Goal: Task Accomplishment & Management: Manage account settings

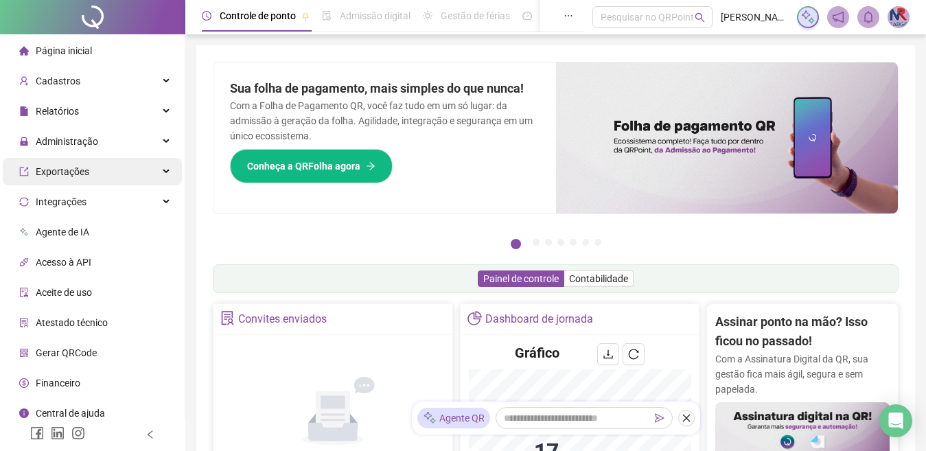
scroll to position [275, 0]
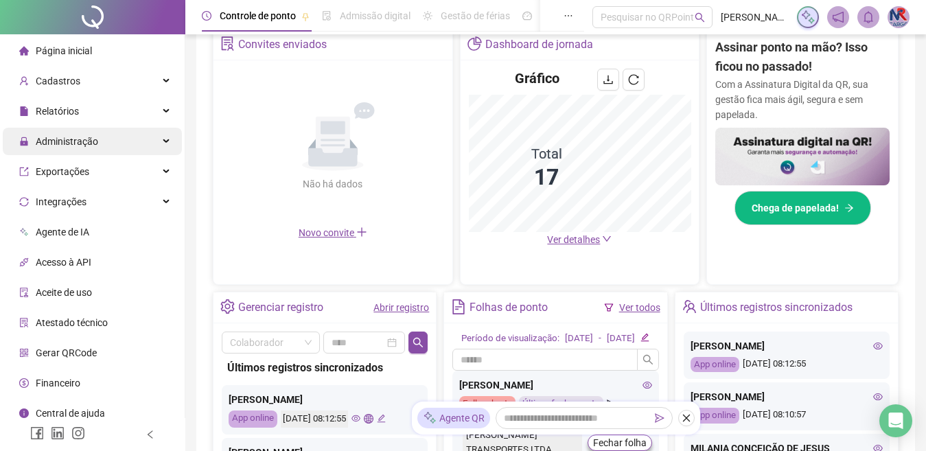
click at [96, 141] on span "Administração" at bounding box center [67, 141] width 62 height 11
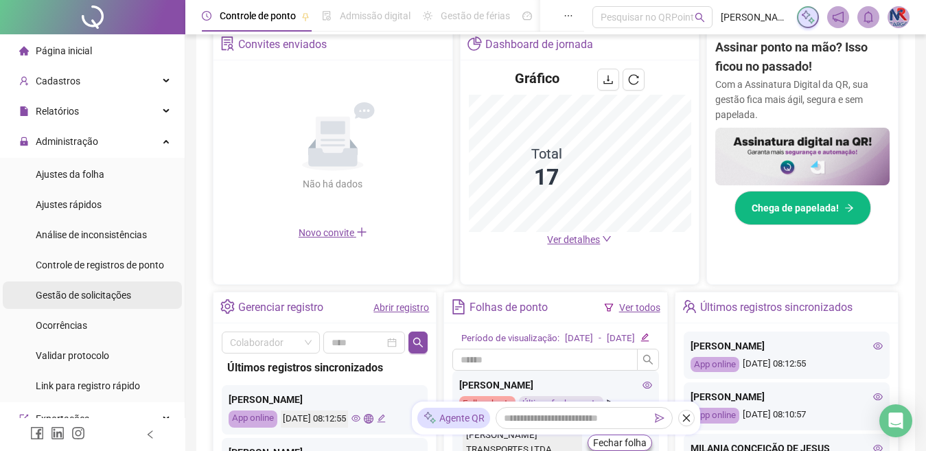
click at [75, 290] on span "Gestão de solicitações" at bounding box center [83, 295] width 95 height 11
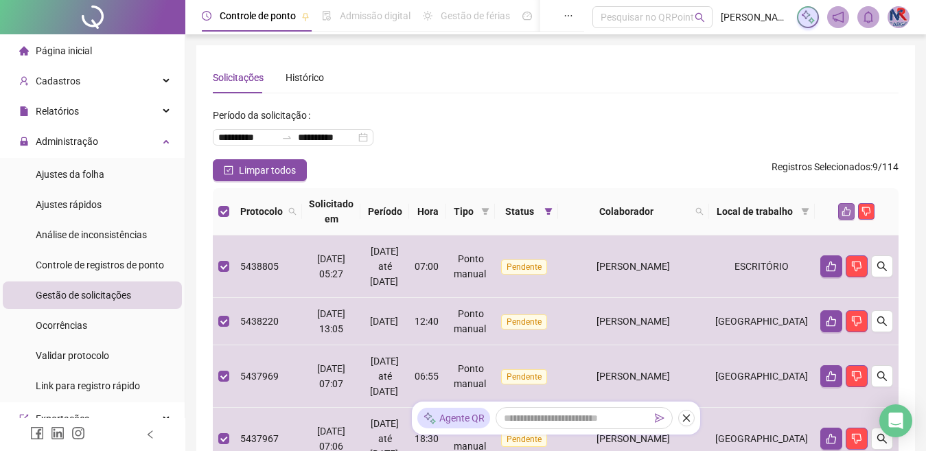
click at [842, 216] on icon "like" at bounding box center [847, 212] width 10 height 10
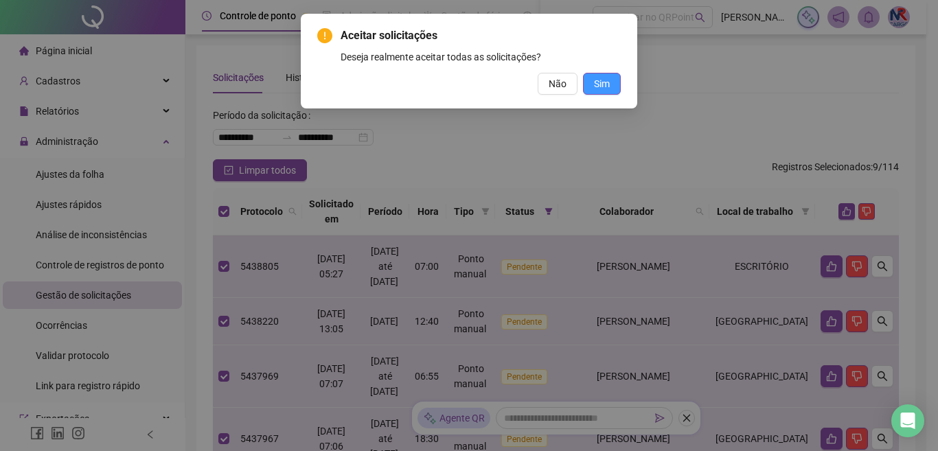
click at [599, 83] on span "Sim" at bounding box center [602, 83] width 16 height 15
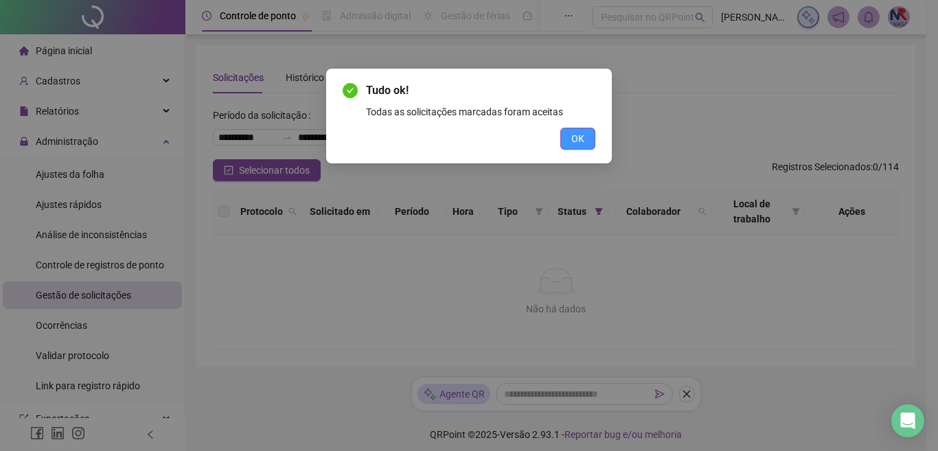
click at [575, 138] on span "OK" at bounding box center [577, 138] width 13 height 15
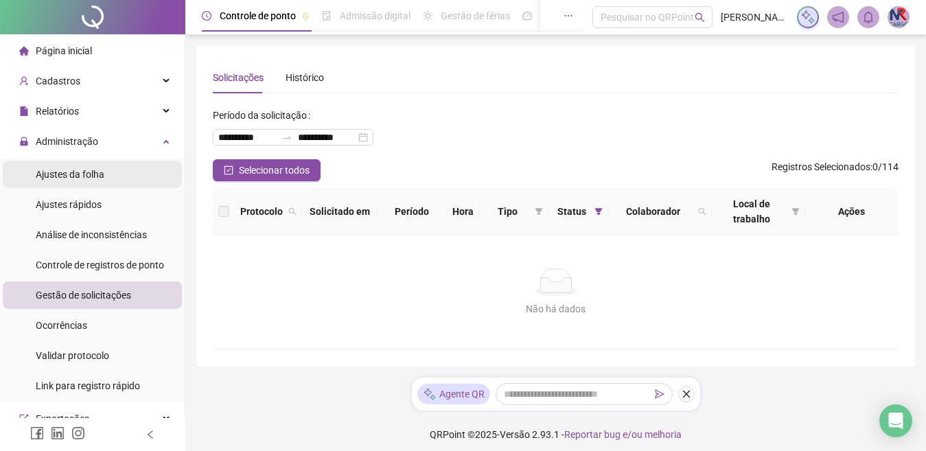
click at [91, 163] on div "Ajustes da folha" at bounding box center [70, 174] width 69 height 27
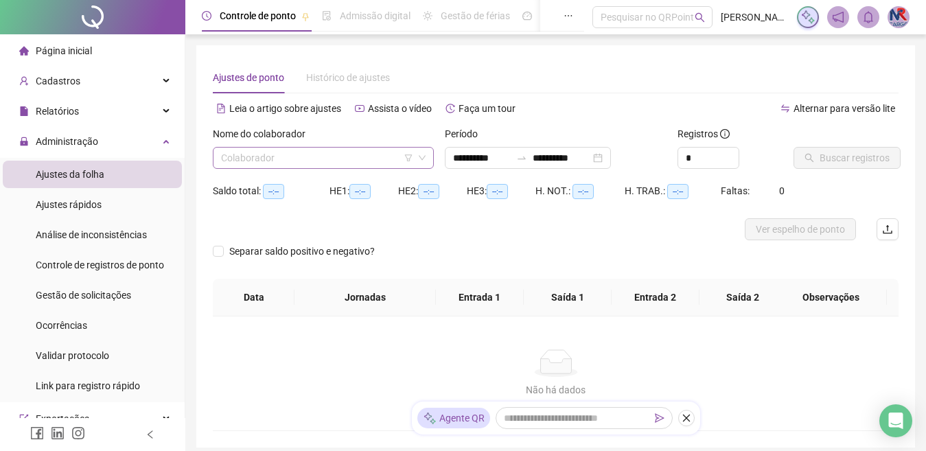
click at [380, 155] on input "search" at bounding box center [317, 158] width 192 height 21
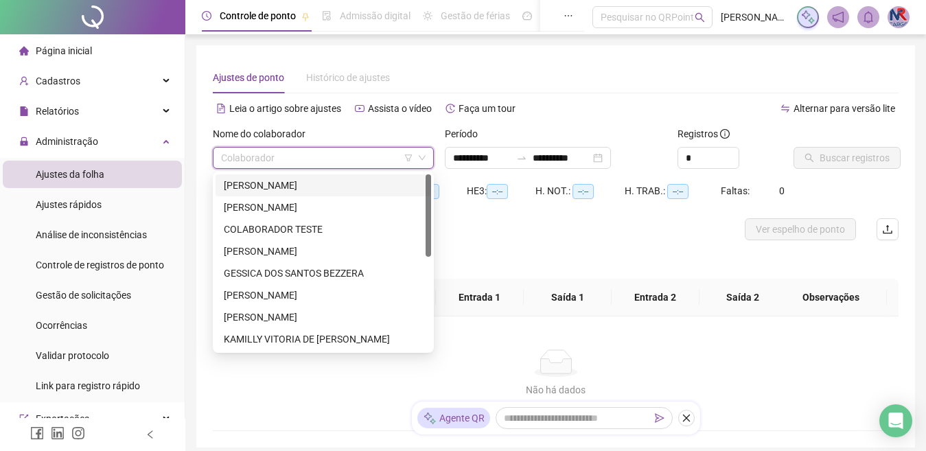
click at [301, 182] on div "[PERSON_NAME]" at bounding box center [323, 185] width 199 height 15
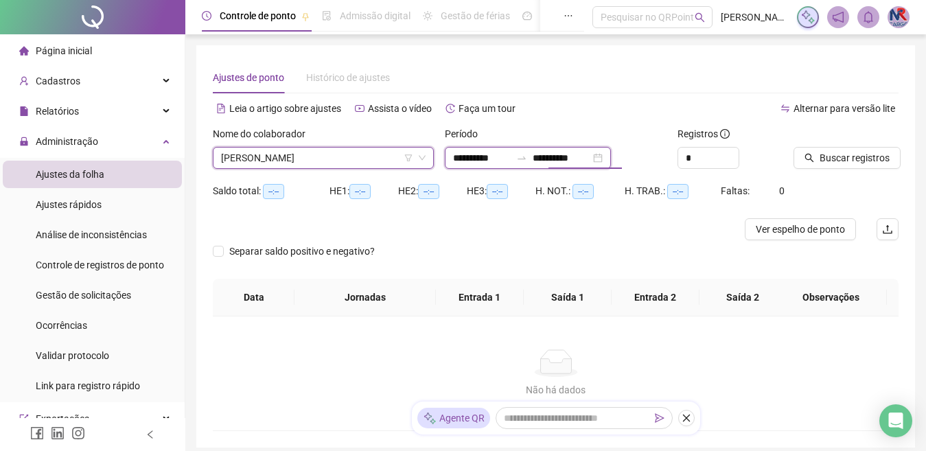
click at [557, 154] on input "**********" at bounding box center [562, 157] width 58 height 15
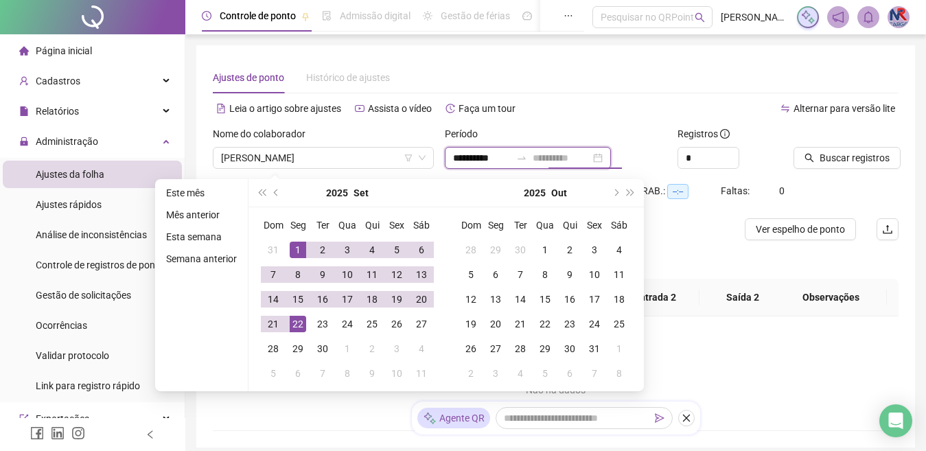
type input "**********"
click at [295, 323] on div "22" at bounding box center [298, 324] width 16 height 16
type input "**********"
click at [869, 159] on span "Buscar registros" at bounding box center [855, 157] width 70 height 15
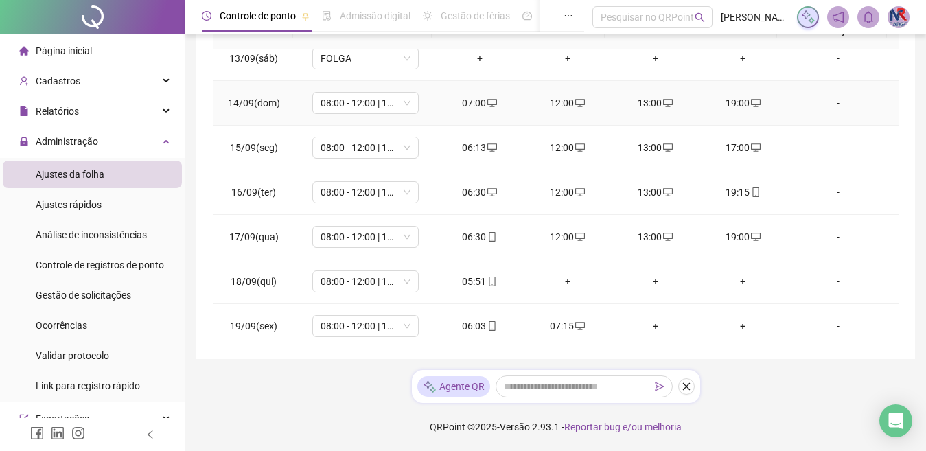
scroll to position [549, 0]
click at [571, 284] on div "+" at bounding box center [568, 280] width 66 height 15
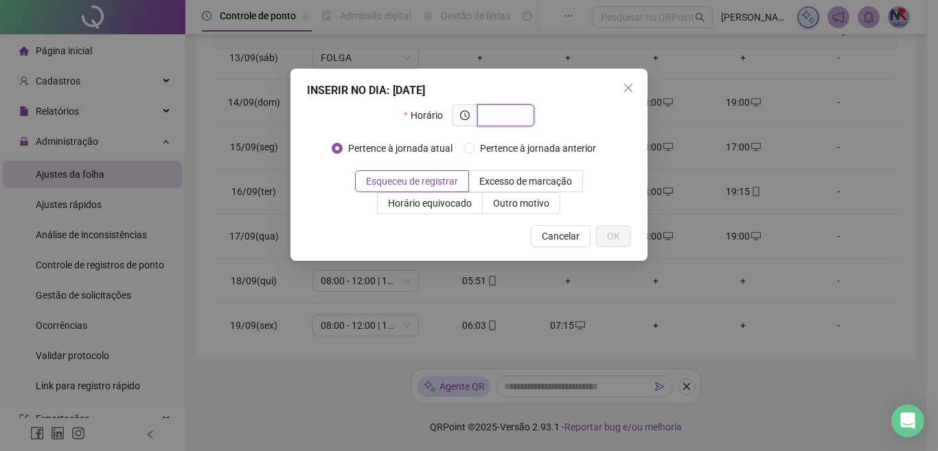
type input "*"
type input "*****"
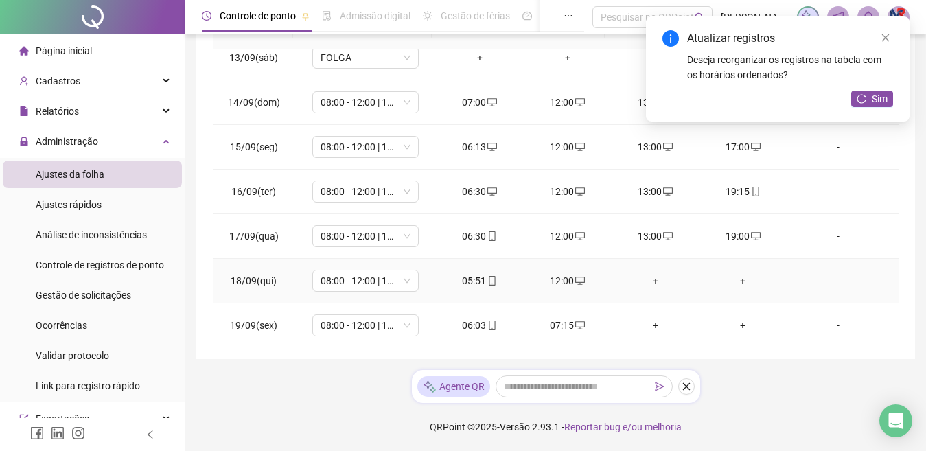
click at [649, 275] on div "+" at bounding box center [656, 280] width 66 height 15
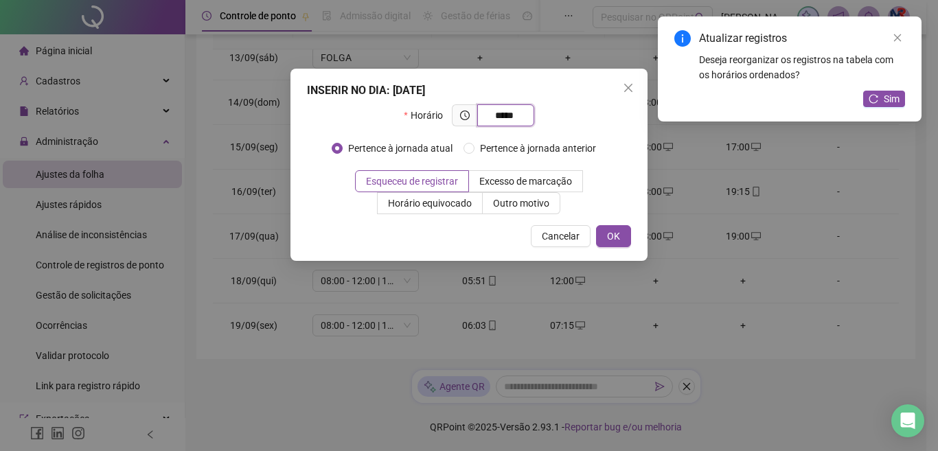
type input "*****"
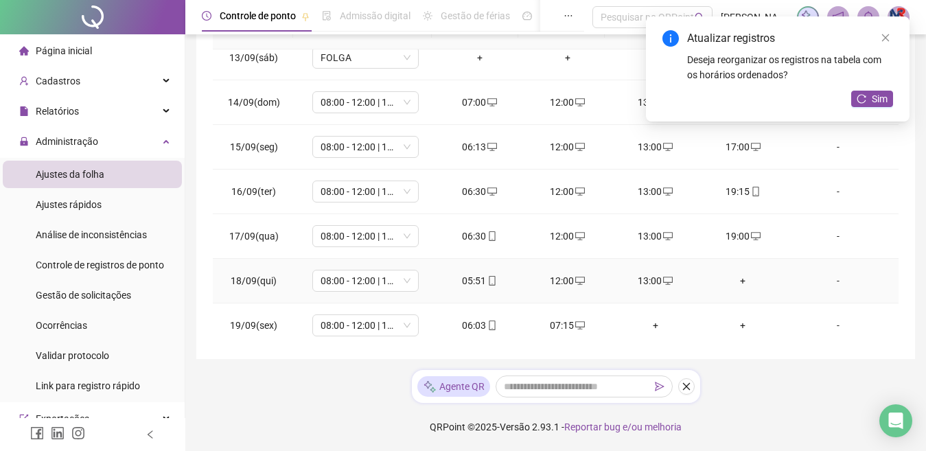
click at [739, 280] on div "+" at bounding box center [744, 280] width 66 height 15
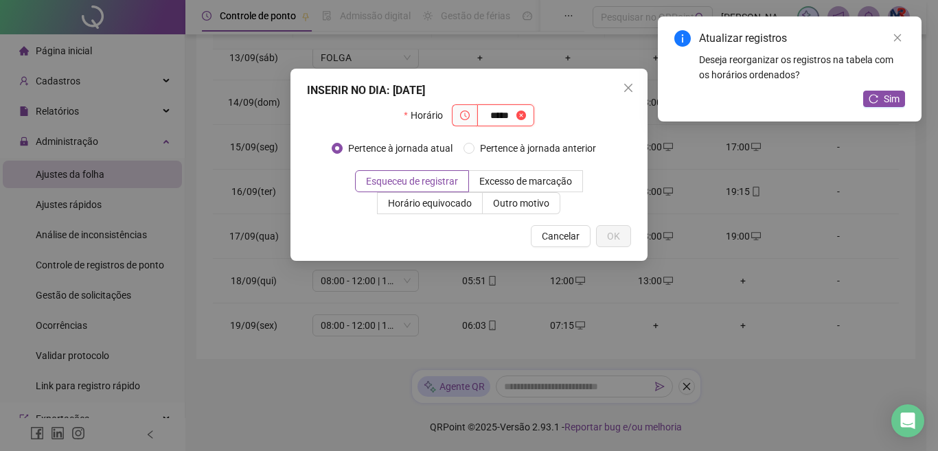
type input "*****"
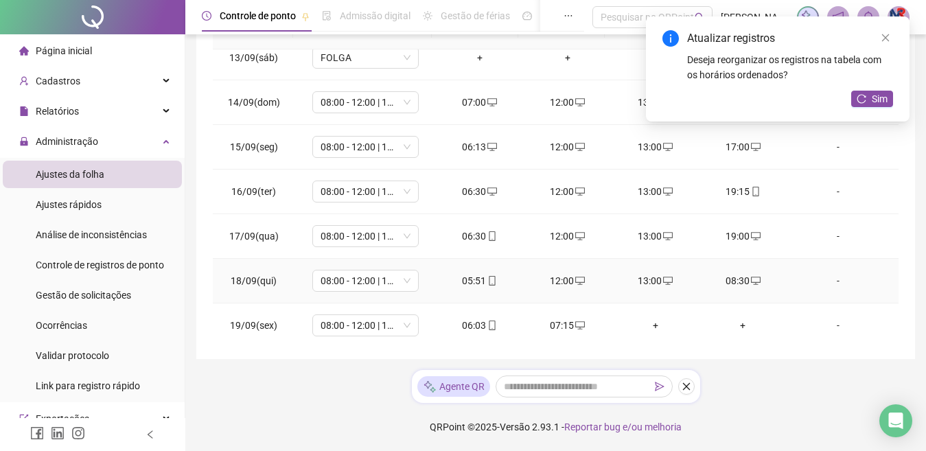
click at [721, 282] on div "08:30" at bounding box center [744, 280] width 66 height 15
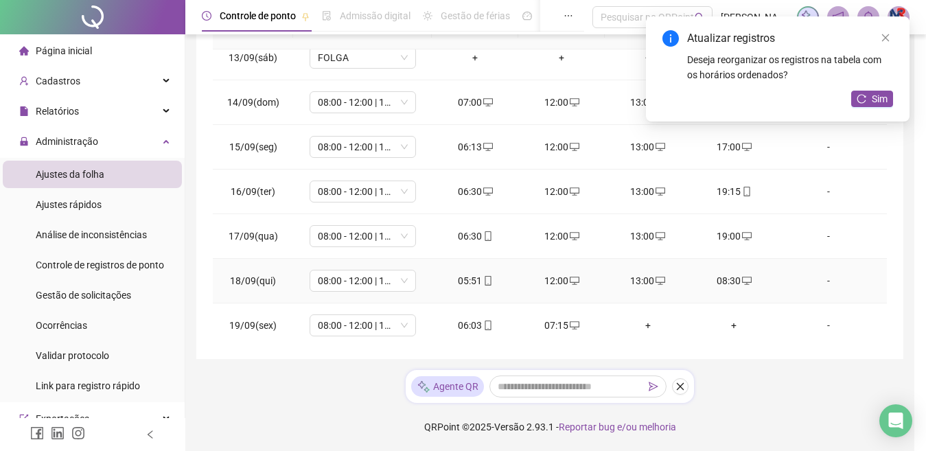
type input "**********"
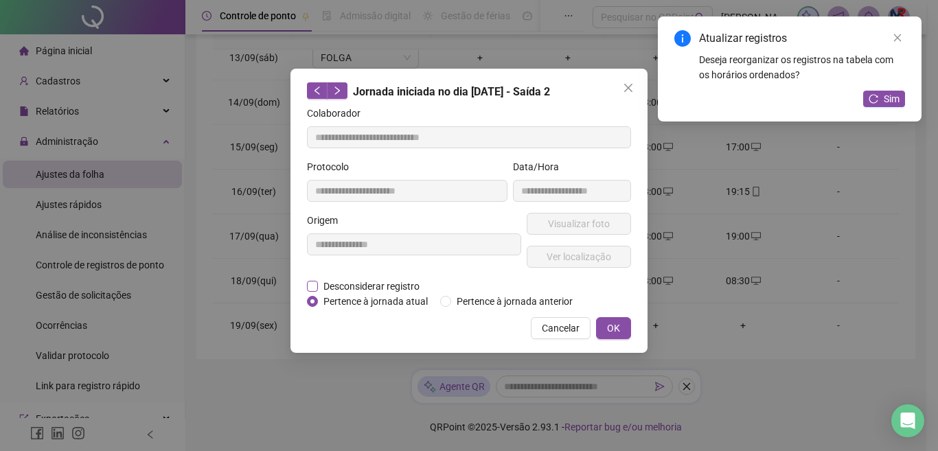
click at [334, 288] on span "Desconsiderar registro" at bounding box center [371, 286] width 107 height 15
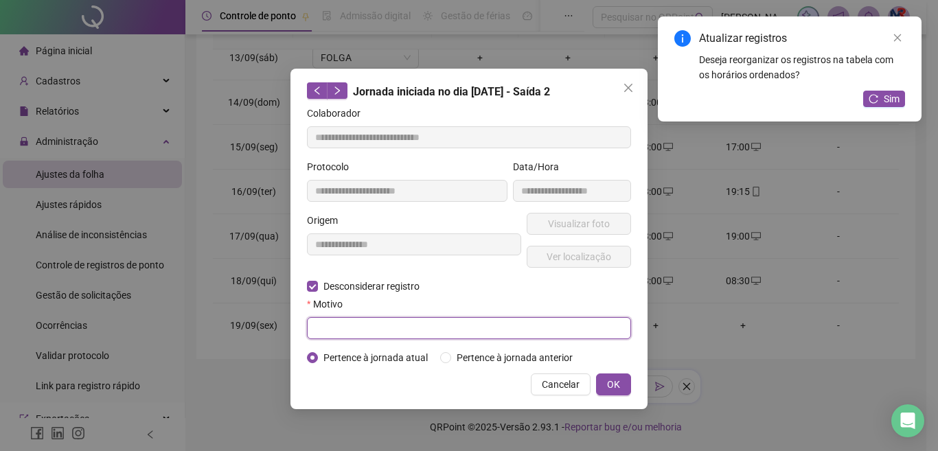
click at [356, 321] on input "text" at bounding box center [469, 328] width 324 height 22
type input "*"
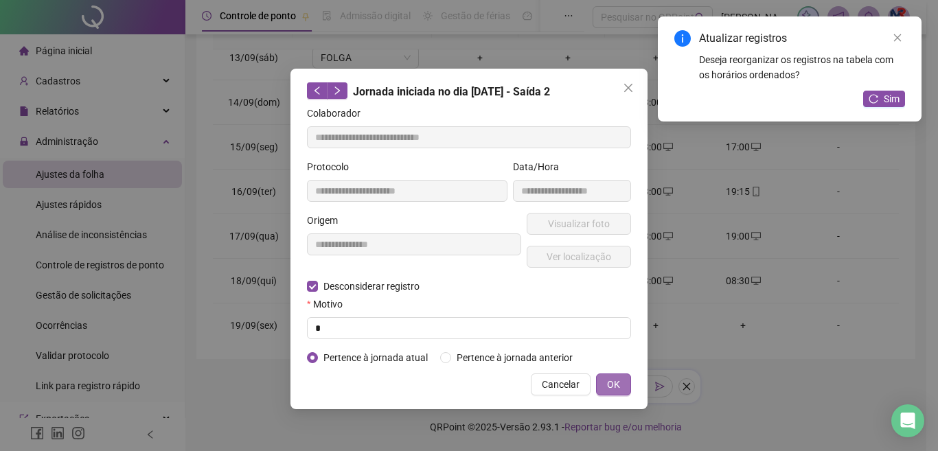
click at [620, 376] on button "OK" at bounding box center [613, 384] width 35 height 22
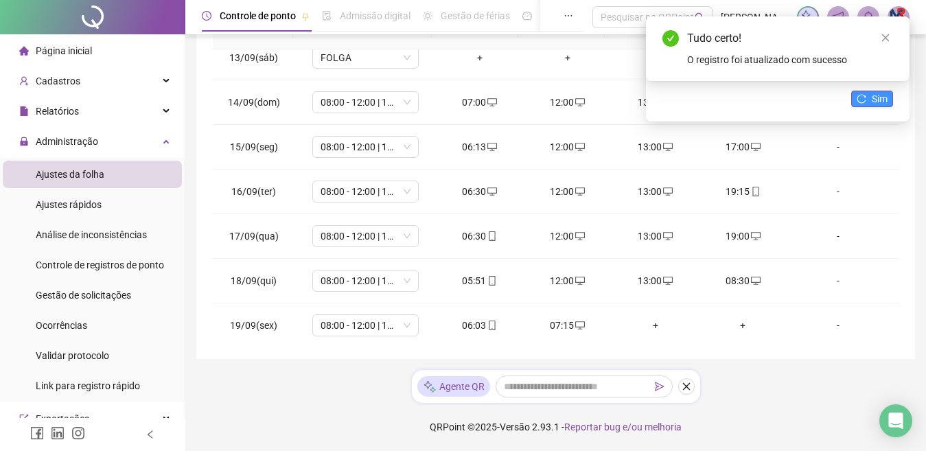
click at [852, 99] on button "Sim" at bounding box center [872, 99] width 42 height 16
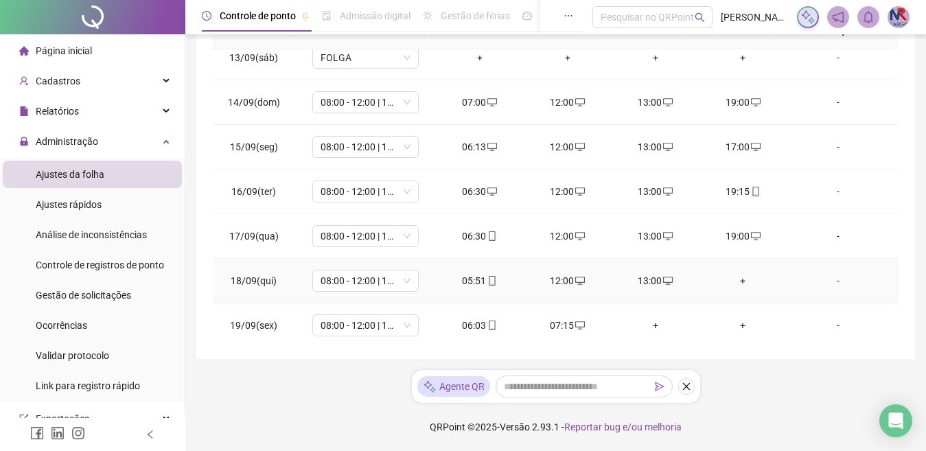
click at [728, 288] on div "+" at bounding box center [744, 280] width 66 height 15
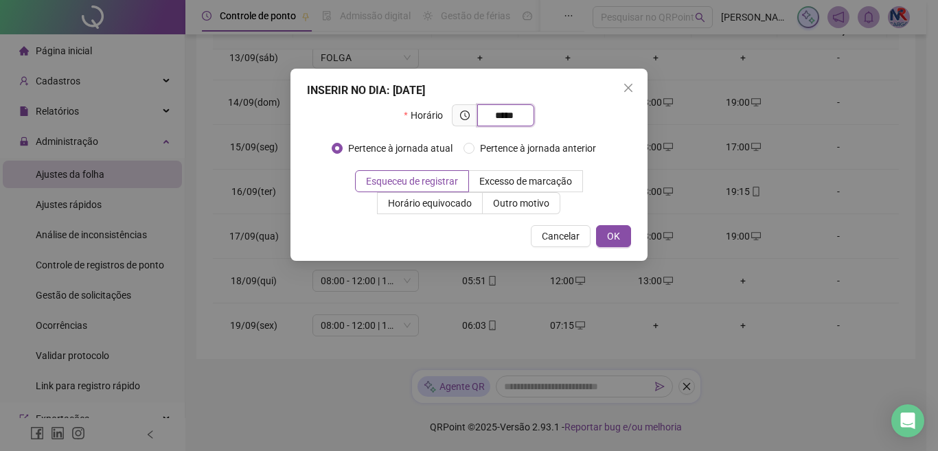
type input "*****"
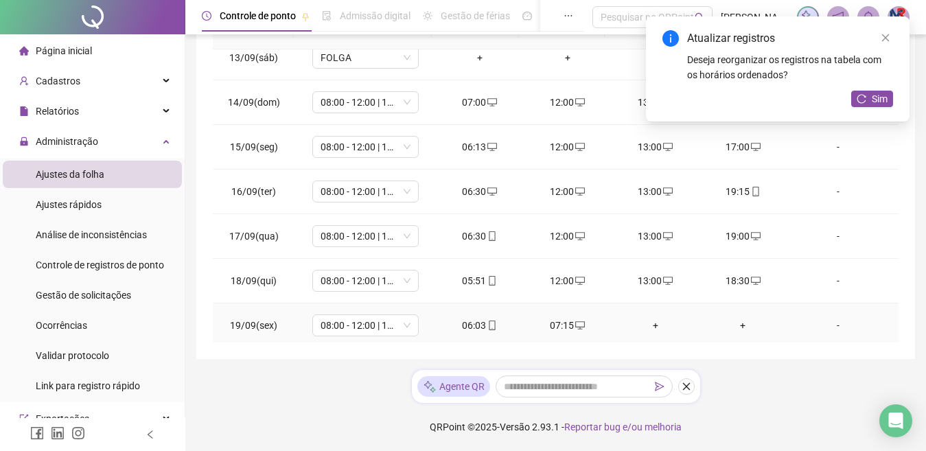
click at [553, 321] on div "07:15" at bounding box center [568, 325] width 66 height 15
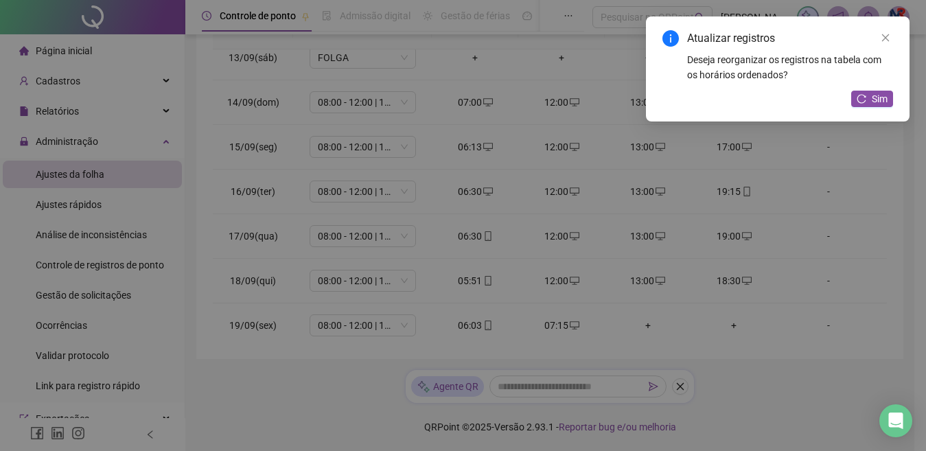
type input "**********"
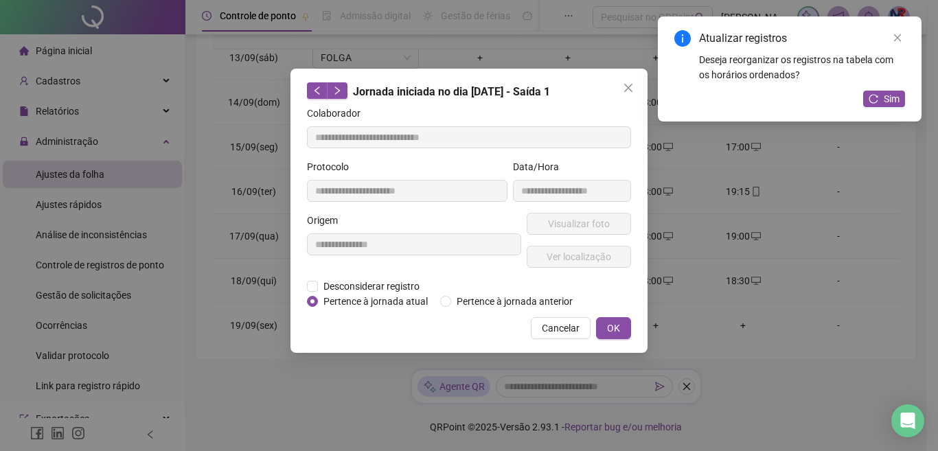
click at [398, 285] on span "Desconsiderar registro" at bounding box center [371, 286] width 107 height 15
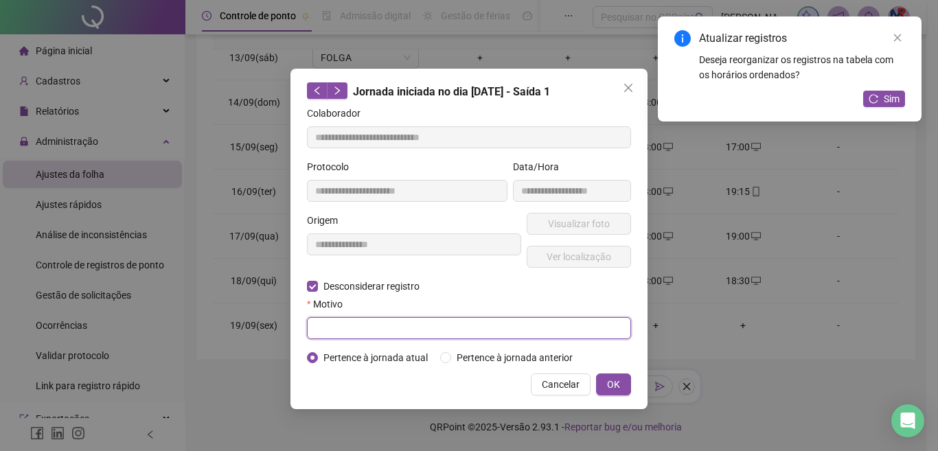
click at [334, 324] on input "text" at bounding box center [469, 328] width 324 height 22
type input "*"
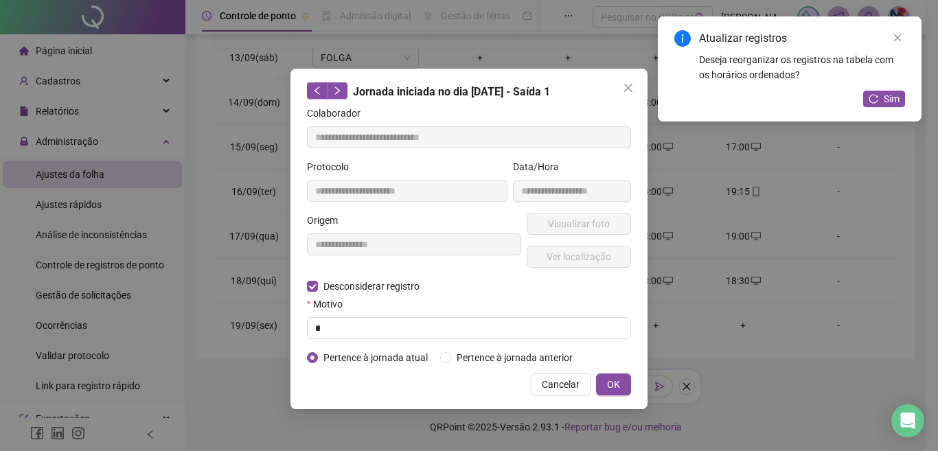
click at [621, 385] on button "OK" at bounding box center [613, 384] width 35 height 22
click at [626, 379] on button "OK" at bounding box center [613, 384] width 35 height 22
click at [608, 374] on div "**********" at bounding box center [469, 225] width 938 height 451
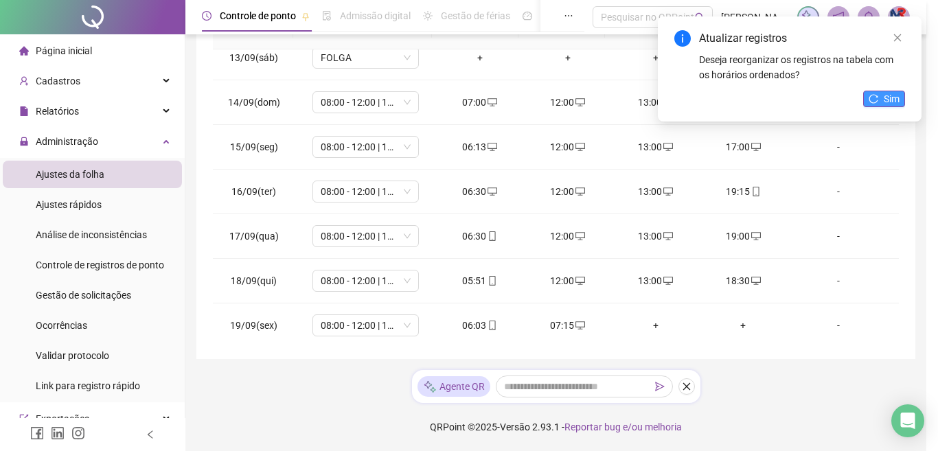
click at [886, 97] on span "Sim" at bounding box center [892, 98] width 16 height 15
click at [888, 93] on span "Sim" at bounding box center [892, 98] width 16 height 15
click at [878, 100] on icon "reload" at bounding box center [873, 99] width 10 height 10
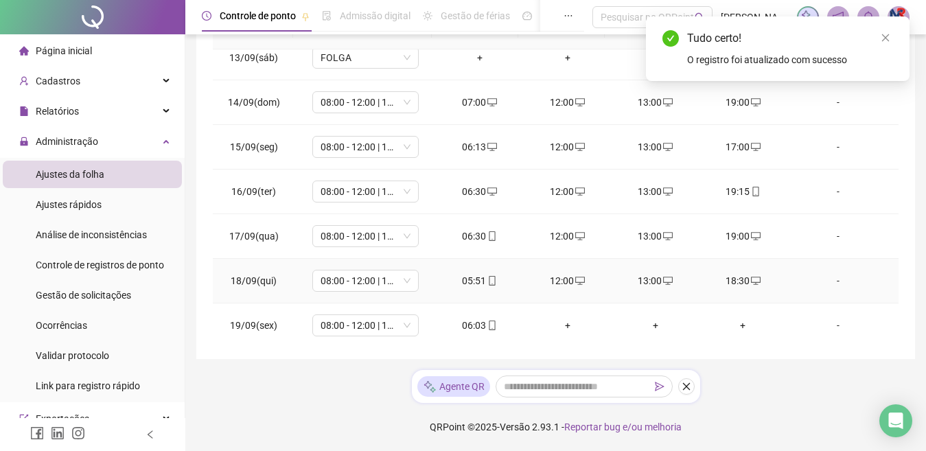
click at [557, 325] on div "+" at bounding box center [568, 325] width 66 height 15
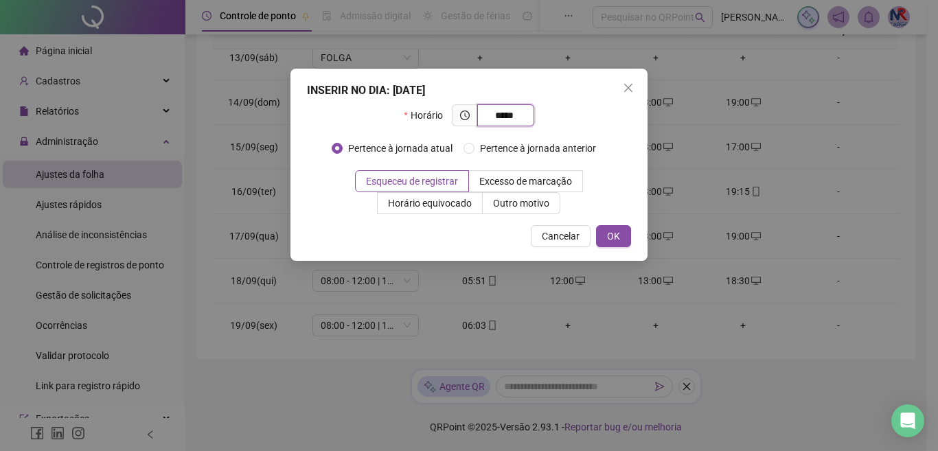
type input "*****"
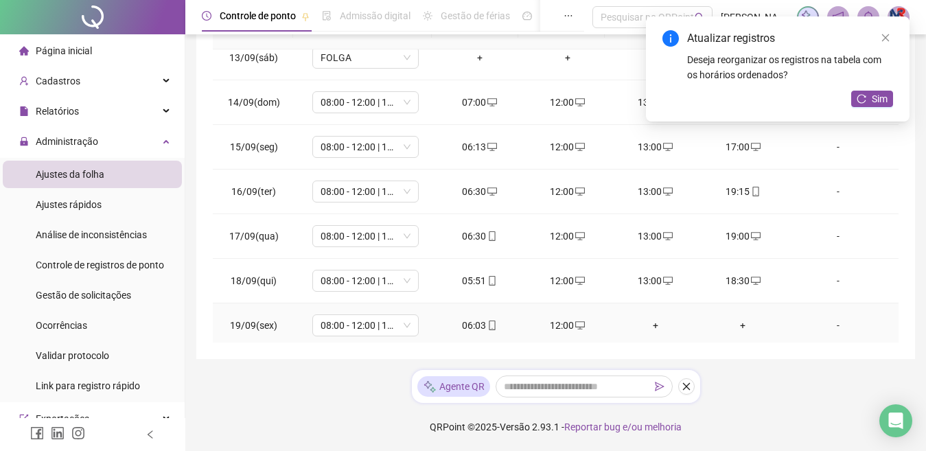
click at [645, 330] on div "+" at bounding box center [656, 325] width 66 height 15
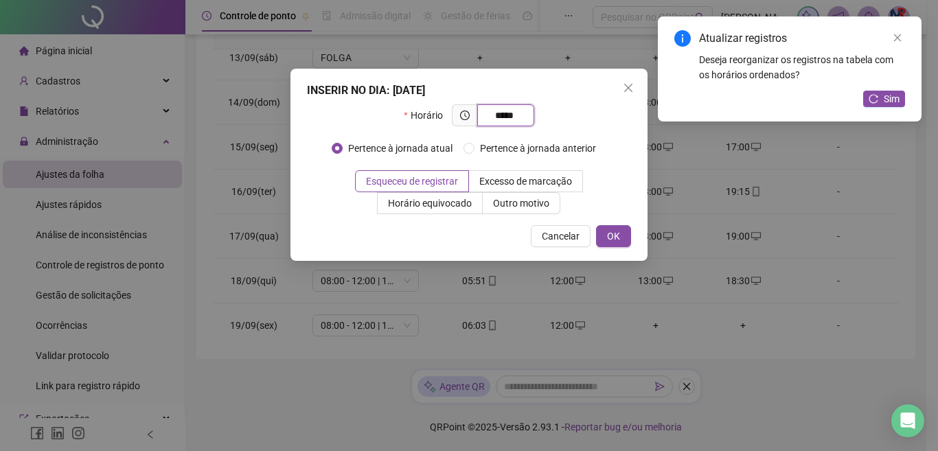
type input "*****"
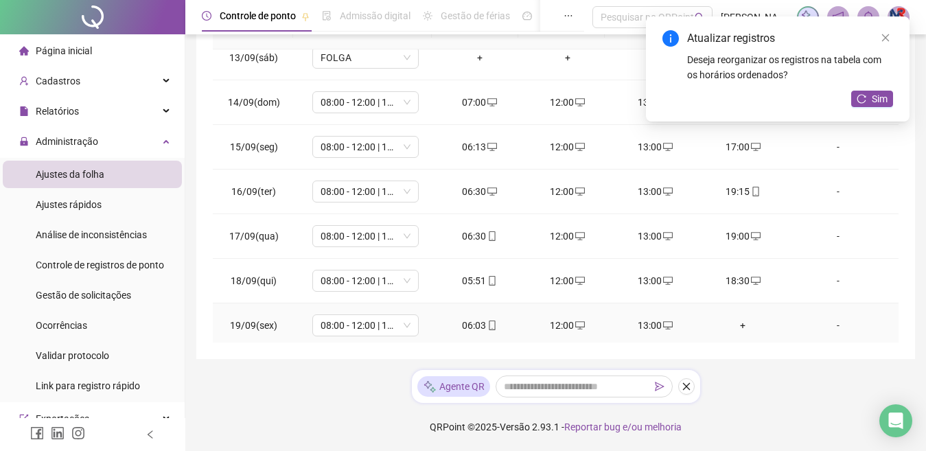
click at [739, 323] on div "+" at bounding box center [744, 325] width 66 height 15
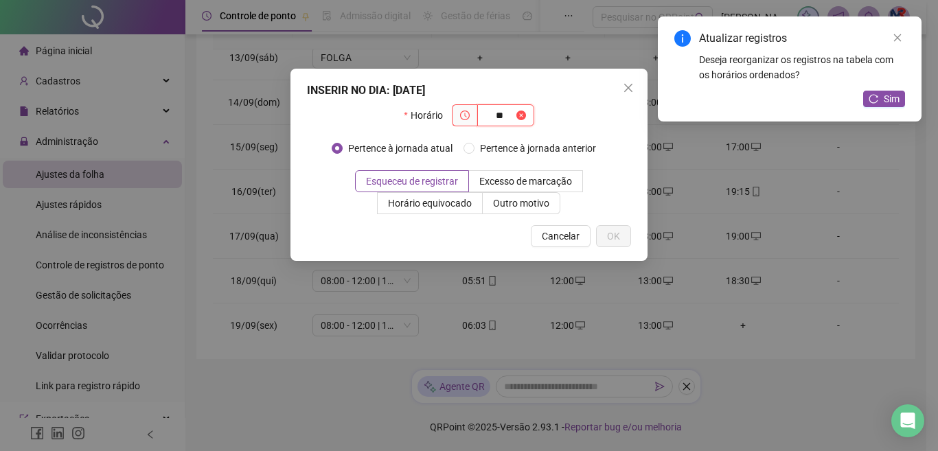
type input "*"
type input "*****"
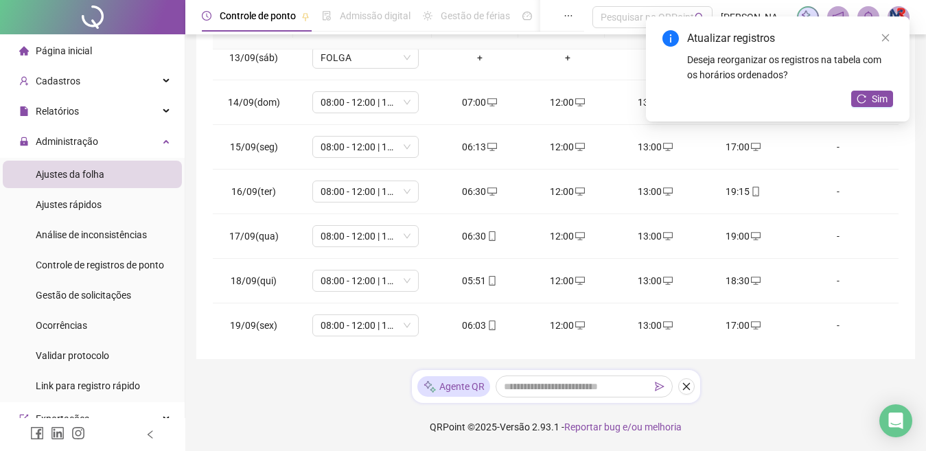
scroll to position [689, 0]
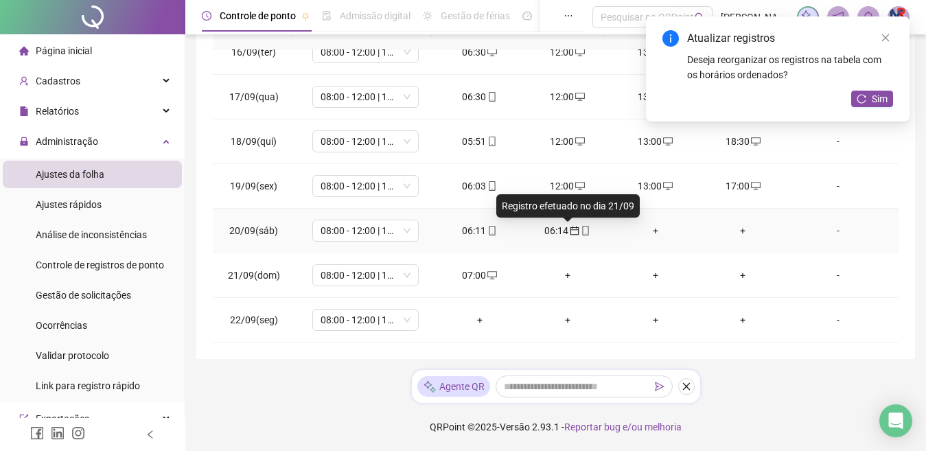
click at [570, 230] on icon "calendar" at bounding box center [575, 231] width 10 height 10
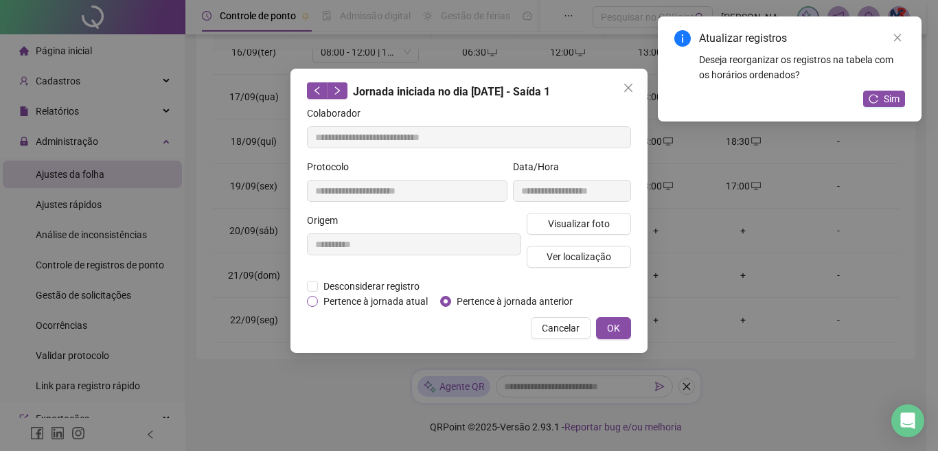
click at [391, 299] on span "Pertence à jornada atual" at bounding box center [375, 301] width 115 height 15
click at [616, 324] on span "OK" at bounding box center [613, 328] width 13 height 15
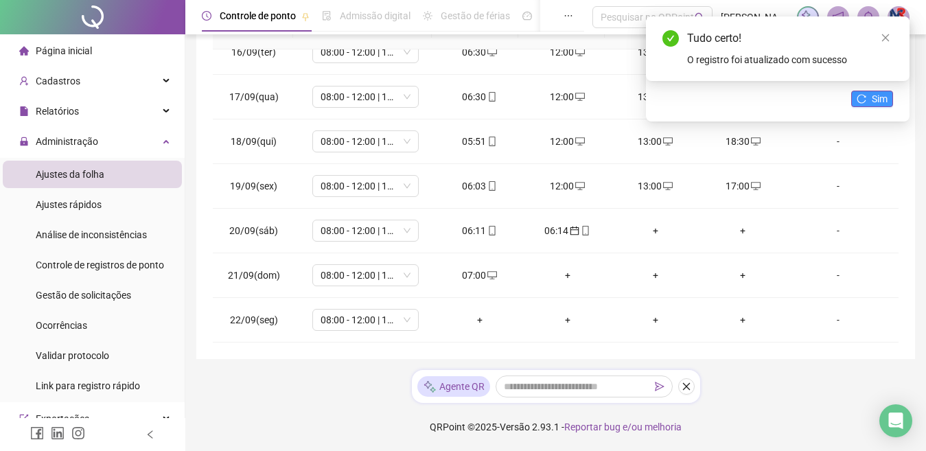
click at [882, 93] on span "Sim" at bounding box center [880, 98] width 16 height 15
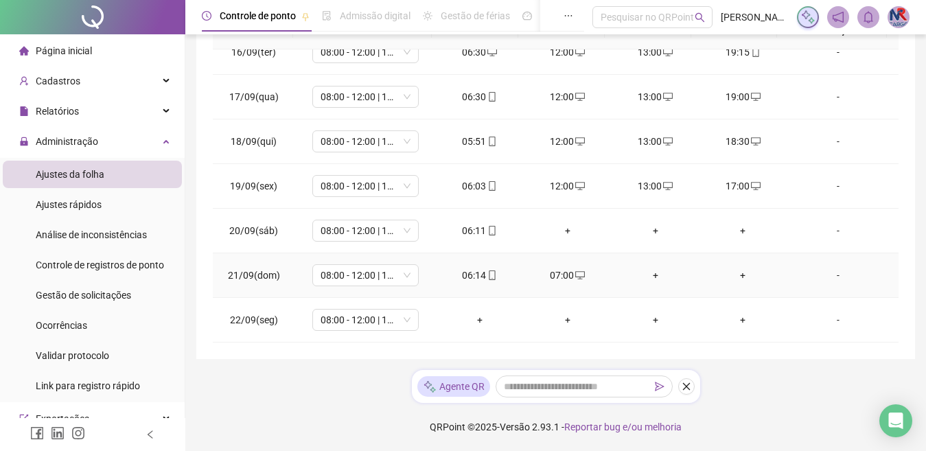
click at [546, 273] on div "07:00" at bounding box center [568, 275] width 66 height 15
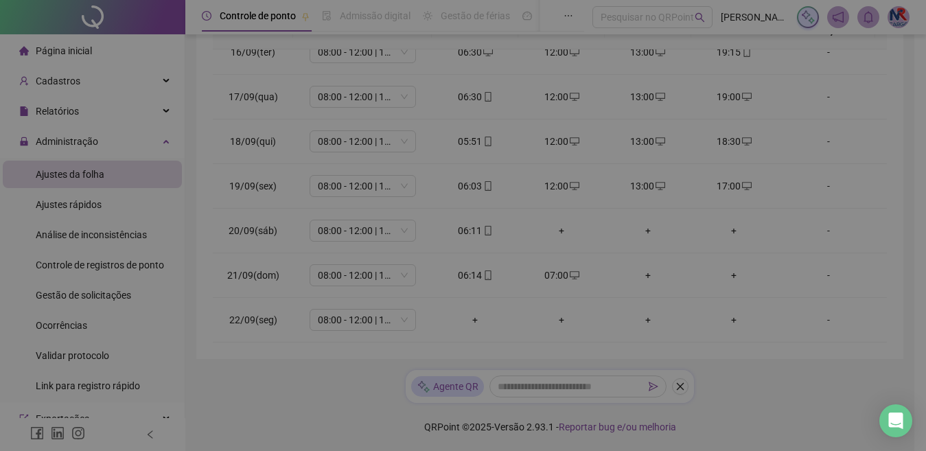
type input "**********"
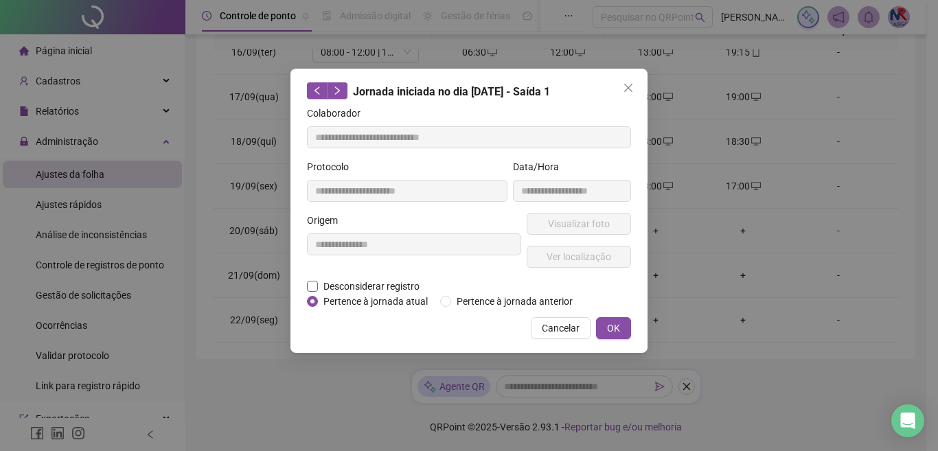
click at [362, 281] on span "Desconsiderar registro" at bounding box center [371, 286] width 107 height 15
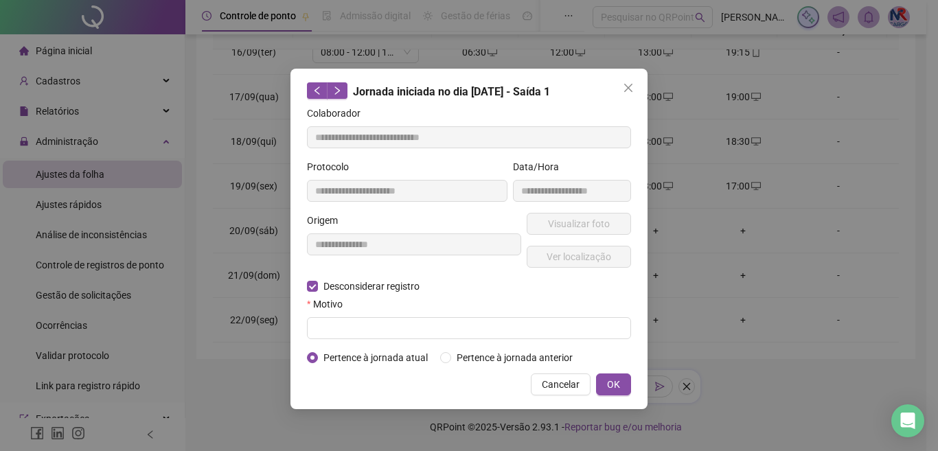
click at [382, 341] on form "**********" at bounding box center [469, 236] width 324 height 260
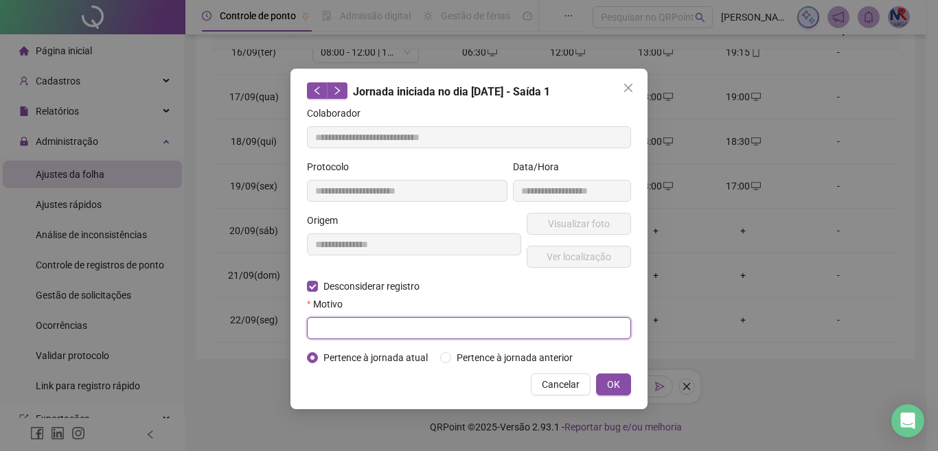
click at [380, 321] on input "text" at bounding box center [469, 328] width 324 height 22
type input "*"
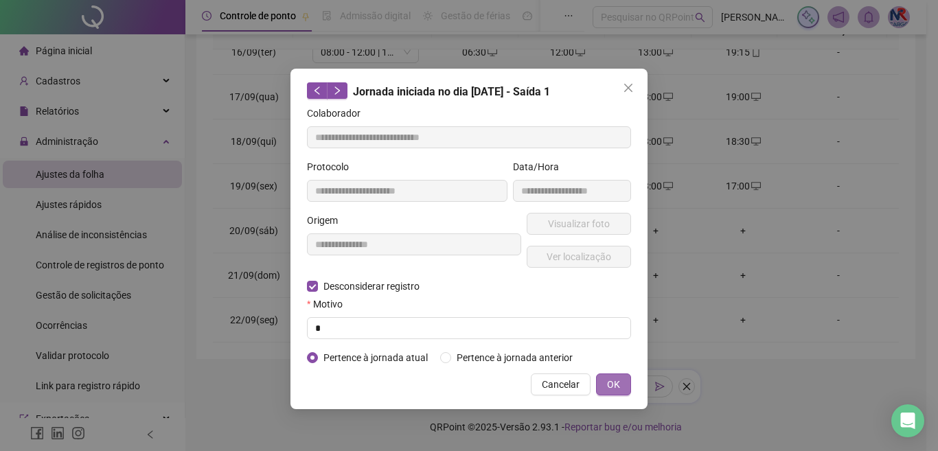
click at [615, 387] on span "OK" at bounding box center [613, 384] width 13 height 15
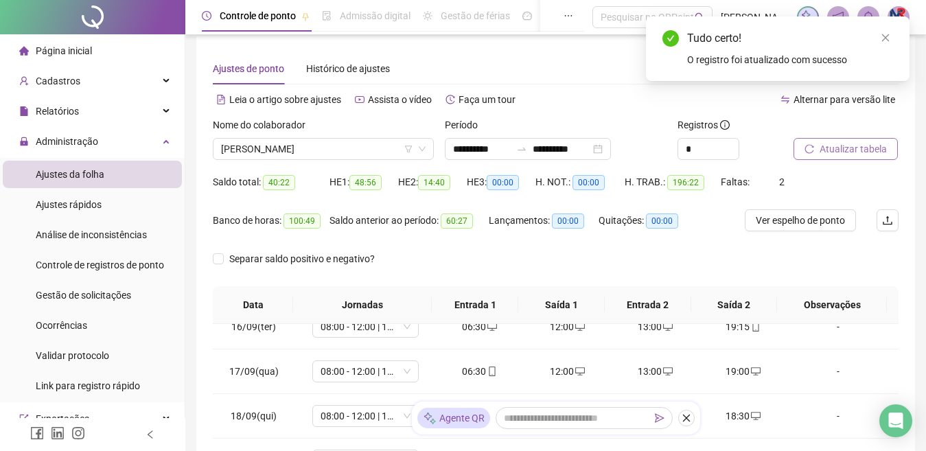
scroll to position [0, 0]
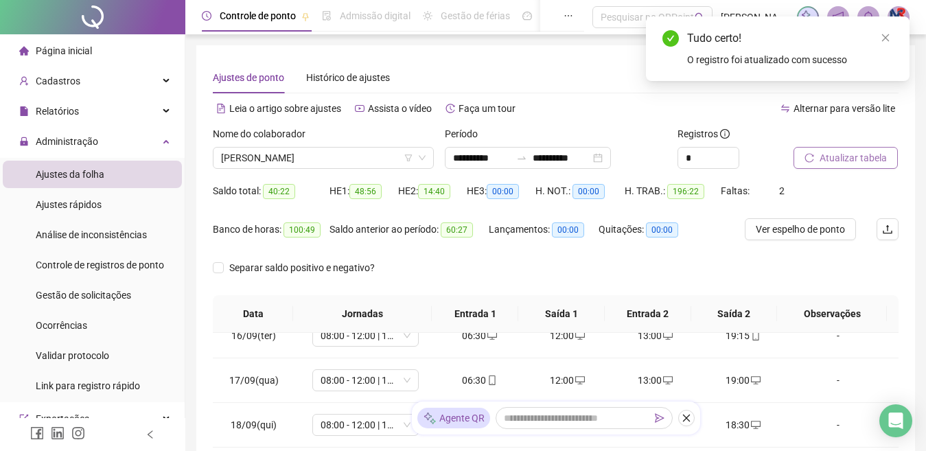
click at [884, 147] on button "Atualizar tabela" at bounding box center [846, 158] width 104 height 22
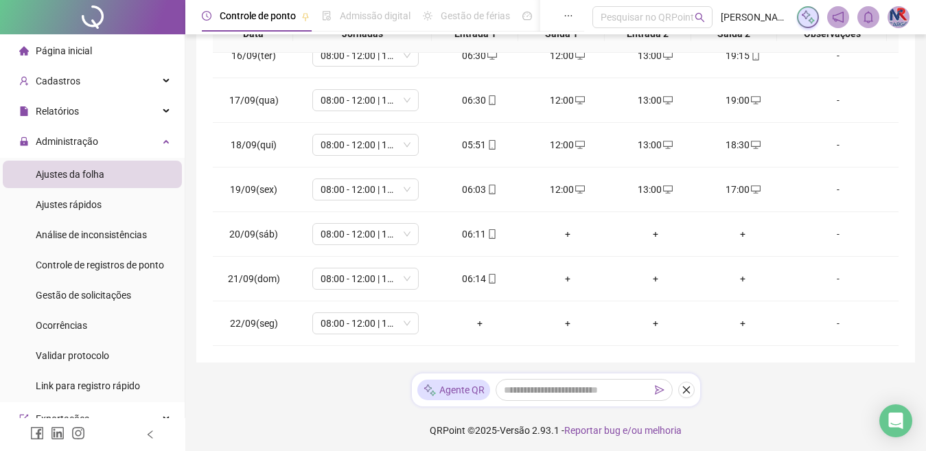
scroll to position [284, 0]
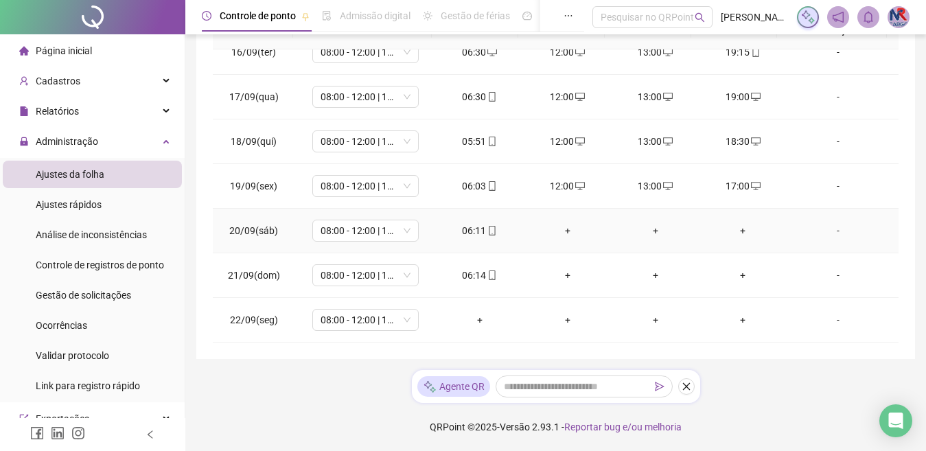
click at [555, 228] on div "+" at bounding box center [568, 230] width 66 height 15
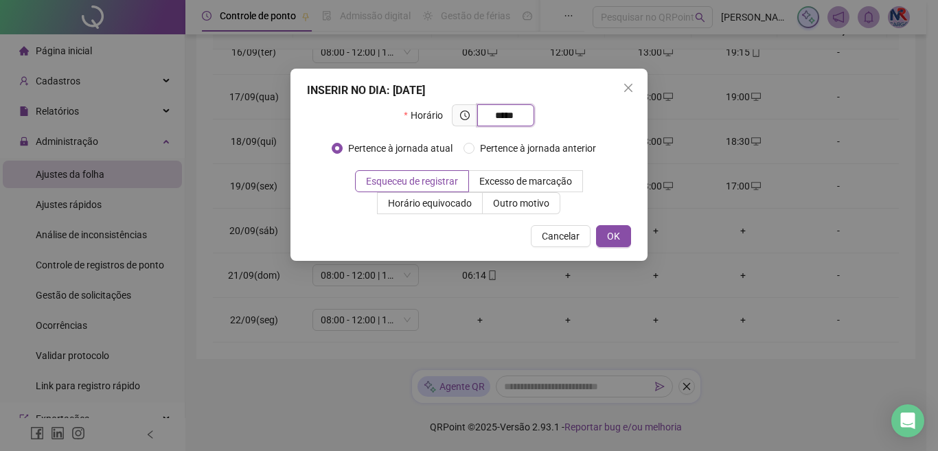
type input "*****"
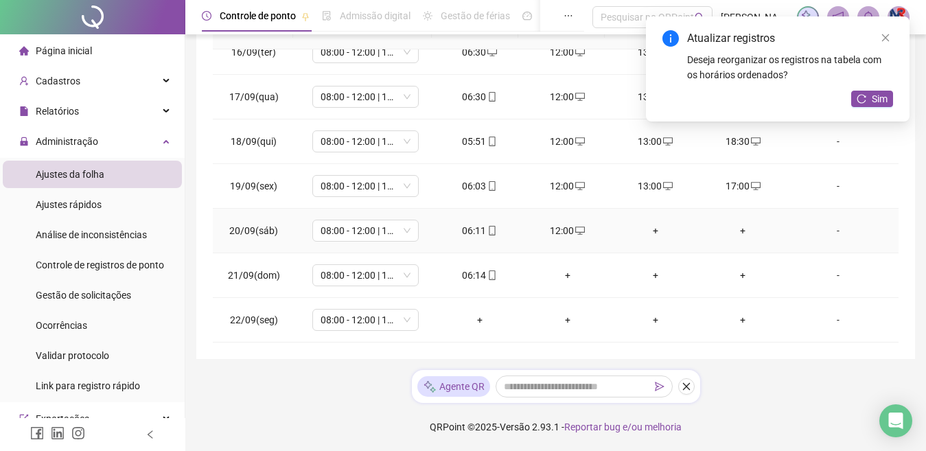
click at [650, 224] on div "+" at bounding box center [656, 230] width 66 height 15
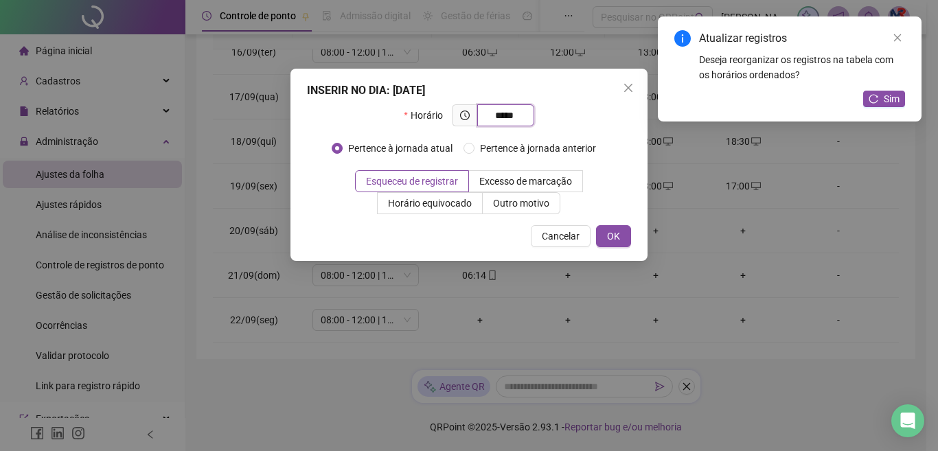
type input "*****"
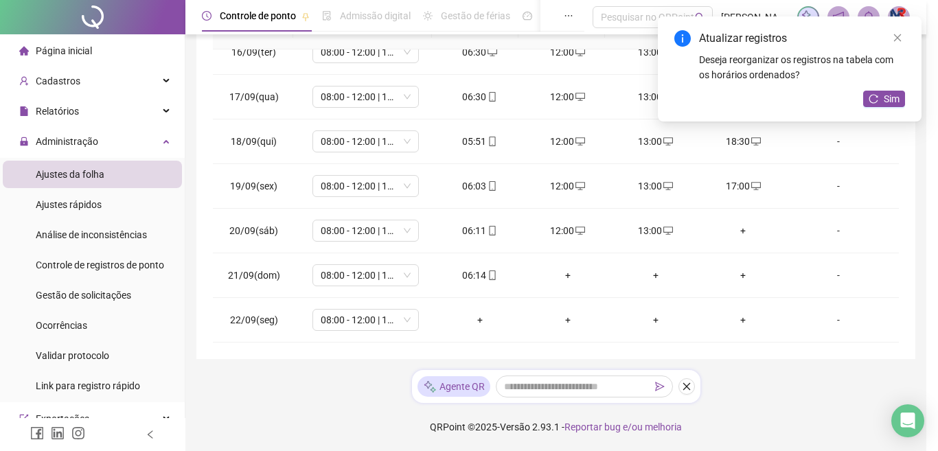
click at [732, 223] on div "INSERIR NO DIA : [DATE] Horário ***** Pertence à jornada atual Pertence à jorna…" at bounding box center [469, 225] width 938 height 451
click at [736, 229] on div at bounding box center [469, 225] width 938 height 451
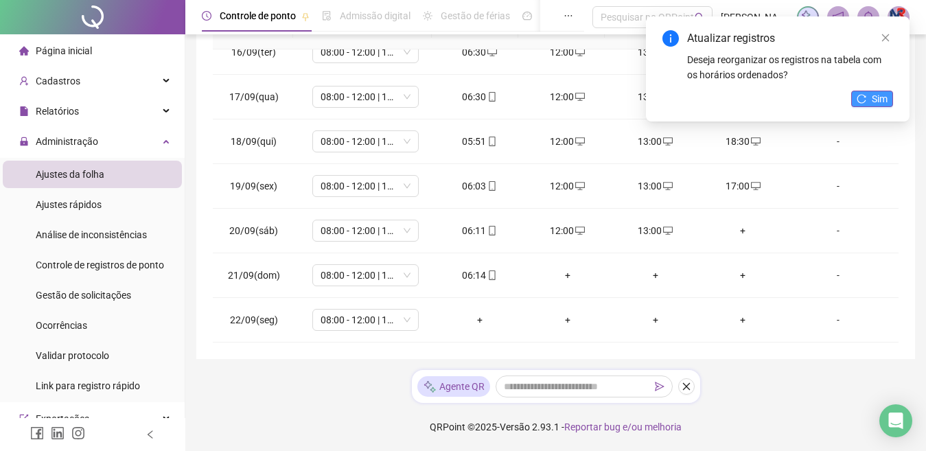
click at [884, 102] on span "Sim" at bounding box center [880, 98] width 16 height 15
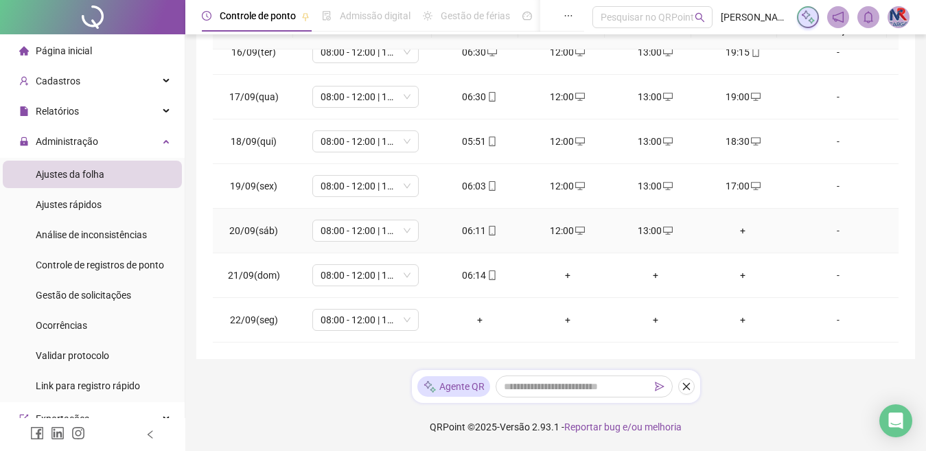
click at [736, 226] on div "+" at bounding box center [744, 230] width 66 height 15
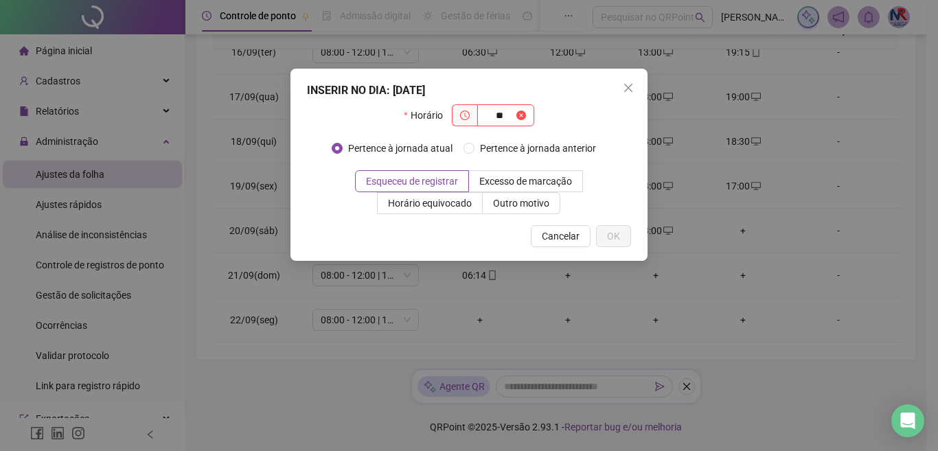
type input "*"
type input "*****"
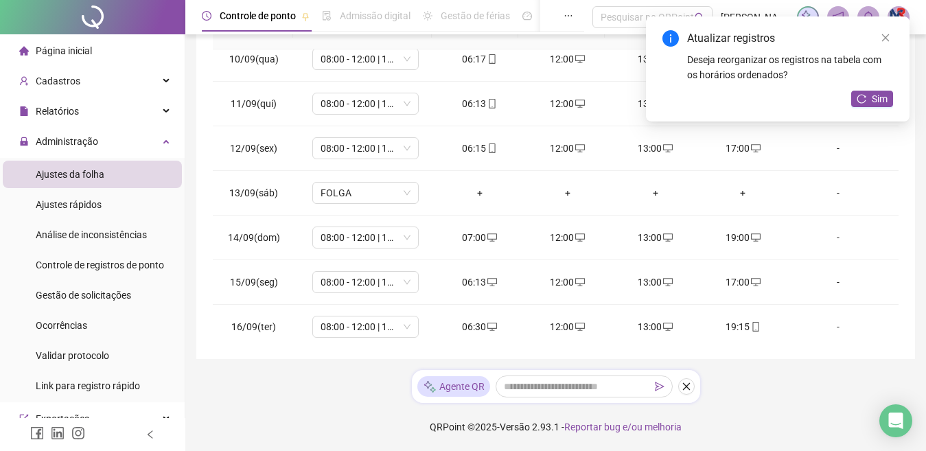
scroll to position [689, 0]
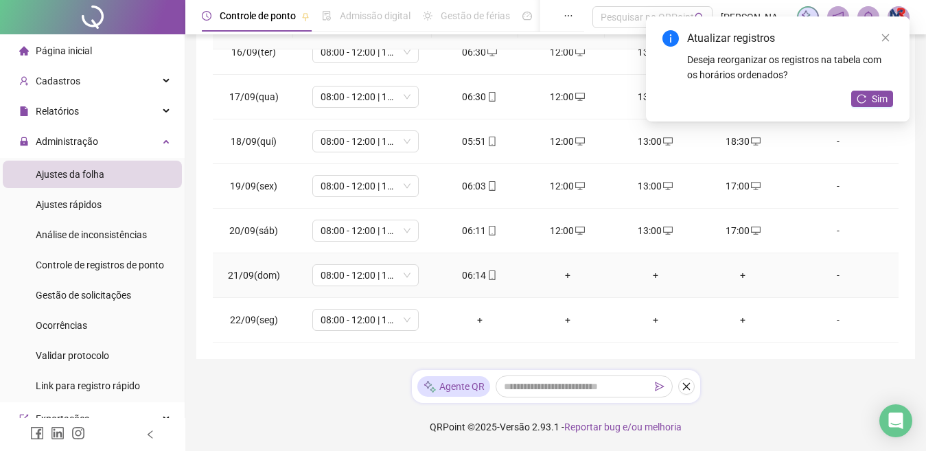
click at [553, 271] on div "+" at bounding box center [568, 275] width 66 height 15
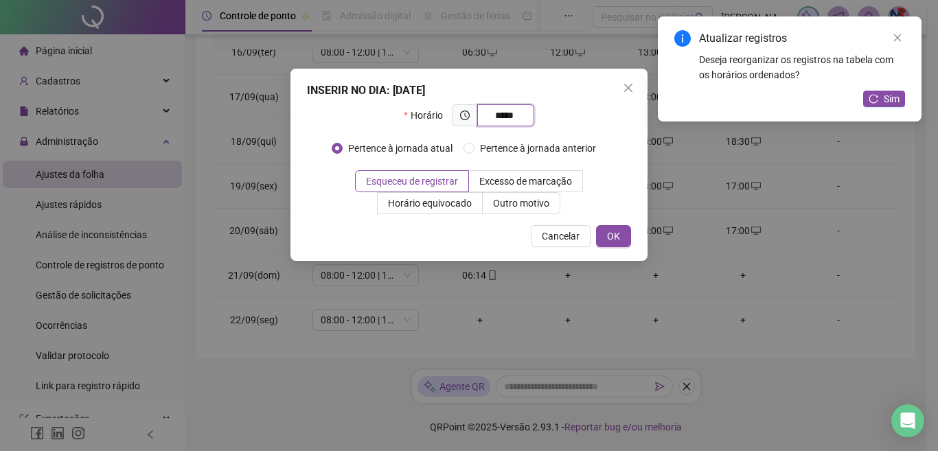
type input "*****"
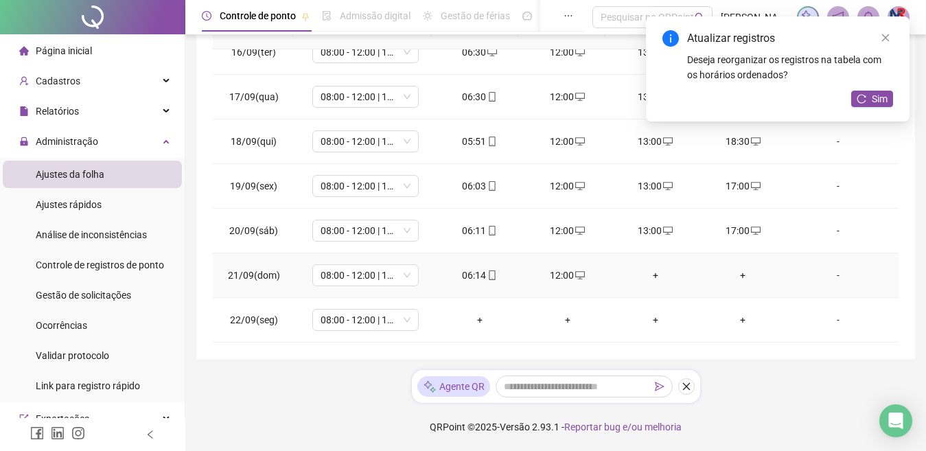
click at [638, 273] on div "+" at bounding box center [656, 275] width 66 height 15
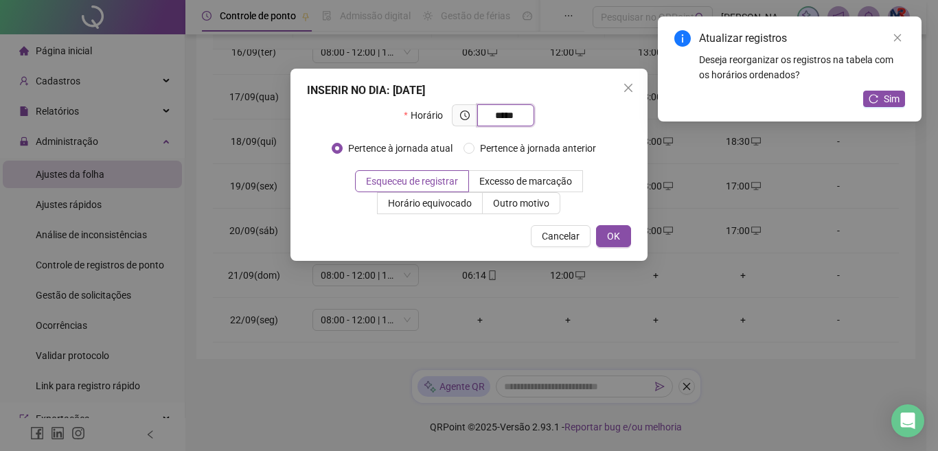
type input "*****"
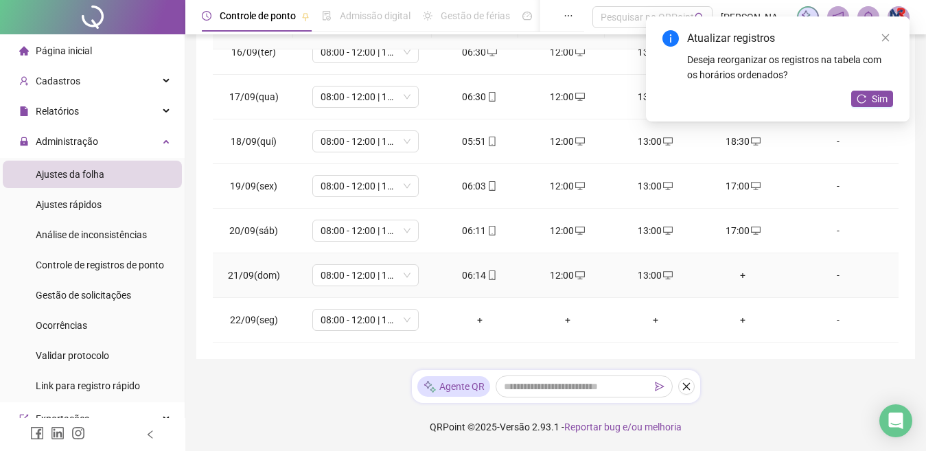
click at [728, 271] on div "+" at bounding box center [744, 275] width 66 height 15
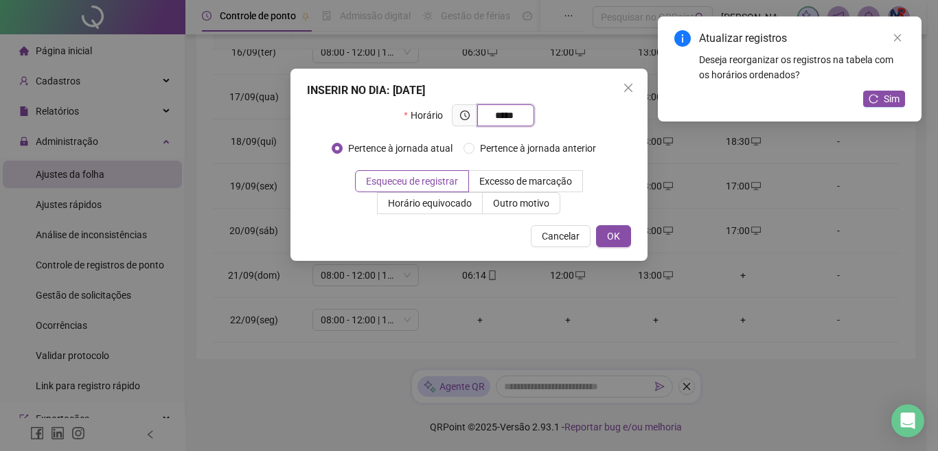
type input "*****"
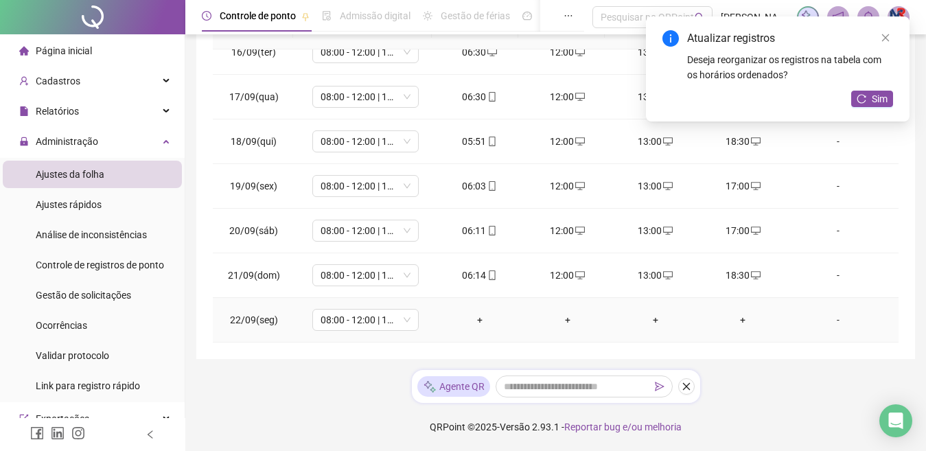
click at [474, 322] on div "+" at bounding box center [480, 319] width 66 height 15
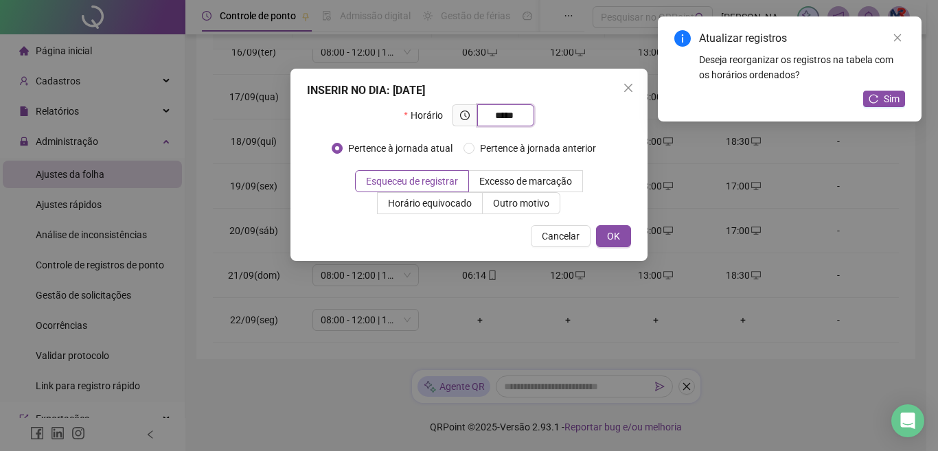
type input "*****"
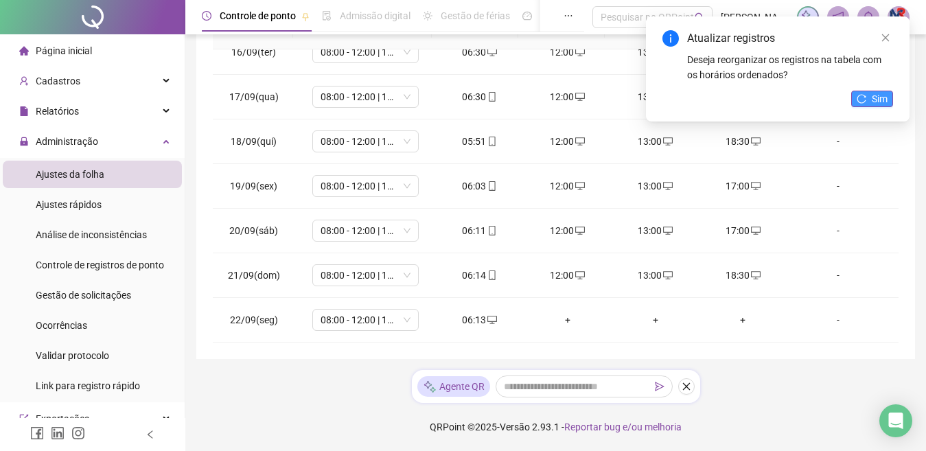
click at [880, 95] on span "Sim" at bounding box center [880, 98] width 16 height 15
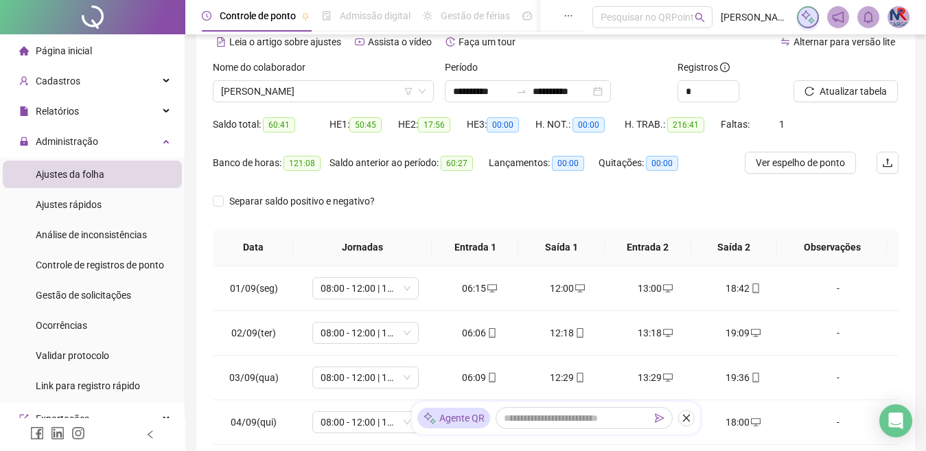
scroll to position [0, 0]
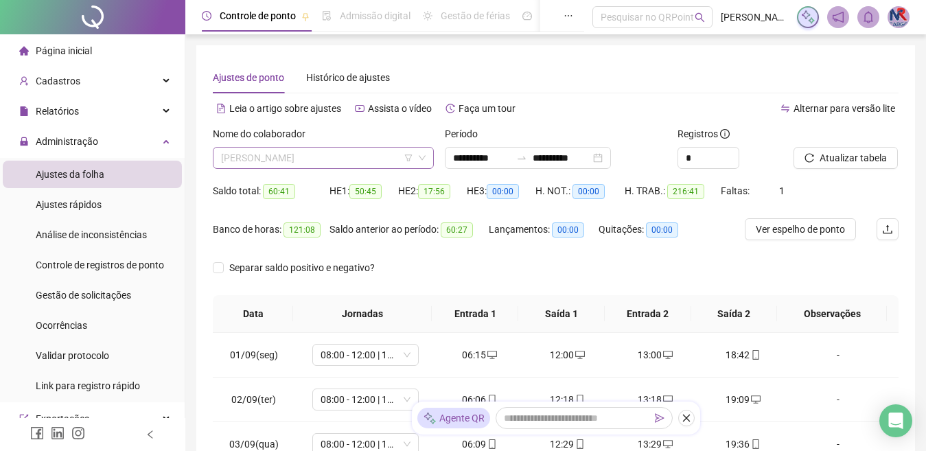
click at [398, 151] on span "[PERSON_NAME]" at bounding box center [323, 158] width 205 height 21
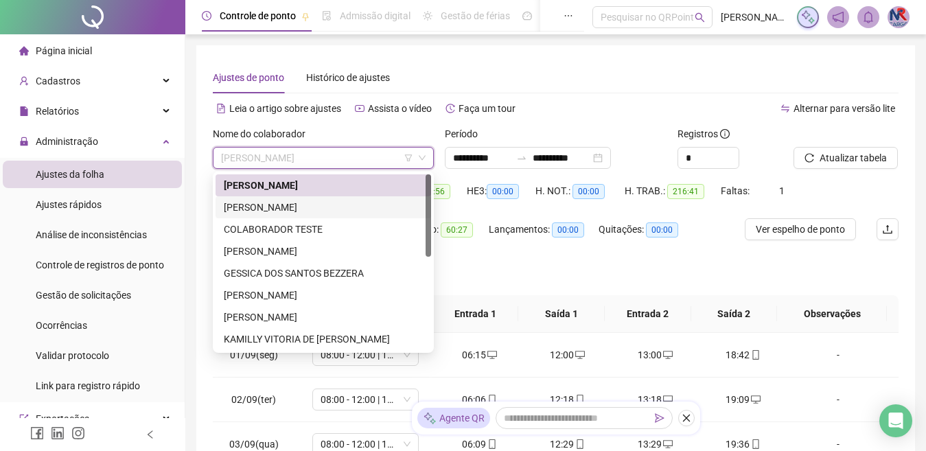
click at [275, 200] on div "[PERSON_NAME]" at bounding box center [323, 207] width 199 height 15
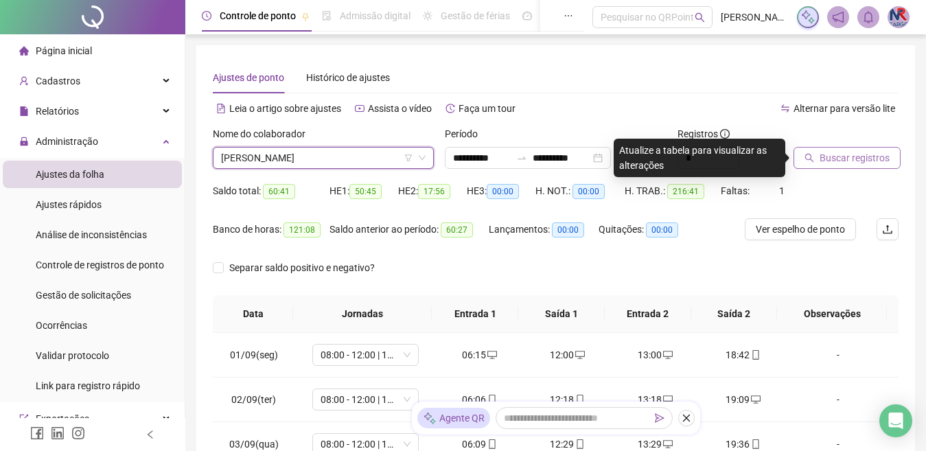
click at [861, 157] on span "Buscar registros" at bounding box center [855, 157] width 70 height 15
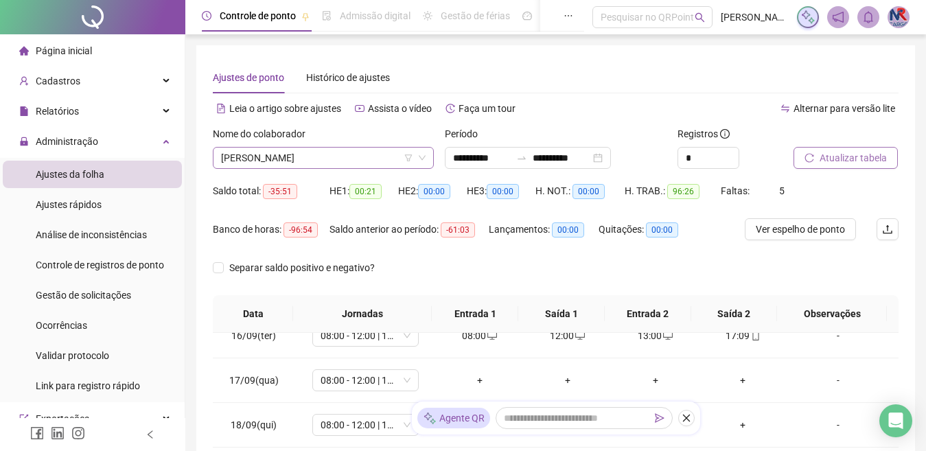
click at [376, 163] on span "[PERSON_NAME]" at bounding box center [323, 158] width 205 height 21
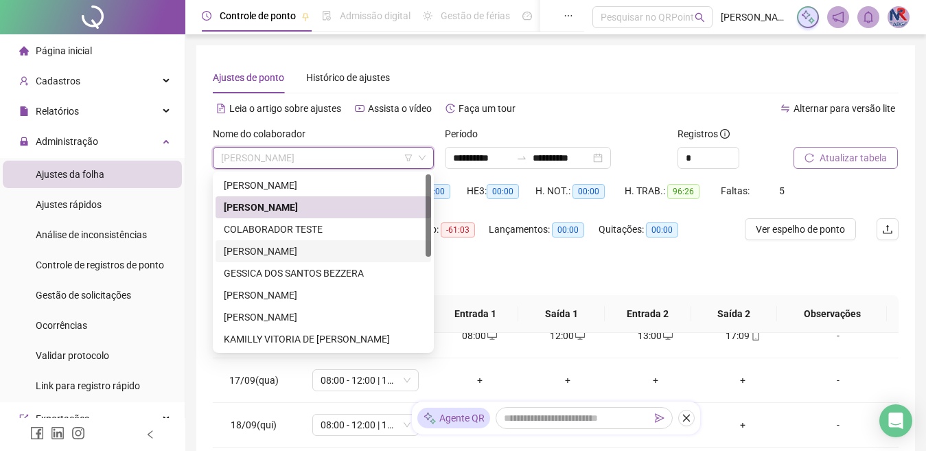
click at [308, 249] on div "[PERSON_NAME]" at bounding box center [323, 251] width 199 height 15
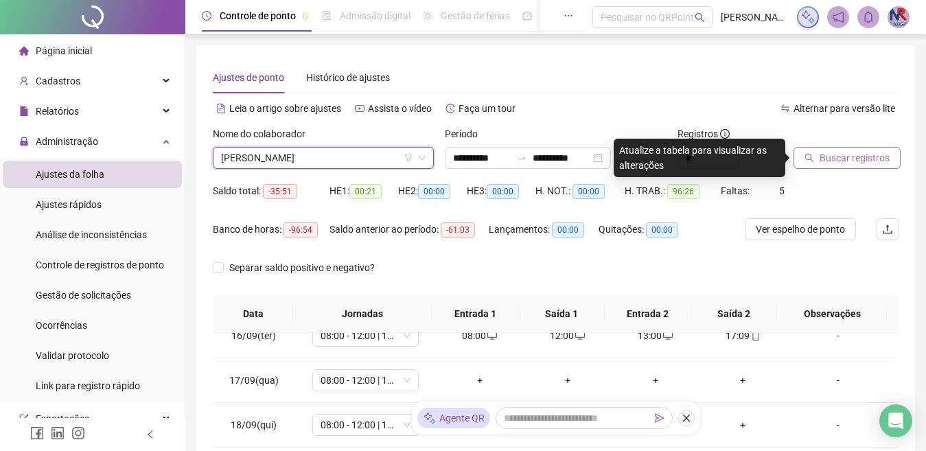
click at [884, 159] on span "Buscar registros" at bounding box center [855, 157] width 70 height 15
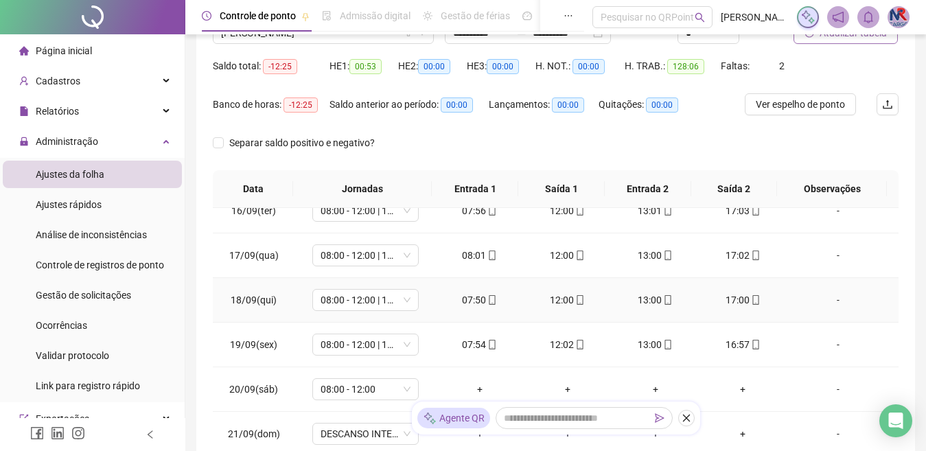
scroll to position [284, 0]
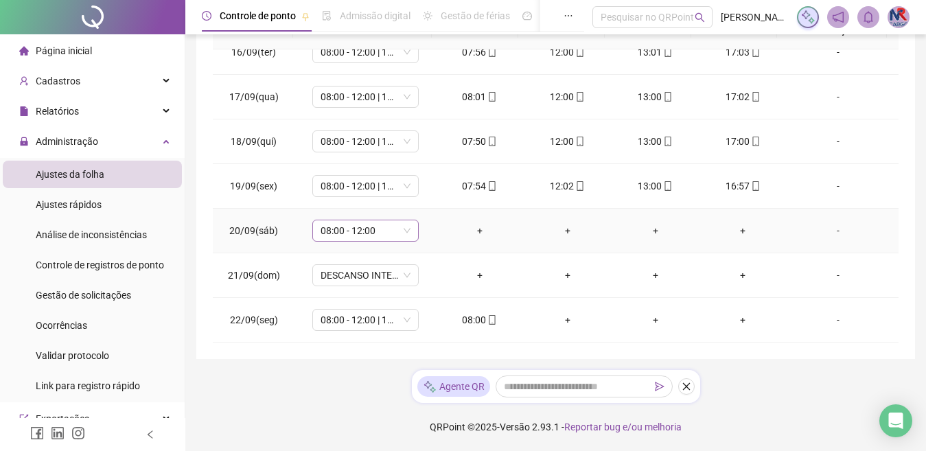
click at [399, 227] on span "08:00 - 12:00" at bounding box center [366, 230] width 90 height 21
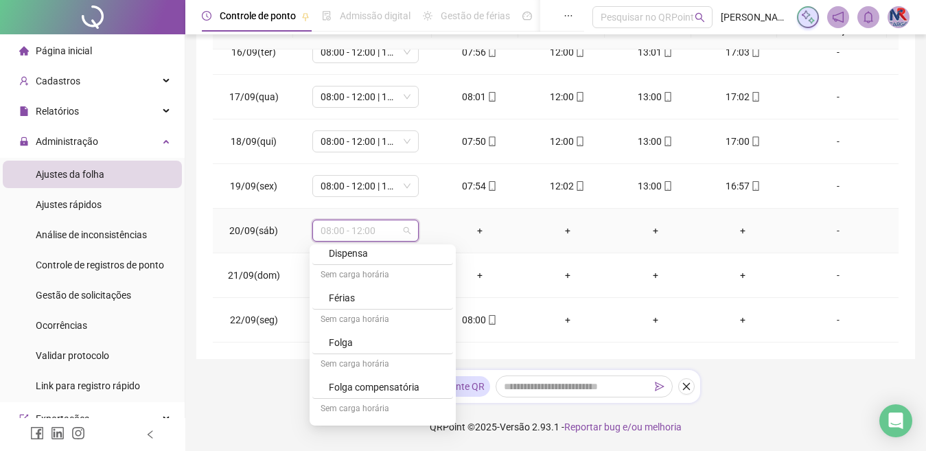
scroll to position [206, 0]
click at [387, 343] on div "Folga" at bounding box center [387, 341] width 116 height 15
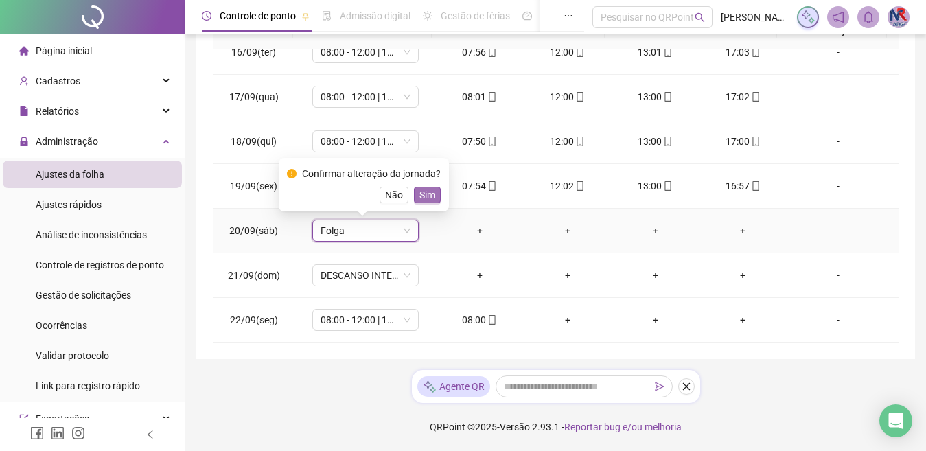
click at [432, 194] on span "Sim" at bounding box center [427, 194] width 16 height 15
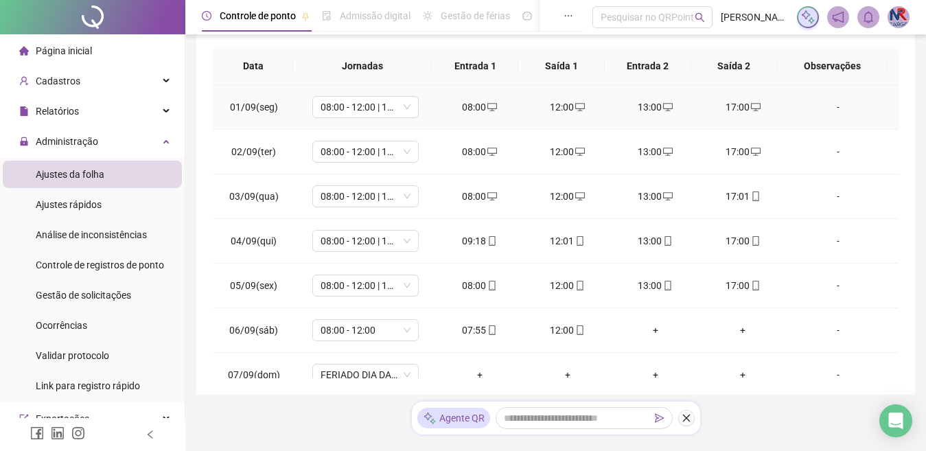
scroll to position [0, 0]
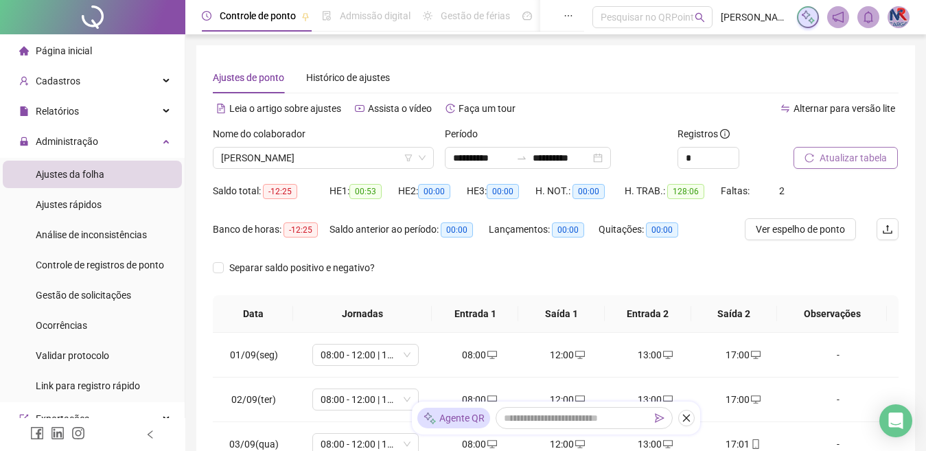
click at [885, 162] on span "Atualizar tabela" at bounding box center [853, 157] width 67 height 15
click at [401, 157] on span "[PERSON_NAME]" at bounding box center [323, 158] width 205 height 21
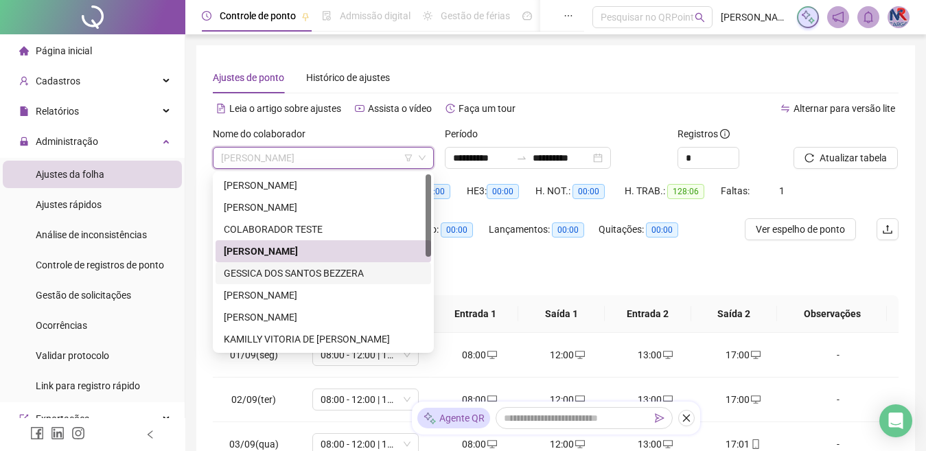
click at [286, 269] on div "GESSICA DOS SANTOS BEZZERA" at bounding box center [323, 273] width 199 height 15
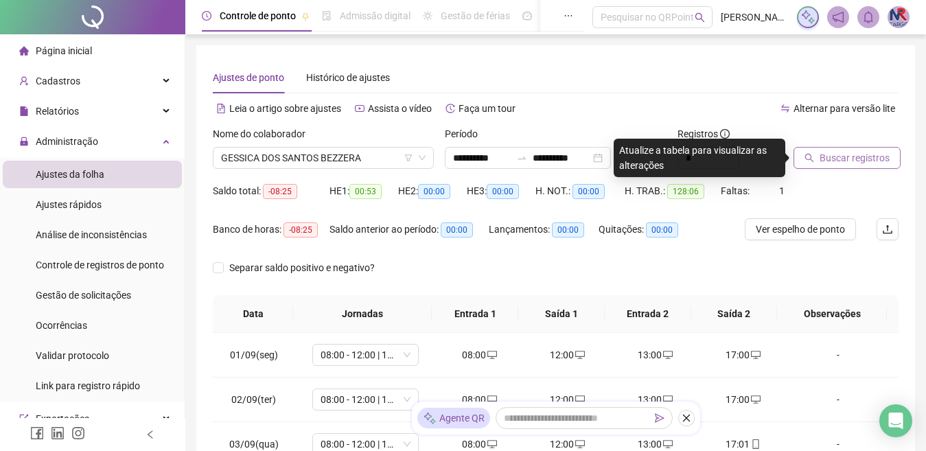
click at [808, 147] on button "Buscar registros" at bounding box center [847, 158] width 107 height 22
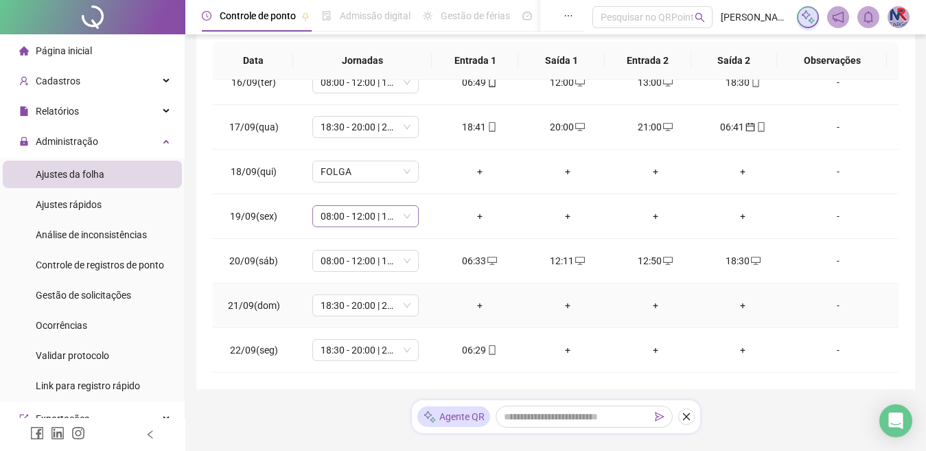
scroll to position [275, 0]
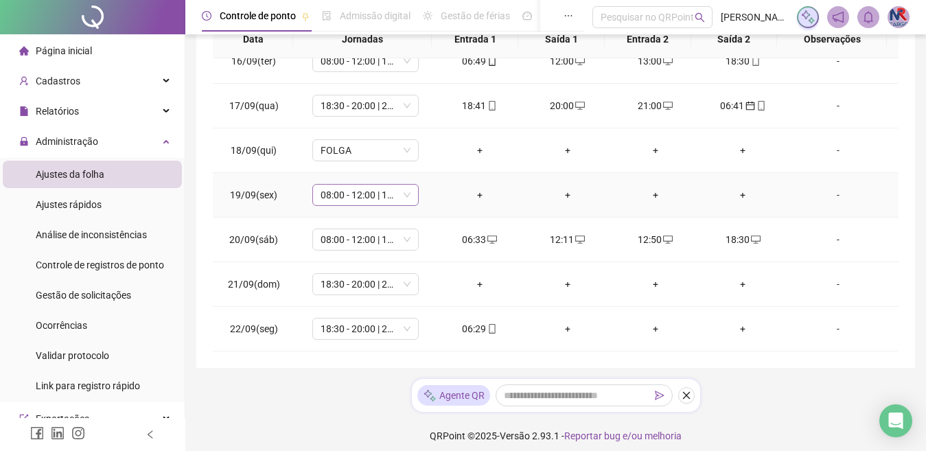
click at [398, 192] on span "08:00 - 12:00 | 13:00 - 17:00" at bounding box center [366, 195] width 90 height 21
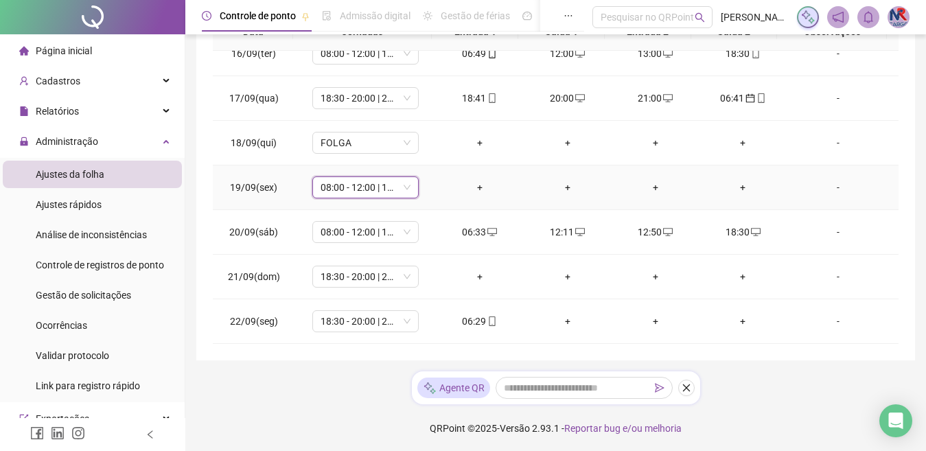
scroll to position [284, 0]
click at [394, 189] on span "08:00 - 12:00 | 13:00 - 17:00" at bounding box center [366, 186] width 90 height 21
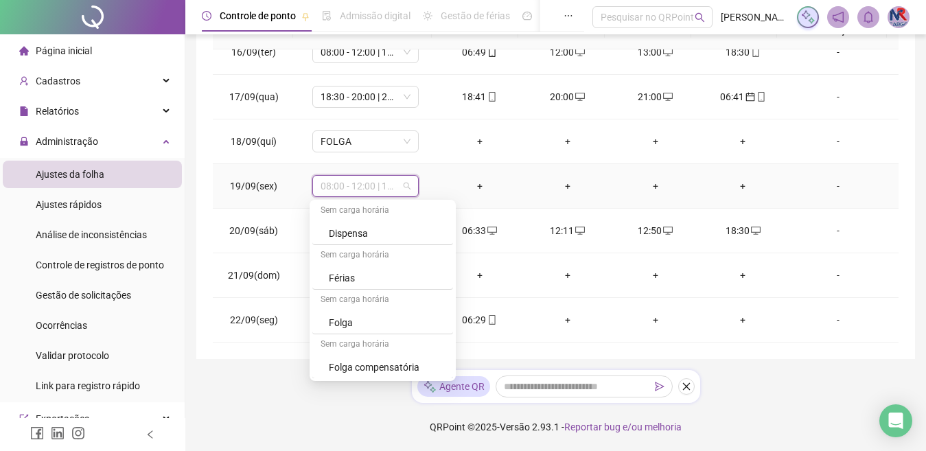
scroll to position [206, 0]
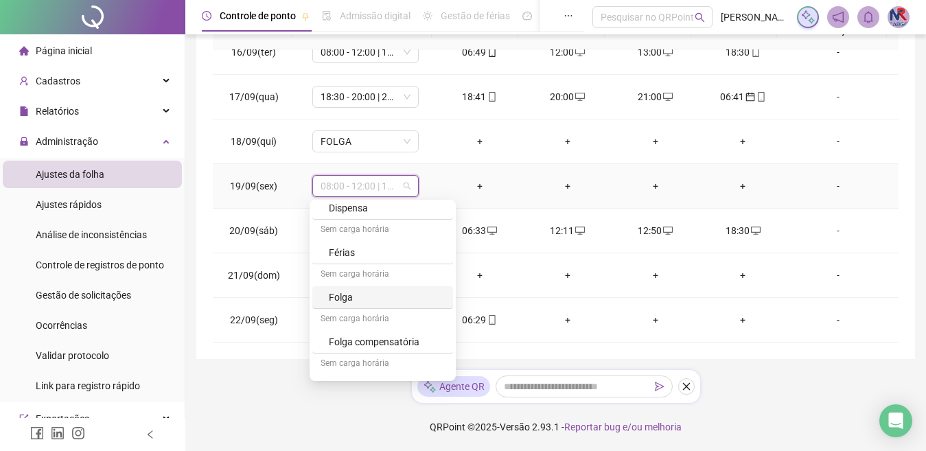
click at [400, 286] on div "Folga" at bounding box center [382, 297] width 141 height 23
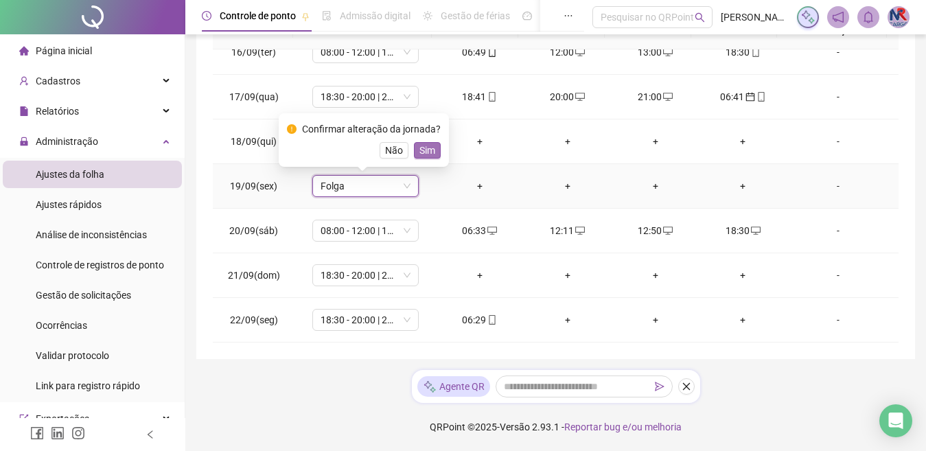
click at [430, 146] on span "Sim" at bounding box center [427, 150] width 16 height 15
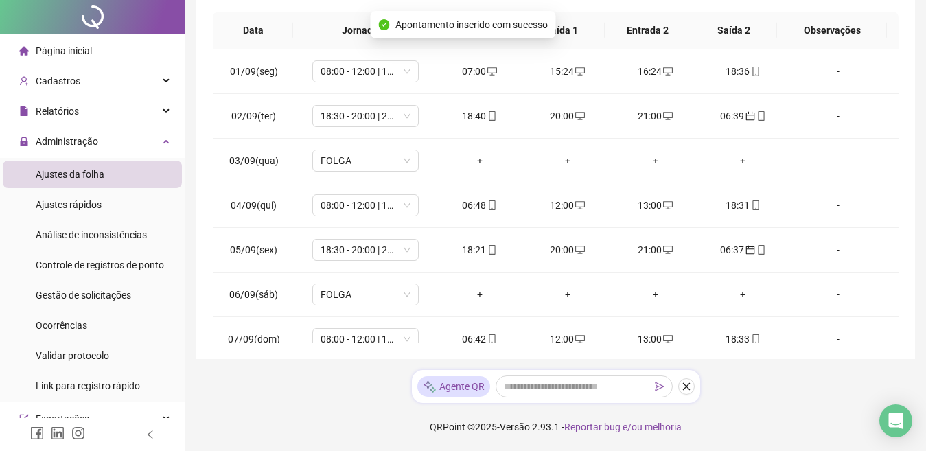
scroll to position [0, 0]
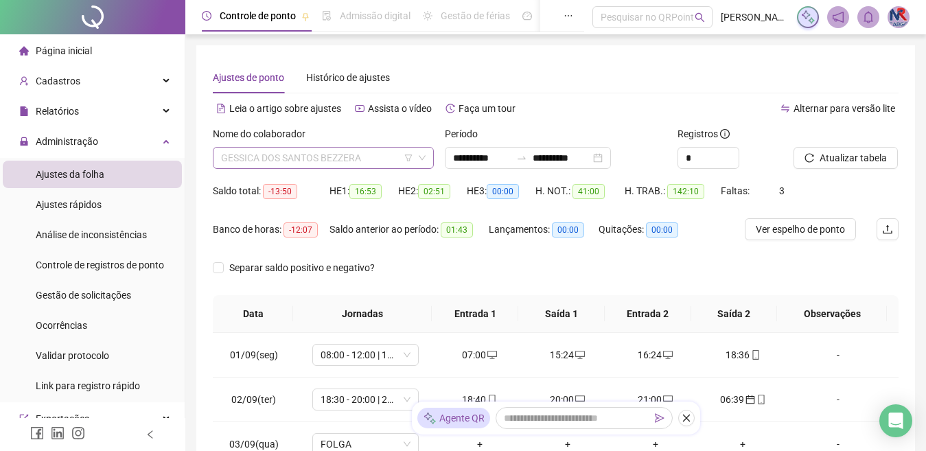
click at [387, 155] on span "GESSICA DOS SANTOS BEZZERA" at bounding box center [323, 158] width 205 height 21
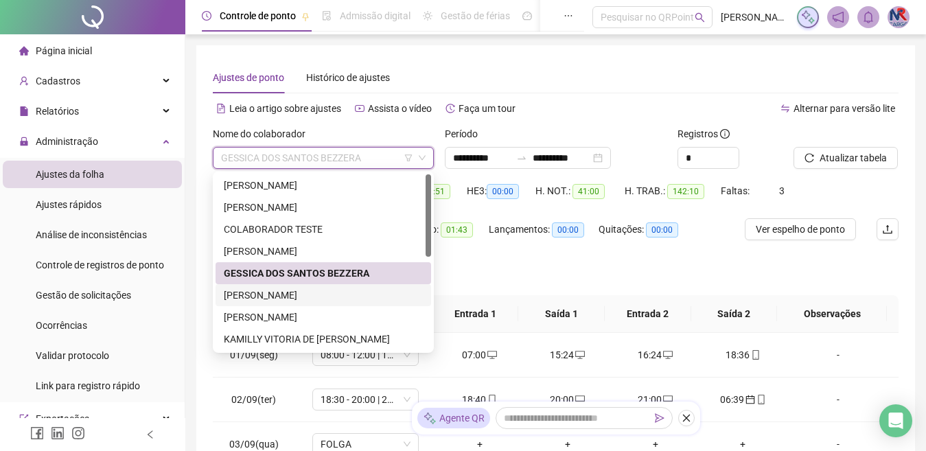
click at [357, 290] on div "[PERSON_NAME]" at bounding box center [323, 295] width 199 height 15
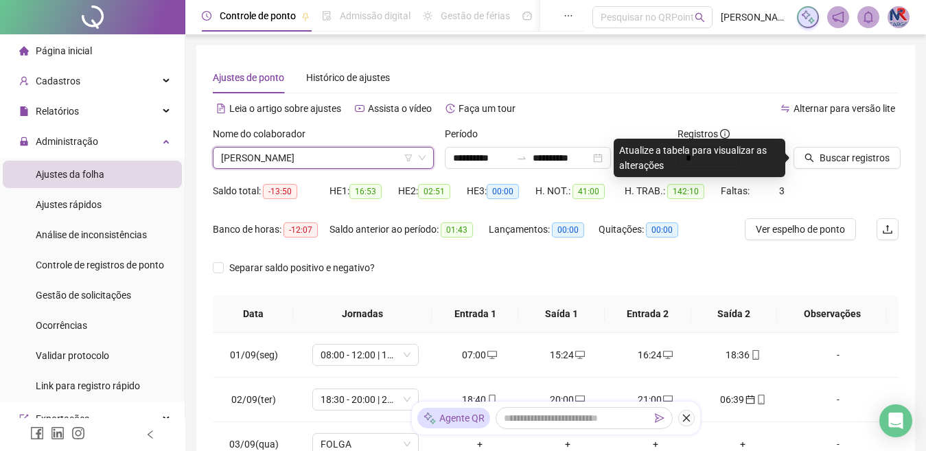
click at [910, 143] on div "**********" at bounding box center [555, 343] width 719 height 597
click at [865, 153] on span "Buscar registros" at bounding box center [855, 157] width 70 height 15
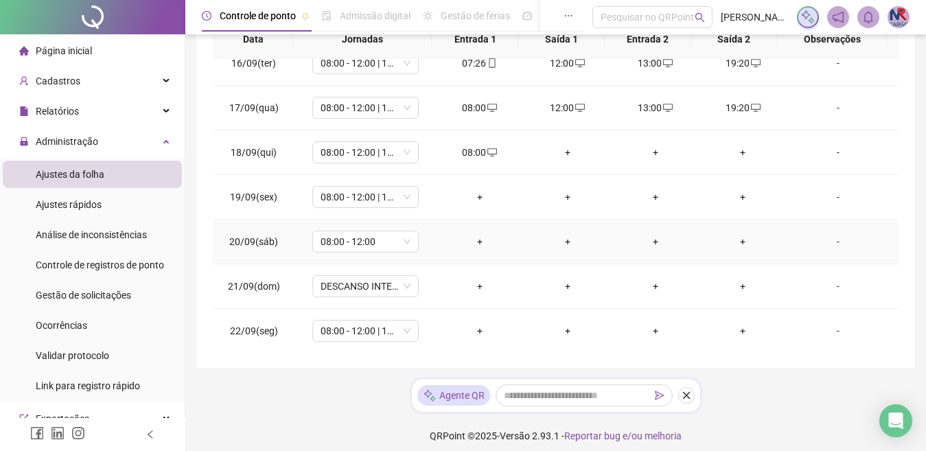
scroll to position [689, 0]
click at [564, 156] on div "+" at bounding box center [568, 150] width 66 height 15
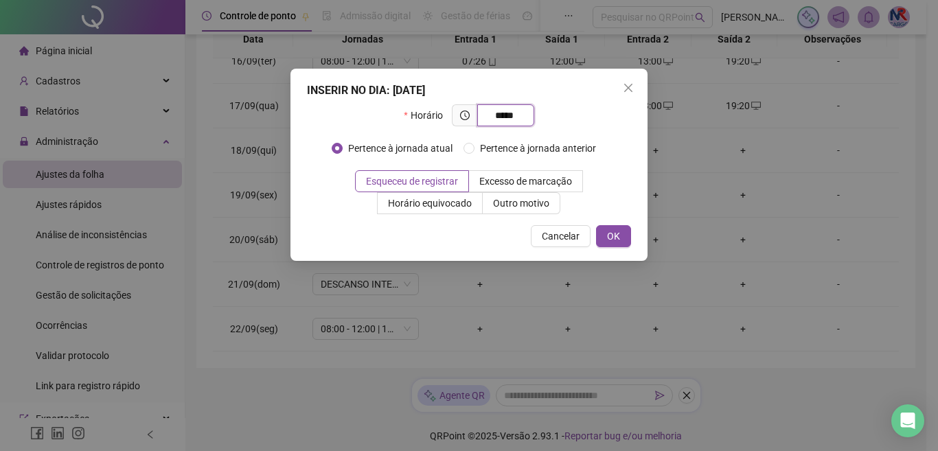
type input "*****"
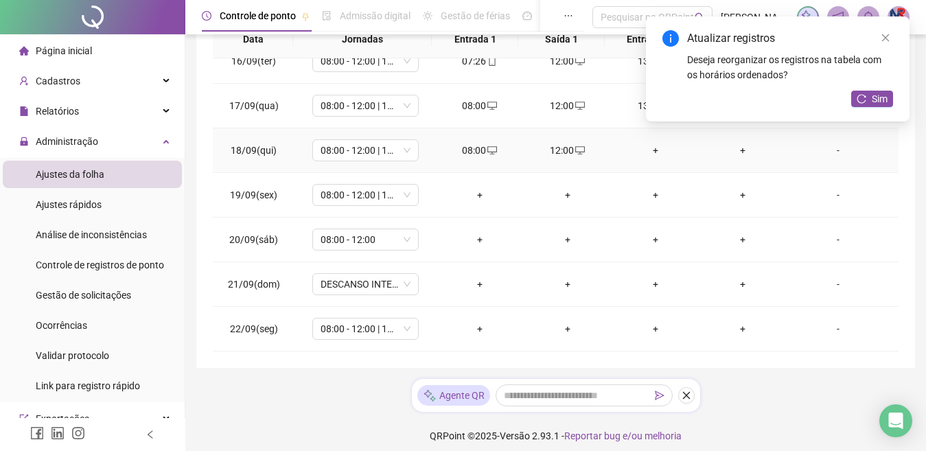
drag, startPoint x: 645, startPoint y: 144, endPoint x: 645, endPoint y: 177, distance: 33.0
click at [647, 148] on div "+" at bounding box center [656, 150] width 66 height 15
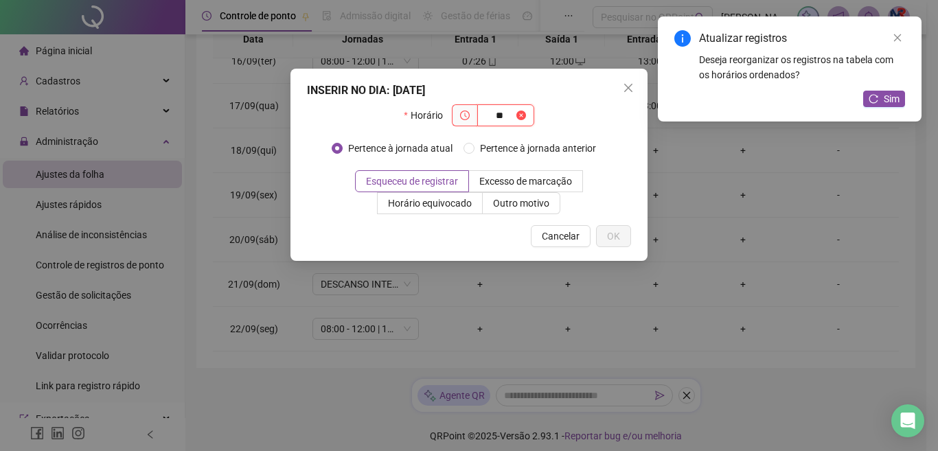
type input "*"
type input "*****"
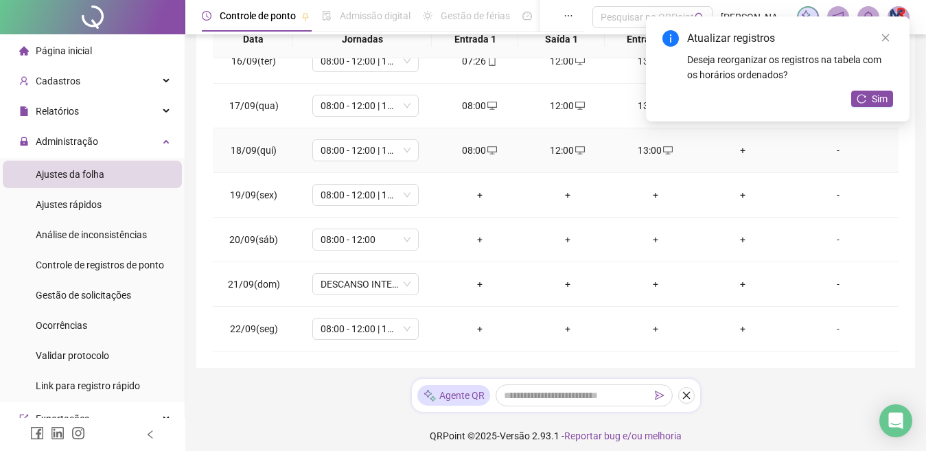
click at [737, 144] on div "+" at bounding box center [744, 150] width 66 height 15
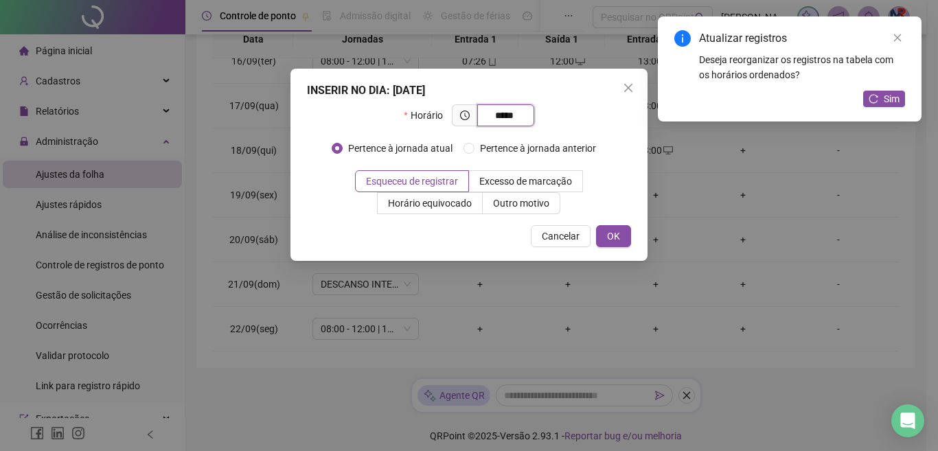
type input "*****"
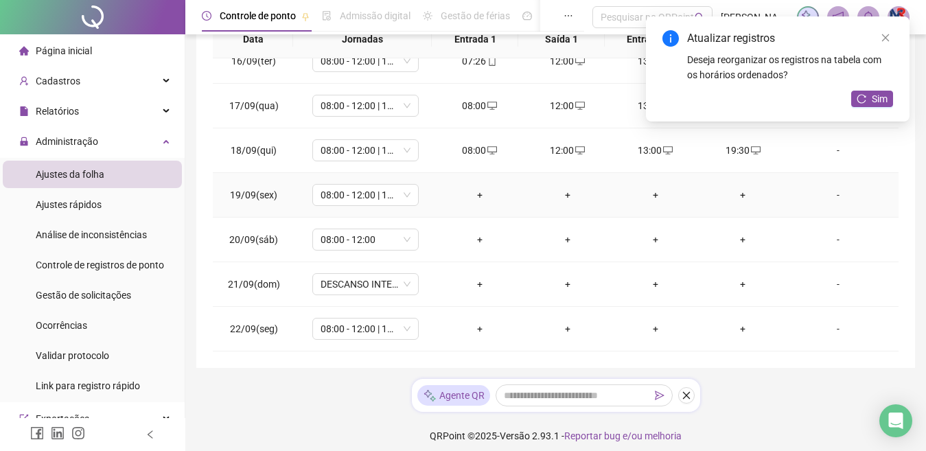
click at [474, 191] on div "+" at bounding box center [480, 194] width 66 height 15
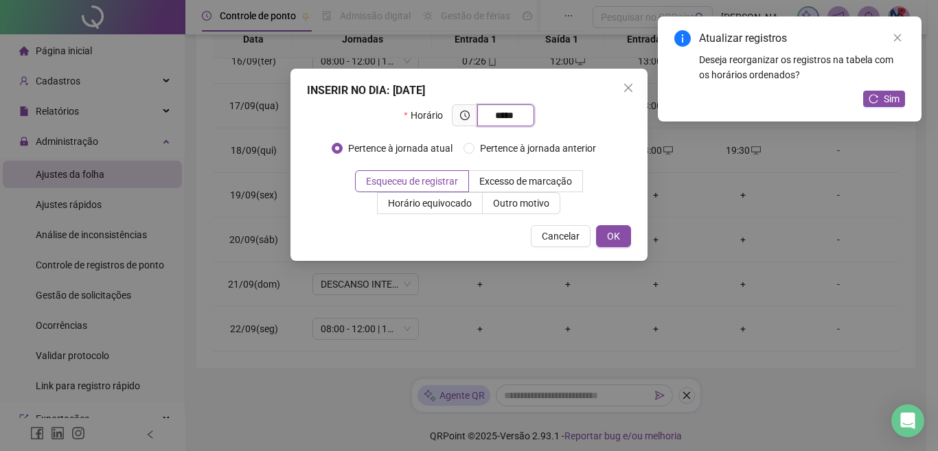
type input "*****"
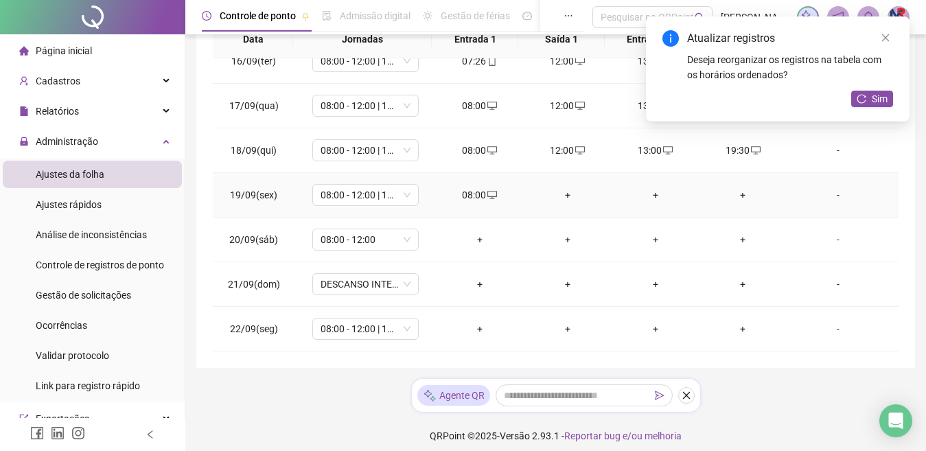
click at [569, 190] on div "+" at bounding box center [568, 194] width 66 height 15
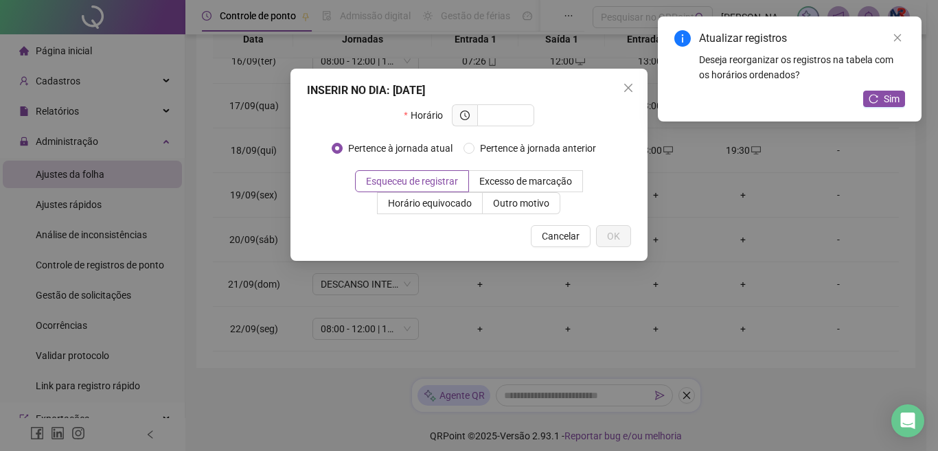
click at [628, 87] on icon "close" at bounding box center [628, 88] width 8 height 8
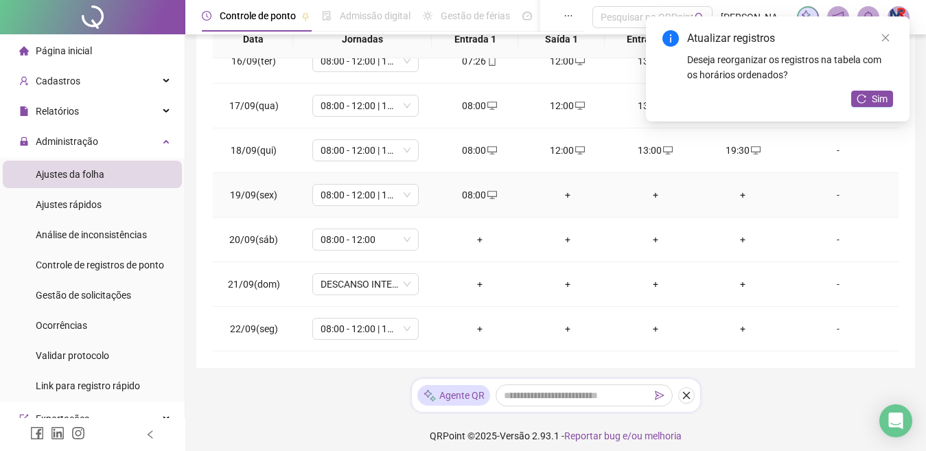
click at [557, 192] on div "+" at bounding box center [568, 194] width 66 height 15
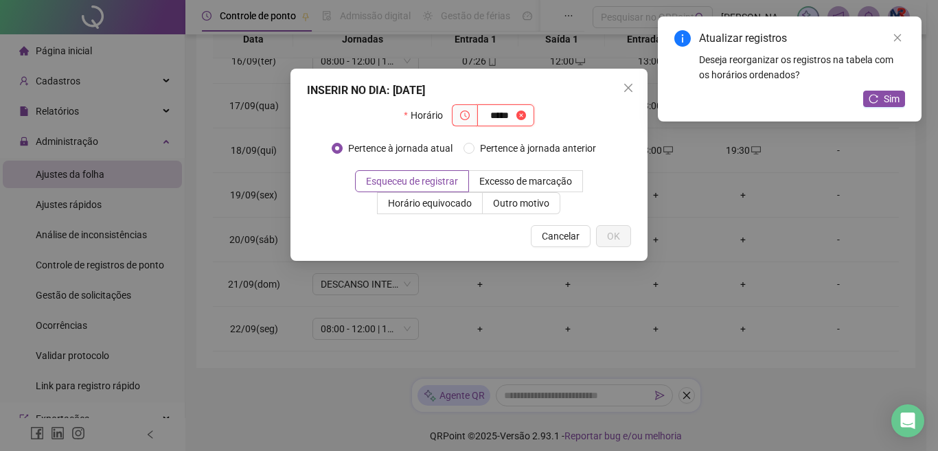
type input "*****"
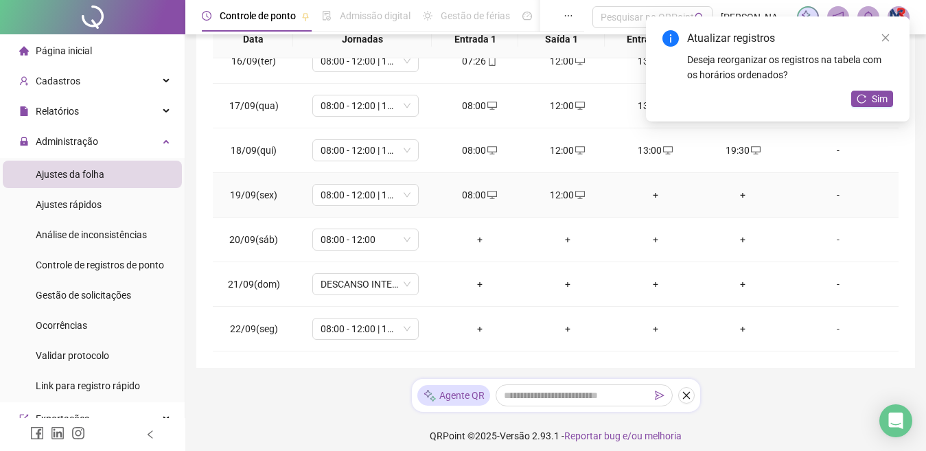
drag, startPoint x: 649, startPoint y: 200, endPoint x: 702, endPoint y: 236, distance: 64.2
click at [649, 199] on div "+" at bounding box center [656, 194] width 66 height 15
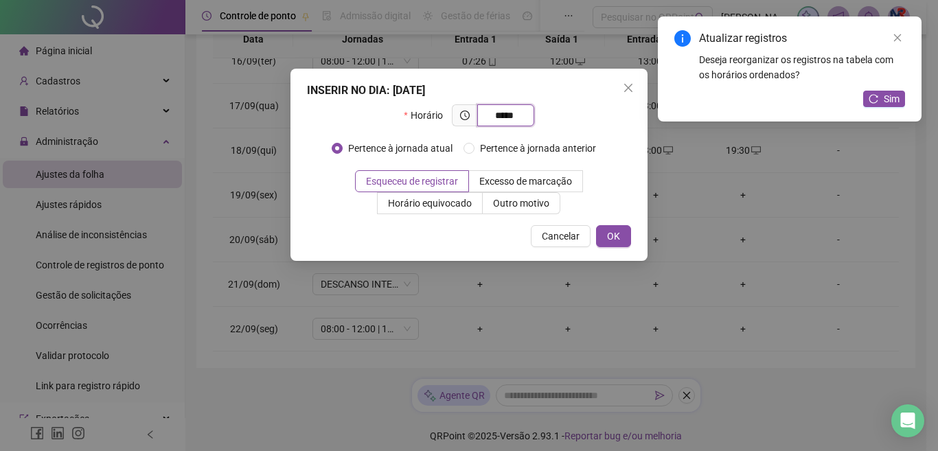
type input "*****"
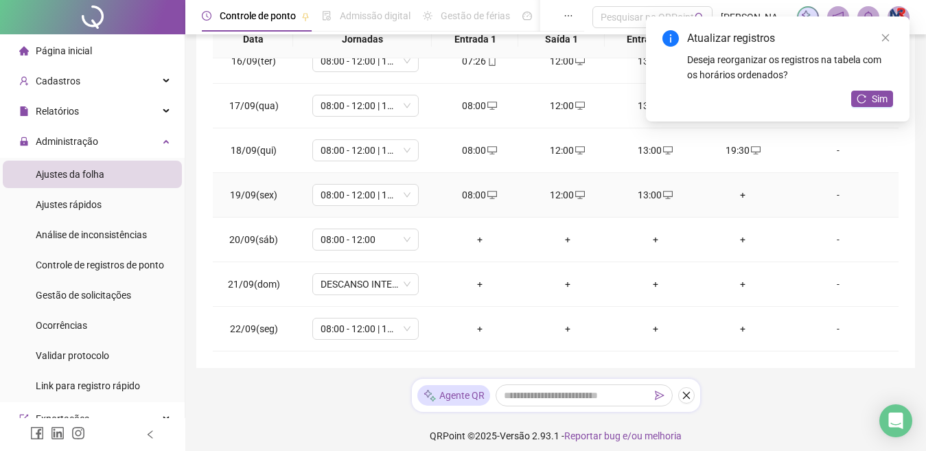
click at [719, 190] on div "+" at bounding box center [744, 194] width 66 height 15
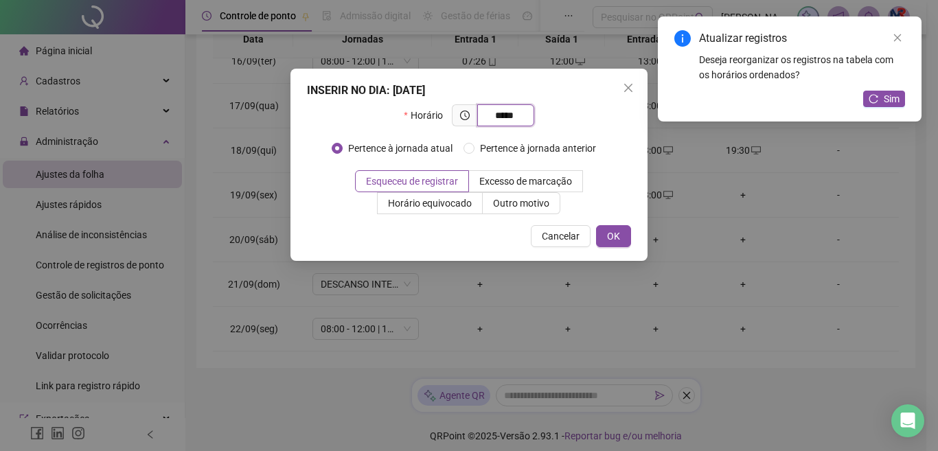
type input "*****"
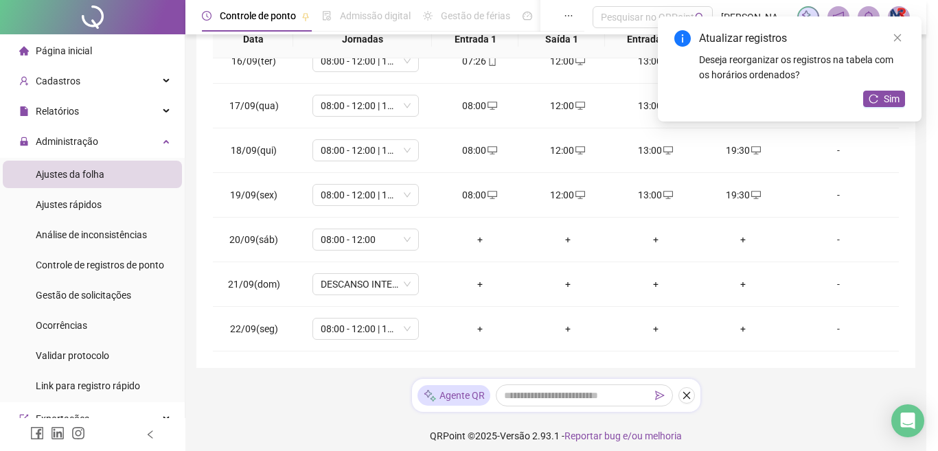
click at [391, 242] on div "INSERIR NO DIA : [DATE] Horário ***** Pertence à jornada atual Pertence à jorna…" at bounding box center [469, 225] width 938 height 451
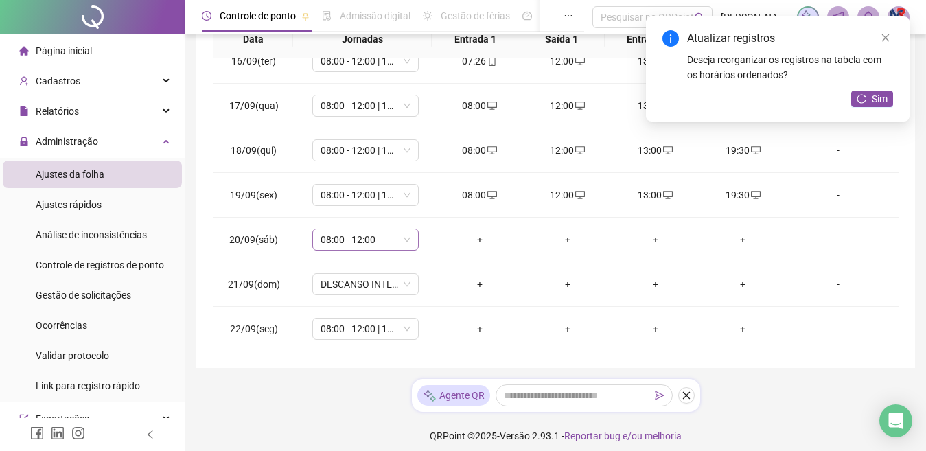
click at [387, 244] on span "08:00 - 12:00" at bounding box center [366, 239] width 90 height 21
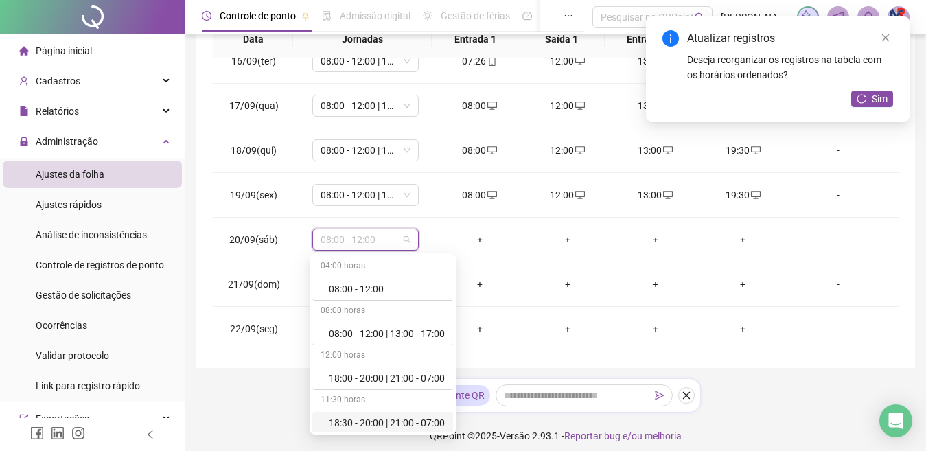
scroll to position [226, 0]
click at [369, 336] on div "Folga" at bounding box center [387, 330] width 116 height 15
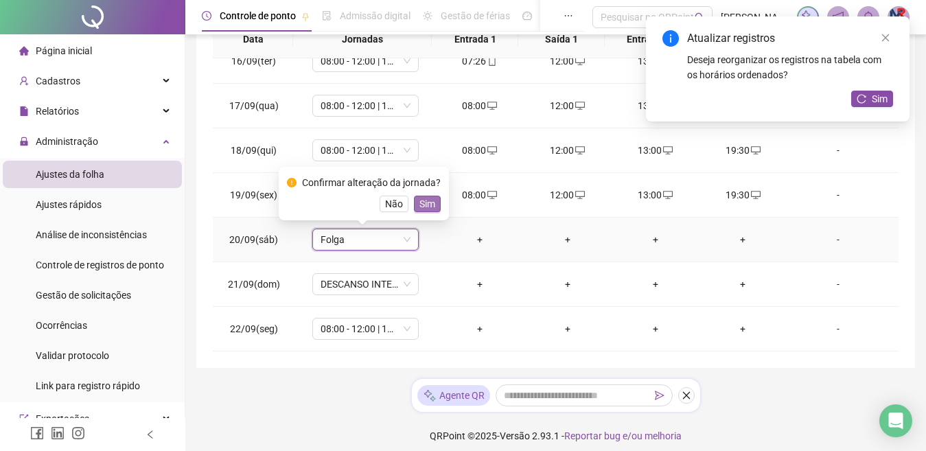
click at [424, 202] on span "Sim" at bounding box center [427, 203] width 16 height 15
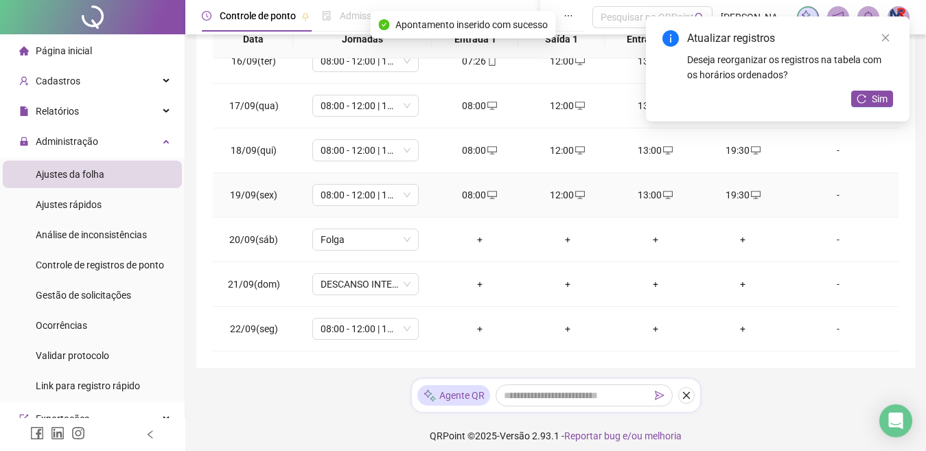
scroll to position [284, 0]
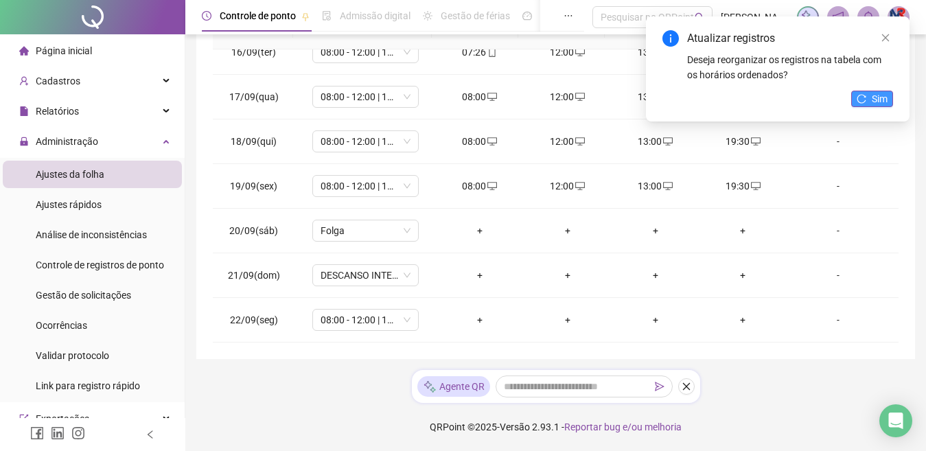
click at [871, 92] on button "Sim" at bounding box center [872, 99] width 42 height 16
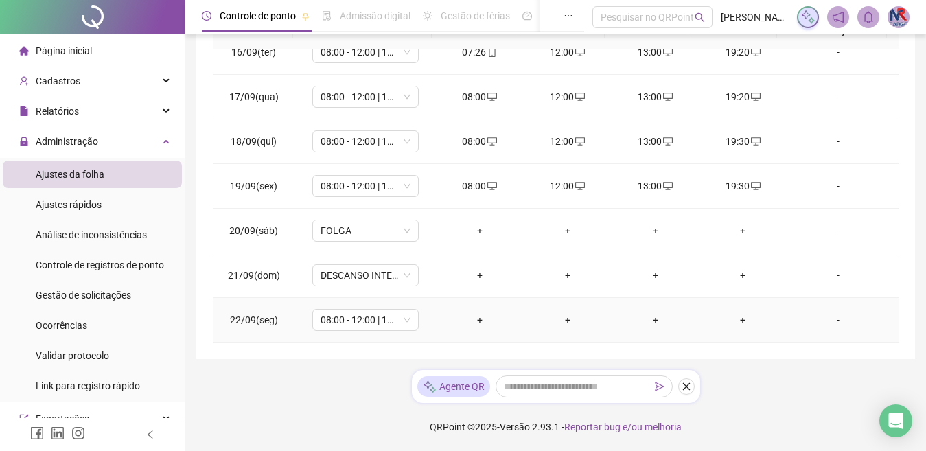
click at [475, 314] on div "+" at bounding box center [480, 319] width 66 height 15
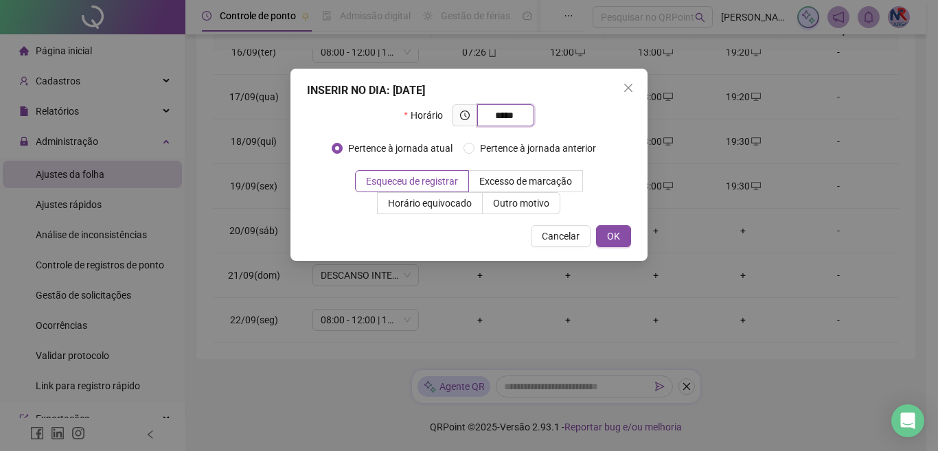
type input "*****"
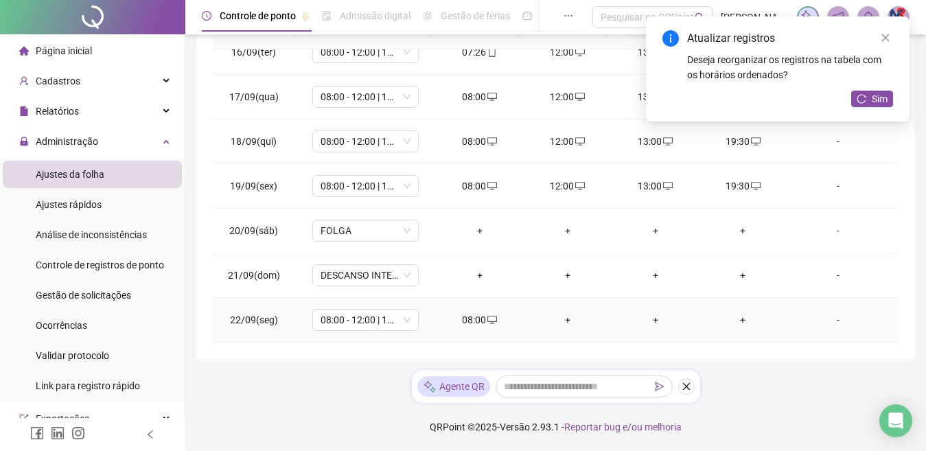
click at [563, 325] on div "+" at bounding box center [568, 319] width 66 height 15
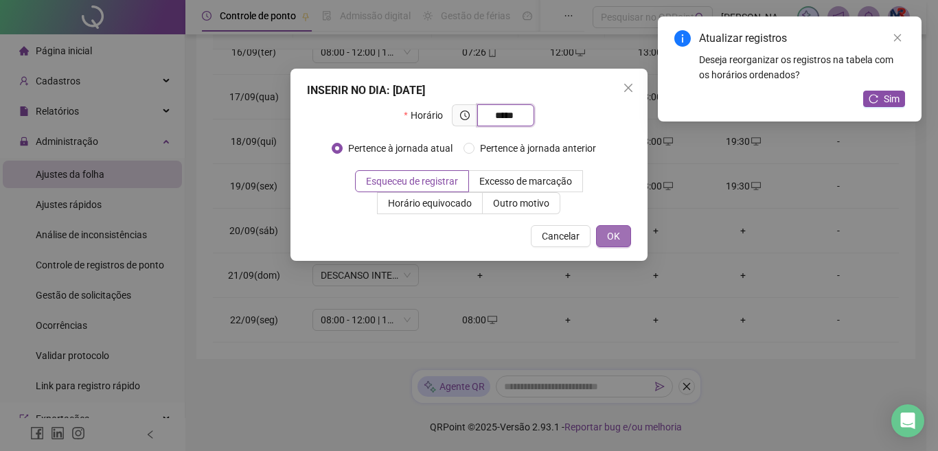
type input "*****"
click at [614, 240] on span "OK" at bounding box center [613, 236] width 13 height 15
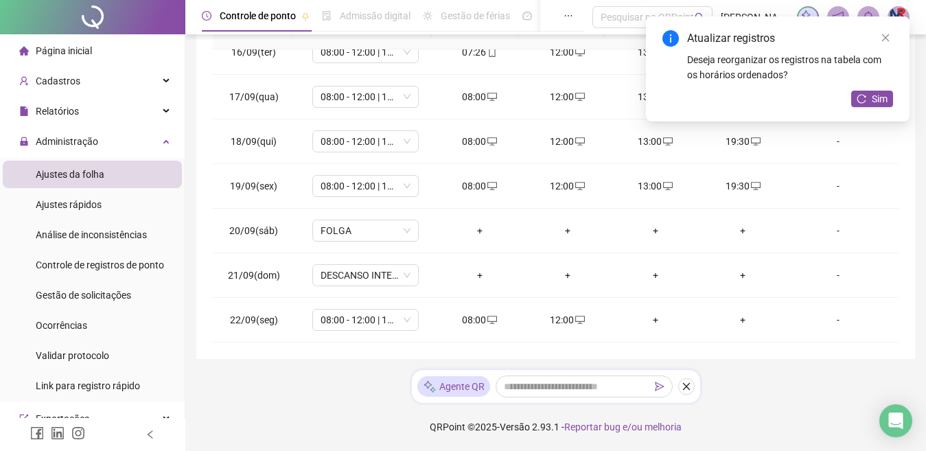
click at [880, 90] on div "Atualizar registros Deseja reorganizar os registros na tabela com os horários o…" at bounding box center [778, 68] width 264 height 105
click at [881, 95] on span "Sim" at bounding box center [880, 98] width 16 height 15
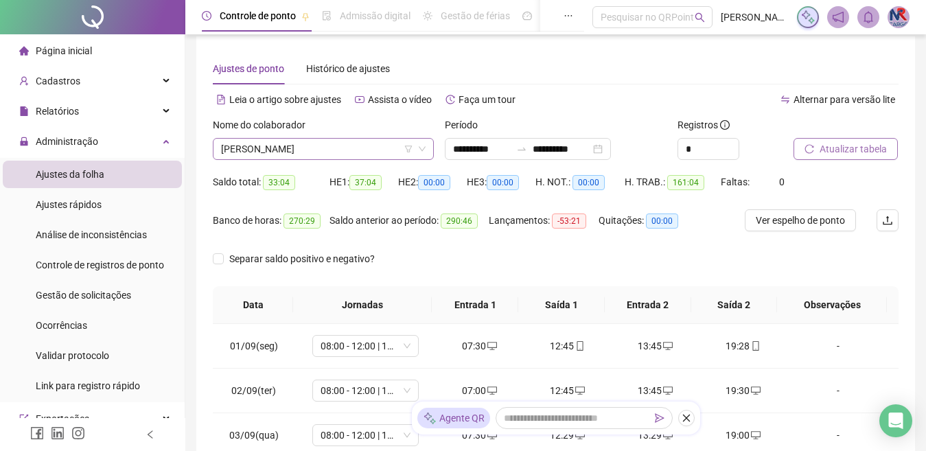
scroll to position [0, 0]
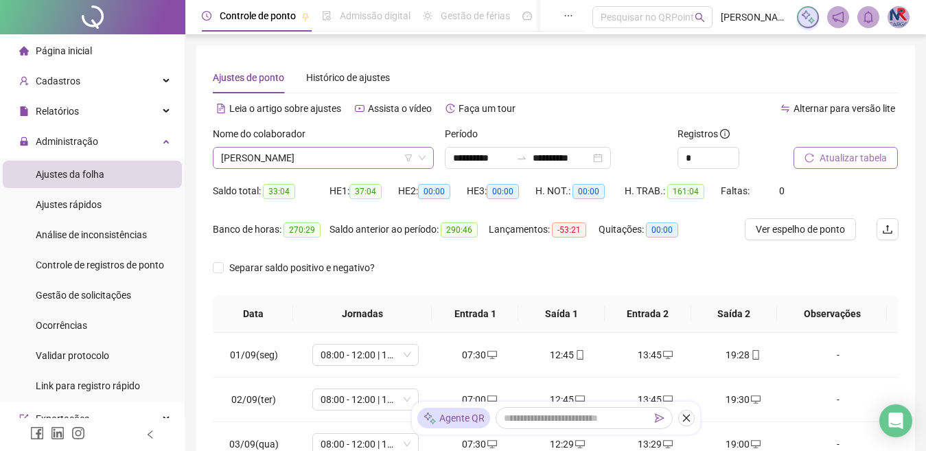
click at [392, 153] on span "[PERSON_NAME]" at bounding box center [323, 158] width 205 height 21
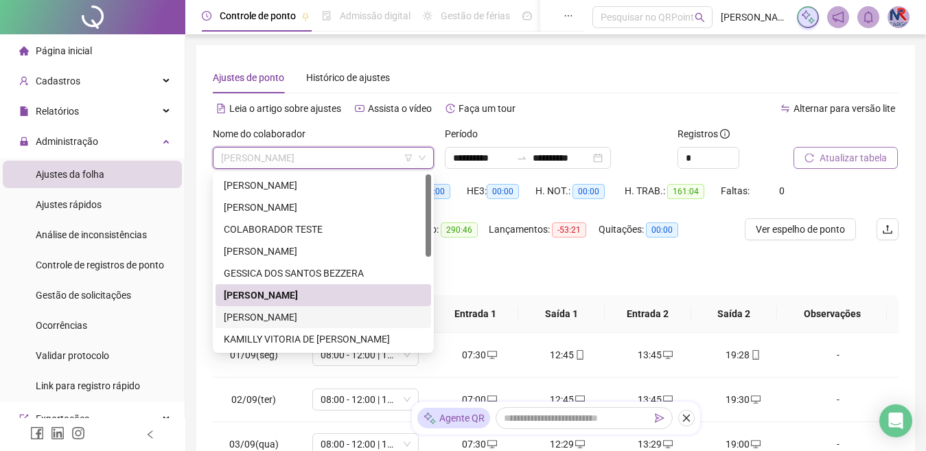
click at [398, 310] on div "[PERSON_NAME]" at bounding box center [323, 317] width 199 height 15
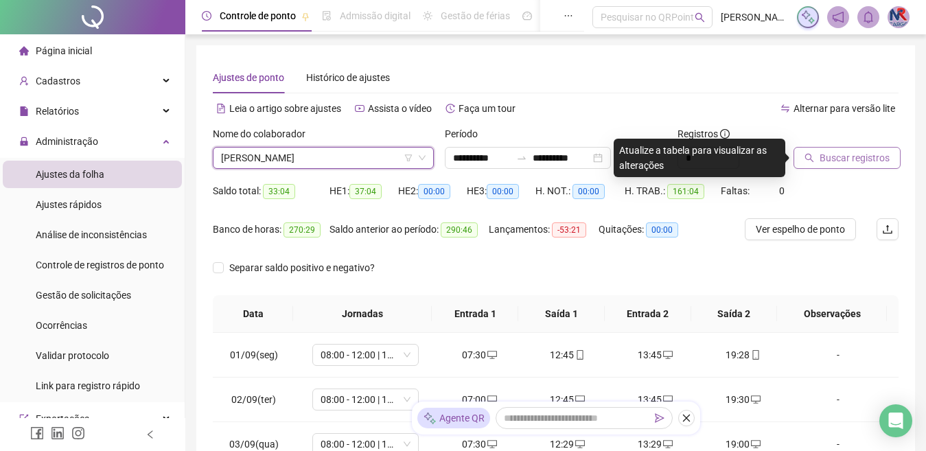
click at [873, 149] on button "Buscar registros" at bounding box center [847, 158] width 107 height 22
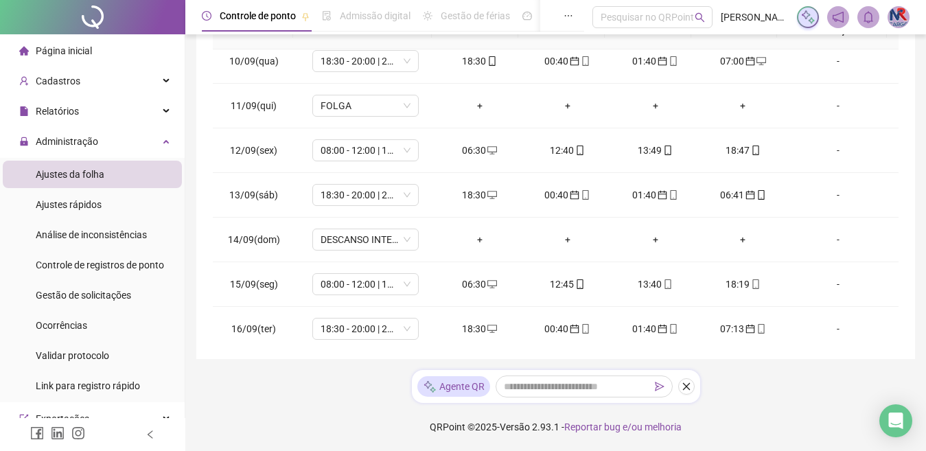
scroll to position [689, 0]
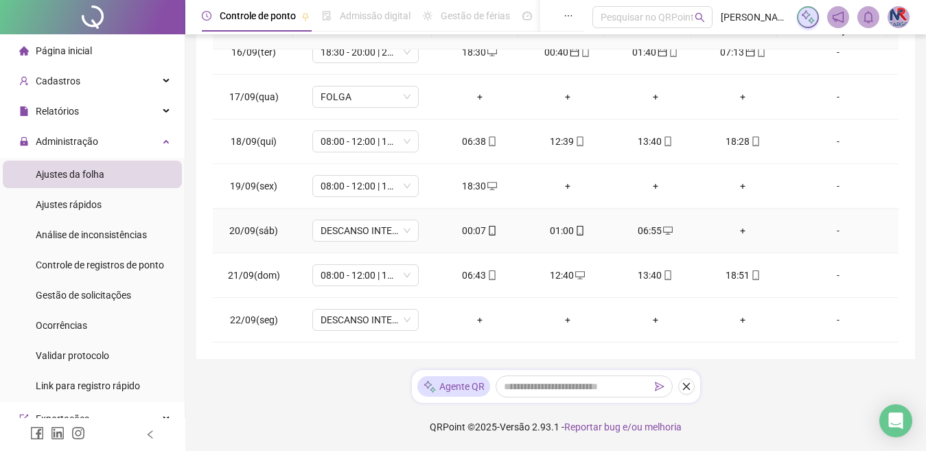
click at [475, 234] on div "00:07" at bounding box center [480, 230] width 66 height 15
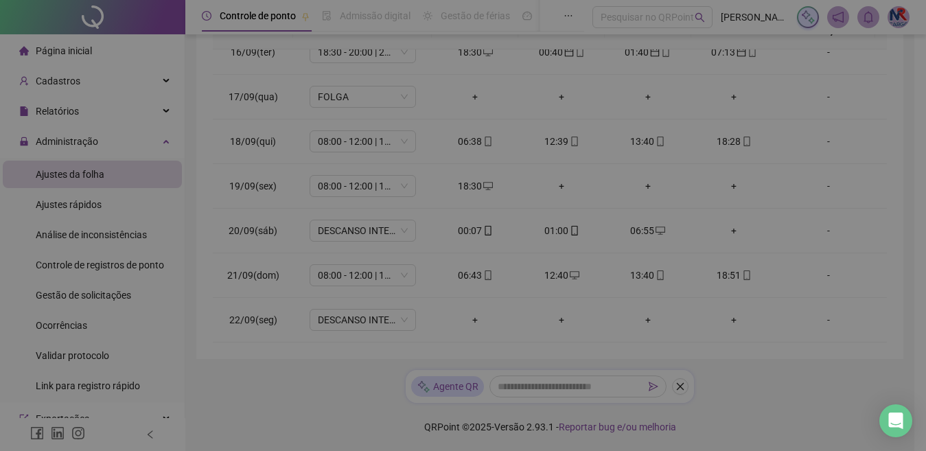
type input "**********"
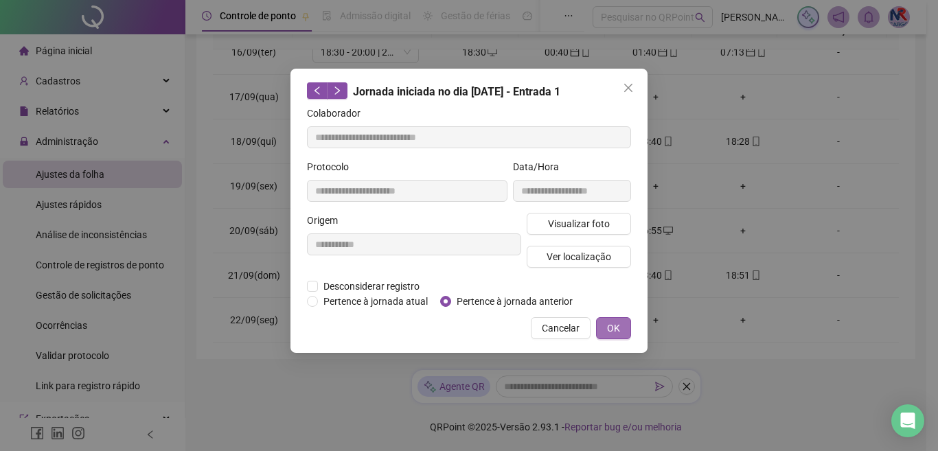
click at [604, 332] on button "OK" at bounding box center [613, 328] width 35 height 22
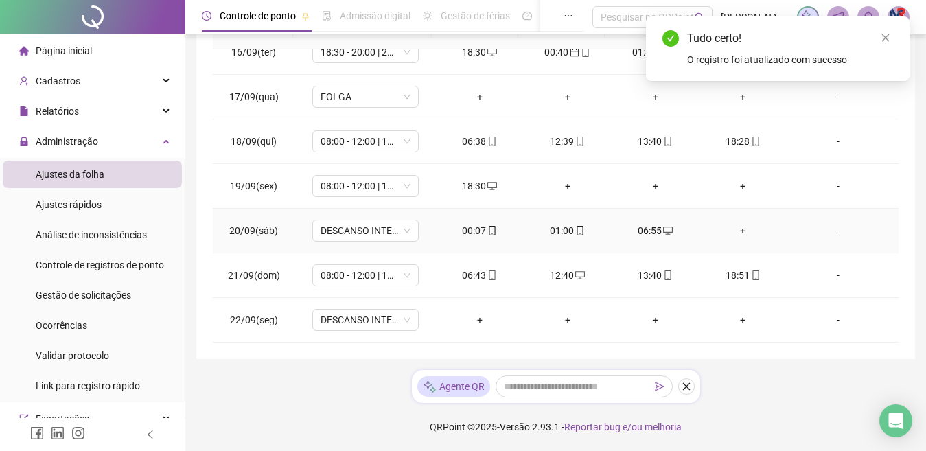
click at [557, 225] on div "01:00" at bounding box center [568, 230] width 66 height 15
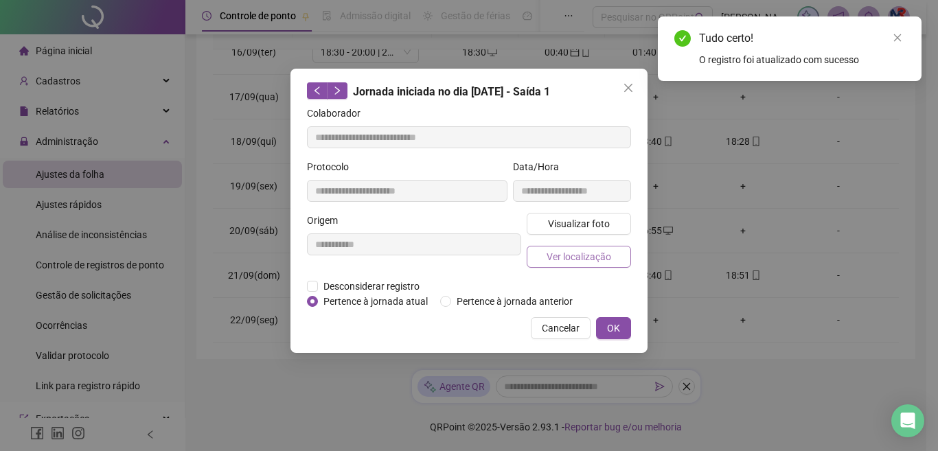
type input "**********"
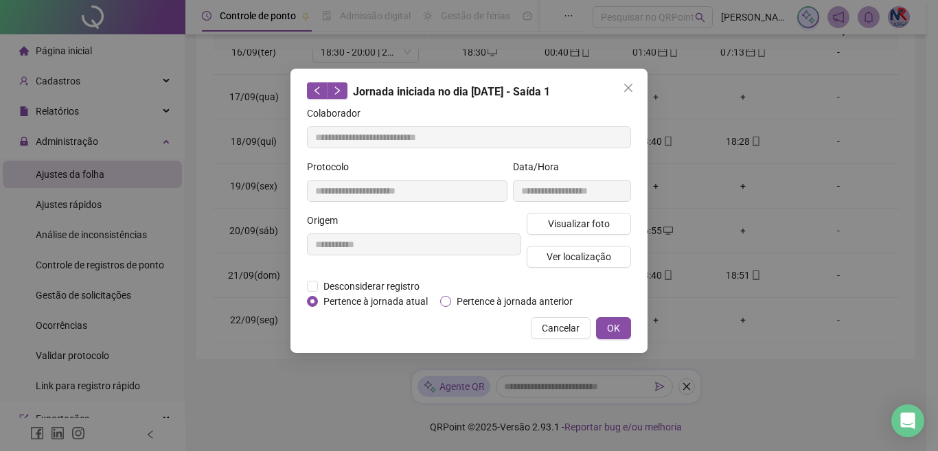
click at [467, 300] on span "Pertence à jornada anterior" at bounding box center [514, 301] width 127 height 15
click at [604, 322] on button "OK" at bounding box center [613, 328] width 35 height 22
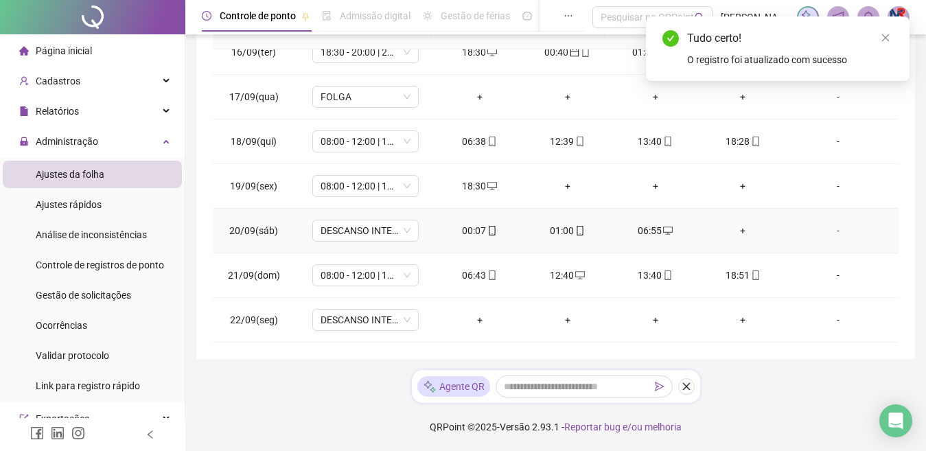
click at [642, 224] on div "06:55" at bounding box center [656, 230] width 66 height 15
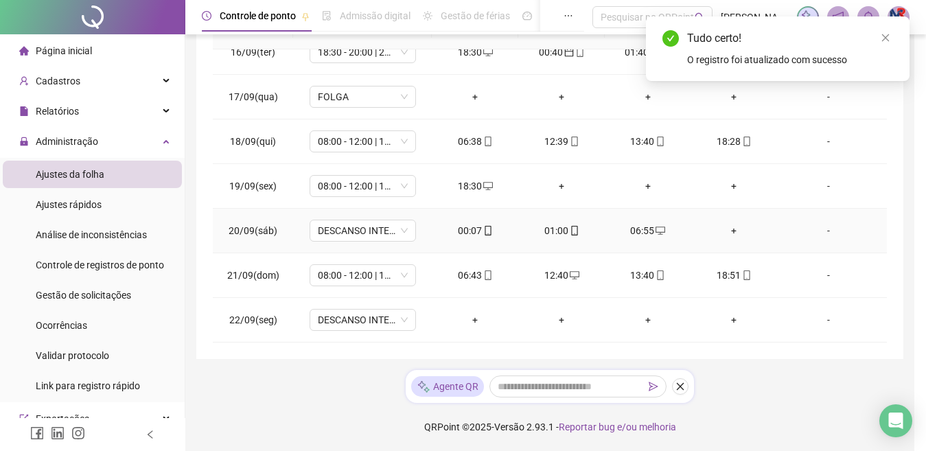
type input "**********"
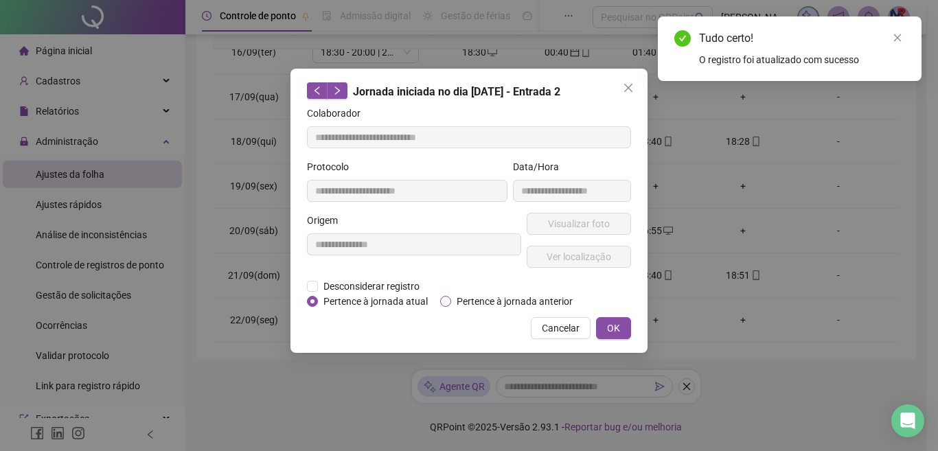
click at [540, 299] on span "Pertence à jornada anterior" at bounding box center [514, 301] width 127 height 15
click at [604, 327] on button "OK" at bounding box center [613, 328] width 35 height 22
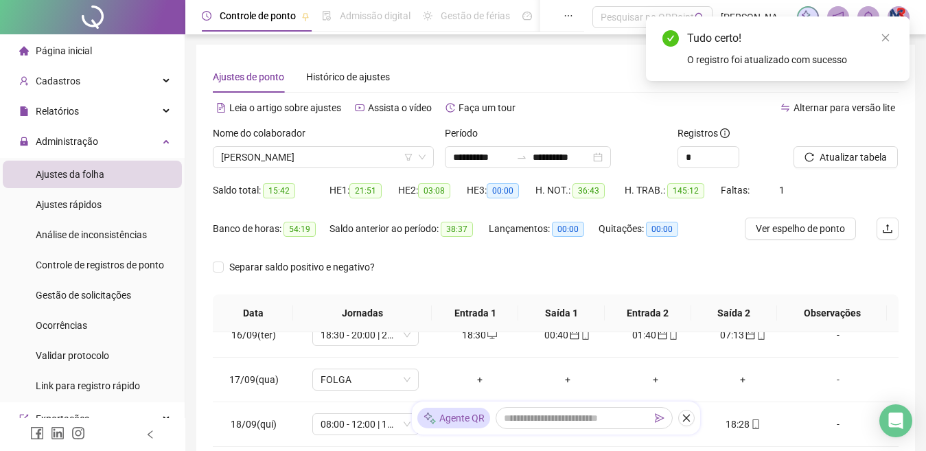
scroll to position [0, 0]
click at [857, 161] on span "Atualizar tabela" at bounding box center [853, 157] width 67 height 15
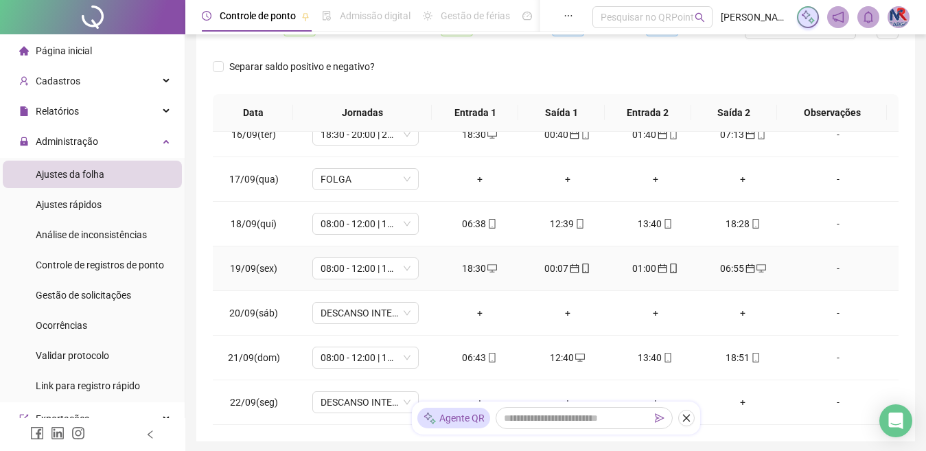
scroll to position [284, 0]
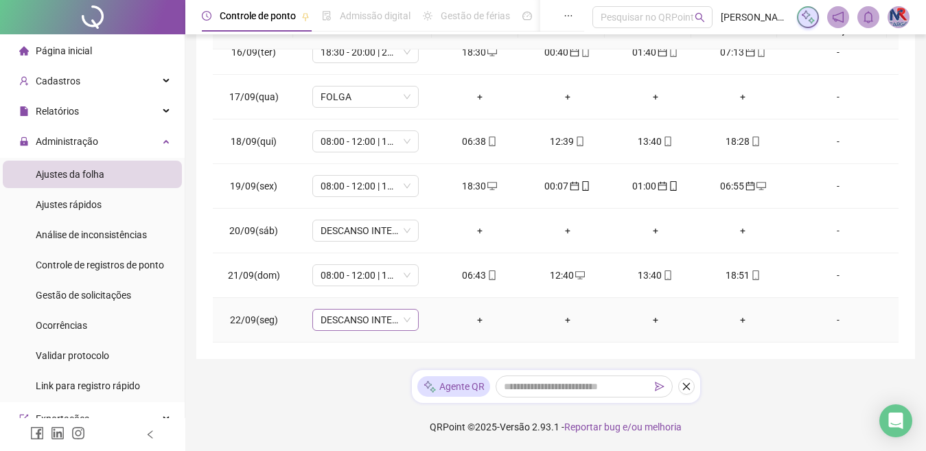
click at [376, 323] on span "DESCANSO INTER-JORNADA" at bounding box center [366, 320] width 90 height 21
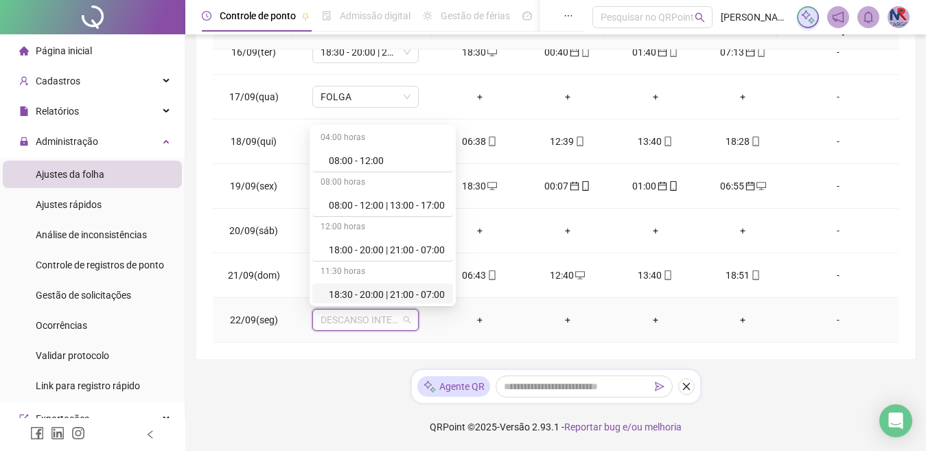
click at [361, 301] on div "18:30 - 20:00 | 21:00 - 07:00" at bounding box center [387, 294] width 116 height 15
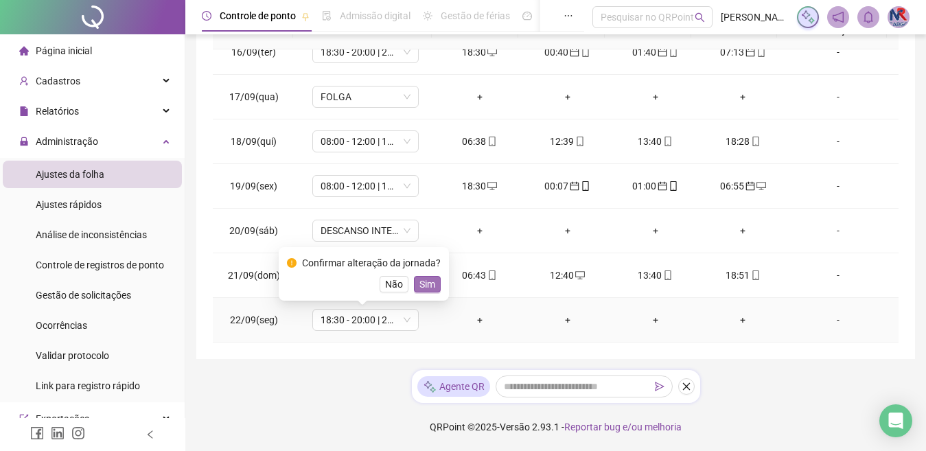
click at [414, 281] on button "Sim" at bounding box center [427, 284] width 27 height 16
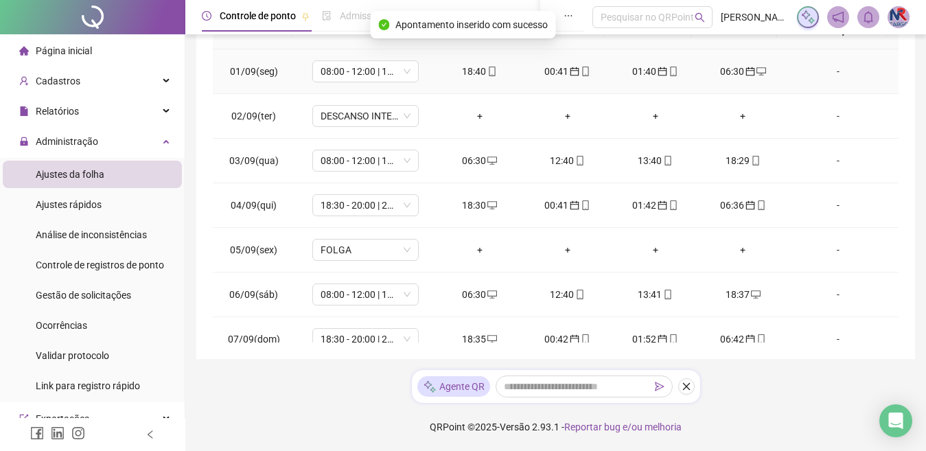
scroll to position [9, 0]
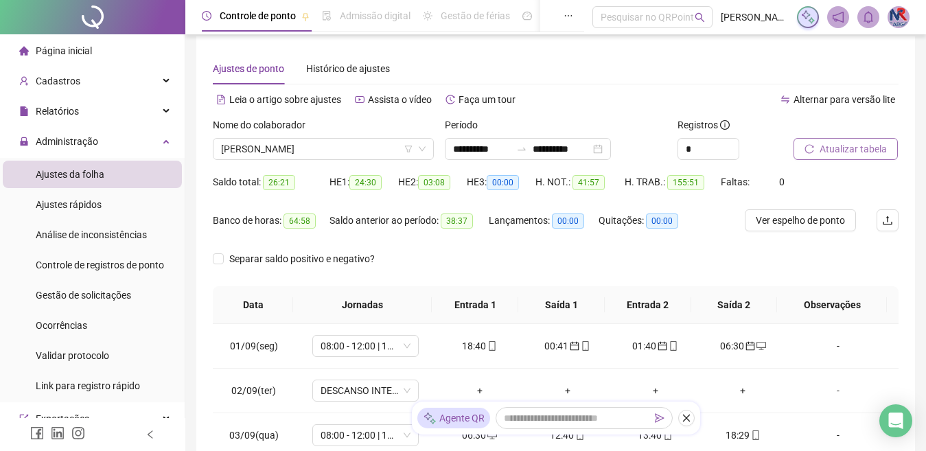
click at [864, 141] on button "Atualizar tabela" at bounding box center [846, 149] width 104 height 22
click at [396, 143] on span "[PERSON_NAME]" at bounding box center [323, 149] width 205 height 21
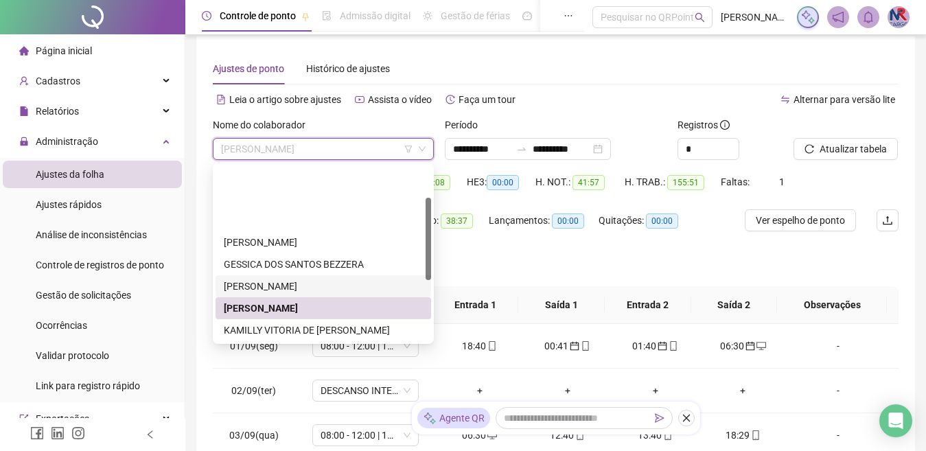
scroll to position [69, 0]
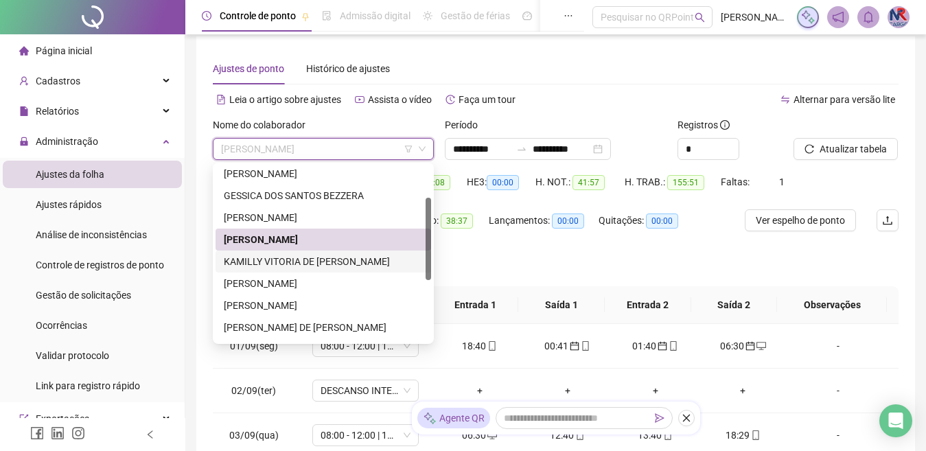
click at [343, 261] on div "KAMILLY VITORIA DE [PERSON_NAME]" at bounding box center [323, 261] width 199 height 15
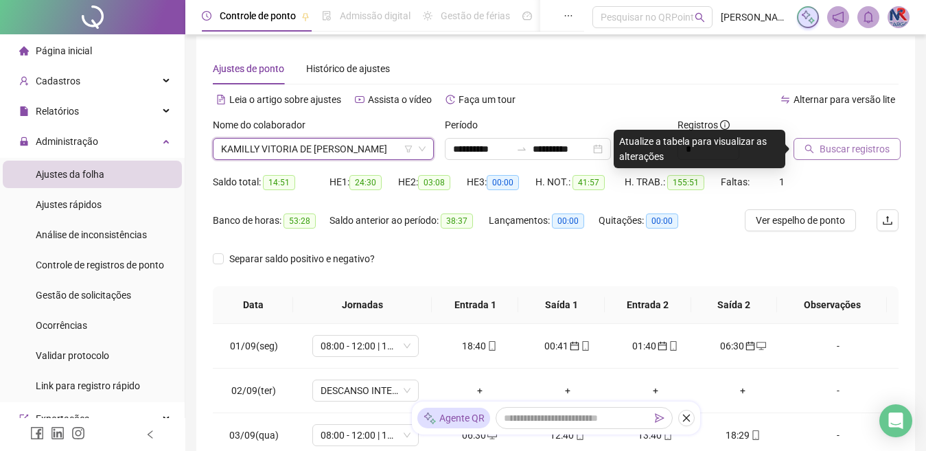
click at [846, 150] on span "Buscar registros" at bounding box center [855, 148] width 70 height 15
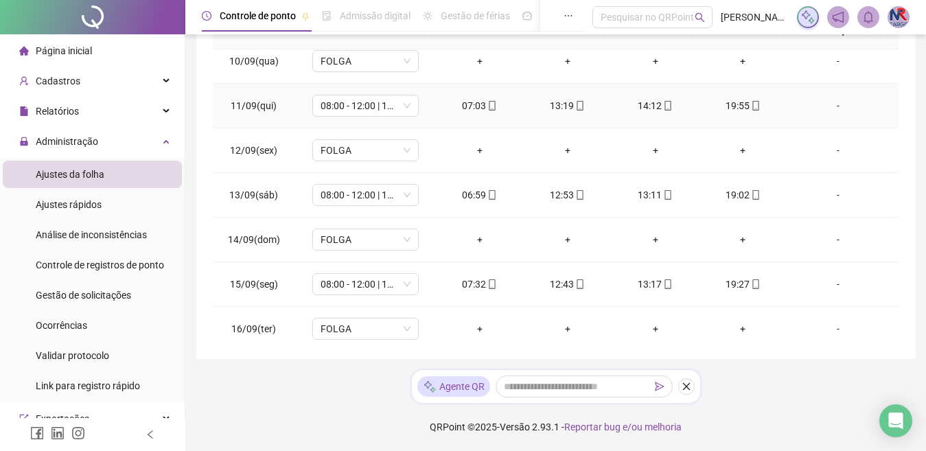
scroll to position [689, 0]
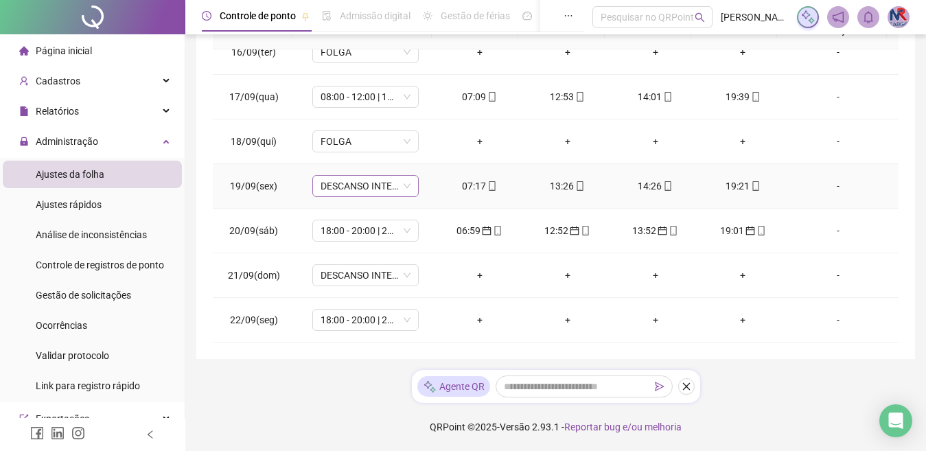
click at [387, 177] on span "DESCANSO INTER-JORNADA" at bounding box center [366, 186] width 90 height 21
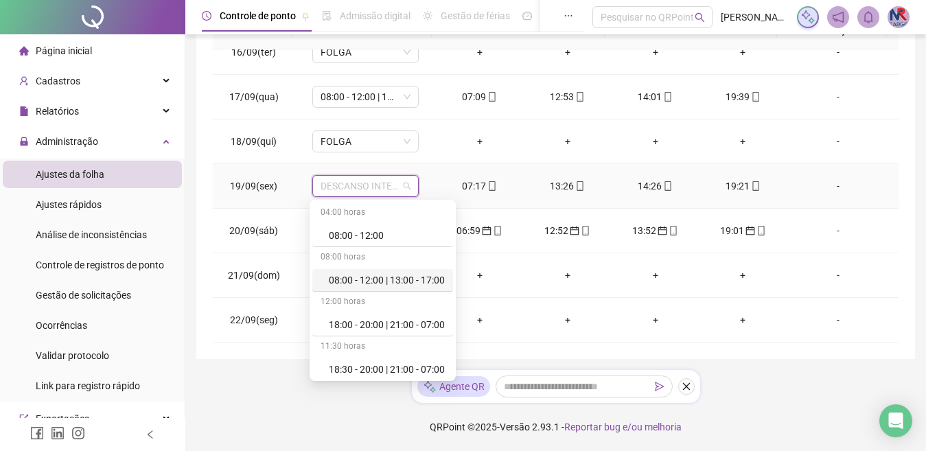
click at [373, 278] on div "08:00 - 12:00 | 13:00 - 17:00" at bounding box center [387, 280] width 116 height 15
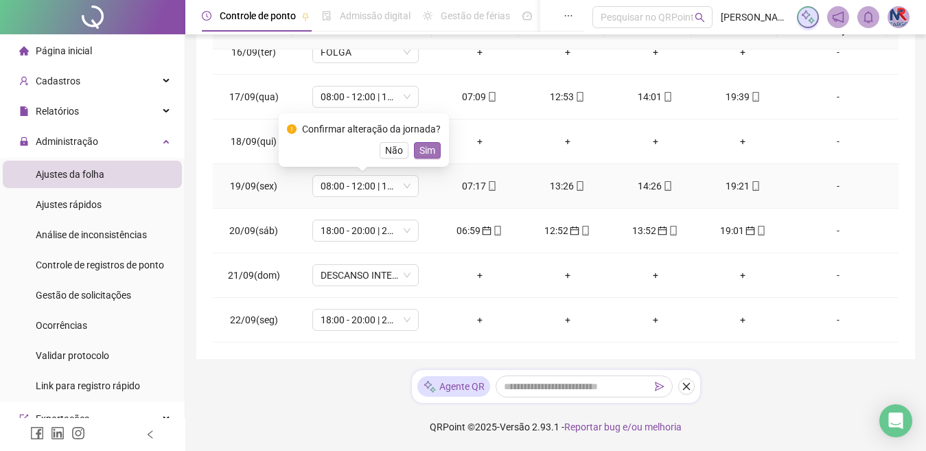
click at [424, 146] on span "Sim" at bounding box center [427, 150] width 16 height 15
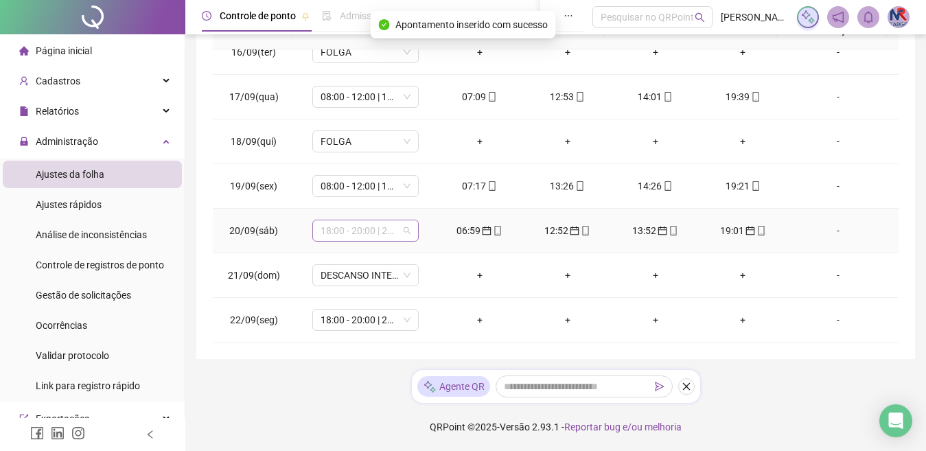
click at [369, 235] on span "18:00 - 20:00 | 21:00 - 07:00" at bounding box center [366, 230] width 90 height 21
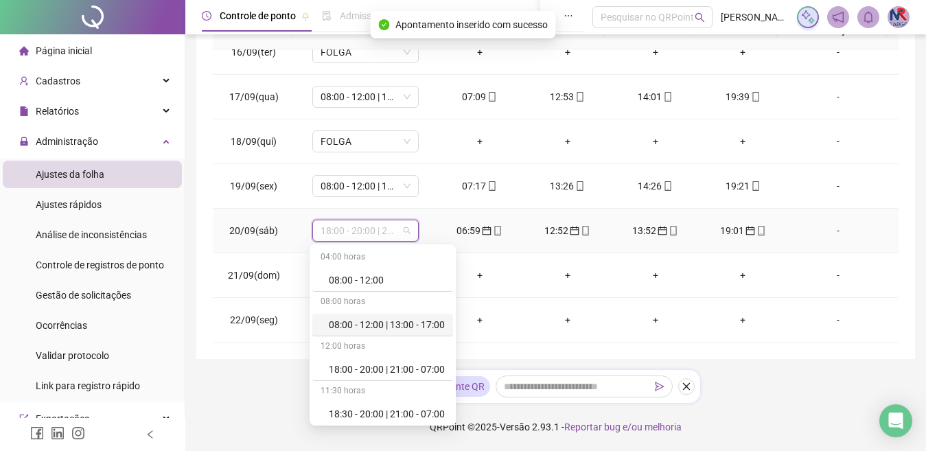
scroll to position [206, 0]
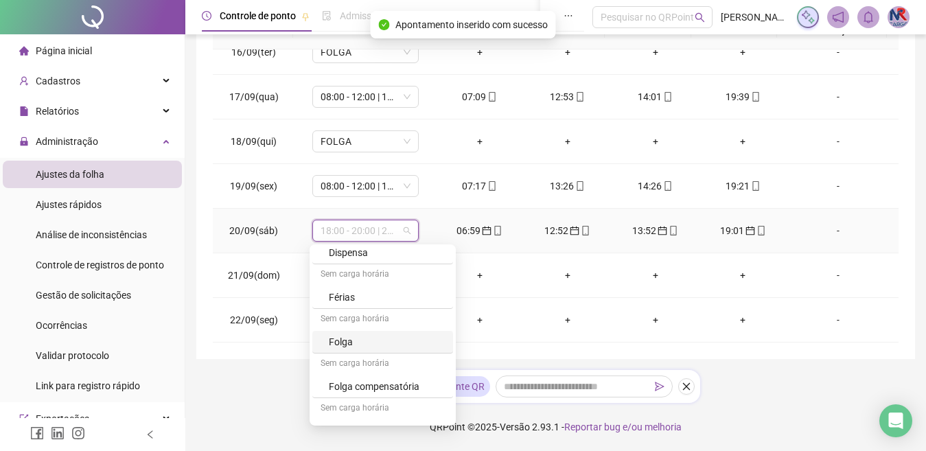
click at [353, 338] on div "Folga" at bounding box center [387, 341] width 116 height 15
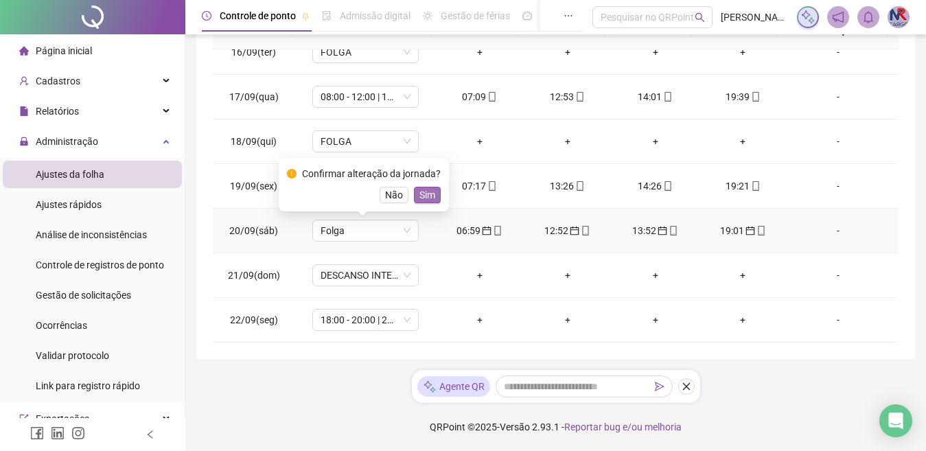
click at [419, 189] on span "Sim" at bounding box center [427, 194] width 16 height 15
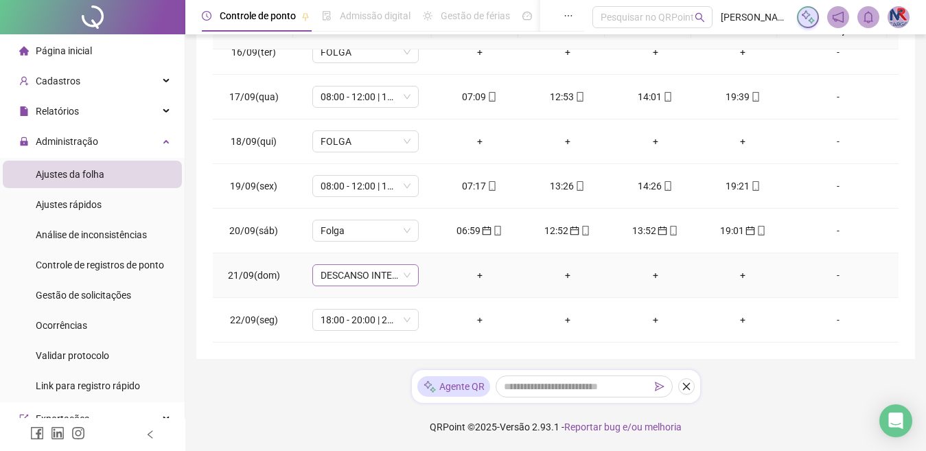
click at [377, 283] on span "DESCANSO INTER-JORNADA" at bounding box center [366, 275] width 90 height 21
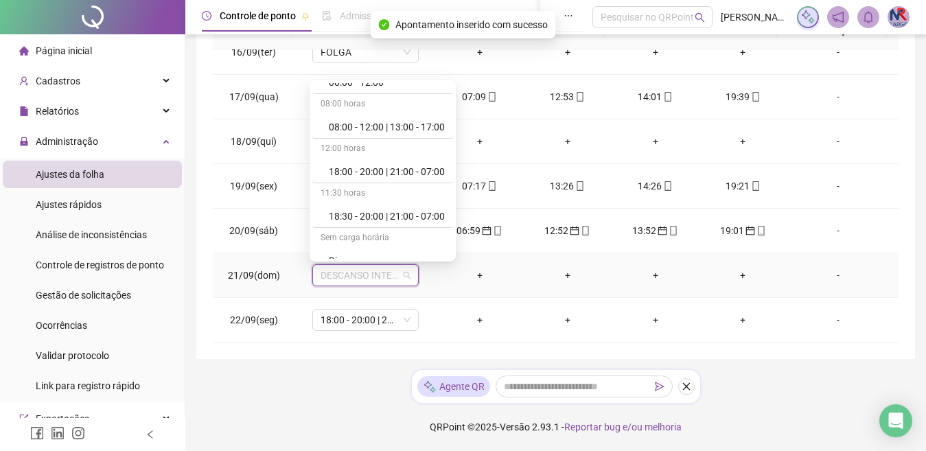
scroll to position [20, 0]
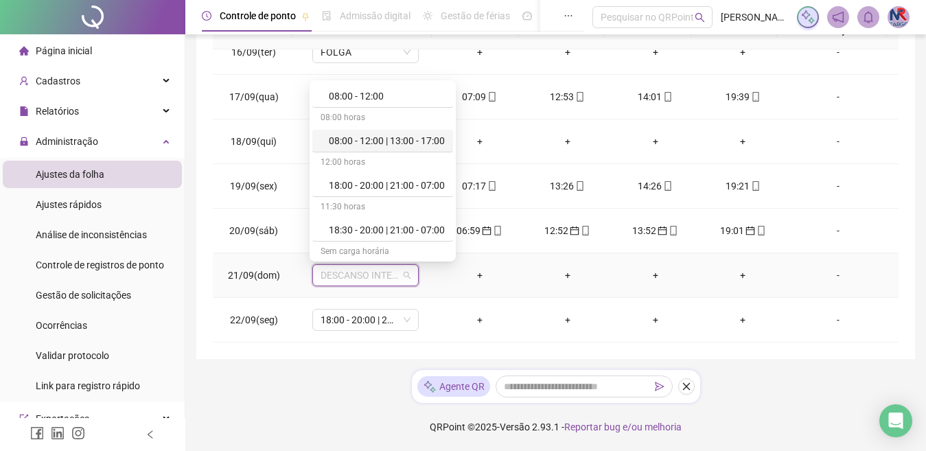
click at [395, 143] on div "08:00 - 12:00 | 13:00 - 17:00" at bounding box center [387, 140] width 116 height 15
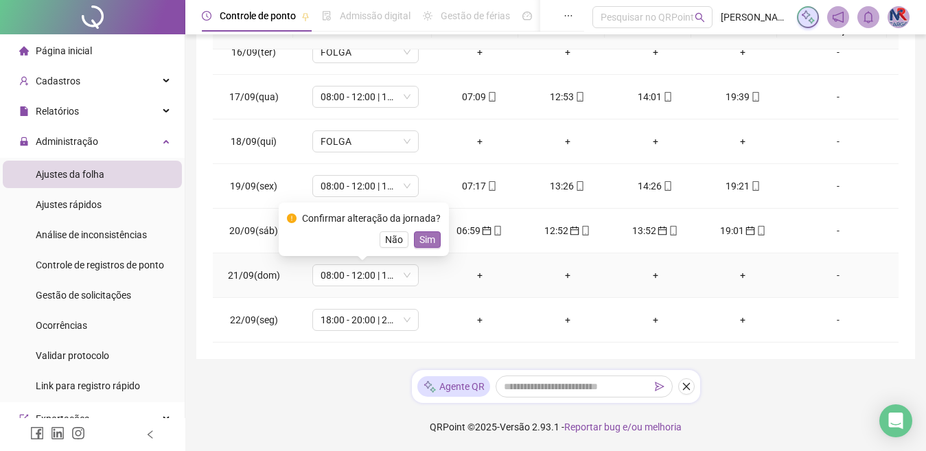
click at [432, 241] on span "Sim" at bounding box center [427, 239] width 16 height 15
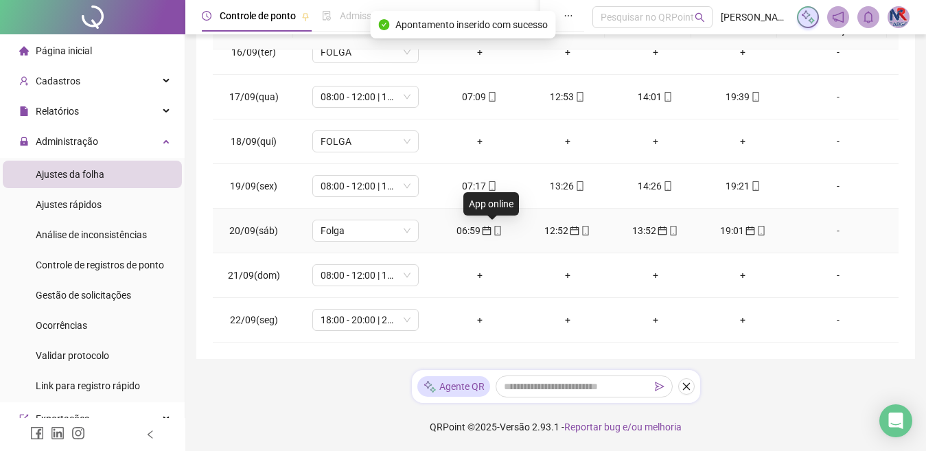
click at [492, 228] on span "mobile" at bounding box center [497, 231] width 11 height 10
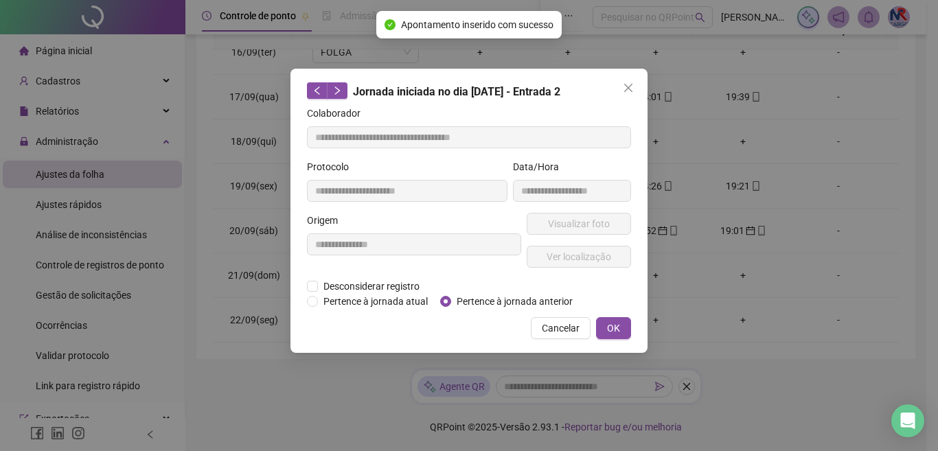
type input "**********"
click at [386, 301] on span "Pertence à jornada atual" at bounding box center [375, 301] width 115 height 15
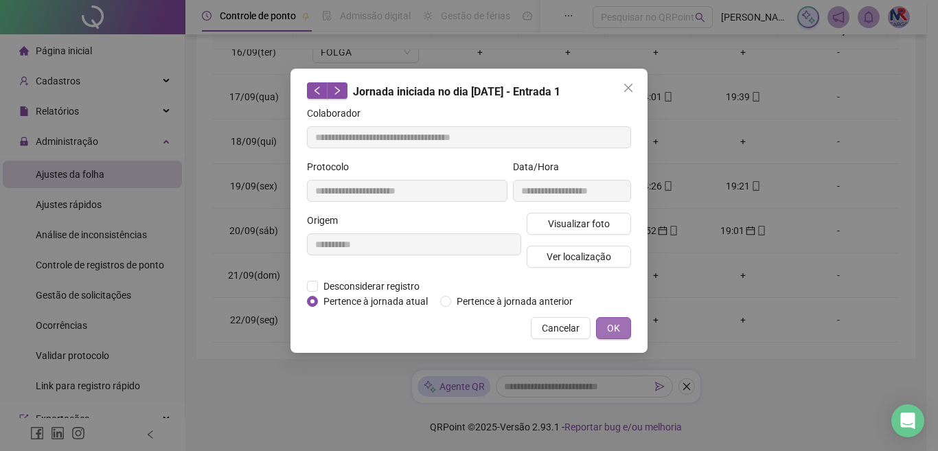
drag, startPoint x: 615, startPoint y: 328, endPoint x: 612, endPoint y: 321, distance: 7.4
click at [615, 326] on span "OK" at bounding box center [613, 328] width 13 height 15
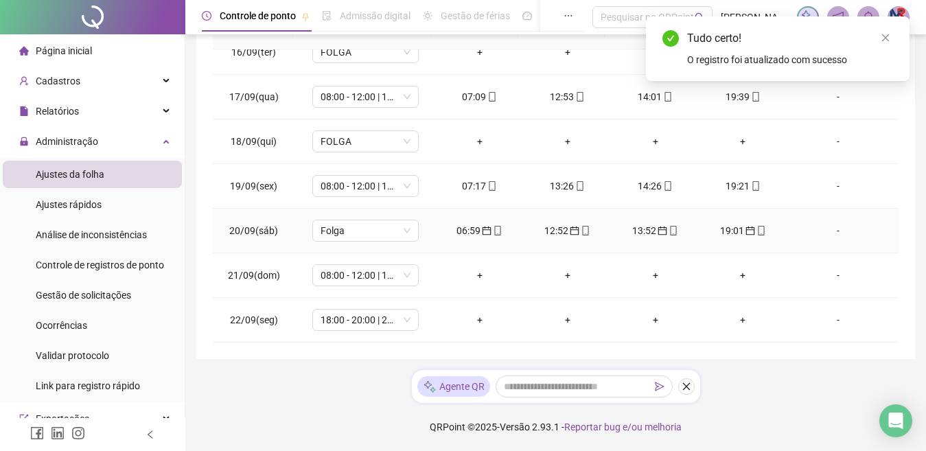
click at [570, 231] on icon "calendar" at bounding box center [575, 231] width 10 height 10
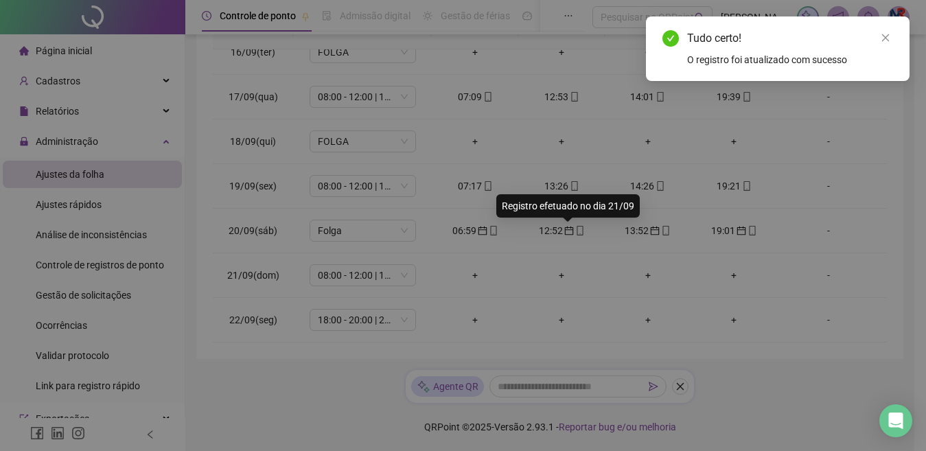
type input "**********"
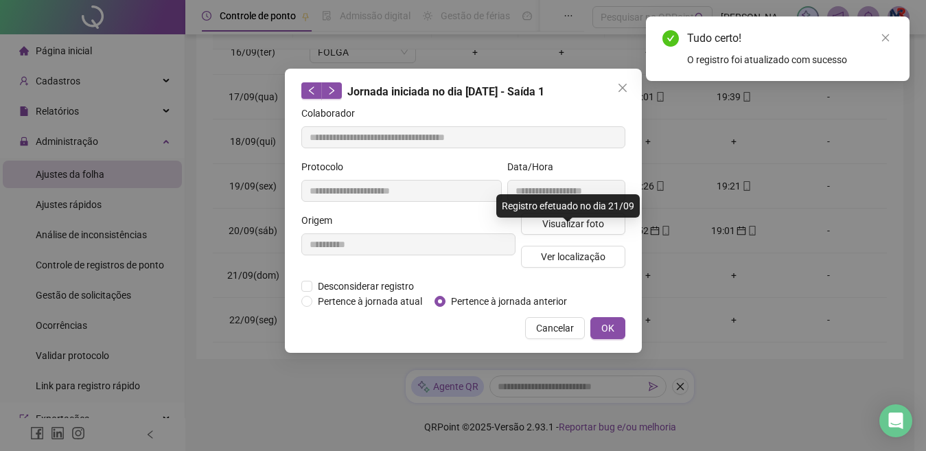
click at [363, 297] on div "**********" at bounding box center [463, 225] width 926 height 451
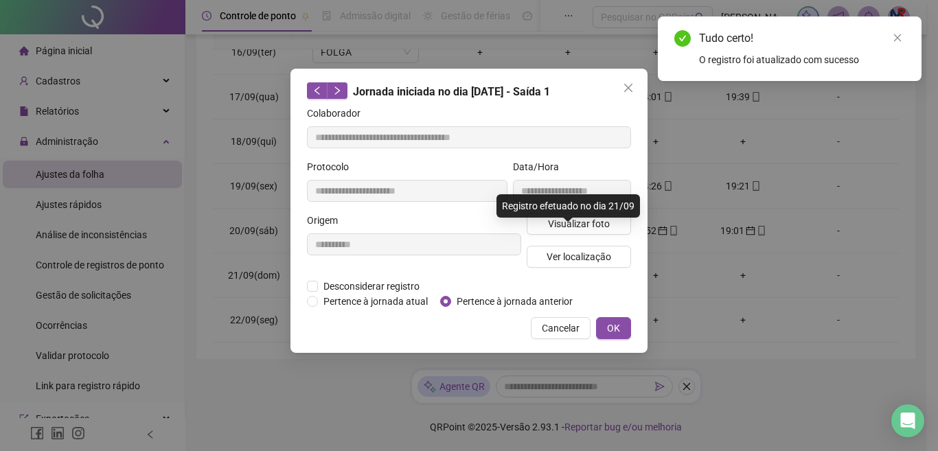
drag, startPoint x: 379, startPoint y: 304, endPoint x: 487, endPoint y: 314, distance: 108.9
click at [379, 303] on div "**********" at bounding box center [469, 225] width 938 height 451
click at [309, 301] on div "**********" at bounding box center [469, 225] width 938 height 451
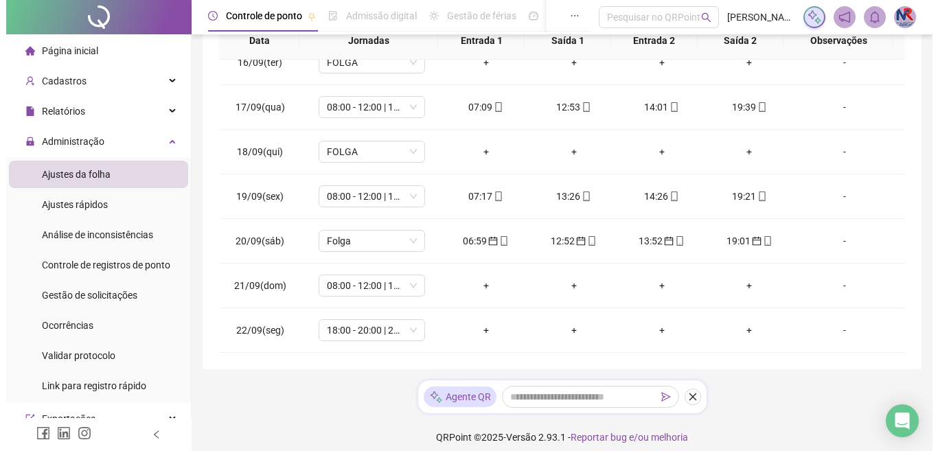
scroll to position [0, 0]
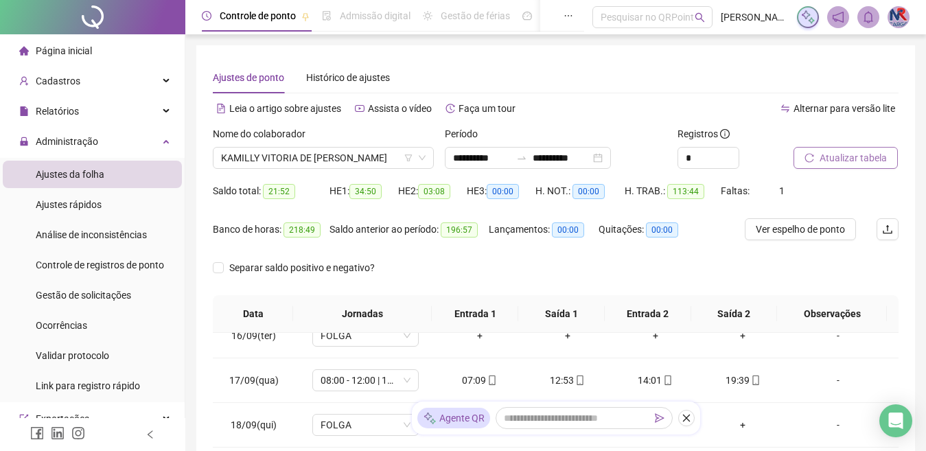
click at [868, 157] on span "Atualizar tabela" at bounding box center [853, 157] width 67 height 15
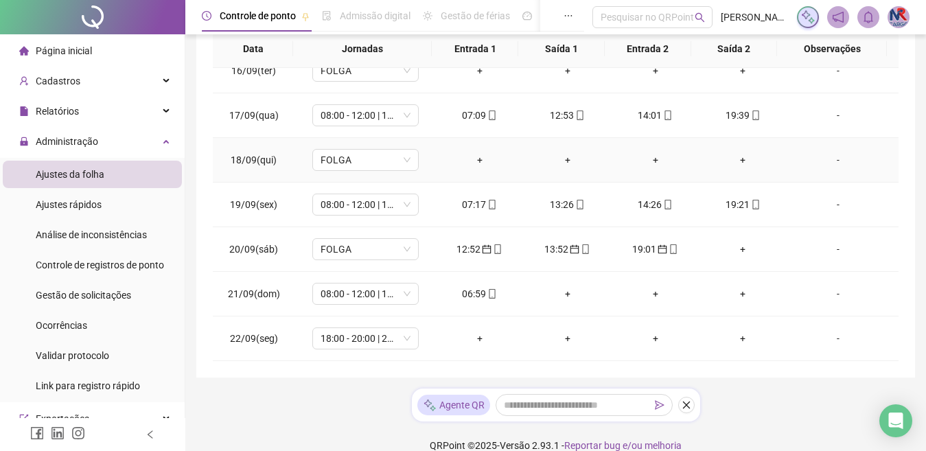
scroll to position [284, 0]
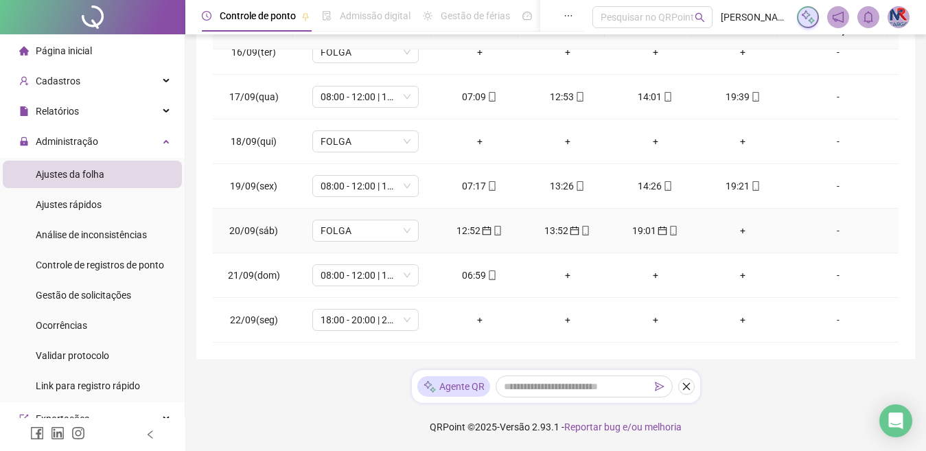
click at [485, 232] on icon "calendar" at bounding box center [487, 231] width 10 height 10
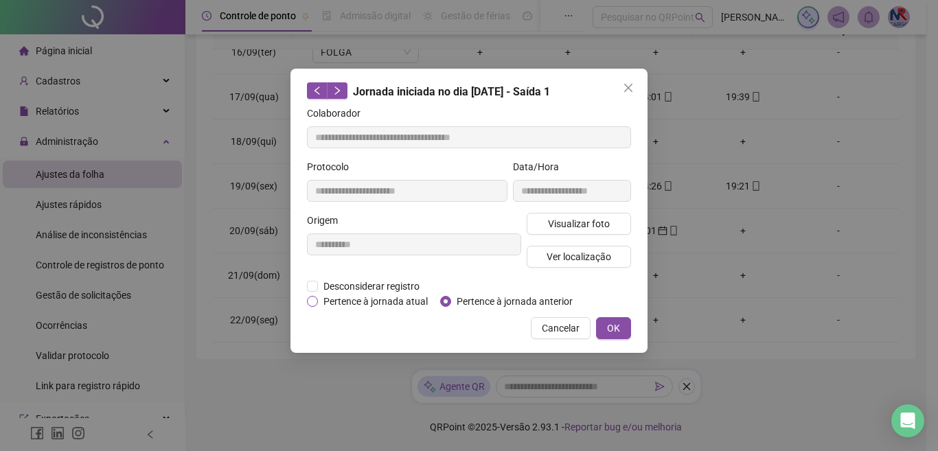
click at [370, 299] on span "Pertence à jornada atual" at bounding box center [375, 301] width 115 height 15
click at [627, 319] on button "OK" at bounding box center [613, 328] width 35 height 22
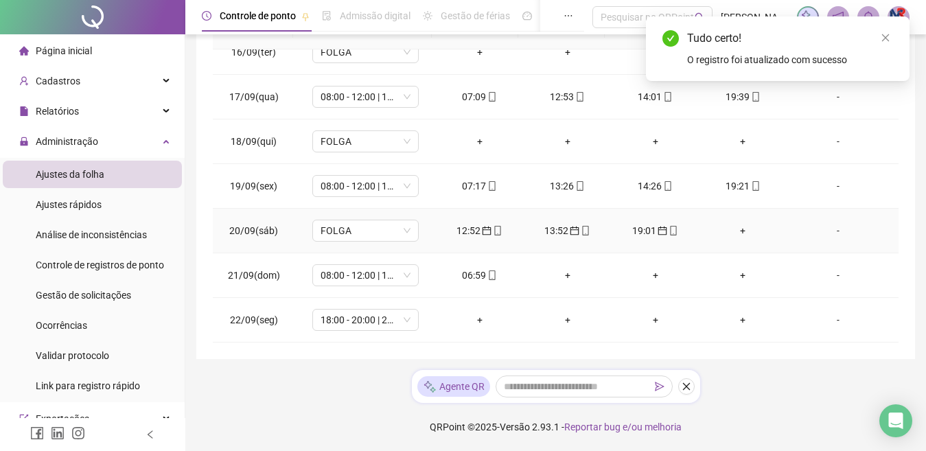
click at [561, 229] on div "13:52" at bounding box center [568, 230] width 66 height 15
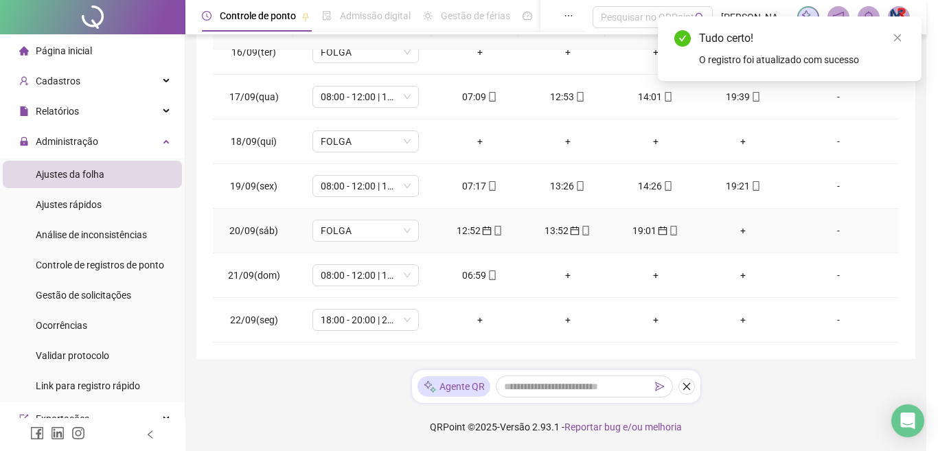
type input "**********"
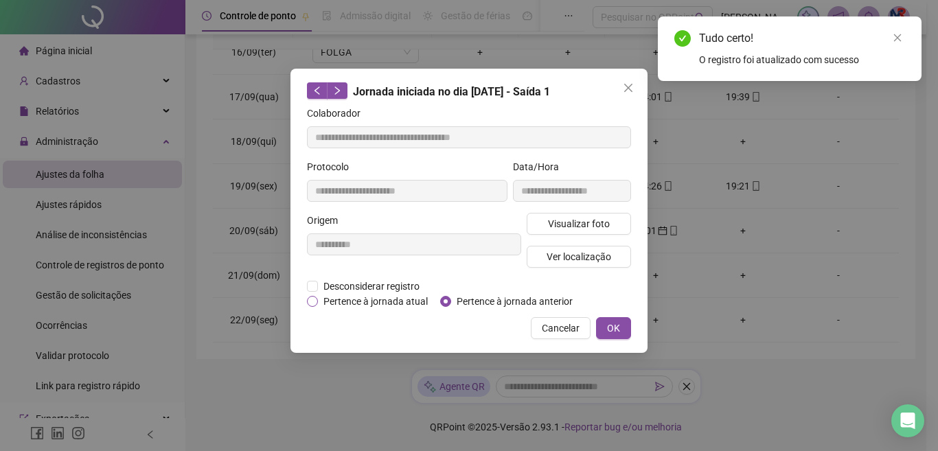
click at [404, 297] on span "Pertence à jornada atual" at bounding box center [375, 301] width 115 height 15
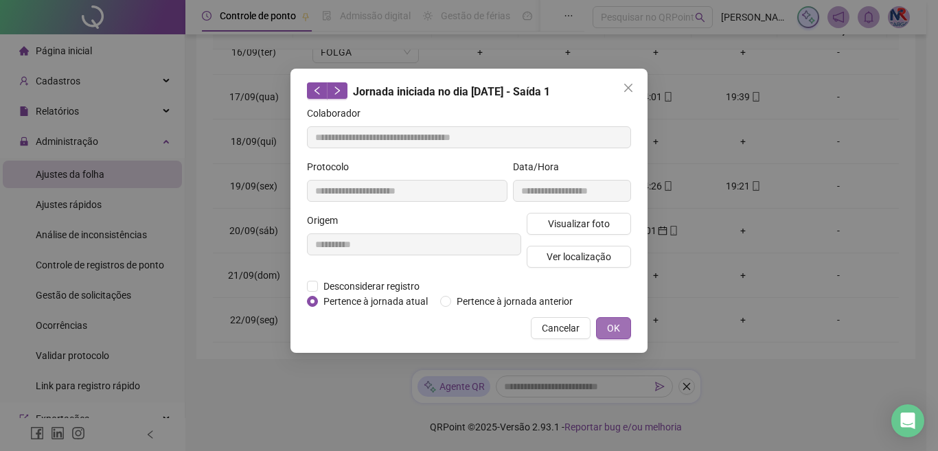
click at [619, 334] on span "OK" at bounding box center [613, 328] width 13 height 15
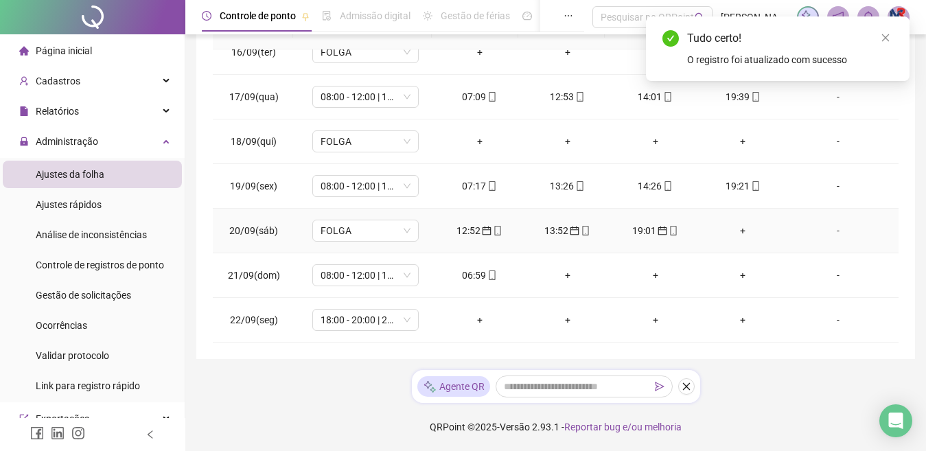
click at [658, 226] on icon "calendar" at bounding box center [663, 231] width 10 height 10
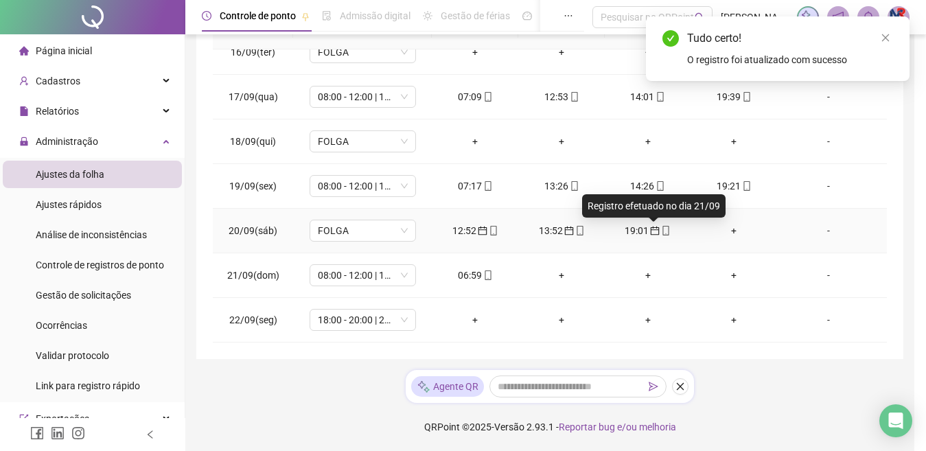
type input "**********"
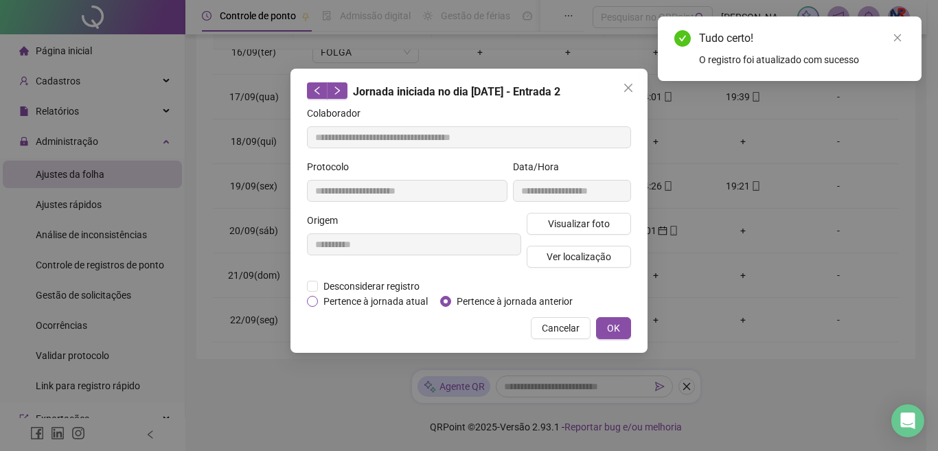
click at [413, 303] on span "Pertence à jornada atual" at bounding box center [375, 301] width 115 height 15
click at [612, 334] on span "OK" at bounding box center [613, 328] width 13 height 15
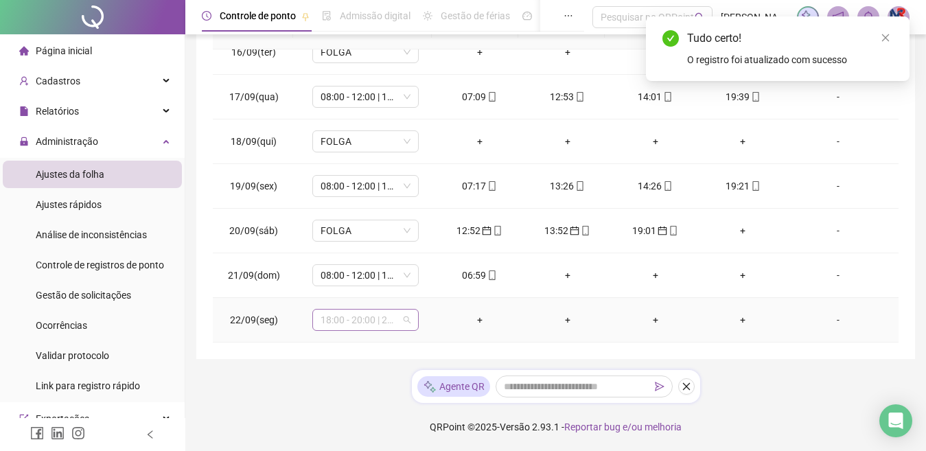
click at [349, 322] on span "18:00 - 20:00 | 21:00 - 07:00" at bounding box center [366, 320] width 90 height 21
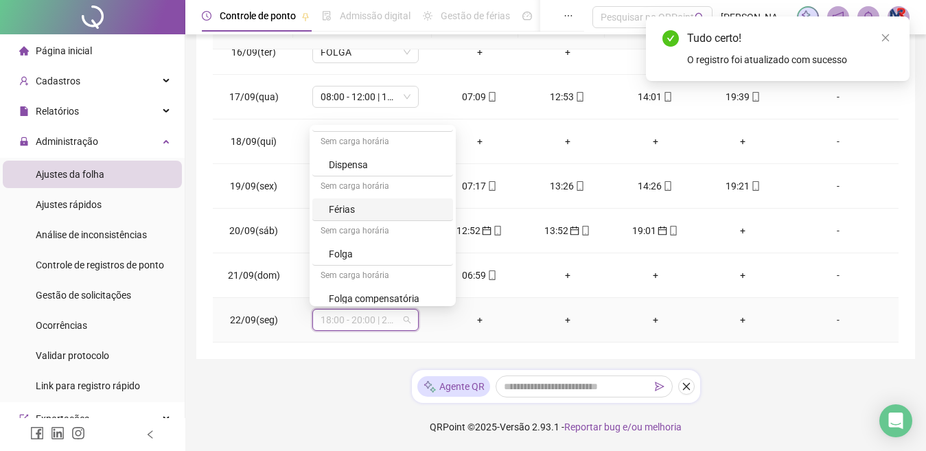
scroll to position [206, 0]
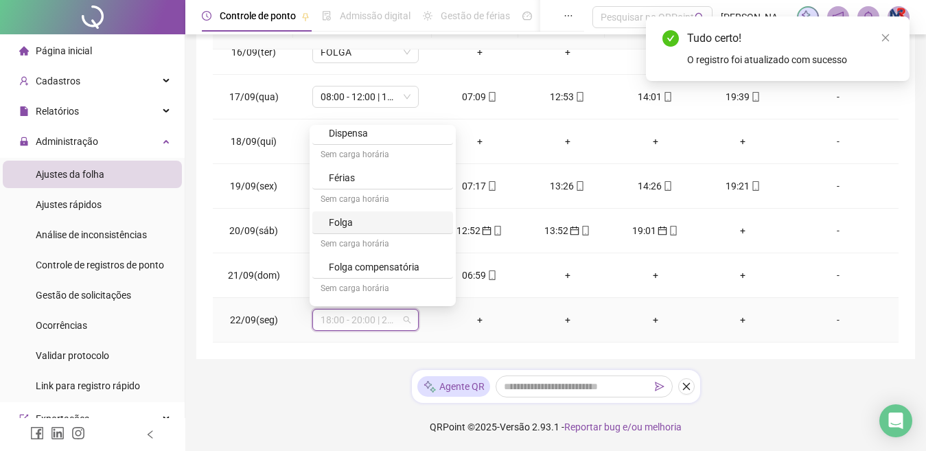
click at [370, 230] on div "Folga" at bounding box center [382, 222] width 141 height 23
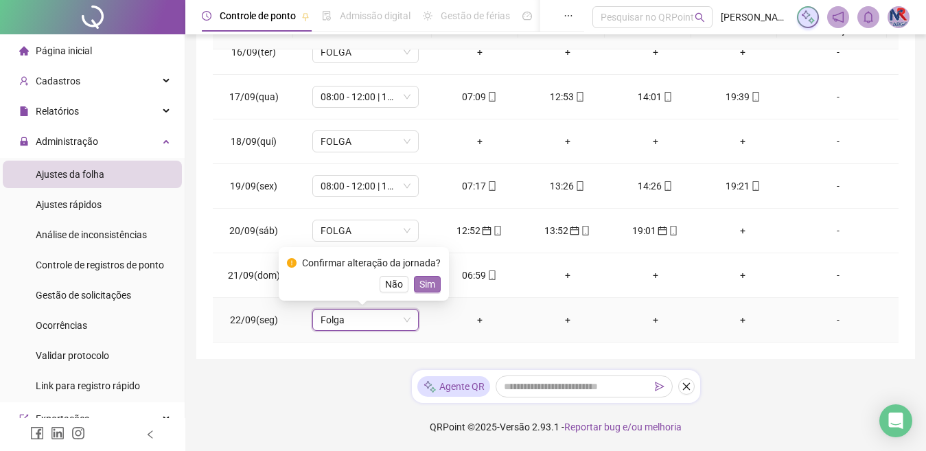
click at [433, 284] on button "Sim" at bounding box center [427, 284] width 27 height 16
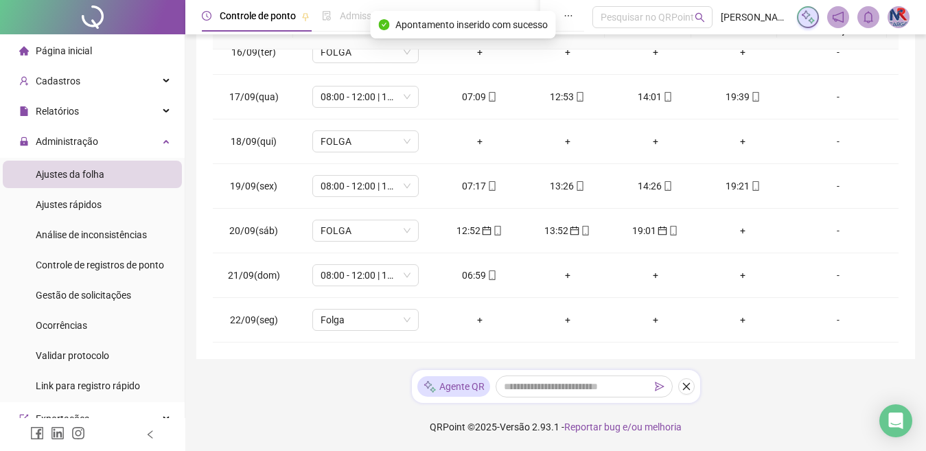
scroll to position [9, 0]
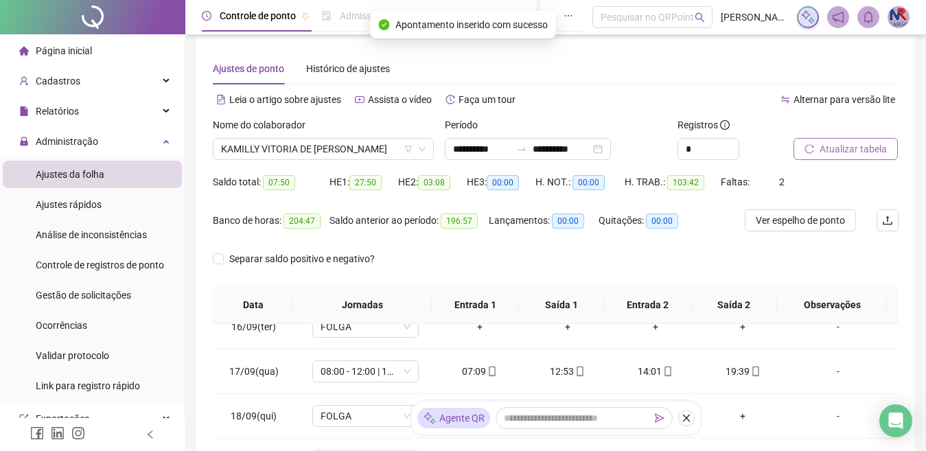
click at [838, 148] on span "Atualizar tabela" at bounding box center [853, 148] width 67 height 15
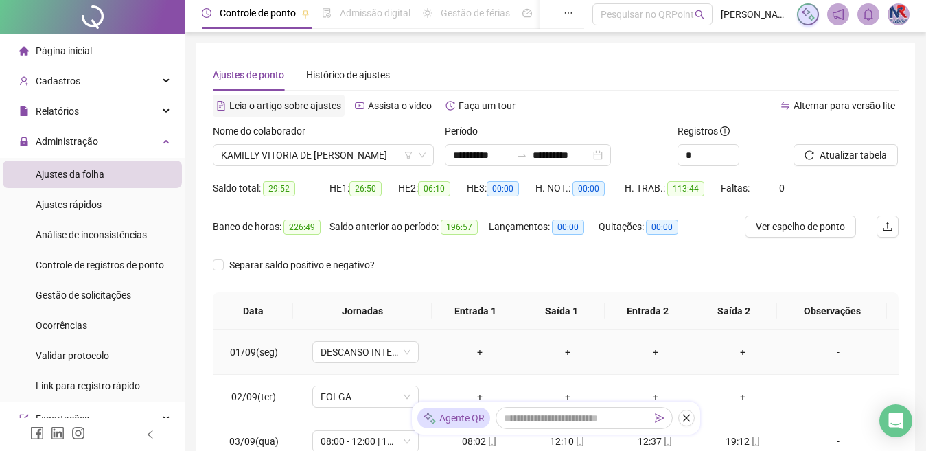
scroll to position [0, 0]
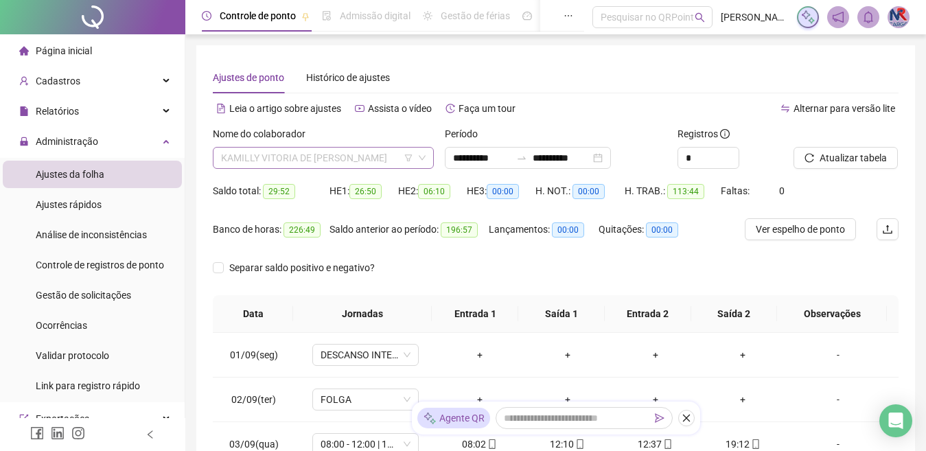
click at [373, 154] on span "KAMILLY VITORIA DE [PERSON_NAME]" at bounding box center [323, 158] width 205 height 21
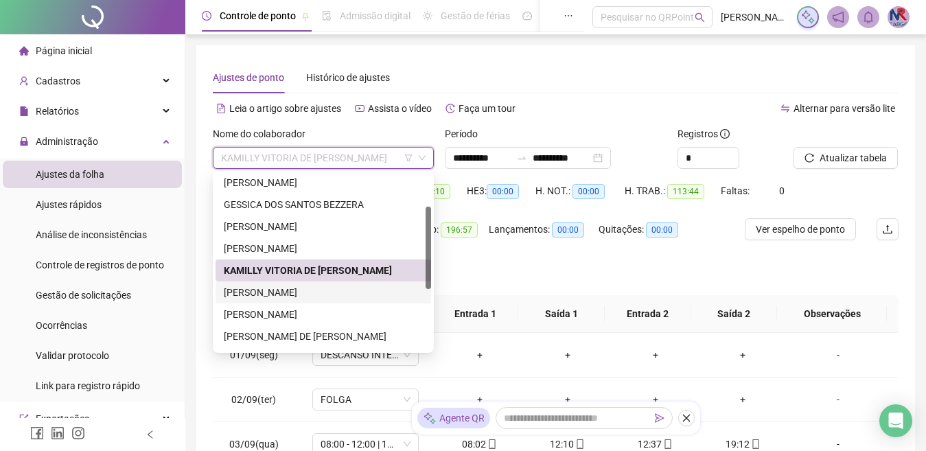
click at [345, 294] on div "[PERSON_NAME]" at bounding box center [323, 292] width 199 height 15
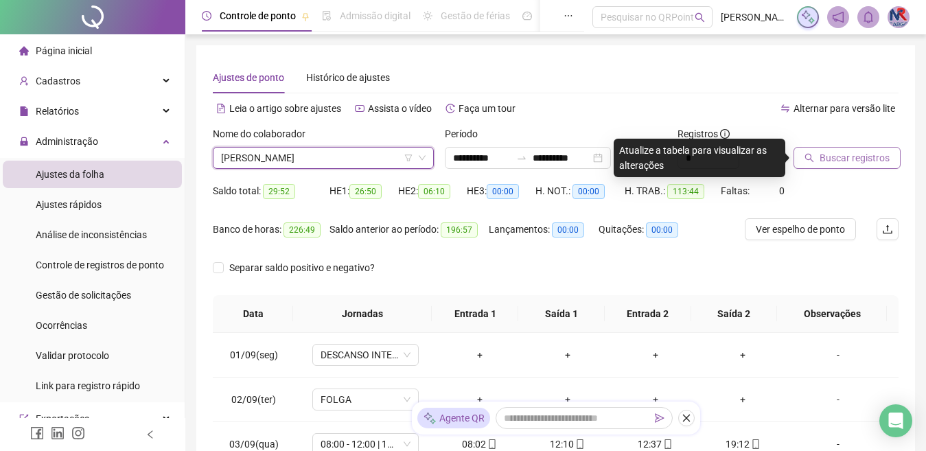
click at [833, 160] on span "Buscar registros" at bounding box center [855, 157] width 70 height 15
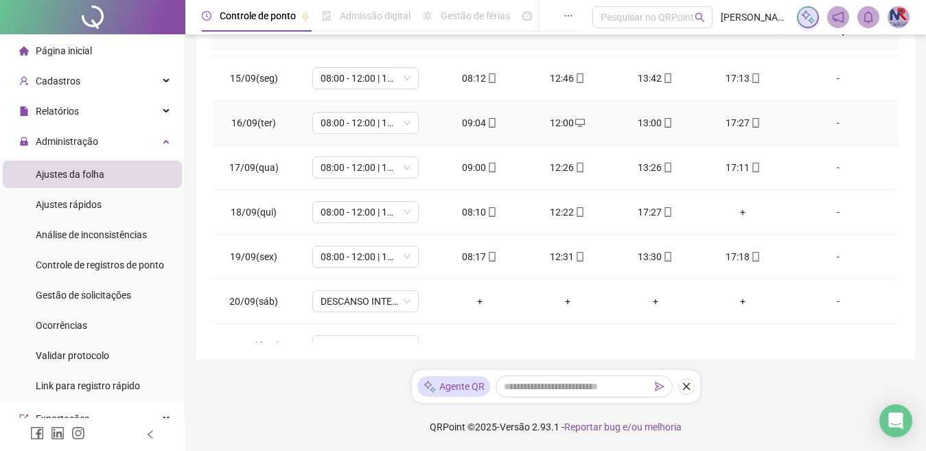
scroll to position [689, 0]
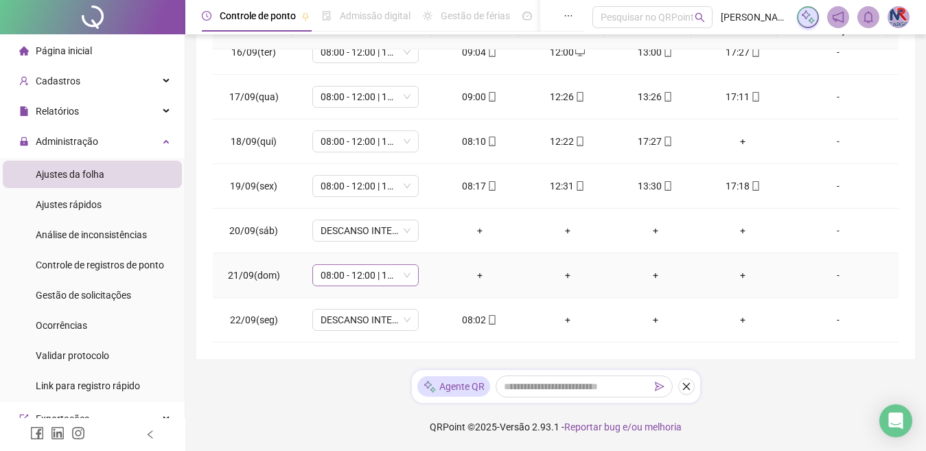
click at [373, 269] on span "08:00 - 12:00 | 13:00 - 17:00" at bounding box center [366, 275] width 90 height 21
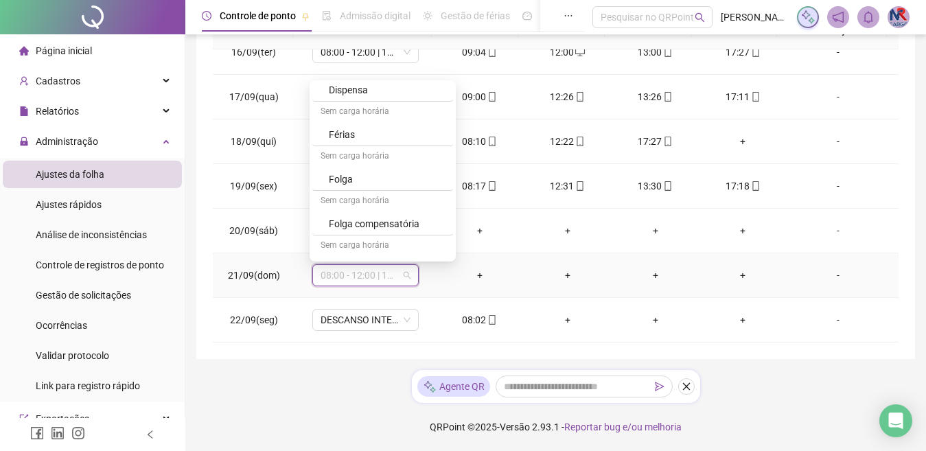
scroll to position [206, 0]
click at [376, 168] on div "Folga" at bounding box center [382, 178] width 141 height 23
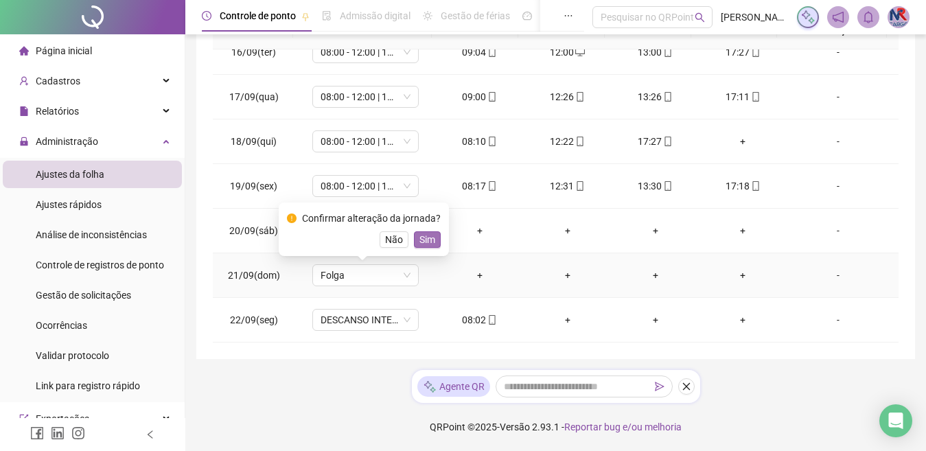
click at [419, 232] on span "Sim" at bounding box center [427, 239] width 16 height 15
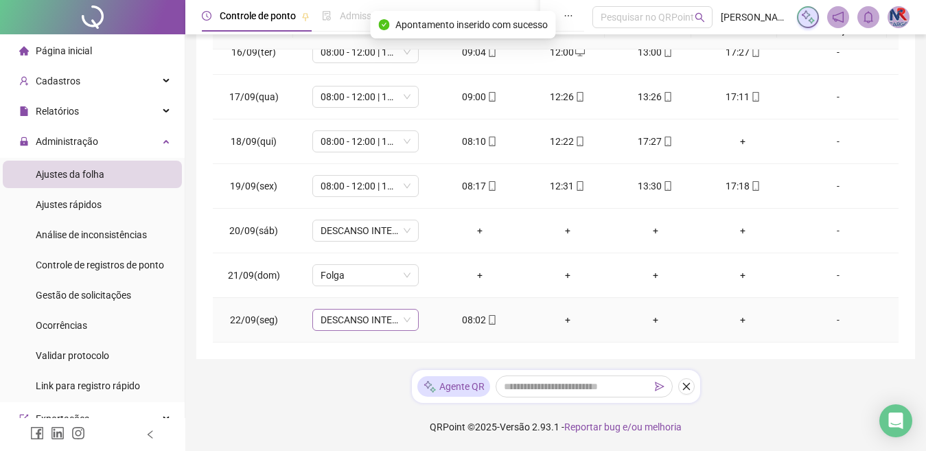
click at [373, 316] on span "DESCANSO INTER-JORNADA" at bounding box center [366, 320] width 90 height 21
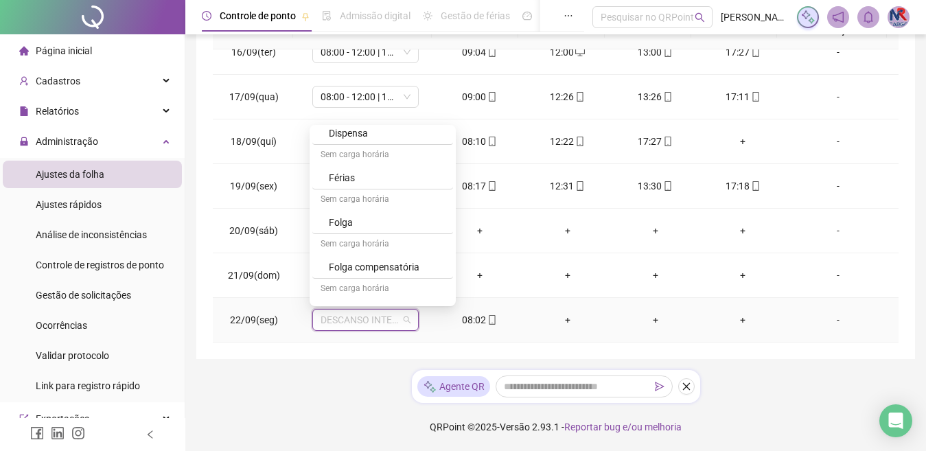
scroll to position [0, 0]
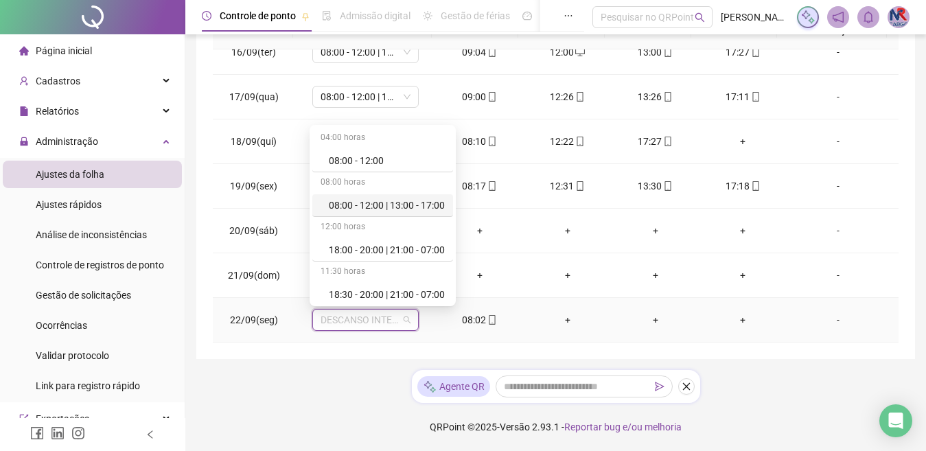
click at [389, 196] on div "08:00 - 12:00 | 13:00 - 17:00" at bounding box center [382, 205] width 141 height 23
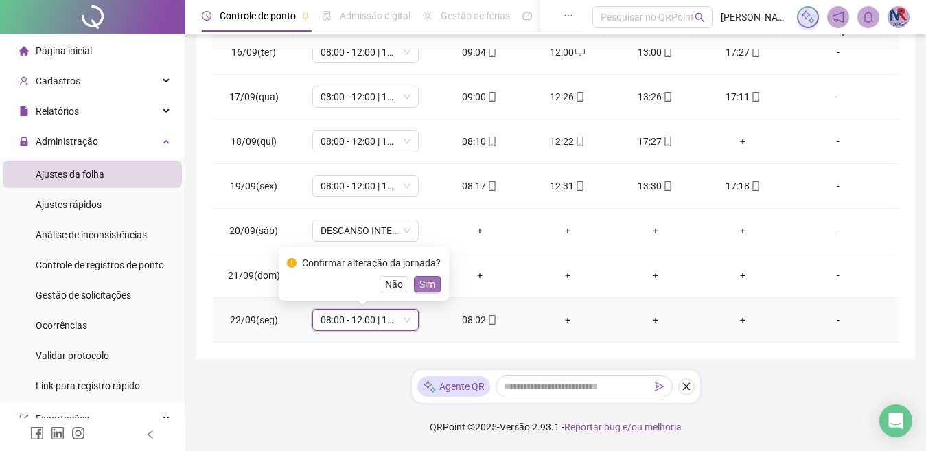
click at [424, 285] on span "Sim" at bounding box center [427, 284] width 16 height 15
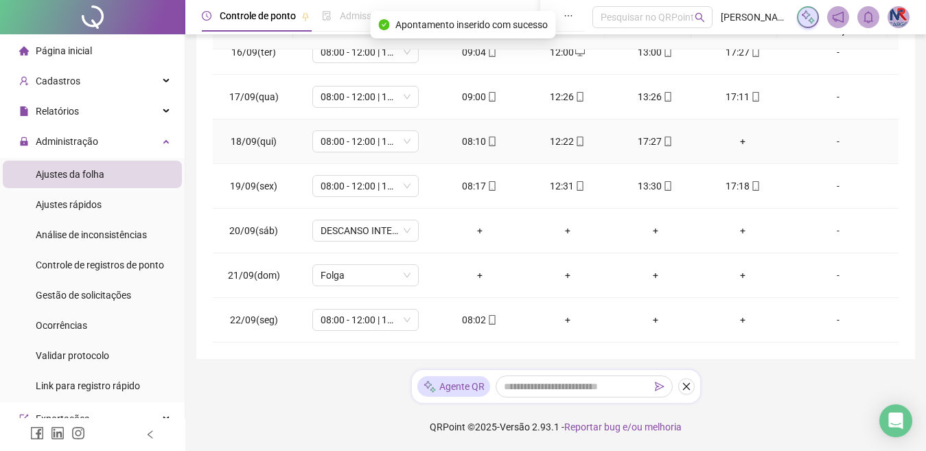
click at [732, 139] on div "+" at bounding box center [744, 141] width 66 height 15
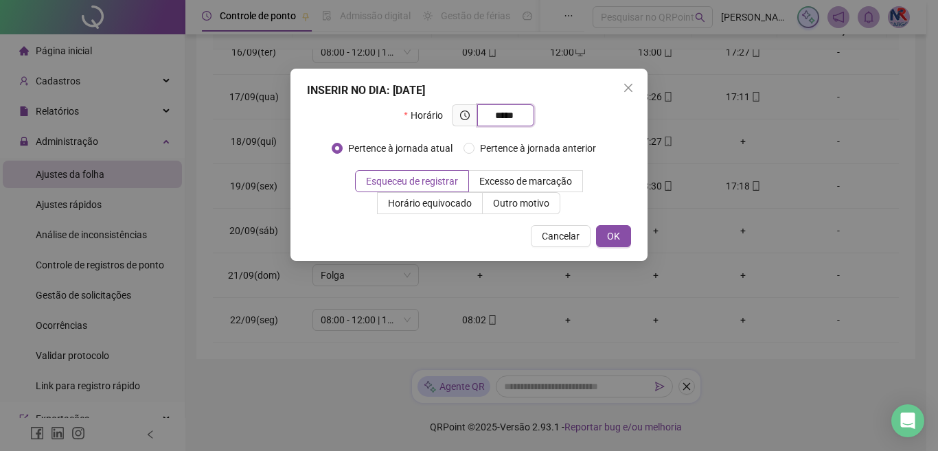
type input "*****"
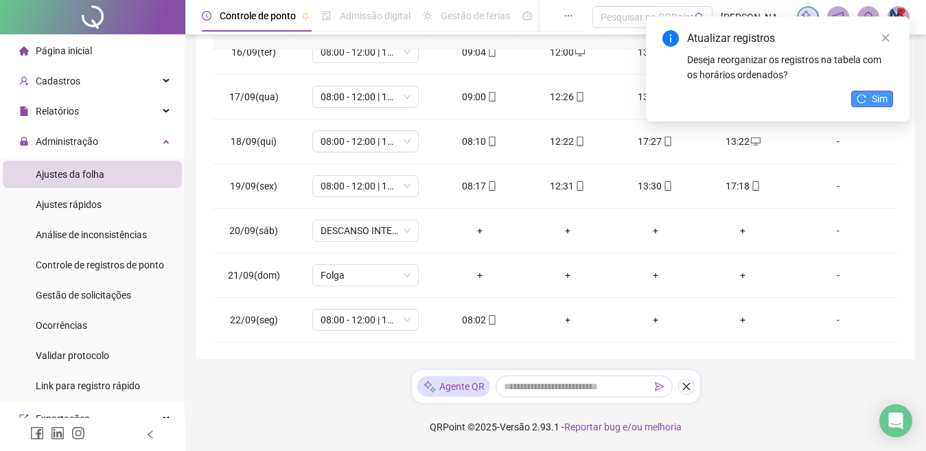
click at [877, 100] on span "Sim" at bounding box center [880, 98] width 16 height 15
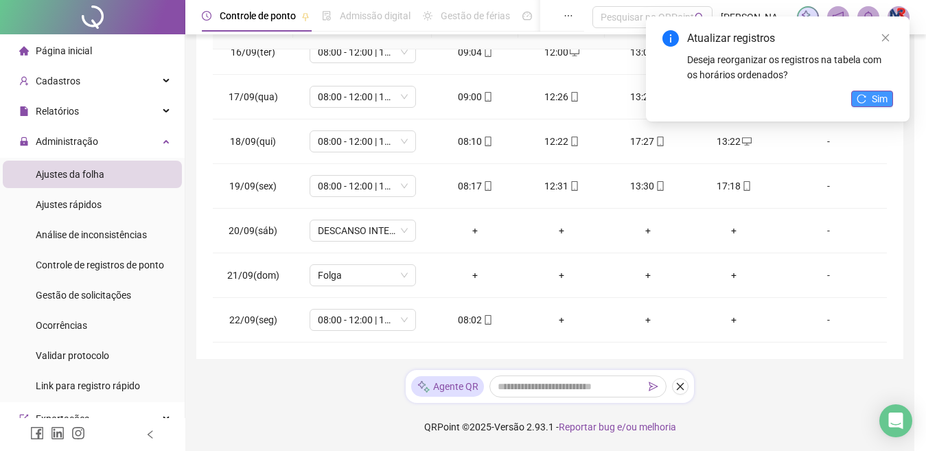
click at [888, 93] on span "Sim" at bounding box center [880, 98] width 16 height 15
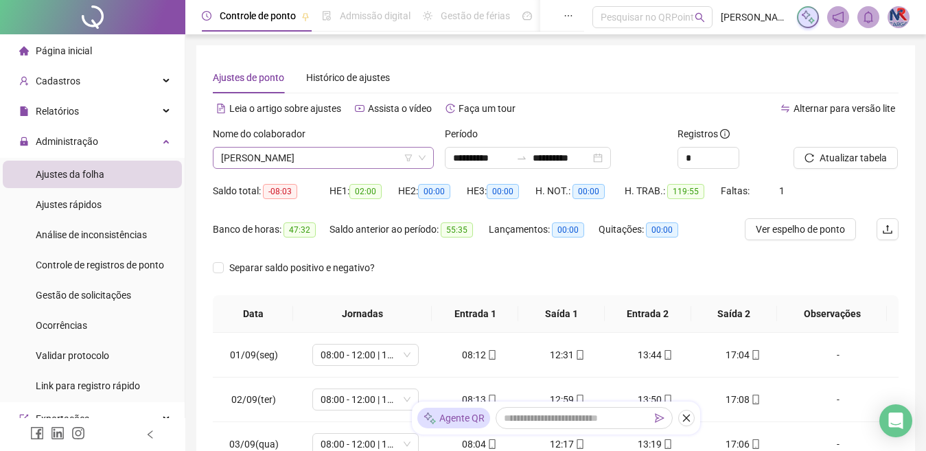
click at [387, 162] on span "[PERSON_NAME]" at bounding box center [323, 158] width 205 height 21
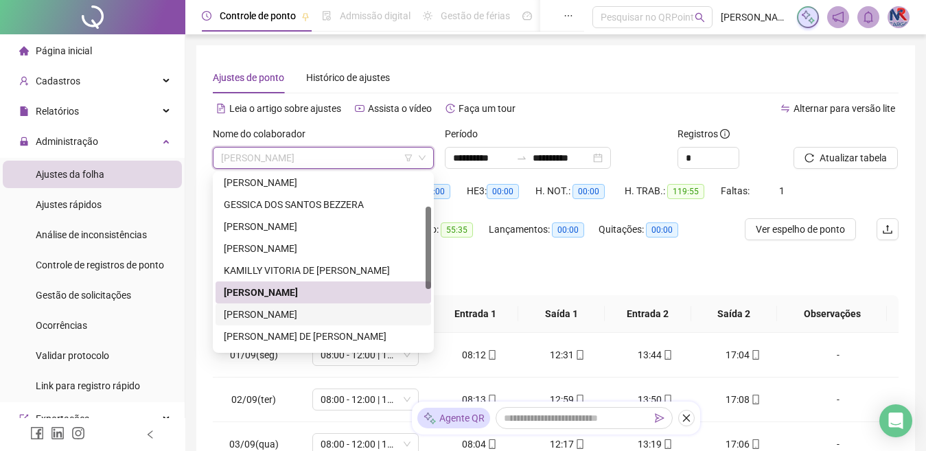
click at [336, 306] on div "[PERSON_NAME]" at bounding box center [324, 314] width 216 height 22
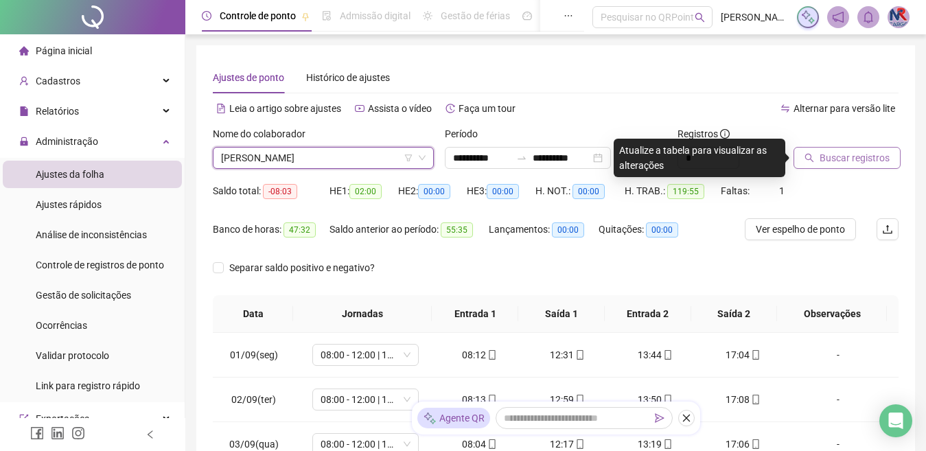
drag, startPoint x: 824, startPoint y: 169, endPoint x: 838, endPoint y: 158, distance: 18.1
click at [825, 169] on div "Buscar registros" at bounding box center [846, 153] width 116 height 54
click at [838, 157] on span "Buscar registros" at bounding box center [855, 157] width 70 height 15
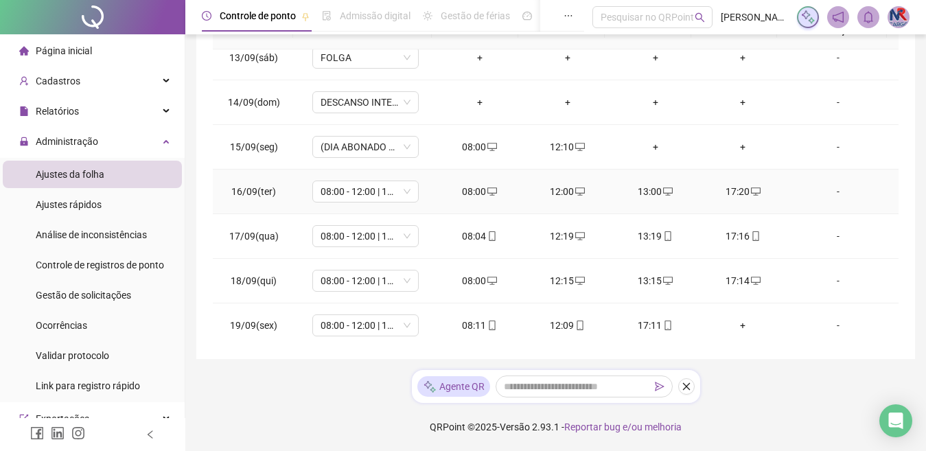
scroll to position [618, 0]
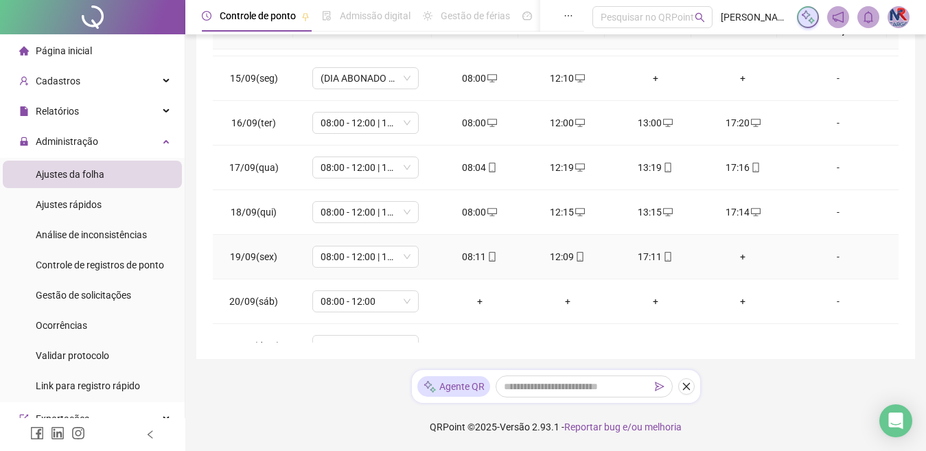
click at [737, 257] on div "+" at bounding box center [744, 256] width 66 height 15
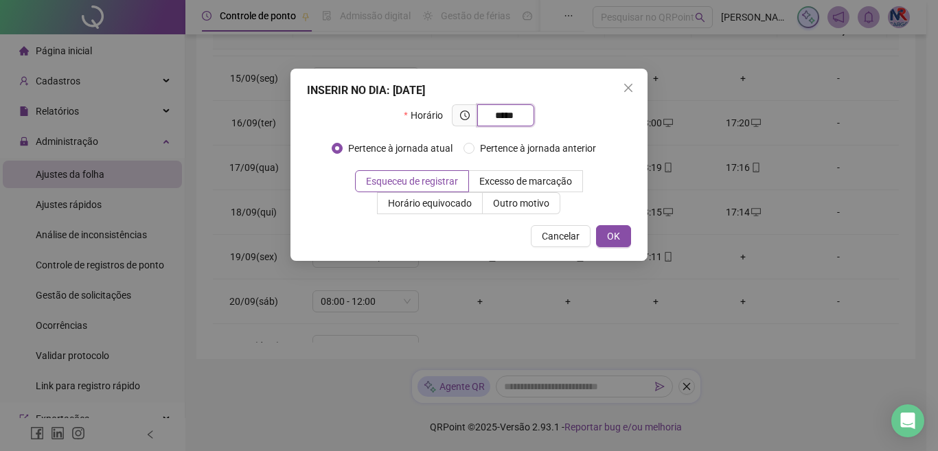
type input "*****"
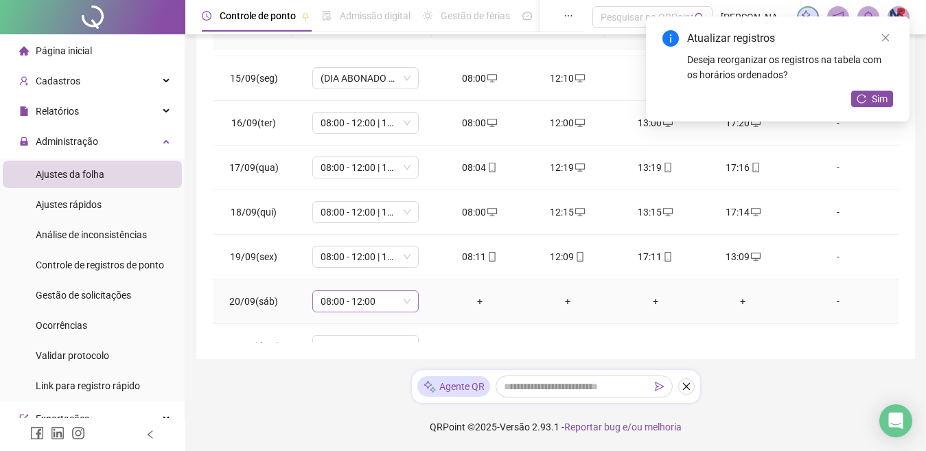
click at [387, 306] on span "08:00 - 12:00" at bounding box center [366, 301] width 90 height 21
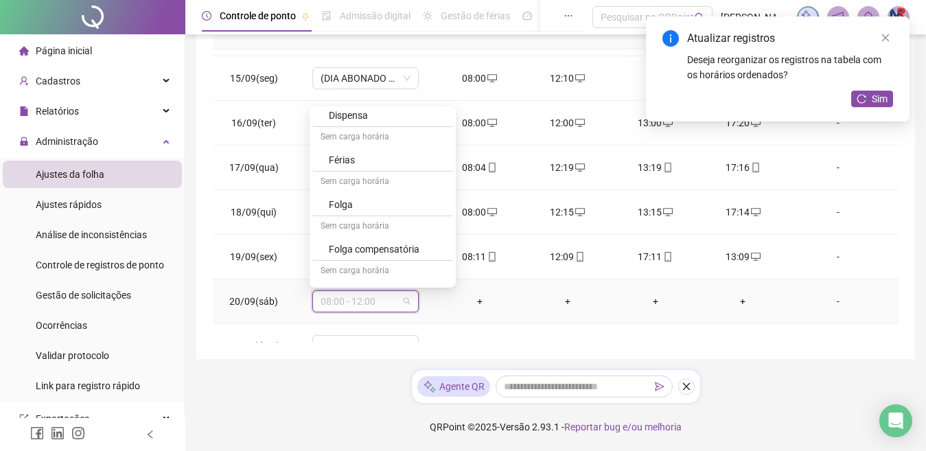
scroll to position [206, 0]
click at [354, 208] on div "Folga" at bounding box center [387, 203] width 116 height 15
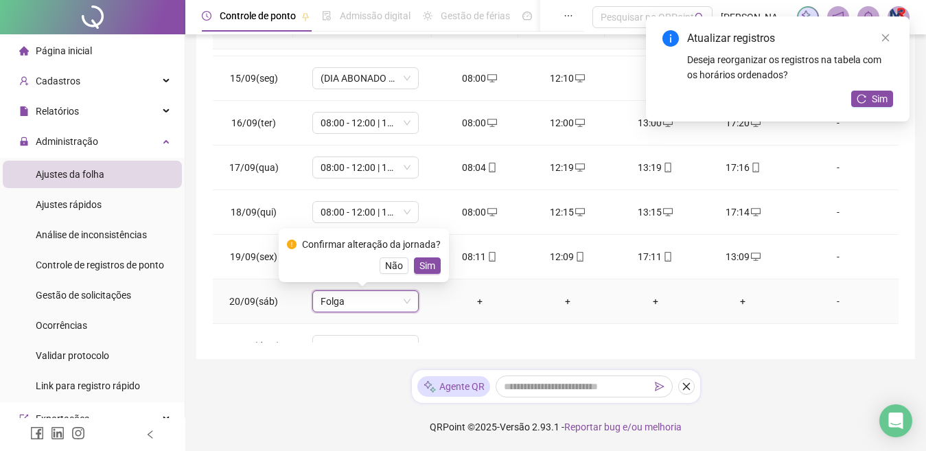
click at [433, 255] on div "Confirmar alteração da jornada? Não Sim" at bounding box center [364, 255] width 154 height 37
click at [430, 259] on span "Sim" at bounding box center [427, 265] width 16 height 15
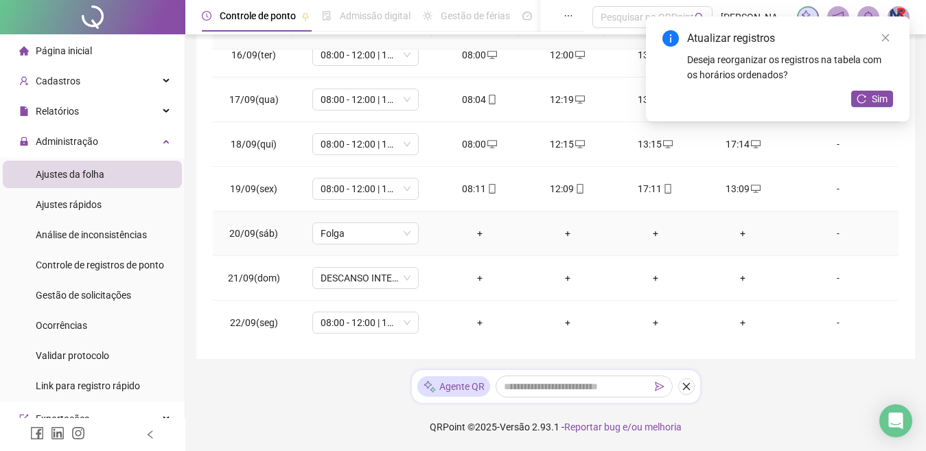
scroll to position [689, 0]
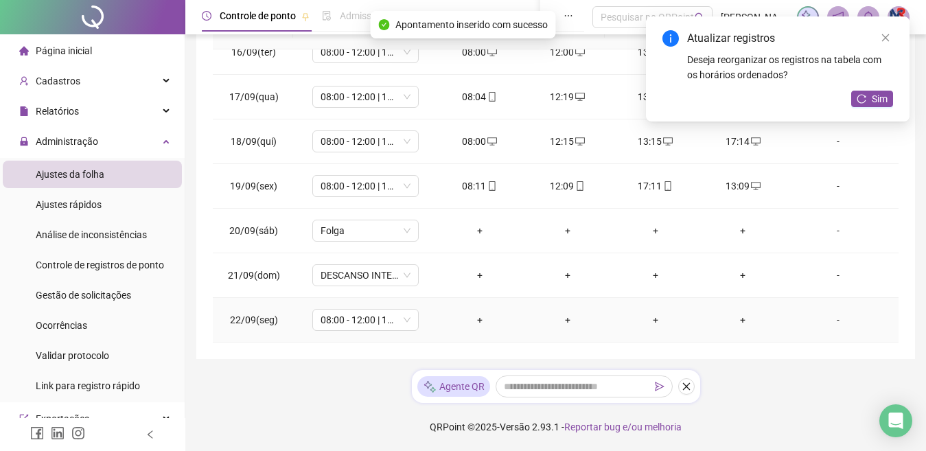
click at [470, 323] on div "+" at bounding box center [480, 319] width 66 height 15
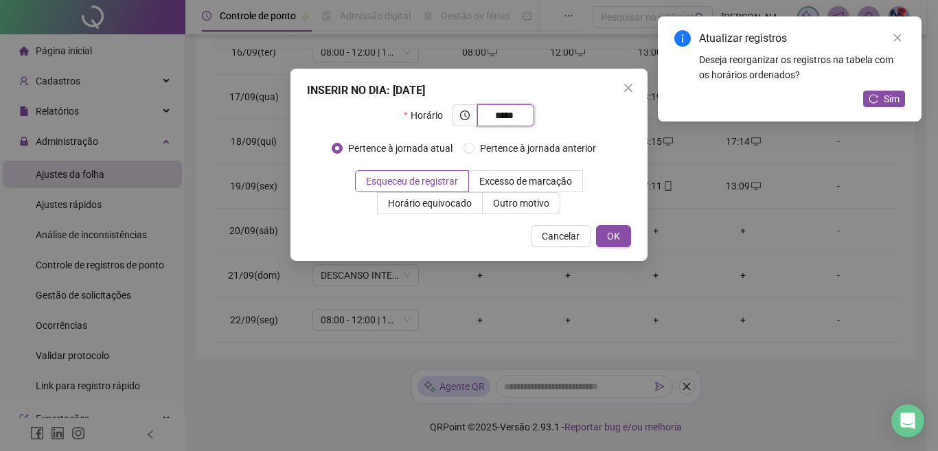
type input "*****"
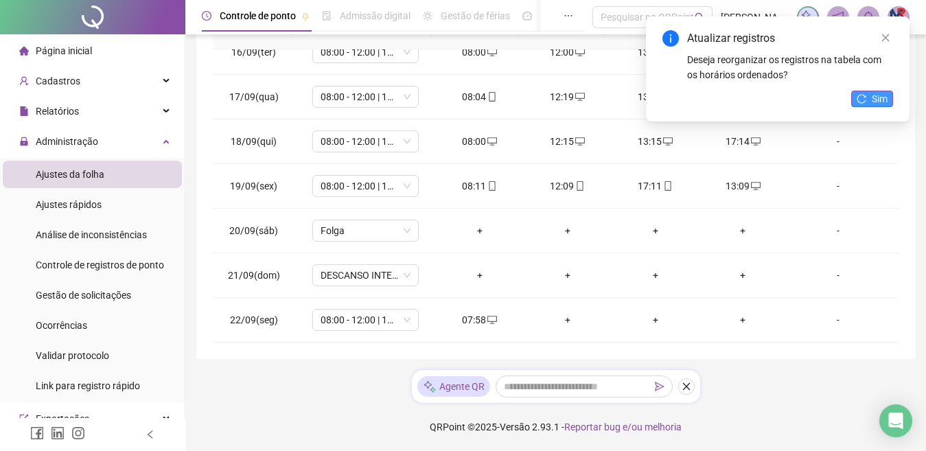
click at [857, 104] on button "Sim" at bounding box center [872, 99] width 42 height 16
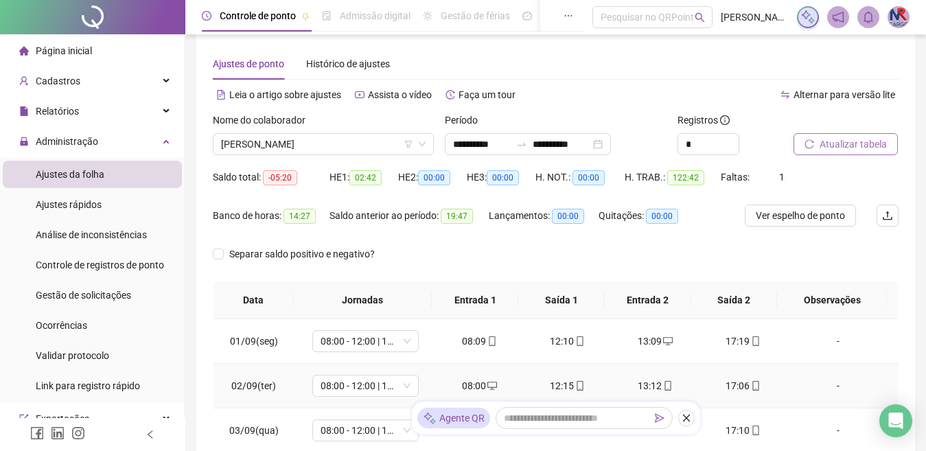
scroll to position [9, 0]
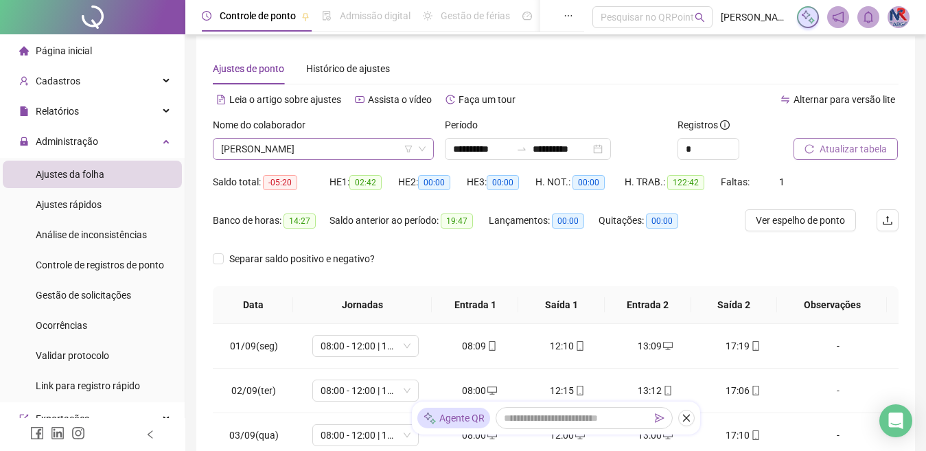
click at [383, 154] on span "[PERSON_NAME]" at bounding box center [323, 149] width 205 height 21
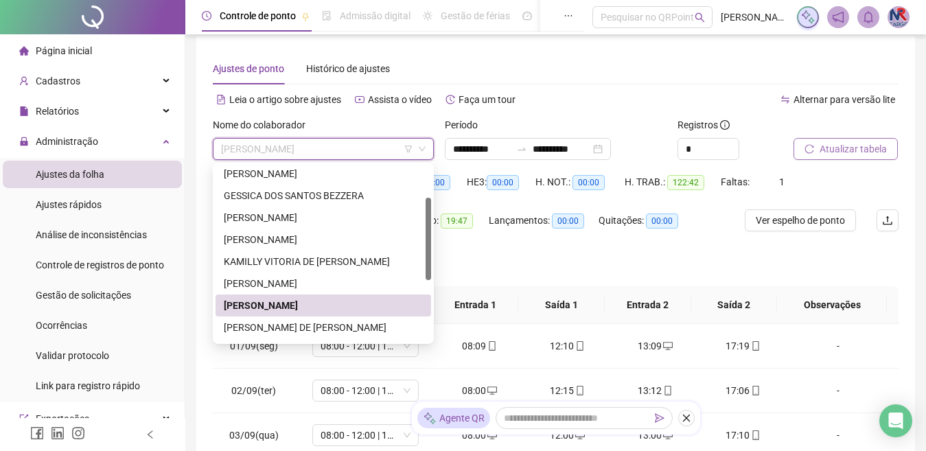
scroll to position [137, 0]
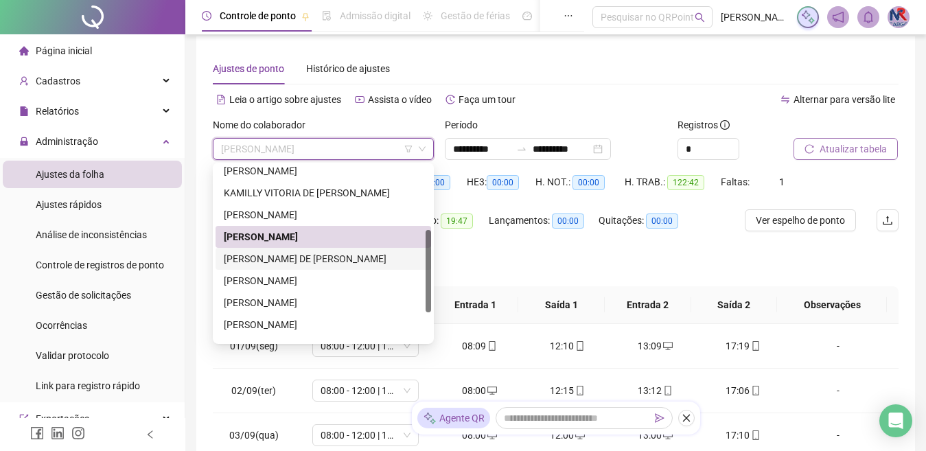
click at [300, 251] on div "[PERSON_NAME] DE [PERSON_NAME]" at bounding box center [324, 259] width 216 height 22
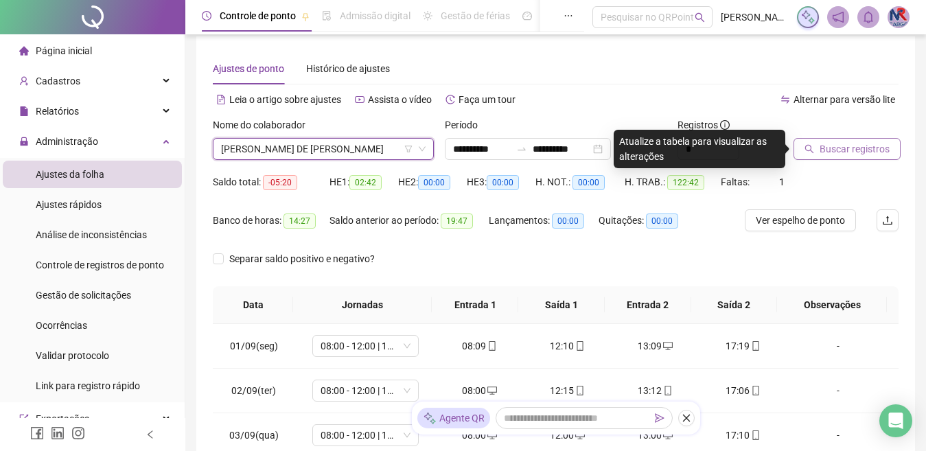
click at [886, 141] on button "Buscar registros" at bounding box center [847, 149] width 107 height 22
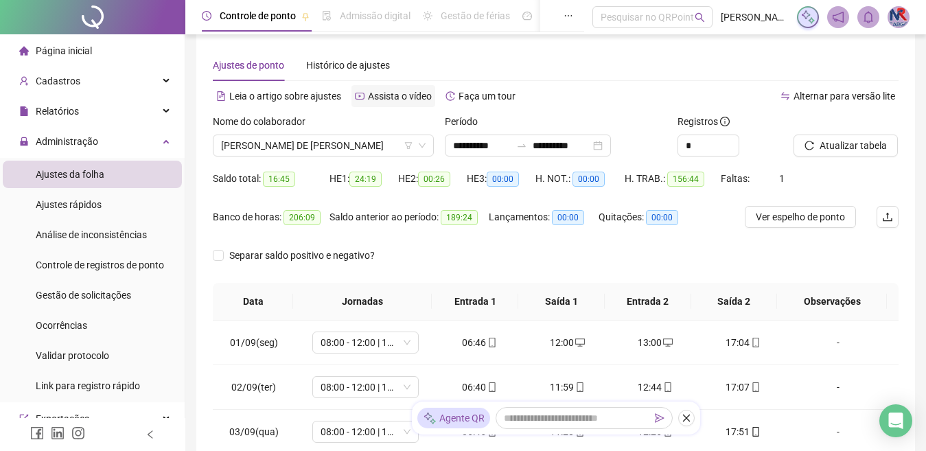
scroll to position [9, 0]
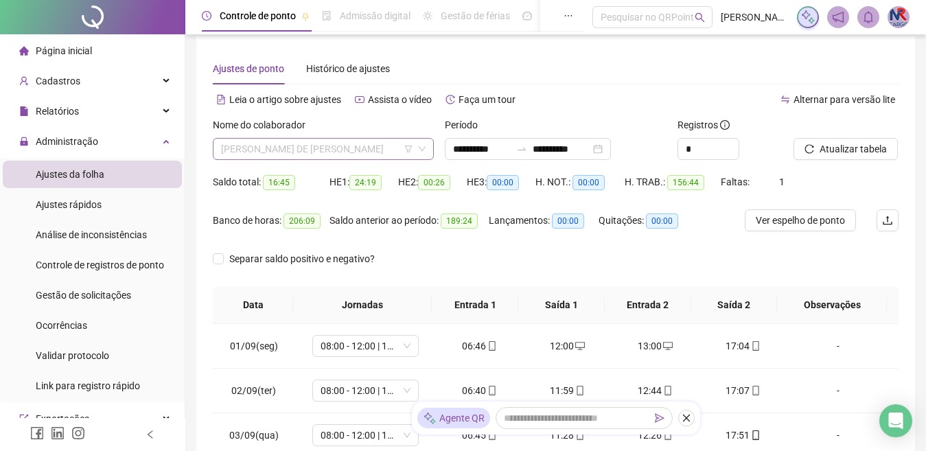
click at [378, 155] on span "[PERSON_NAME] DE [PERSON_NAME]" at bounding box center [323, 149] width 205 height 21
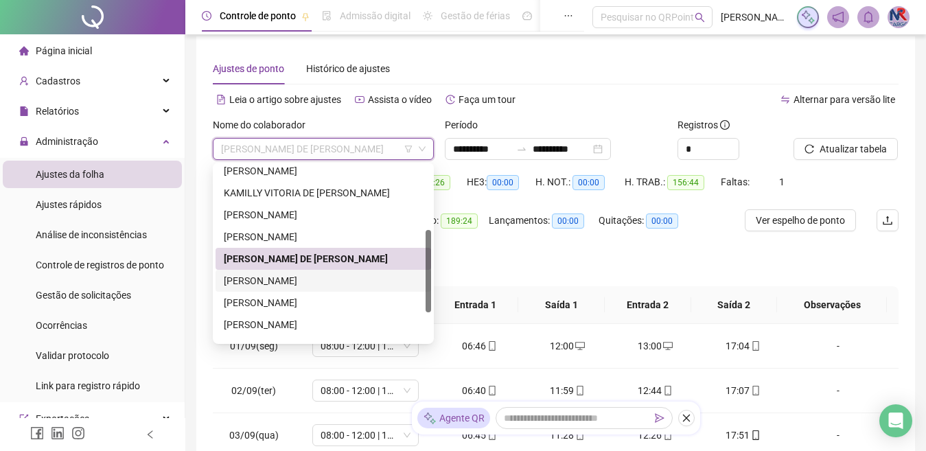
click at [273, 278] on div "[PERSON_NAME]" at bounding box center [323, 280] width 199 height 15
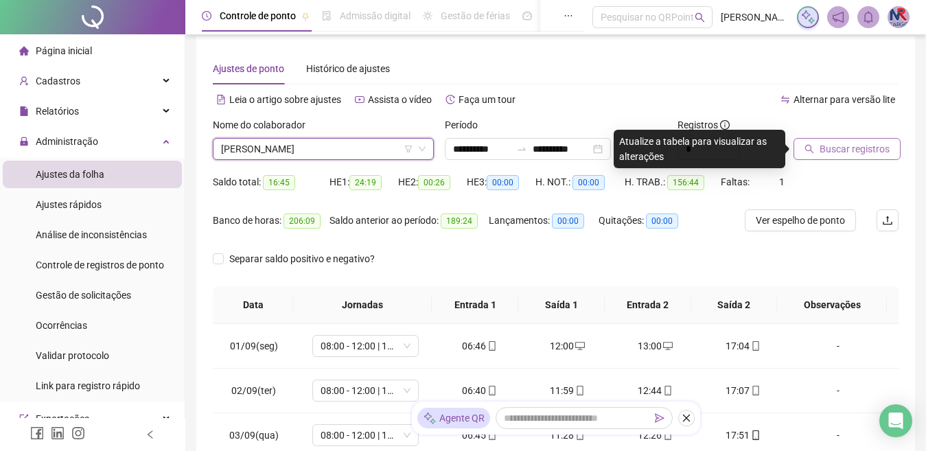
click at [851, 155] on span "Buscar registros" at bounding box center [855, 148] width 70 height 15
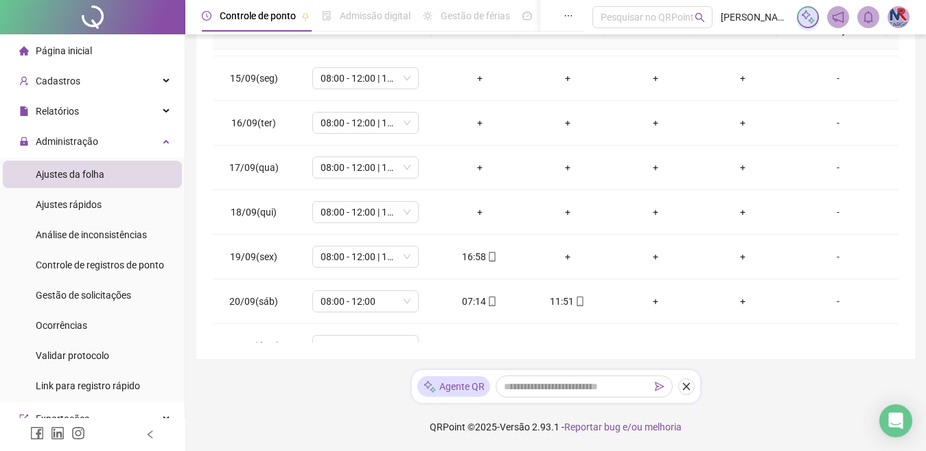
scroll to position [689, 0]
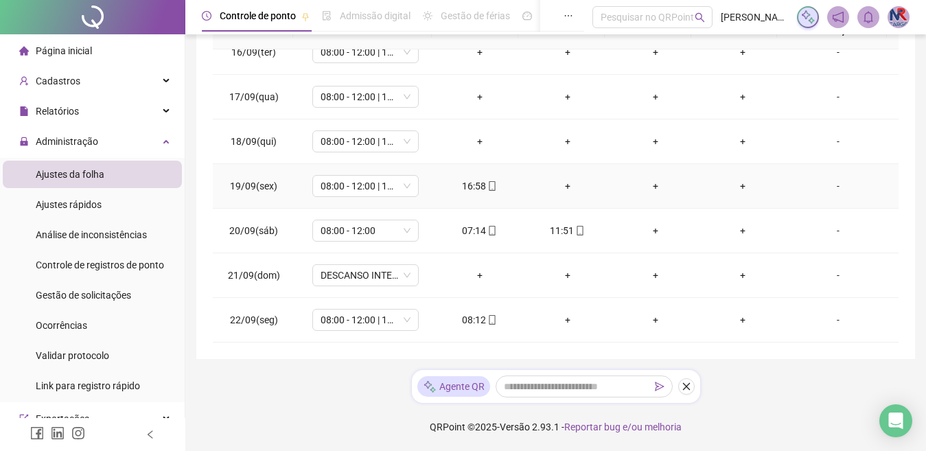
click at [560, 186] on div "+" at bounding box center [568, 185] width 66 height 15
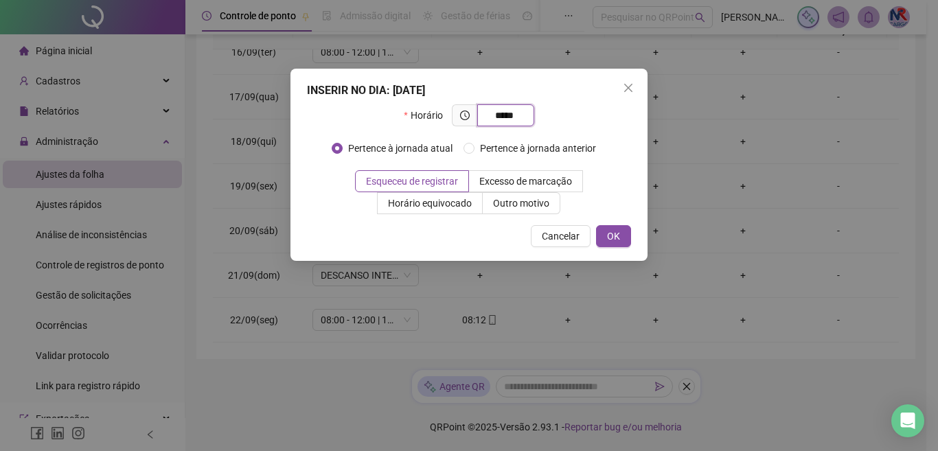
type input "*****"
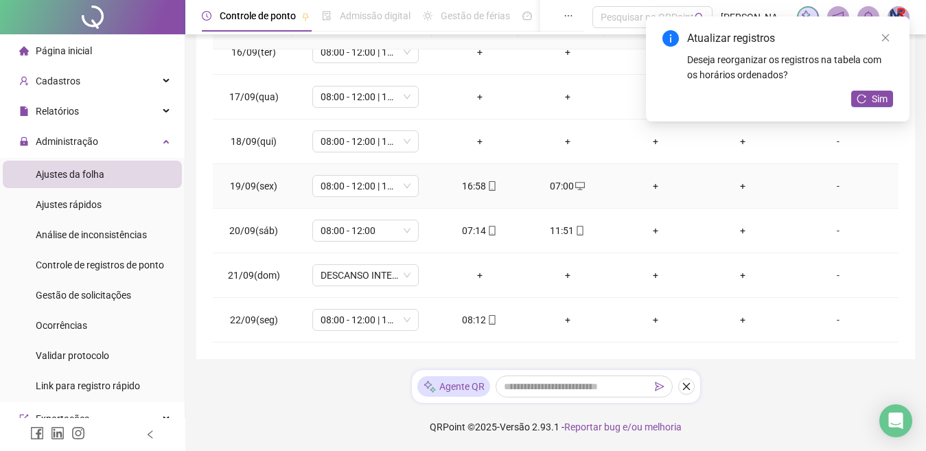
click at [659, 183] on div "+" at bounding box center [656, 185] width 66 height 15
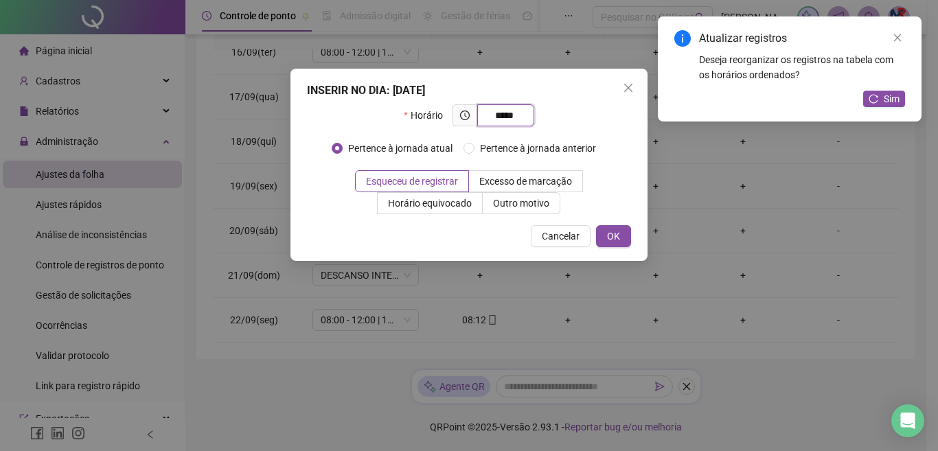
type input "*****"
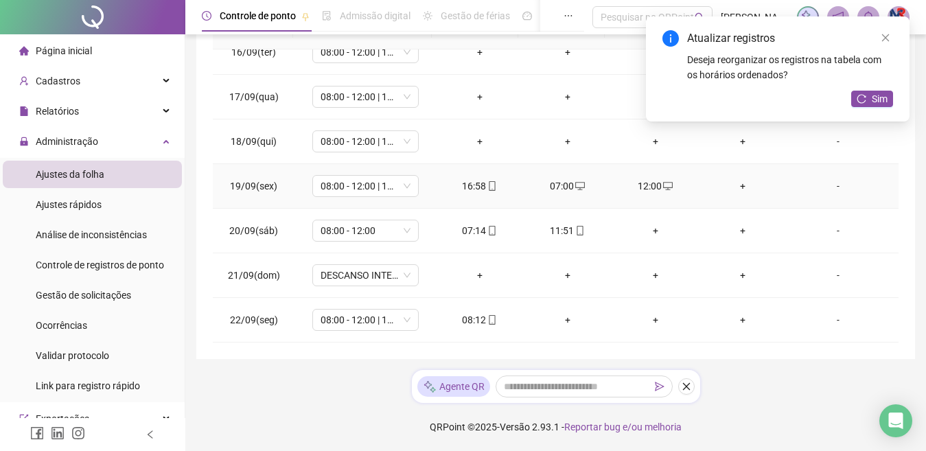
click at [726, 185] on div "+" at bounding box center [744, 185] width 66 height 15
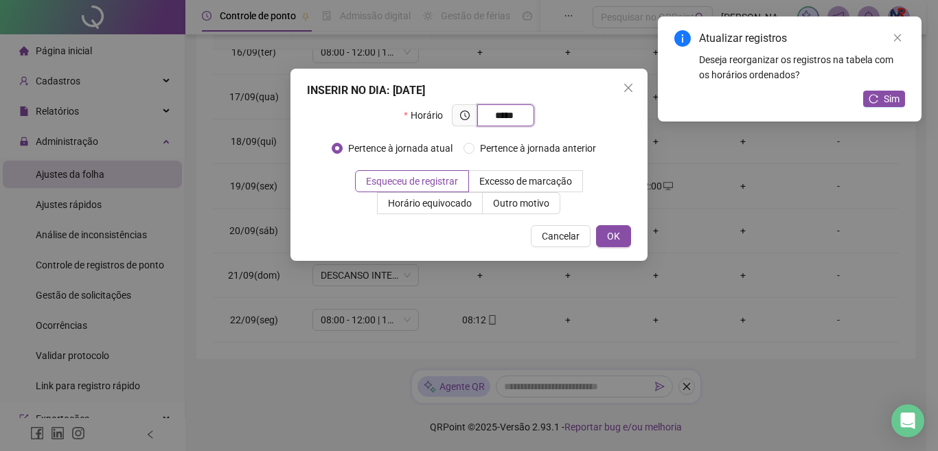
type input "*****"
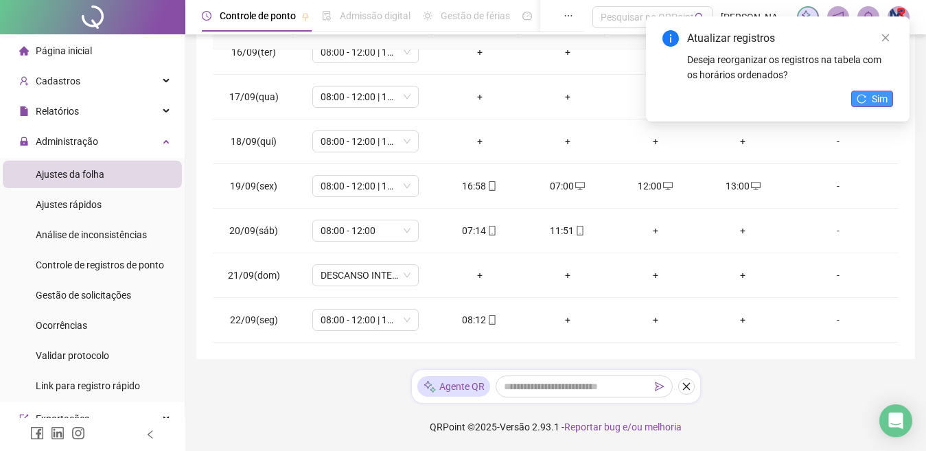
click at [873, 92] on span "Sim" at bounding box center [880, 98] width 16 height 15
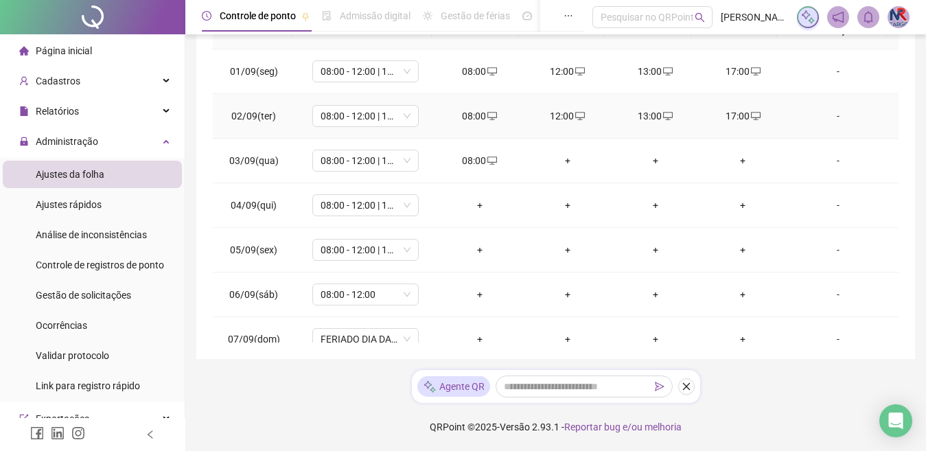
scroll to position [0, 0]
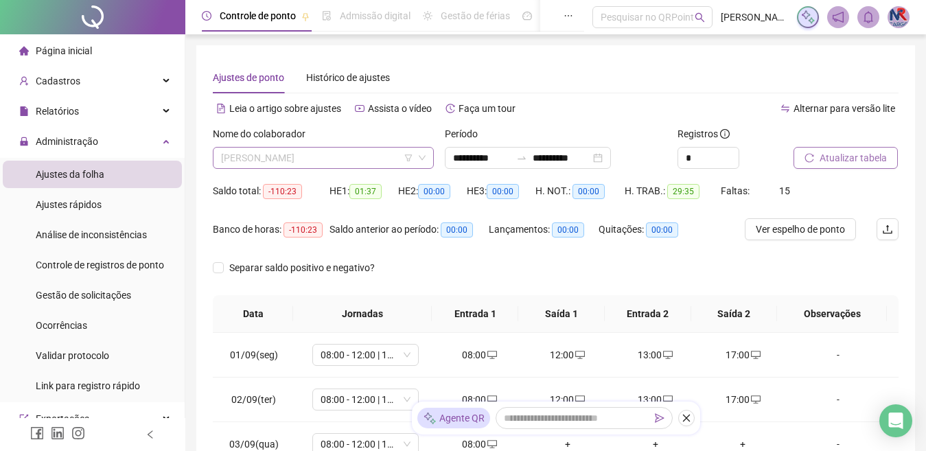
click at [359, 159] on span "[PERSON_NAME]" at bounding box center [323, 158] width 205 height 21
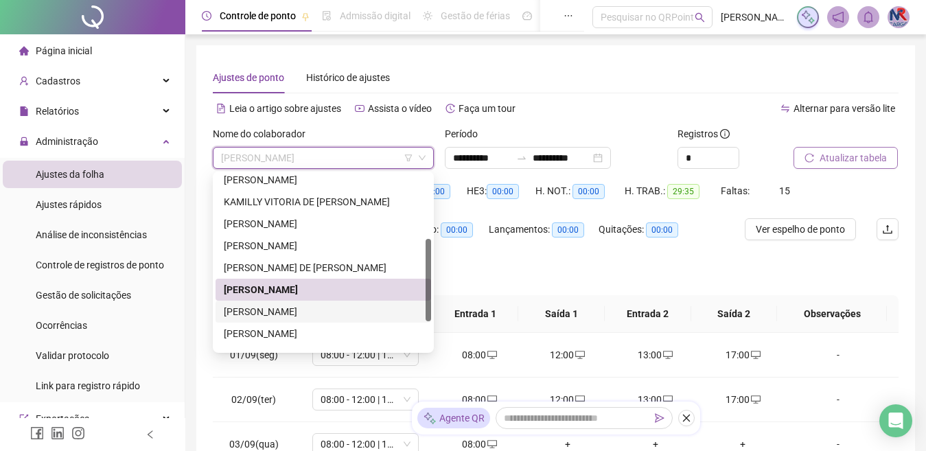
click at [310, 316] on div "[PERSON_NAME]" at bounding box center [323, 311] width 199 height 15
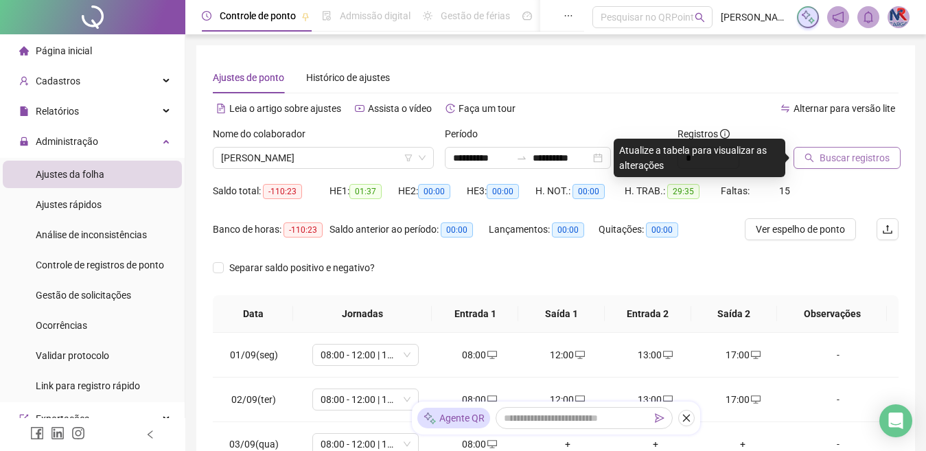
click at [842, 149] on button "Buscar registros" at bounding box center [847, 158] width 107 height 22
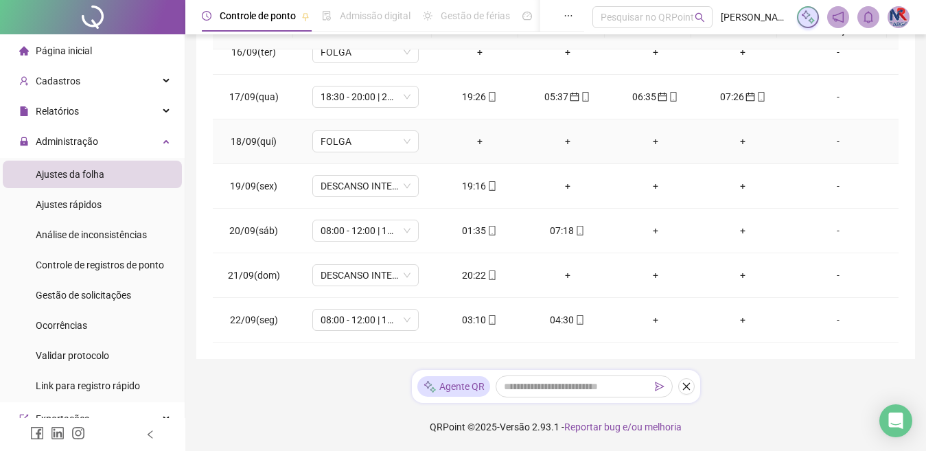
scroll to position [620, 0]
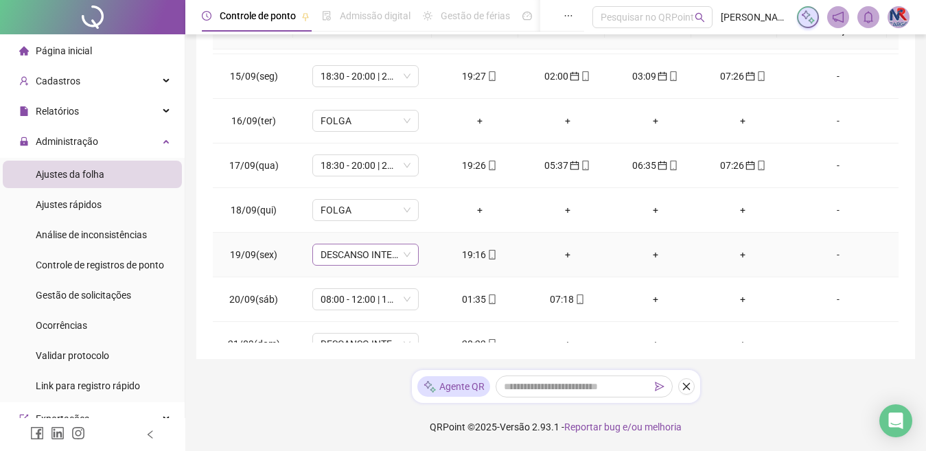
click at [388, 255] on span "DESCANSO INTER-JORNADA" at bounding box center [366, 254] width 90 height 21
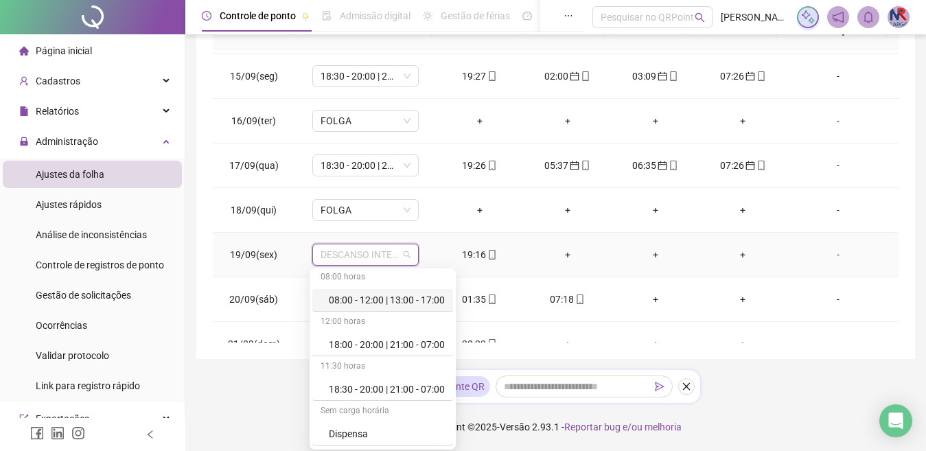
scroll to position [69, 0]
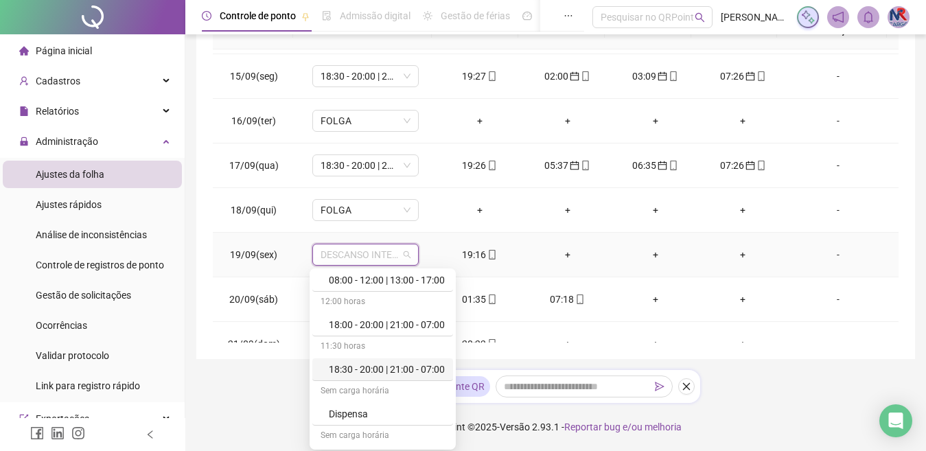
click at [373, 375] on div "18:30 - 20:00 | 21:00 - 07:00" at bounding box center [387, 369] width 116 height 15
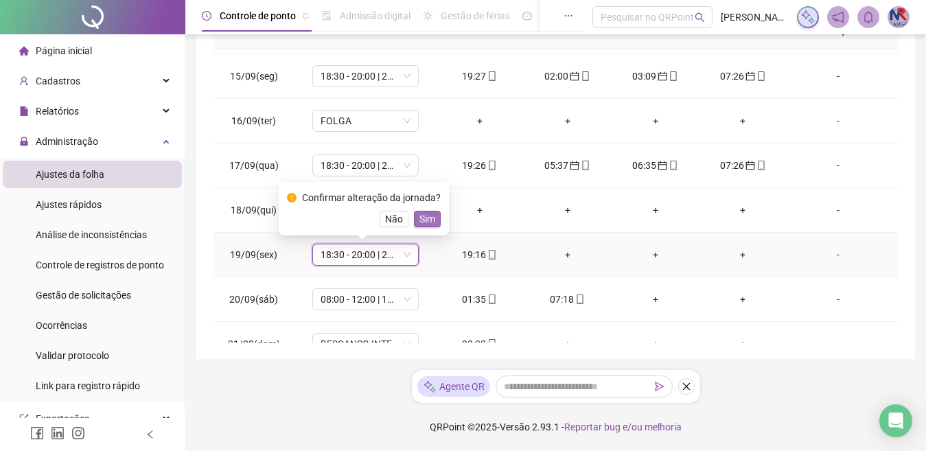
click at [431, 218] on span "Sim" at bounding box center [427, 218] width 16 height 15
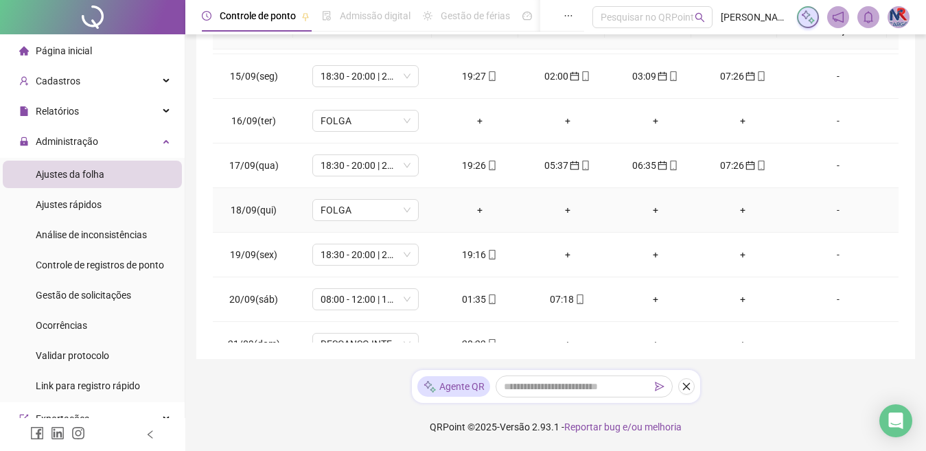
scroll to position [689, 0]
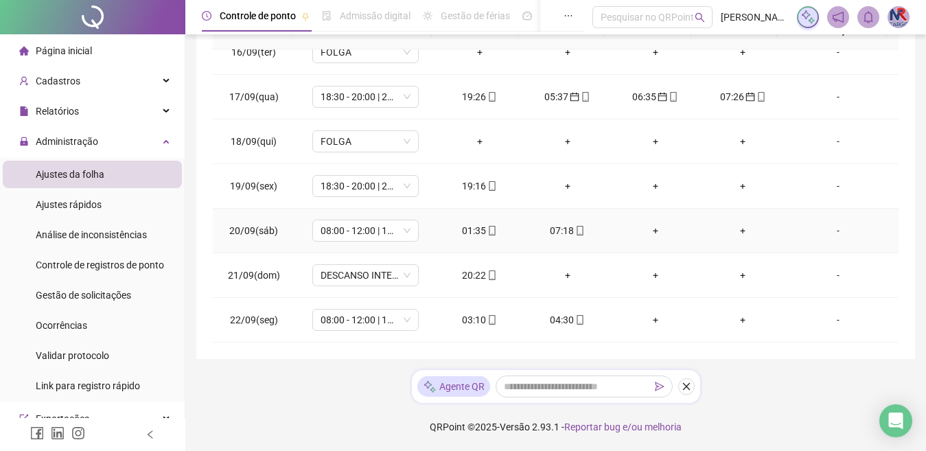
click at [472, 233] on div "01:35" at bounding box center [480, 230] width 66 height 15
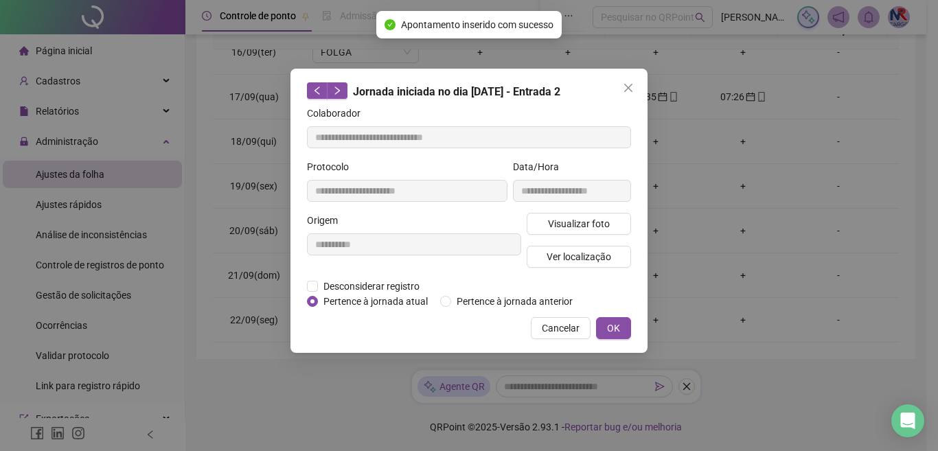
type input "**********"
click at [463, 298] on span "Pertence à jornada anterior" at bounding box center [514, 301] width 127 height 15
click at [611, 325] on span "OK" at bounding box center [613, 328] width 13 height 15
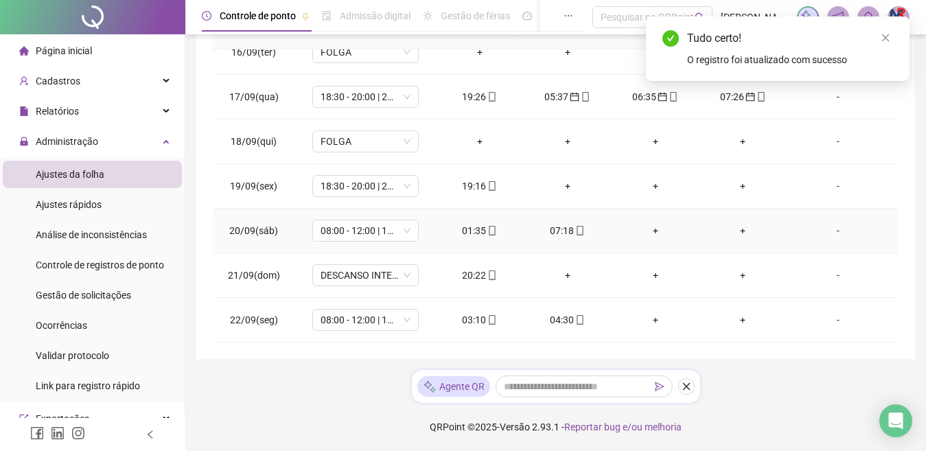
click at [561, 231] on div "07:18" at bounding box center [568, 230] width 66 height 15
type input "**********"
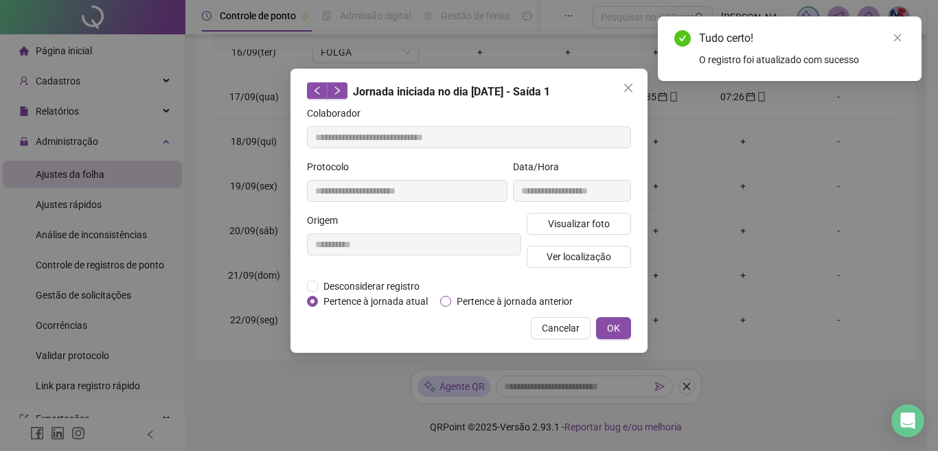
click at [542, 305] on span "Pertence à jornada anterior" at bounding box center [514, 301] width 127 height 15
click at [603, 322] on button "OK" at bounding box center [613, 328] width 35 height 22
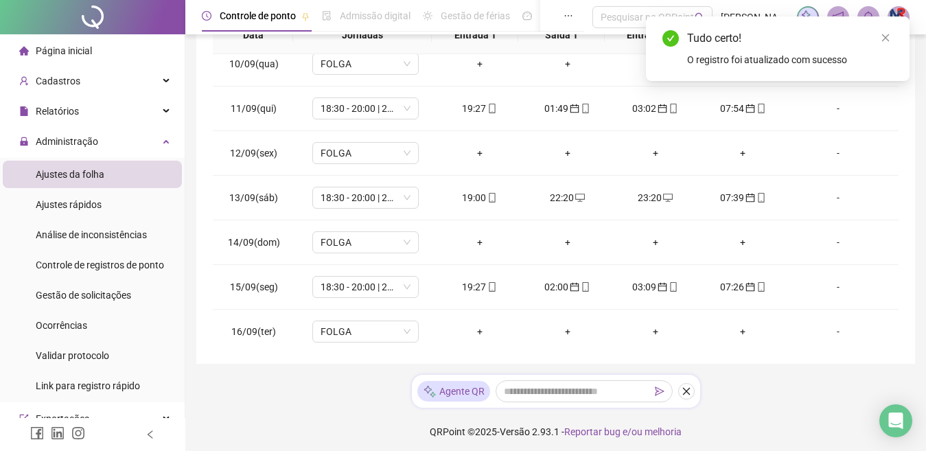
scroll to position [0, 0]
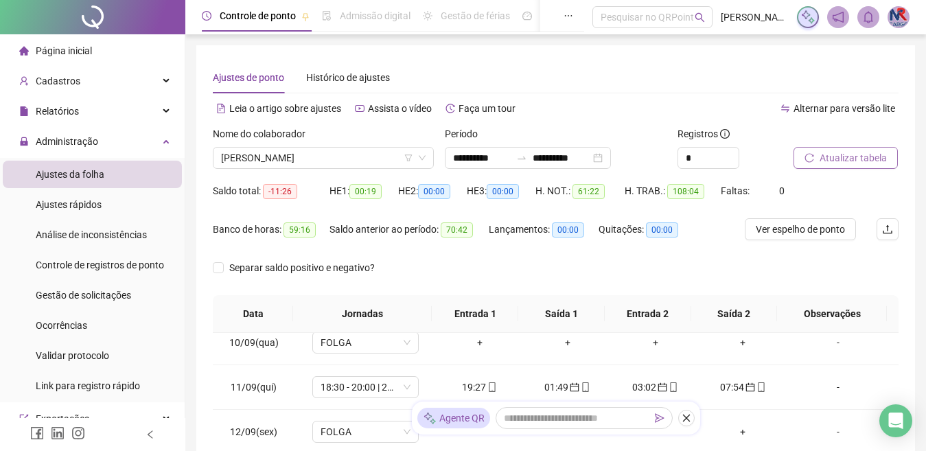
click at [818, 155] on button "Atualizar tabela" at bounding box center [846, 158] width 104 height 22
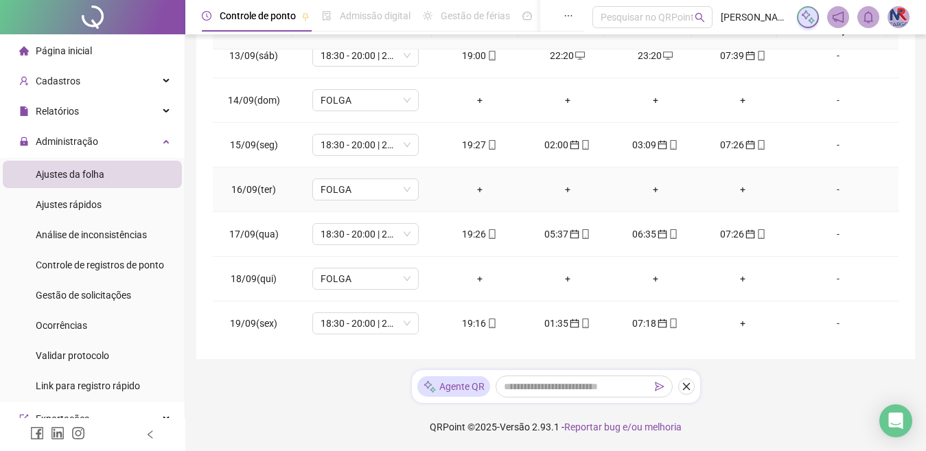
scroll to position [689, 0]
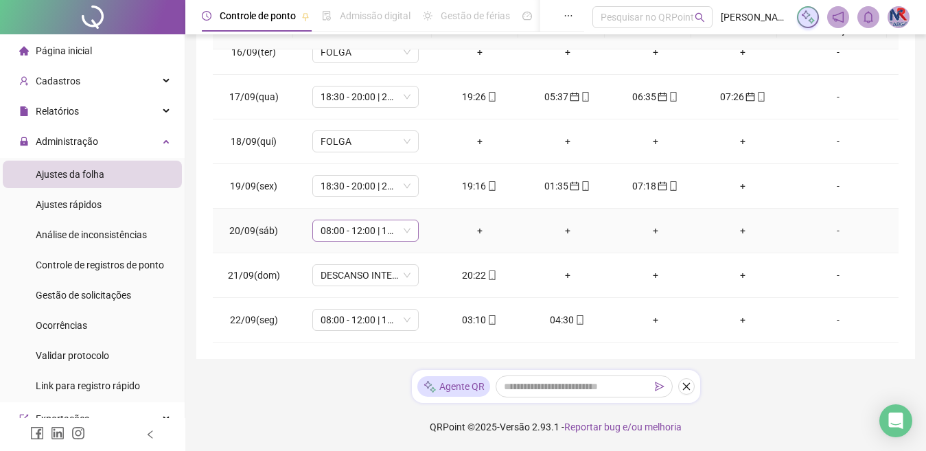
click at [382, 231] on span "08:00 - 12:00 | 13:00 - 17:00" at bounding box center [366, 230] width 90 height 21
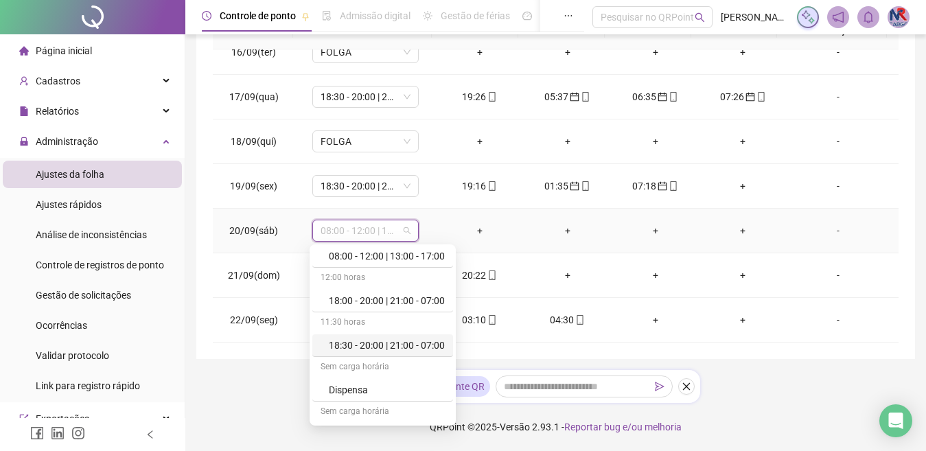
scroll to position [226, 0]
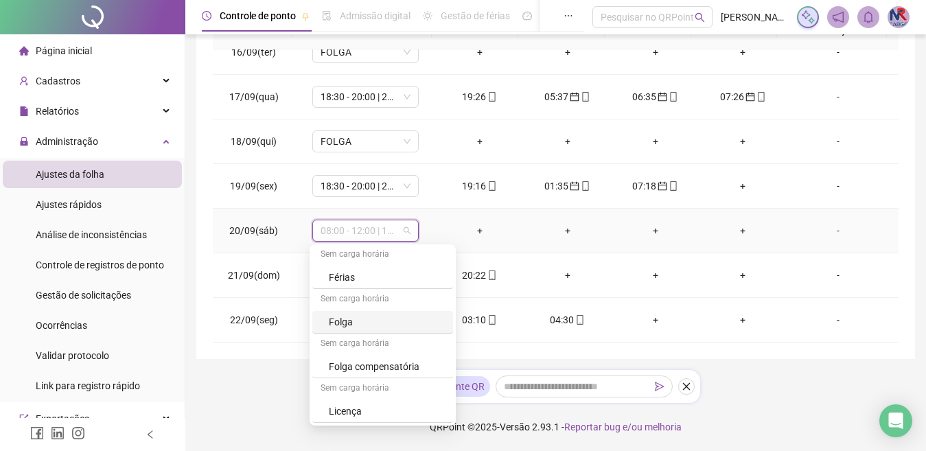
click at [368, 332] on div "Folga" at bounding box center [382, 322] width 141 height 23
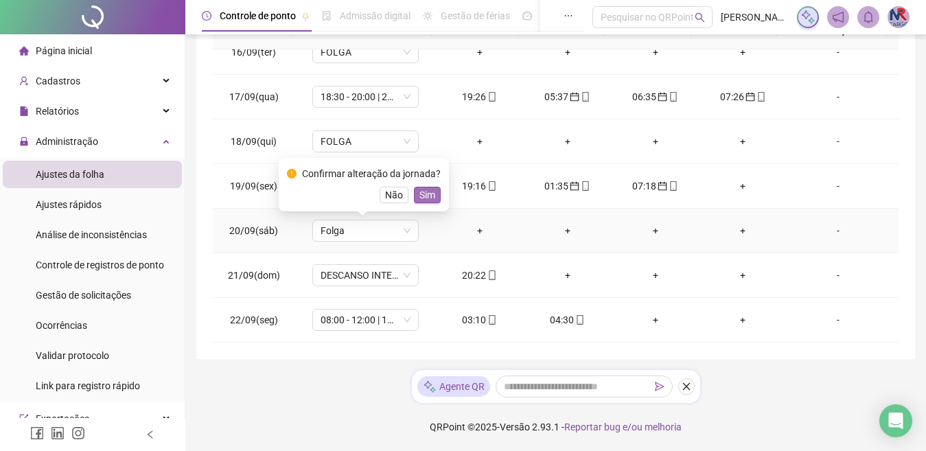
click at [434, 200] on button "Sim" at bounding box center [427, 195] width 27 height 16
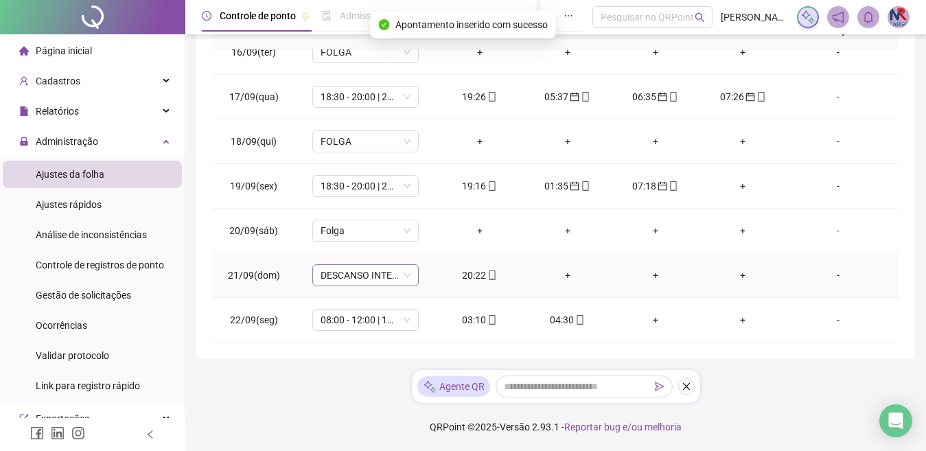
click at [389, 278] on span "DESCANSO INTER-JORNADA" at bounding box center [366, 275] width 90 height 21
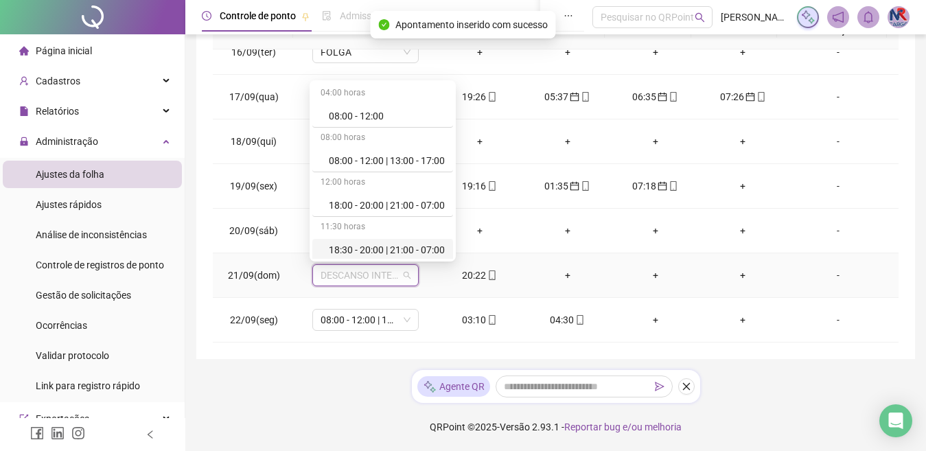
click at [377, 246] on div "18:30 - 20:00 | 21:00 - 07:00" at bounding box center [387, 249] width 116 height 15
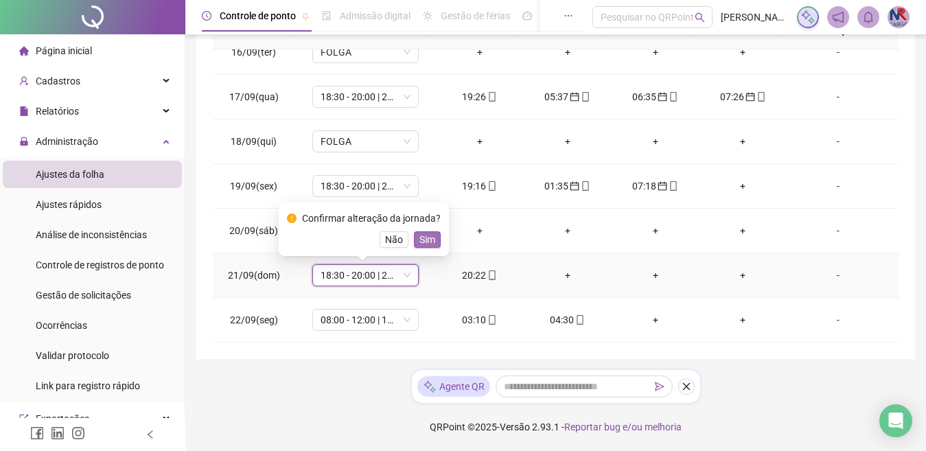
click at [435, 241] on button "Sim" at bounding box center [427, 239] width 27 height 16
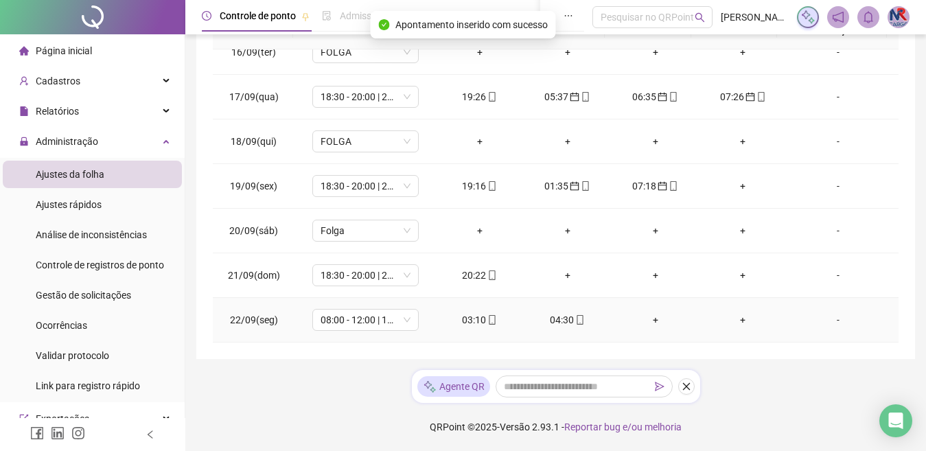
click at [468, 314] on div "03:10" at bounding box center [480, 319] width 66 height 15
type input "**********"
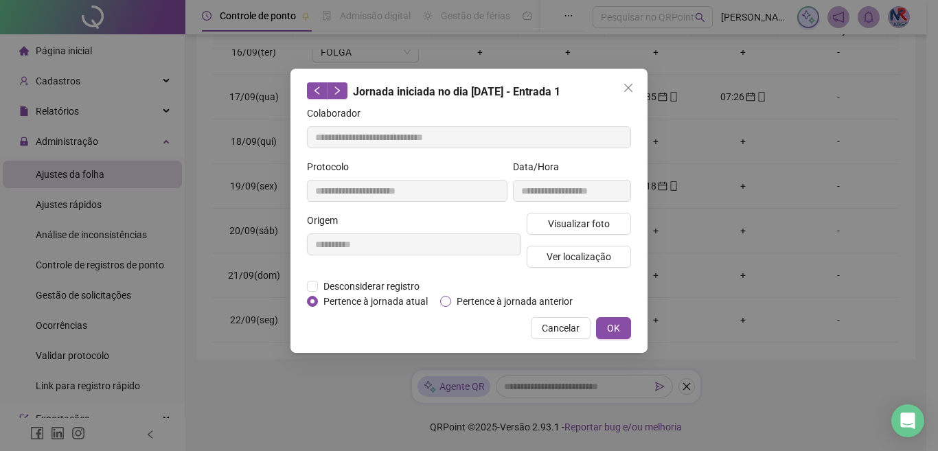
click at [467, 298] on span "Pertence à jornada anterior" at bounding box center [514, 301] width 127 height 15
click at [624, 320] on button "OK" at bounding box center [613, 328] width 35 height 22
click at [613, 333] on div "**********" at bounding box center [469, 225] width 938 height 451
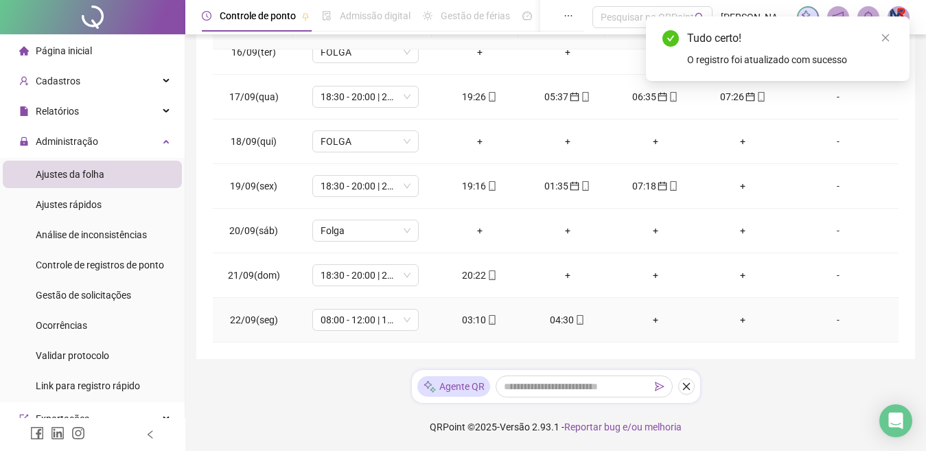
click at [557, 324] on div "04:30" at bounding box center [568, 319] width 66 height 15
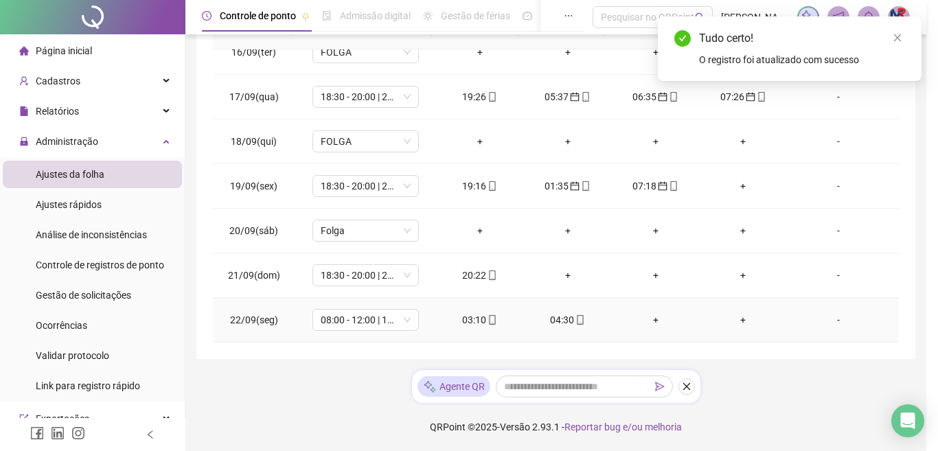
type input "**********"
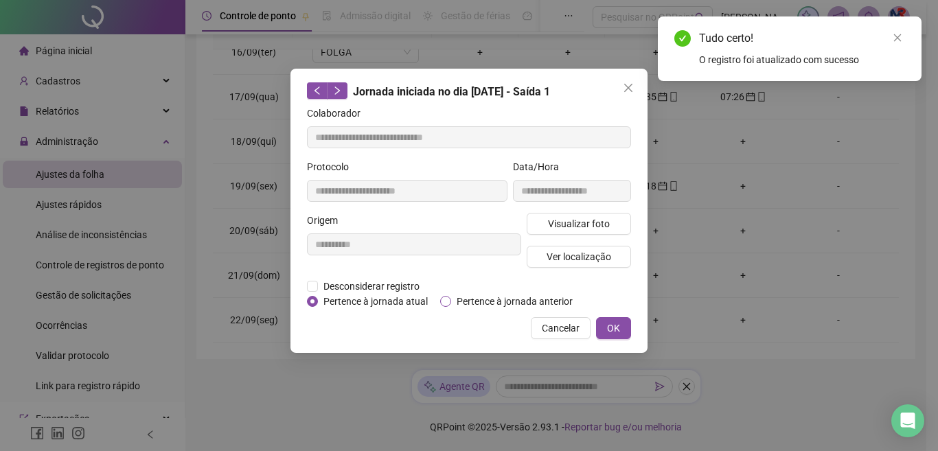
click at [457, 302] on span "Pertence à jornada anterior" at bounding box center [514, 301] width 127 height 15
click at [619, 330] on span "OK" at bounding box center [613, 328] width 13 height 15
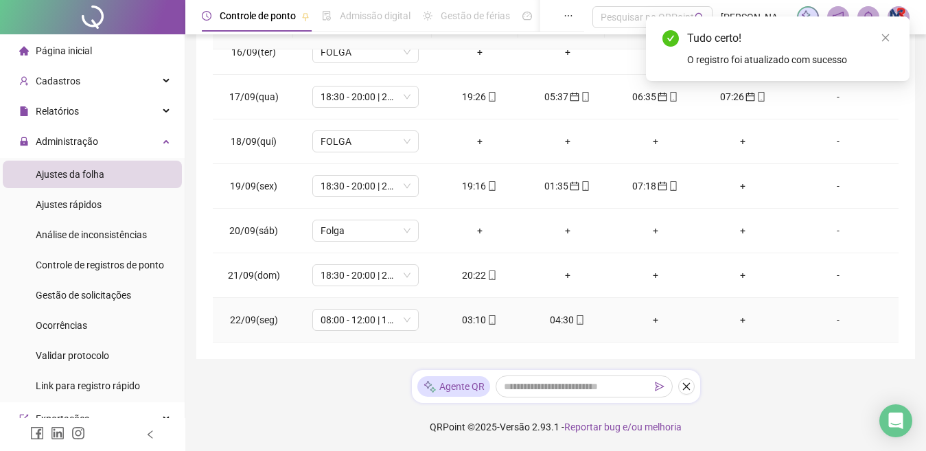
click at [651, 316] on div "+" at bounding box center [656, 319] width 66 height 15
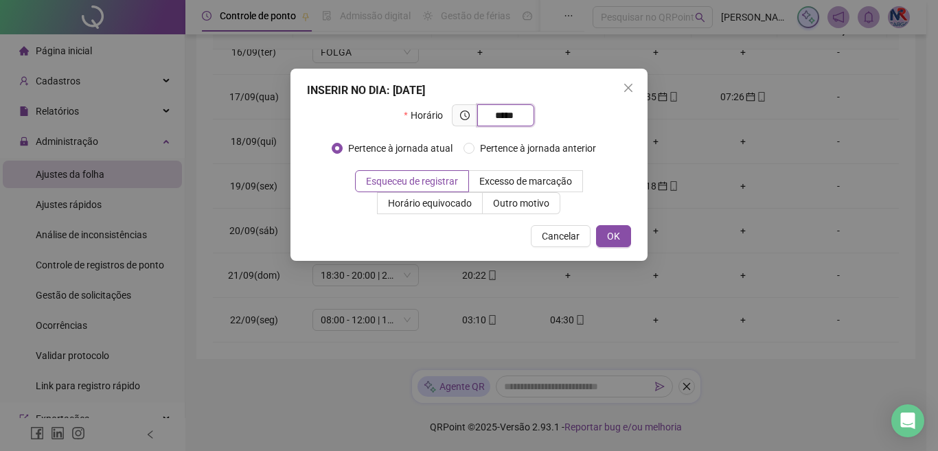
type input "*****"
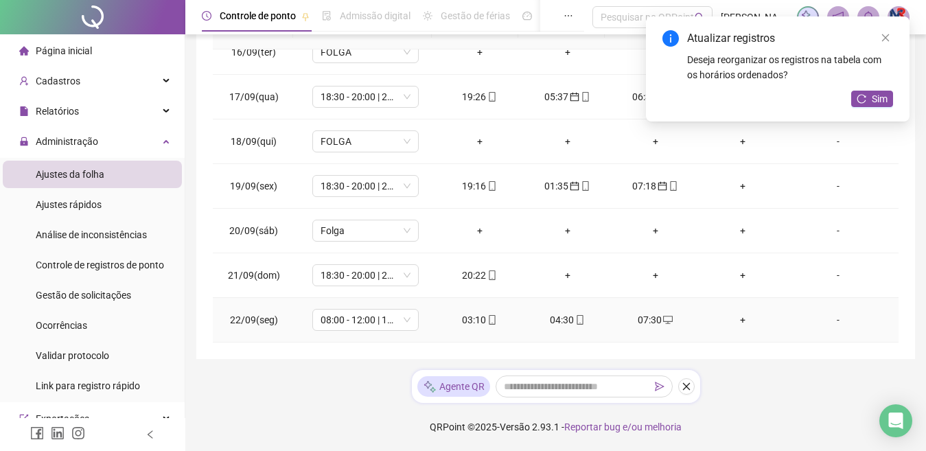
click at [663, 320] on icon "desktop" at bounding box center [668, 320] width 10 height 10
type input "**********"
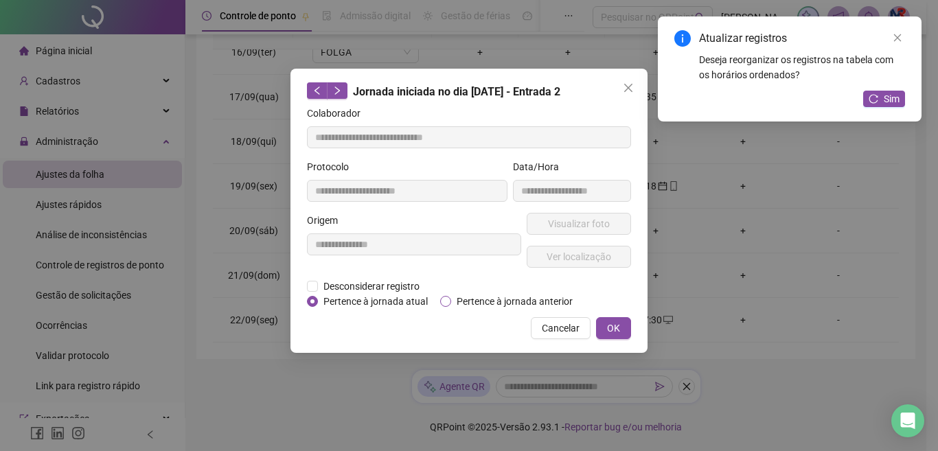
click at [526, 302] on span "Pertence à jornada anterior" at bounding box center [514, 301] width 127 height 15
click at [615, 332] on span "OK" at bounding box center [613, 328] width 13 height 15
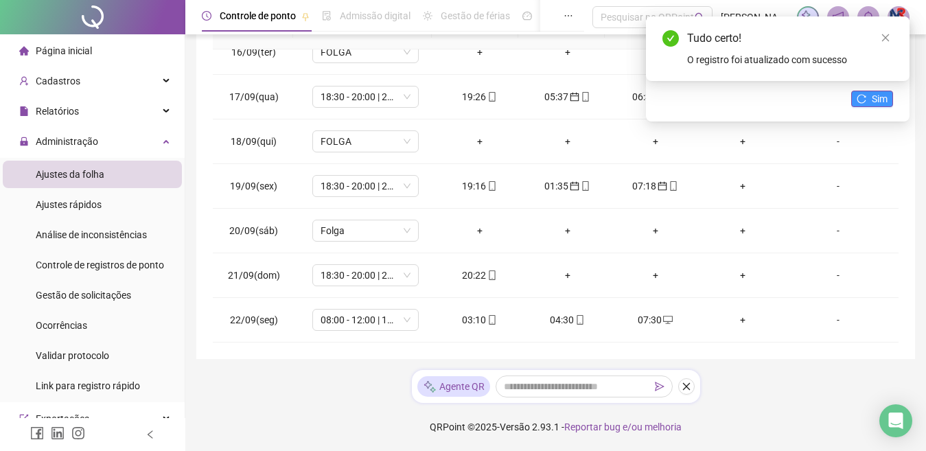
click at [876, 104] on span "Sim" at bounding box center [880, 98] width 16 height 15
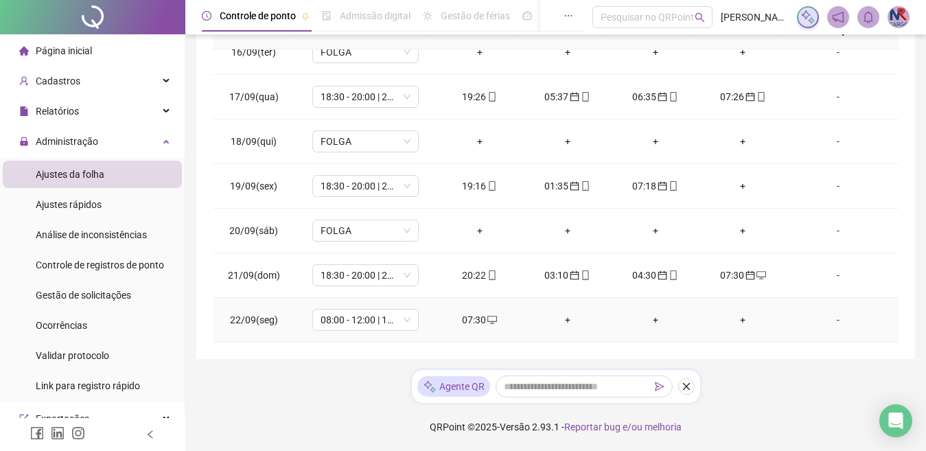
click at [474, 324] on div "07:30" at bounding box center [480, 319] width 66 height 15
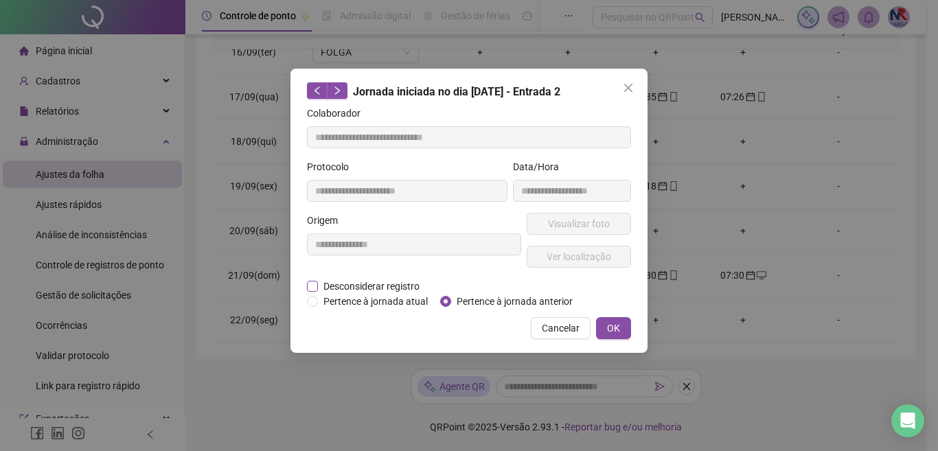
click at [378, 285] on span "Desconsiderar registro" at bounding box center [371, 286] width 107 height 15
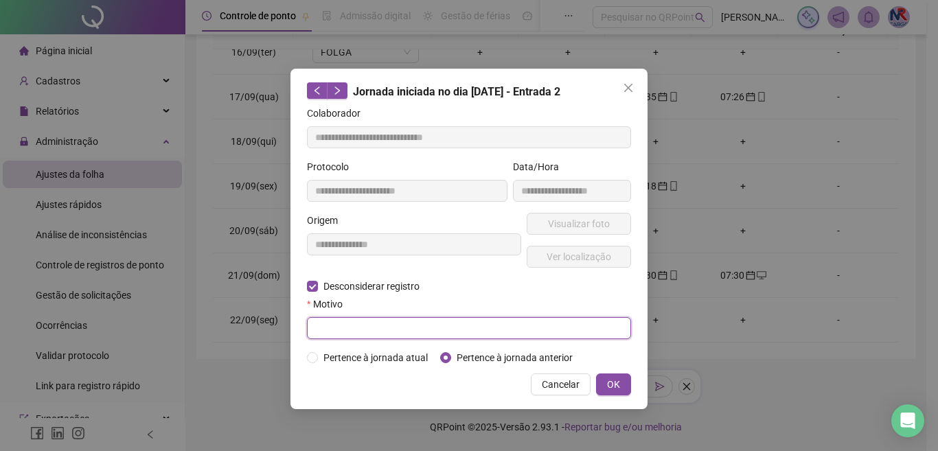
click at [382, 322] on input "text" at bounding box center [469, 328] width 324 height 22
type input "**********"
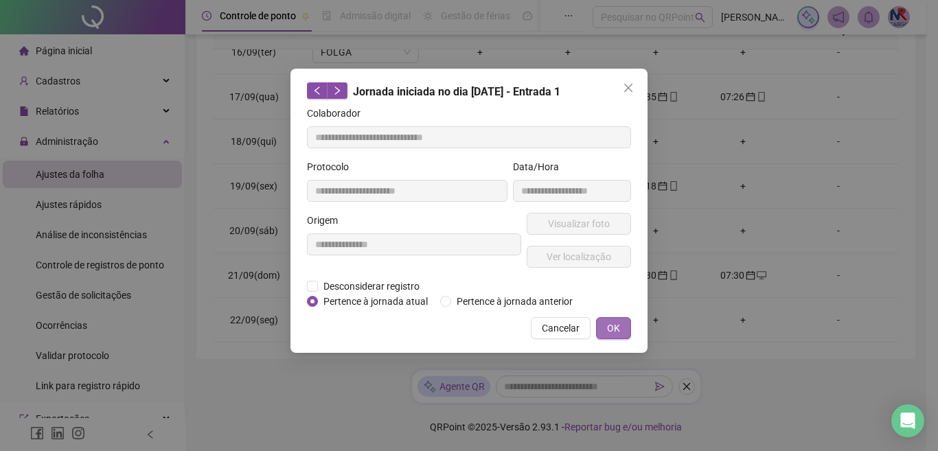
click at [605, 321] on button "OK" at bounding box center [613, 328] width 35 height 22
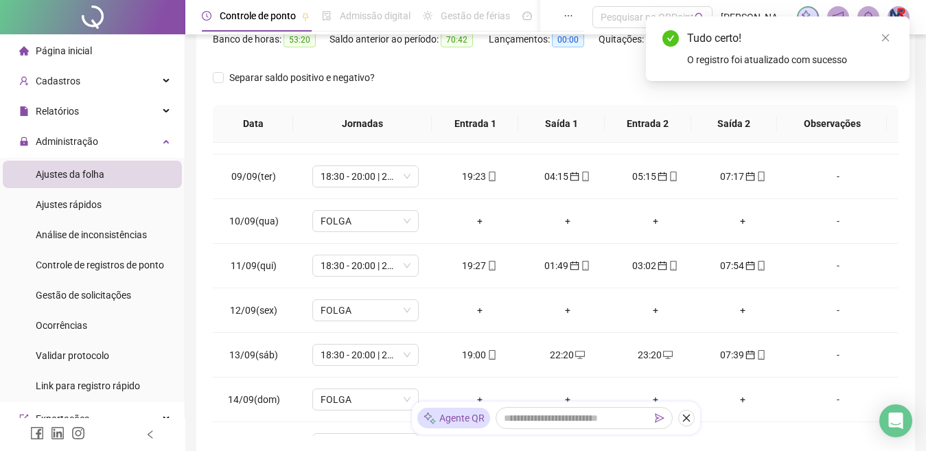
scroll to position [9, 0]
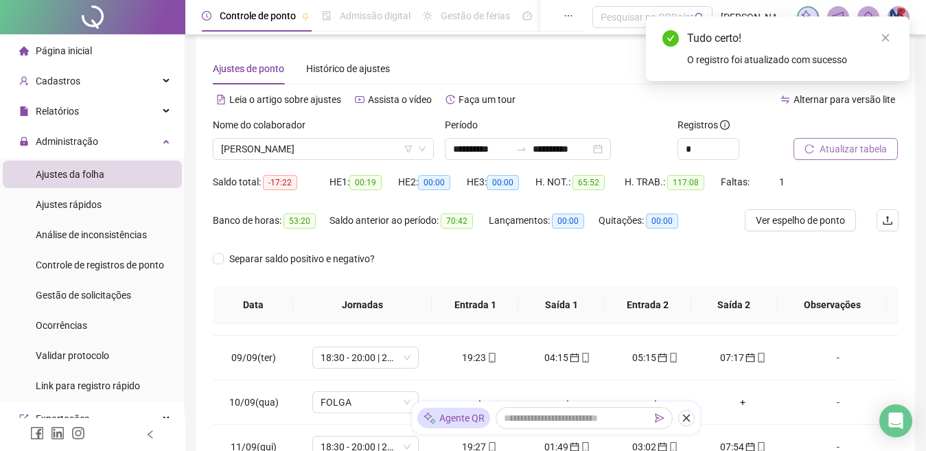
click at [868, 145] on span "Atualizar tabela" at bounding box center [853, 148] width 67 height 15
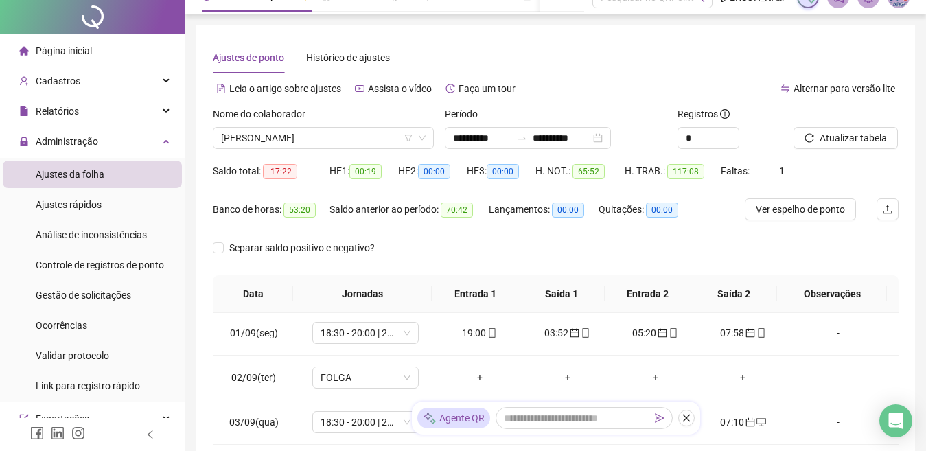
scroll to position [0, 0]
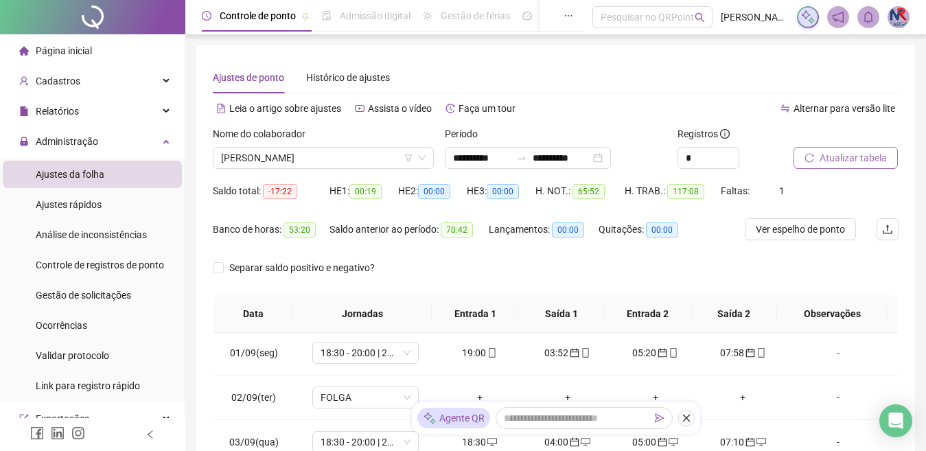
click at [836, 167] on button "Atualizar tabela" at bounding box center [846, 158] width 104 height 22
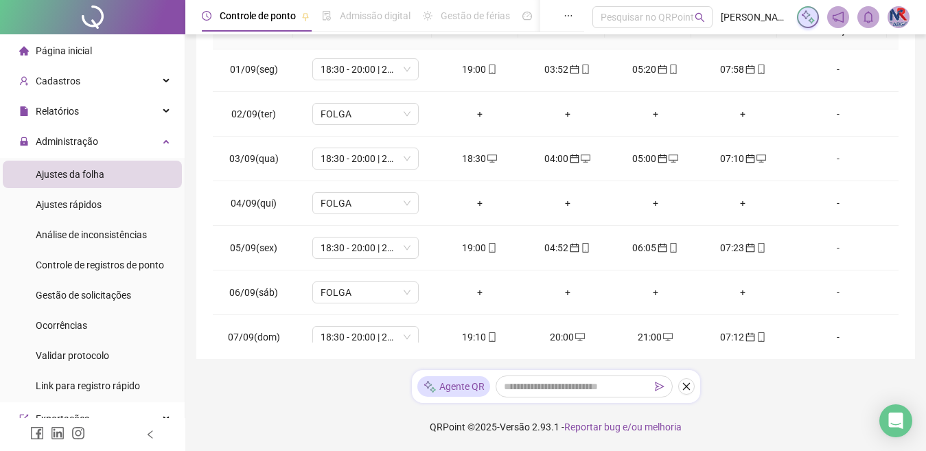
scroll to position [689, 0]
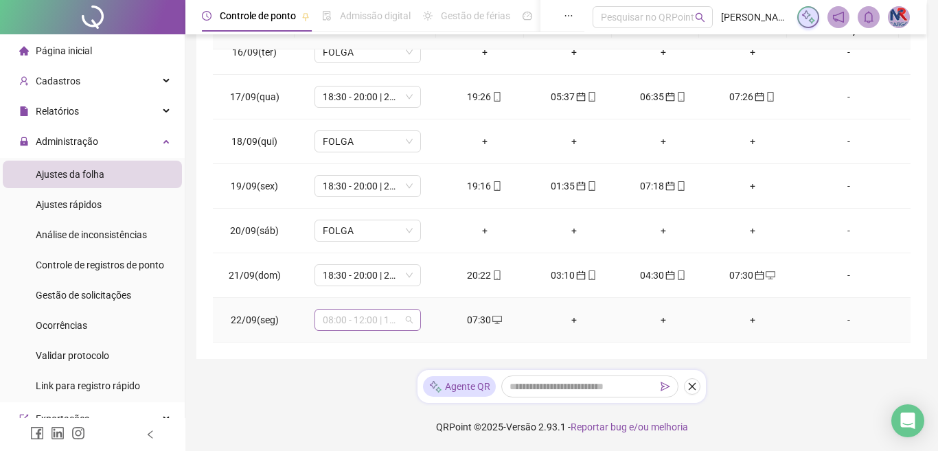
click at [356, 316] on span "08:00 - 12:00 | 13:00 - 17:00" at bounding box center [368, 320] width 90 height 21
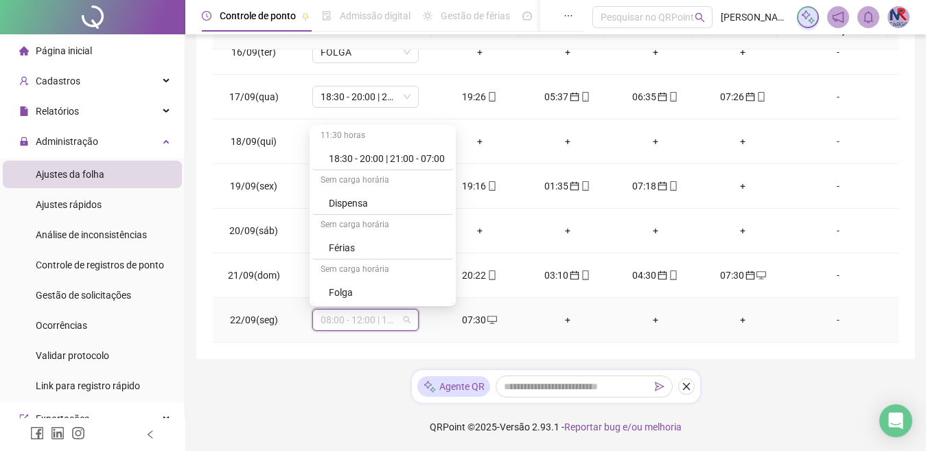
scroll to position [137, 0]
click at [401, 295] on div "Folga" at bounding box center [387, 291] width 116 height 15
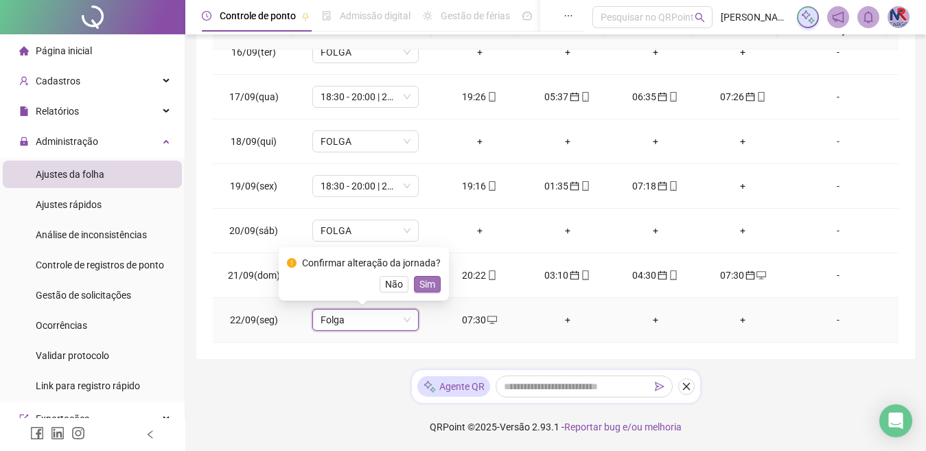
click at [419, 286] on span "Sim" at bounding box center [427, 284] width 16 height 15
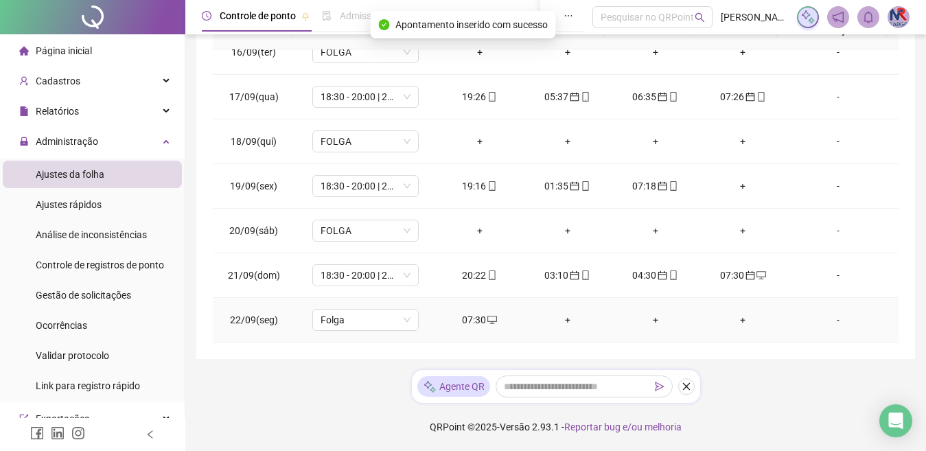
click at [562, 320] on div "+" at bounding box center [568, 319] width 66 height 15
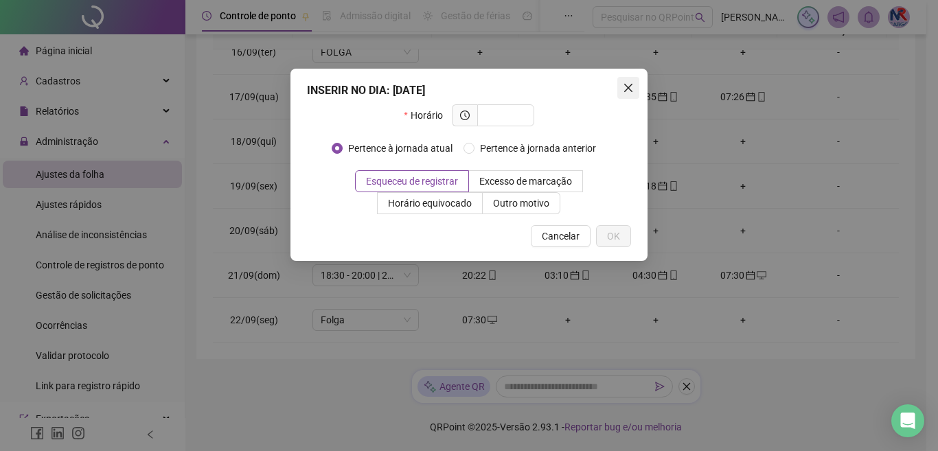
click at [627, 87] on icon "close" at bounding box center [628, 88] width 8 height 8
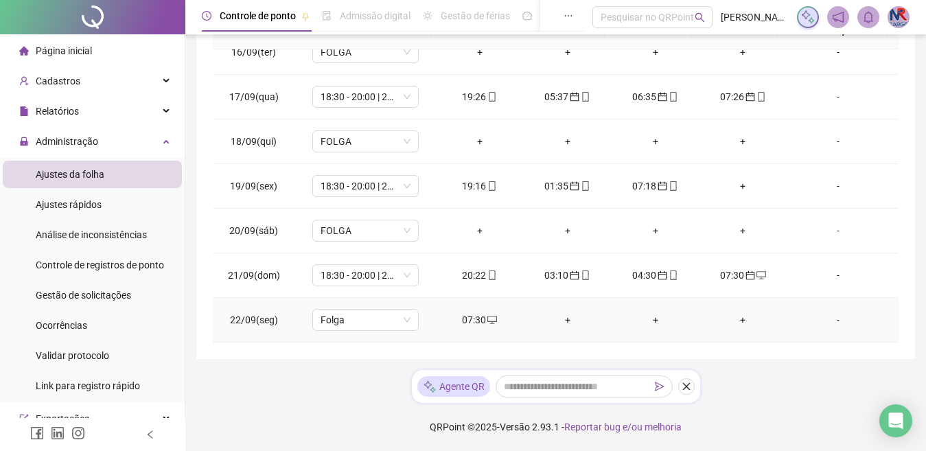
click at [468, 319] on div "07:30" at bounding box center [480, 319] width 66 height 15
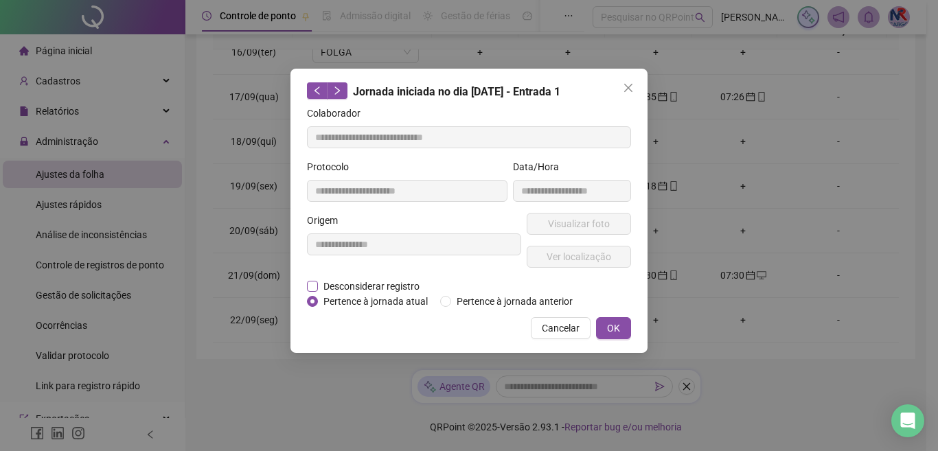
click at [346, 286] on span "Desconsiderar registro" at bounding box center [371, 286] width 107 height 15
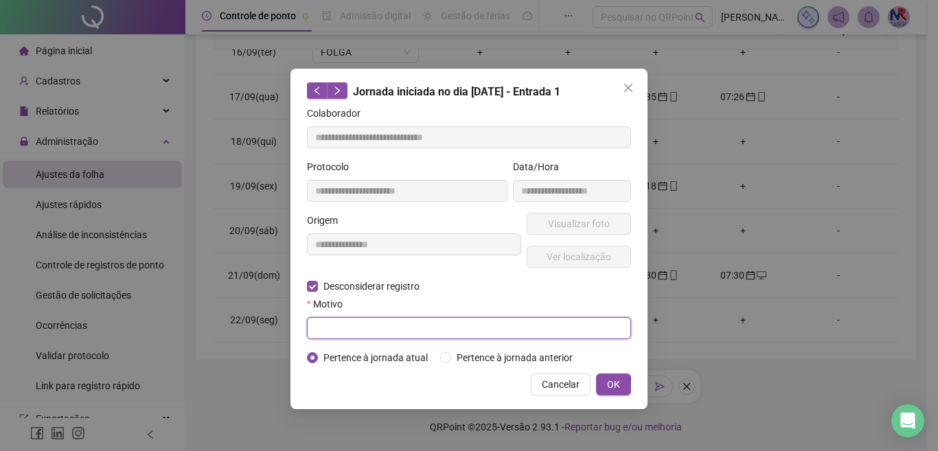
click at [357, 321] on input "text" at bounding box center [469, 328] width 324 height 22
type input "*"
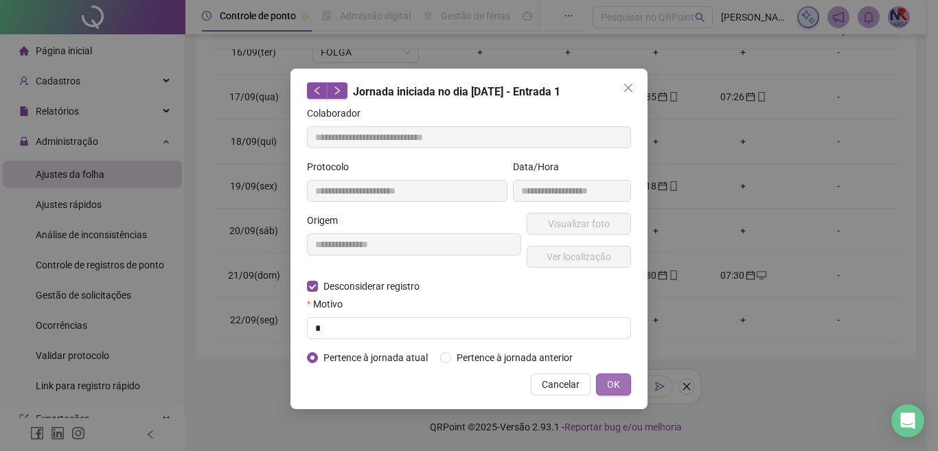
click at [613, 385] on span "OK" at bounding box center [613, 384] width 13 height 15
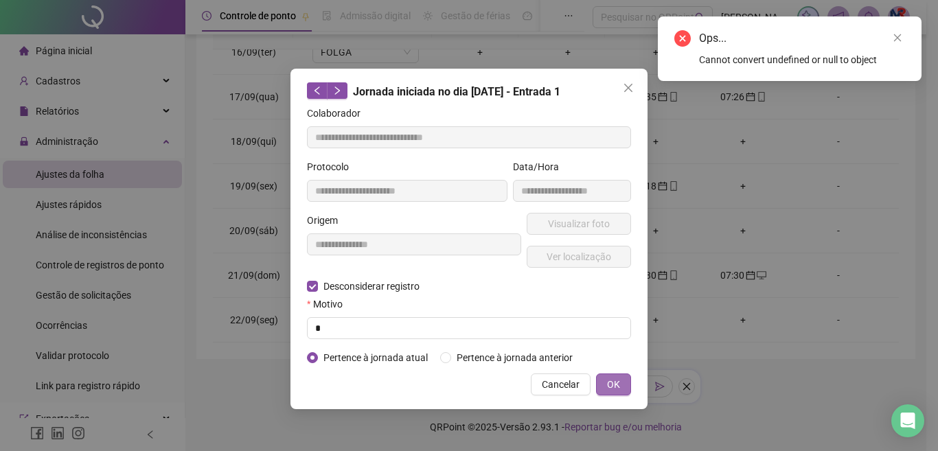
click at [613, 386] on span "OK" at bounding box center [613, 384] width 13 height 15
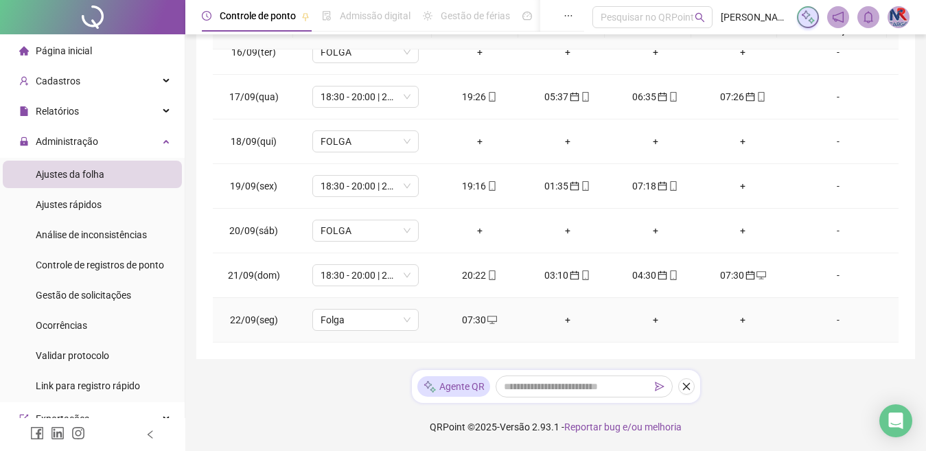
click at [468, 321] on div "07:30" at bounding box center [480, 319] width 66 height 15
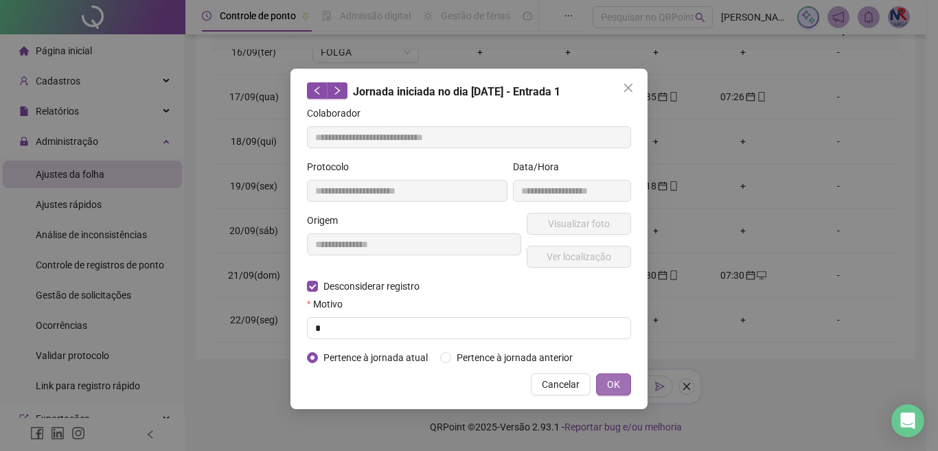
click at [627, 392] on button "OK" at bounding box center [613, 384] width 35 height 22
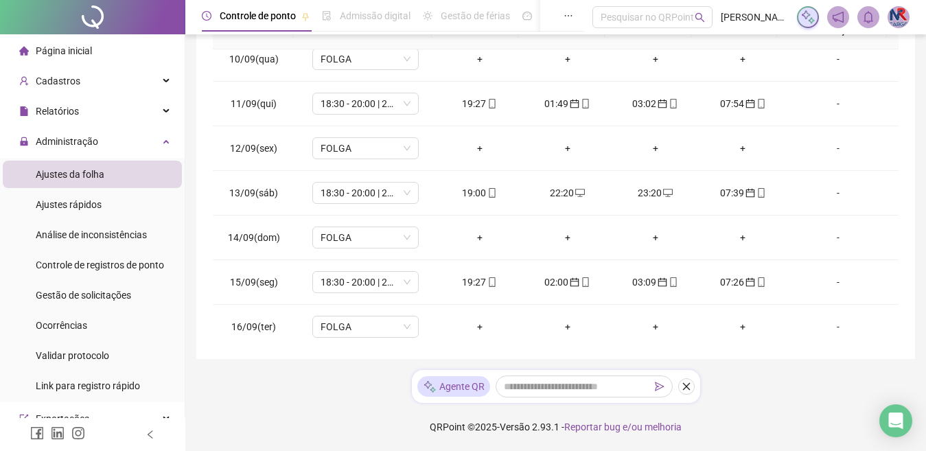
scroll to position [0, 0]
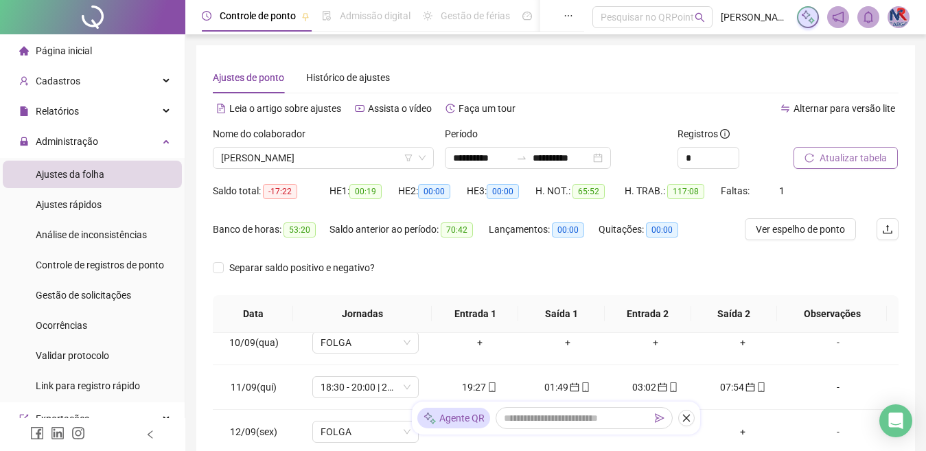
click at [856, 165] on span "Atualizar tabela" at bounding box center [853, 157] width 67 height 15
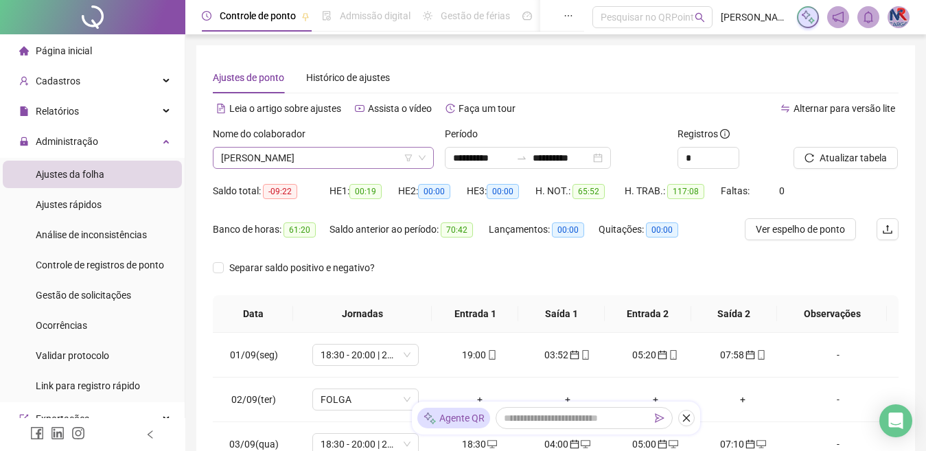
click at [389, 154] on span "[PERSON_NAME]" at bounding box center [323, 158] width 205 height 21
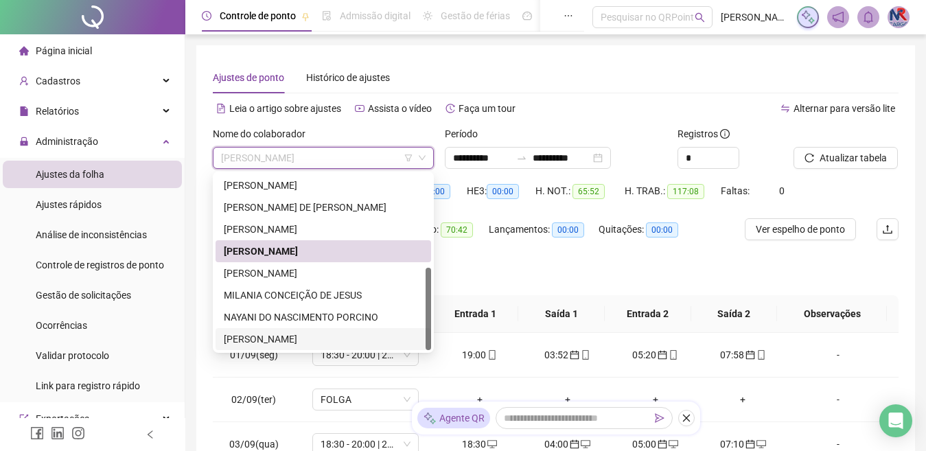
scroll to position [69, 0]
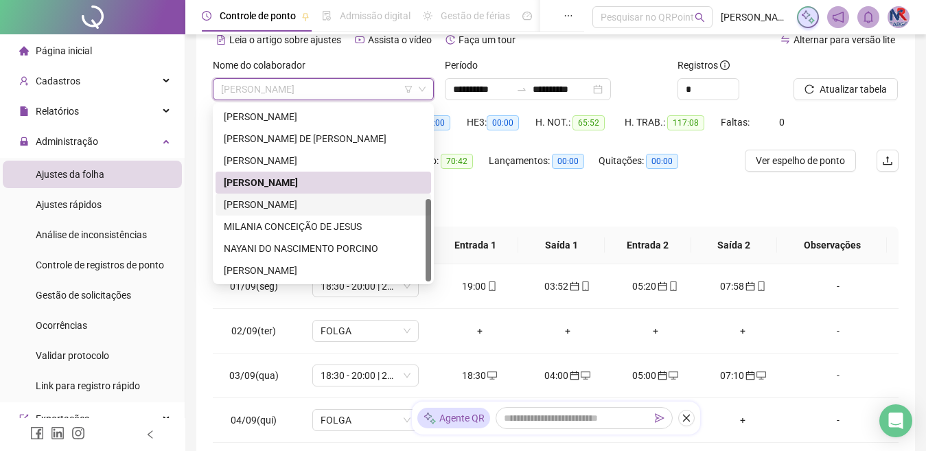
click at [308, 205] on div "[PERSON_NAME]" at bounding box center [323, 204] width 199 height 15
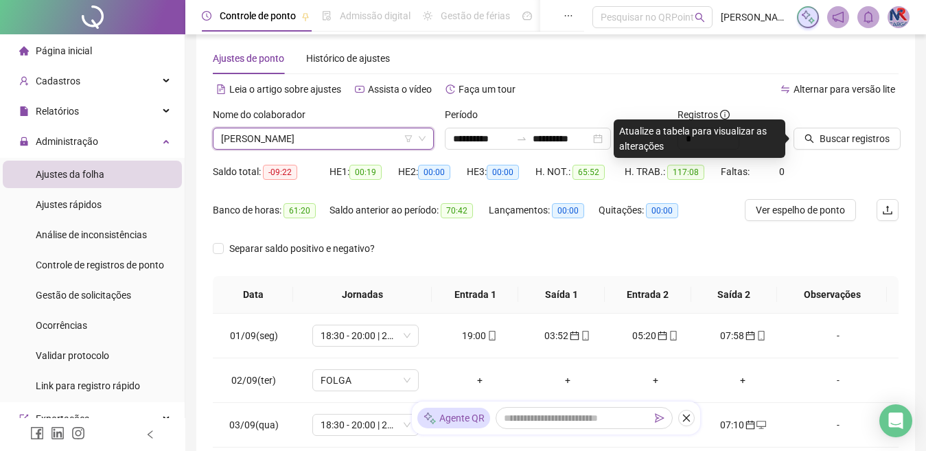
scroll to position [0, 0]
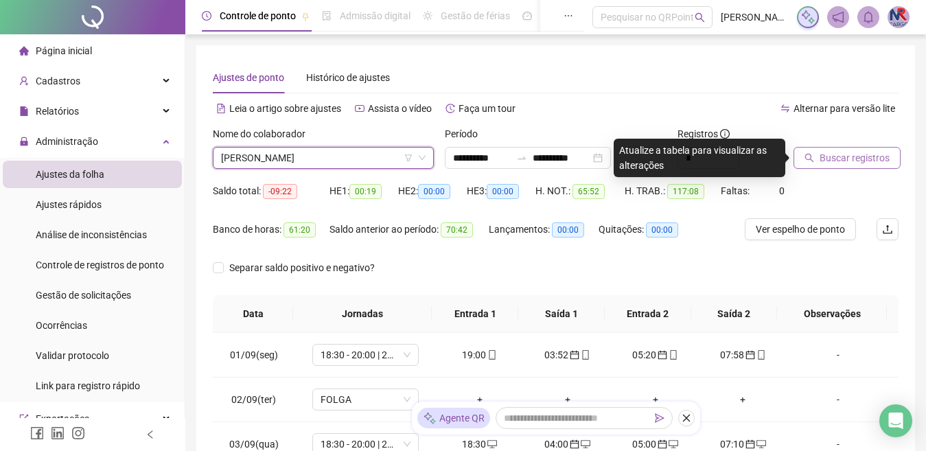
click at [842, 164] on span "Buscar registros" at bounding box center [855, 157] width 70 height 15
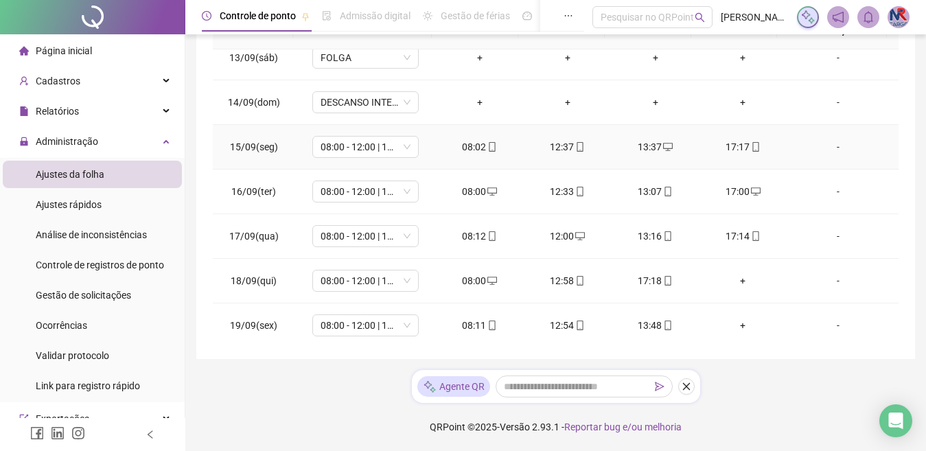
scroll to position [618, 0]
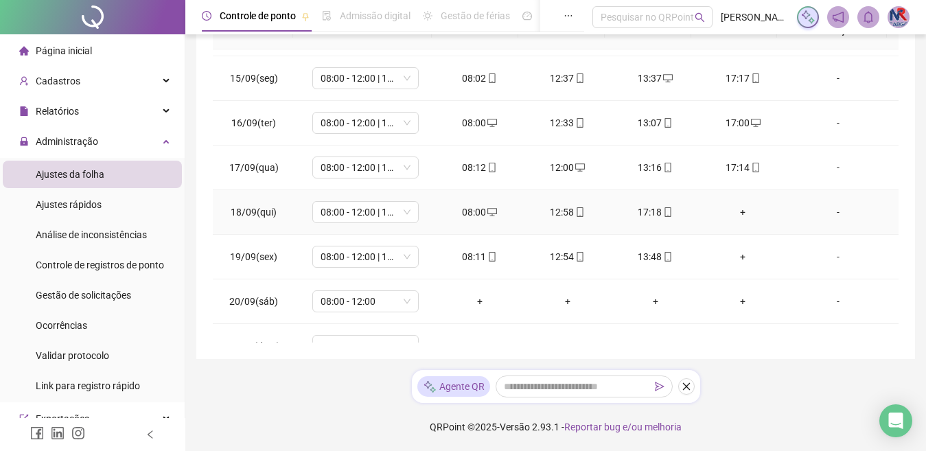
click at [727, 214] on div "+" at bounding box center [744, 212] width 66 height 15
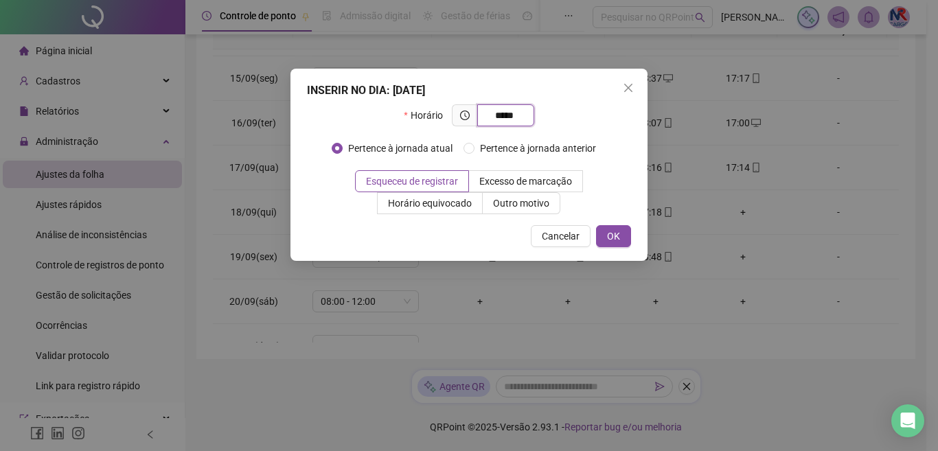
type input "*****"
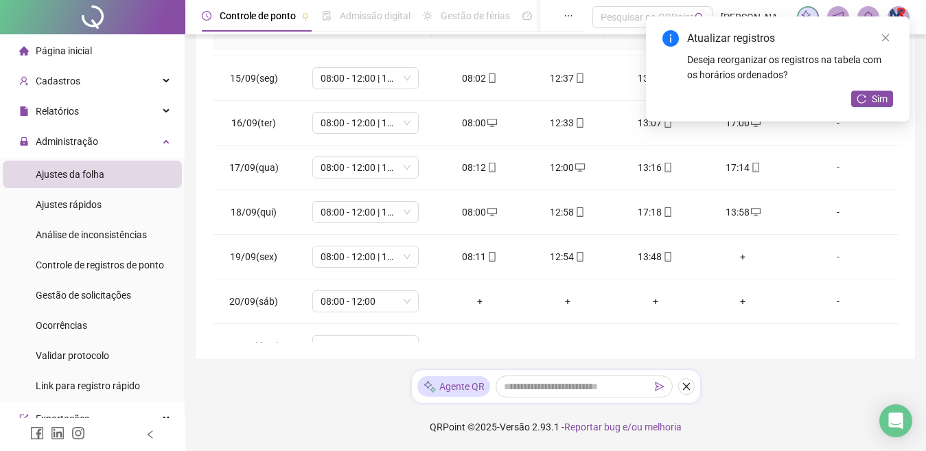
click at [870, 84] on div "Atualizar registros Deseja reorganizar os registros na tabela com os horários o…" at bounding box center [778, 68] width 264 height 105
click at [868, 91] on button "Sim" at bounding box center [872, 99] width 42 height 16
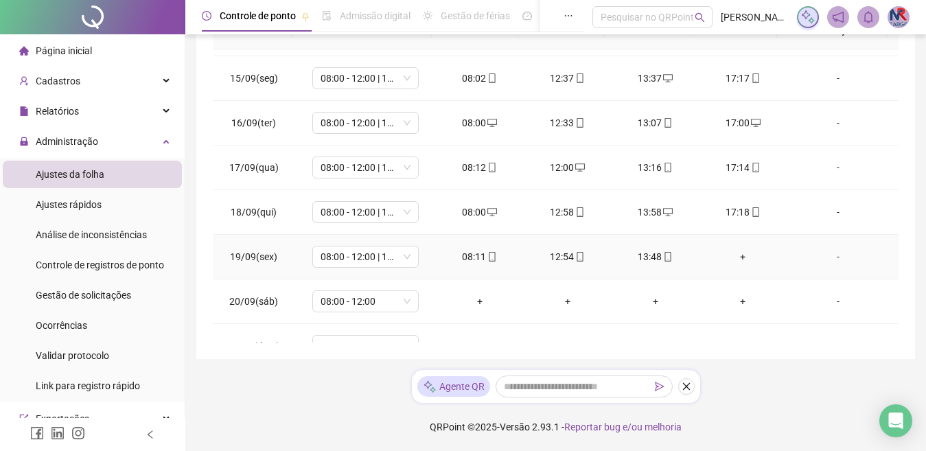
scroll to position [687, 0]
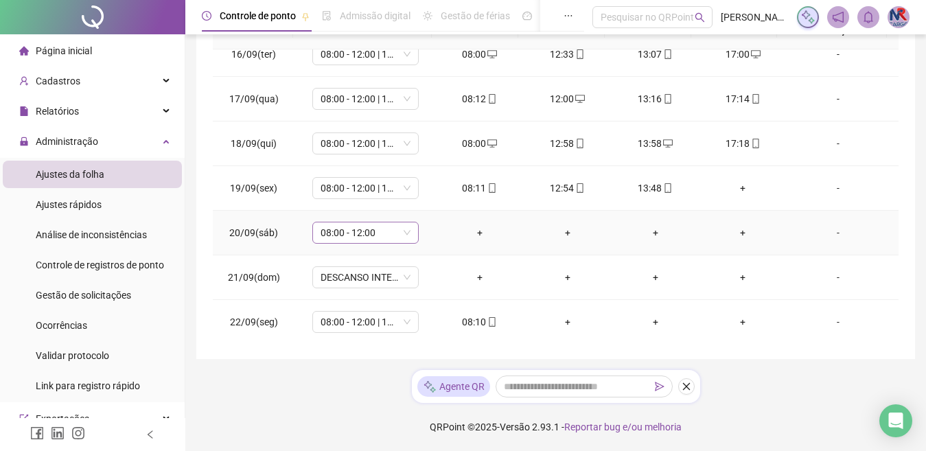
click at [371, 235] on span "08:00 - 12:00" at bounding box center [366, 232] width 90 height 21
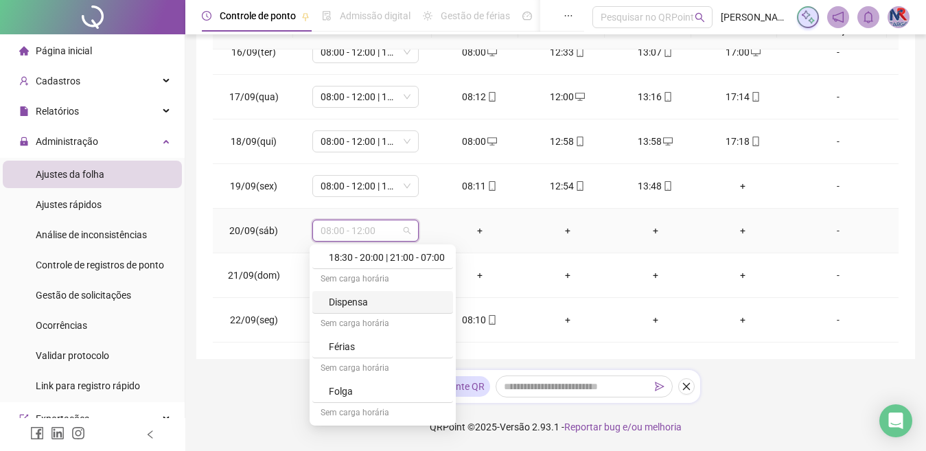
scroll to position [206, 0]
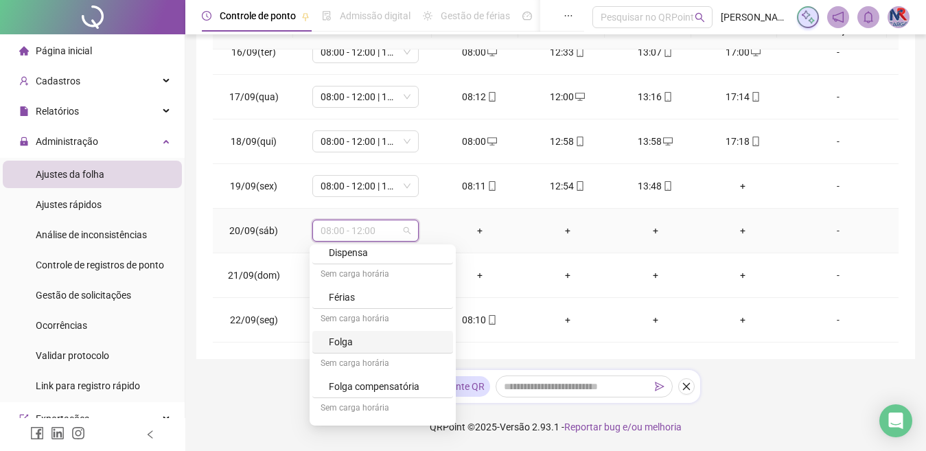
click at [372, 334] on div "Folga" at bounding box center [387, 341] width 116 height 15
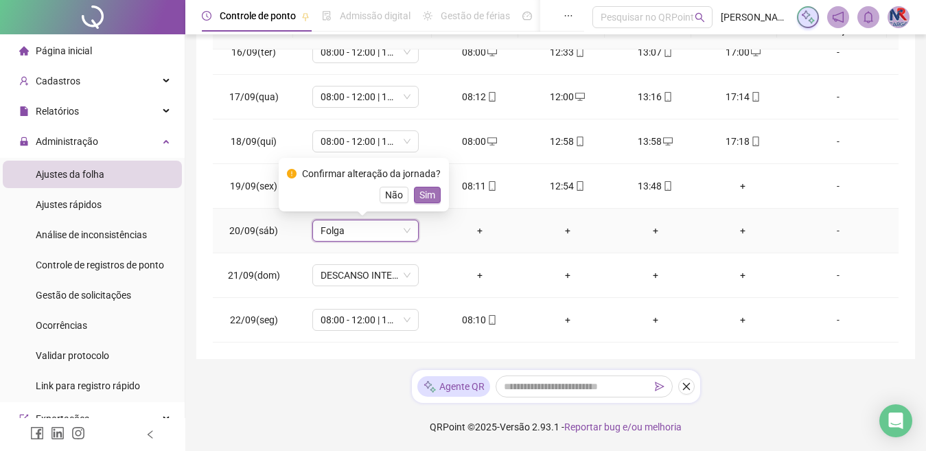
click at [419, 199] on span "Sim" at bounding box center [427, 194] width 16 height 15
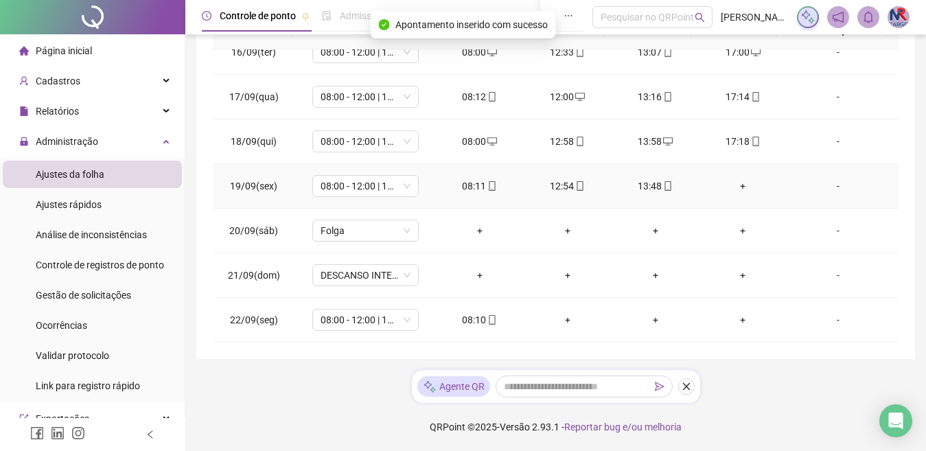
click at [834, 189] on div "-" at bounding box center [838, 185] width 81 height 15
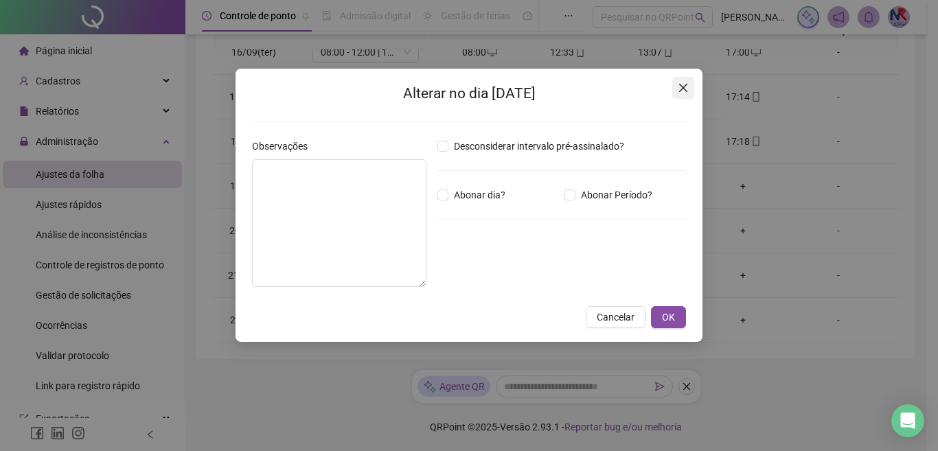
click at [684, 80] on button "Close" at bounding box center [683, 88] width 22 height 22
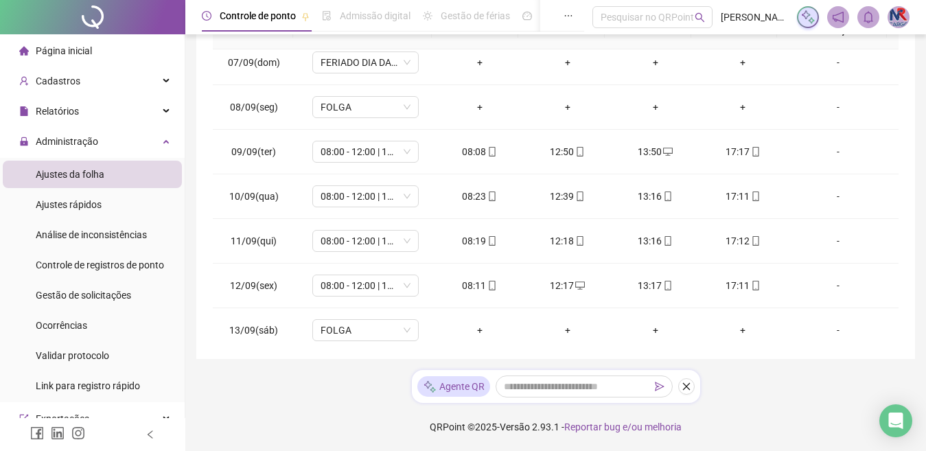
scroll to position [0, 0]
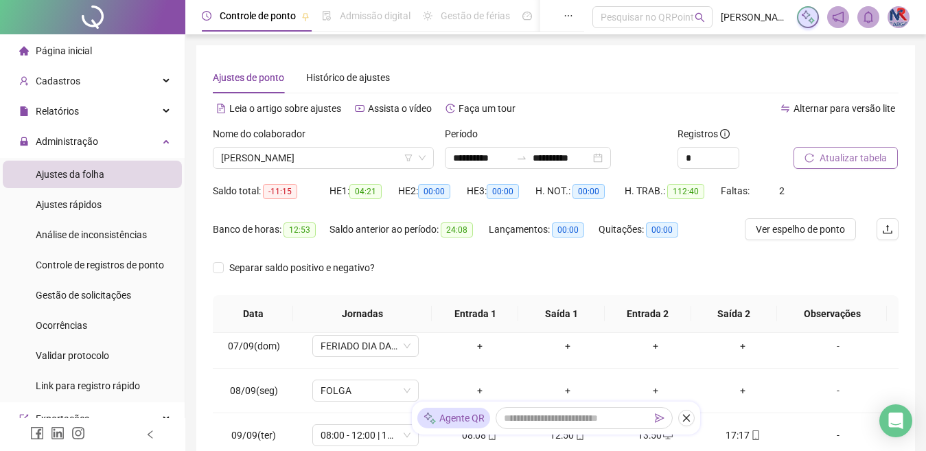
click at [863, 160] on span "Atualizar tabela" at bounding box center [853, 157] width 67 height 15
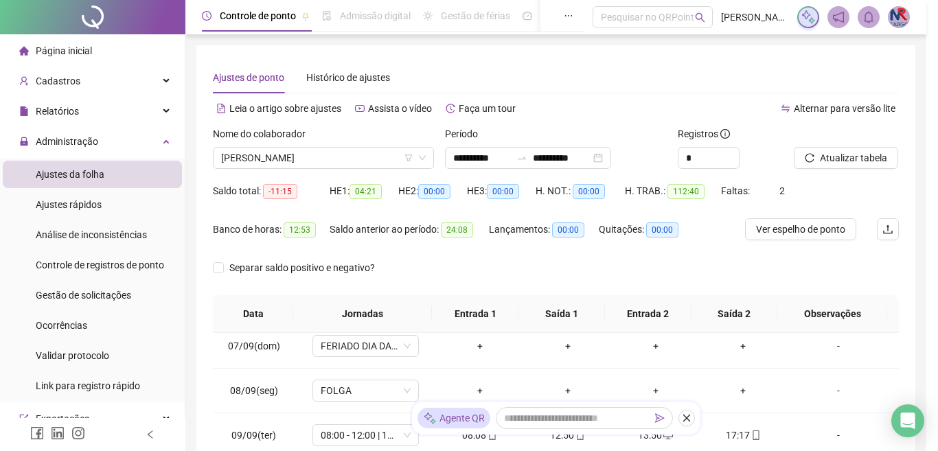
click at [812, 156] on div "Atualizando tabela Atualizando e reorganizando os registros... OK" at bounding box center [469, 225] width 938 height 451
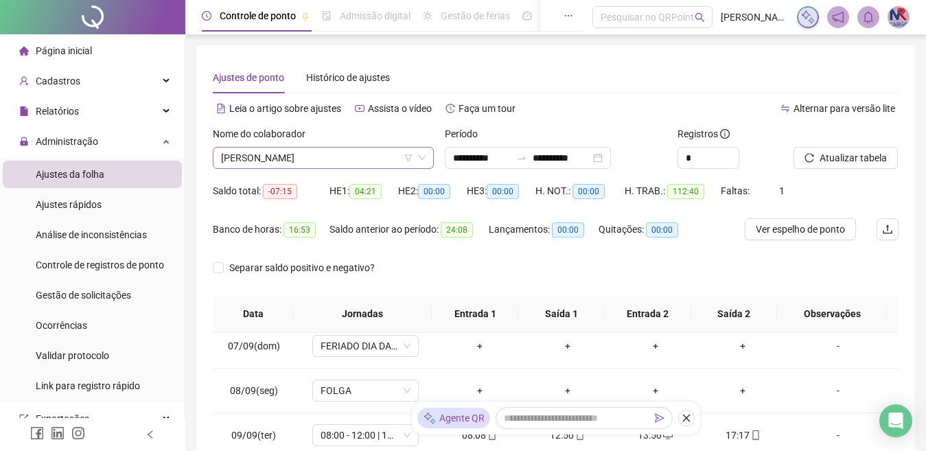
click at [370, 153] on span "[PERSON_NAME]" at bounding box center [323, 158] width 205 height 21
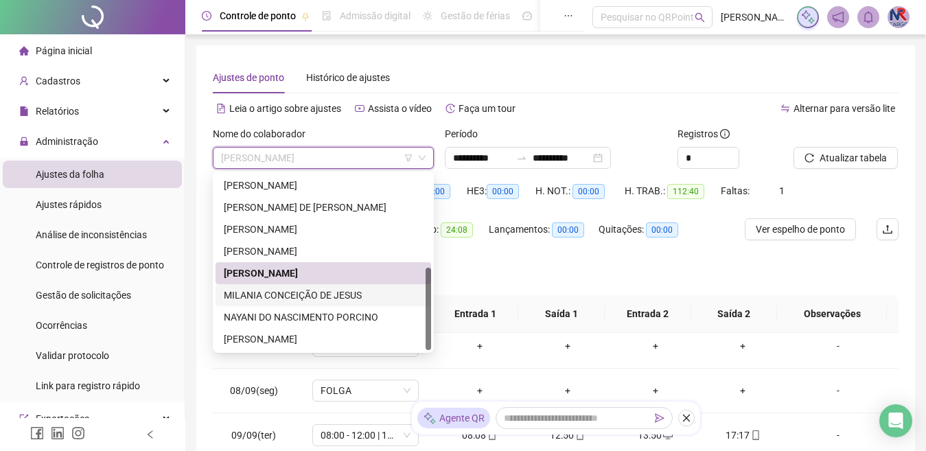
click at [328, 288] on div "MILANIA CONCEIÇÃO DE JESUS" at bounding box center [323, 295] width 199 height 15
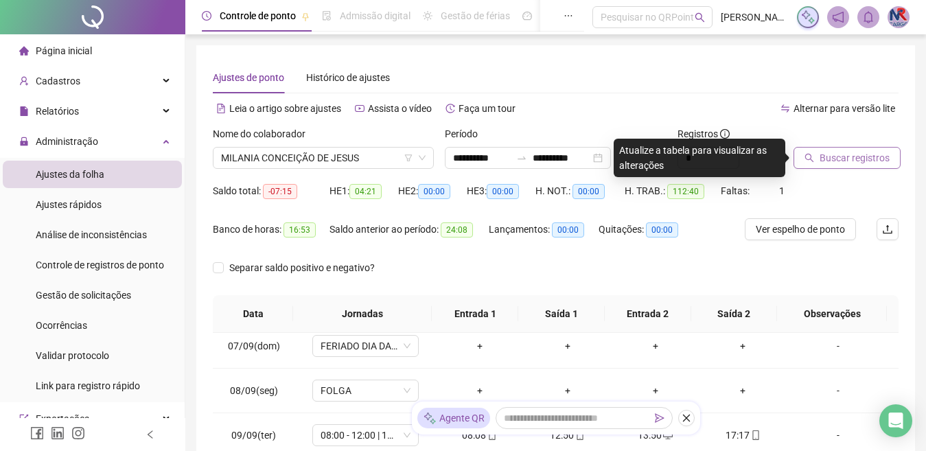
click at [835, 152] on span "Buscar registros" at bounding box center [855, 157] width 70 height 15
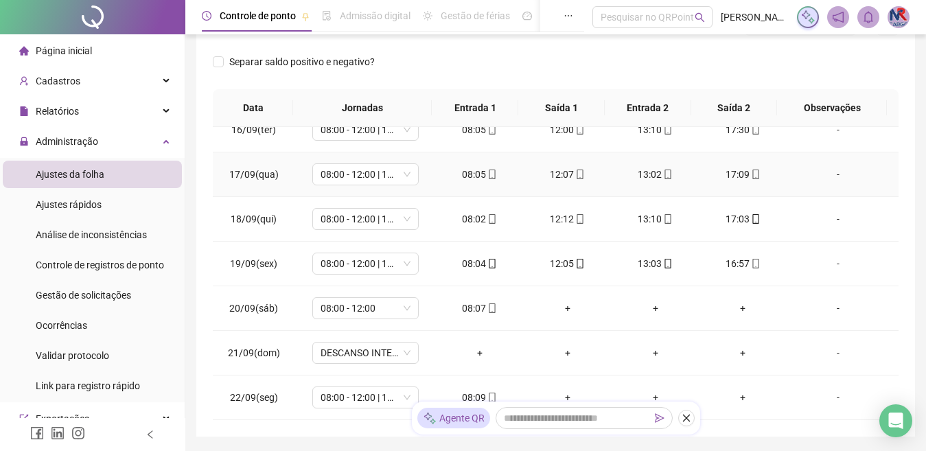
scroll to position [275, 0]
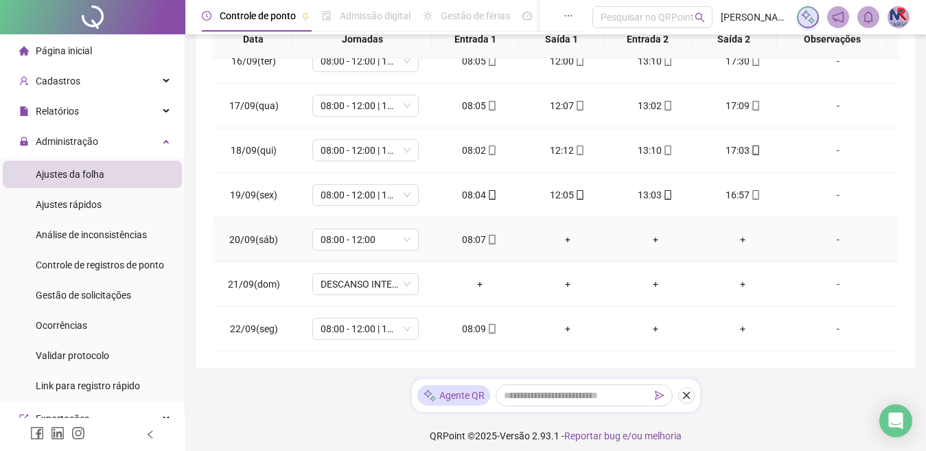
click at [565, 237] on div "+" at bounding box center [568, 239] width 66 height 15
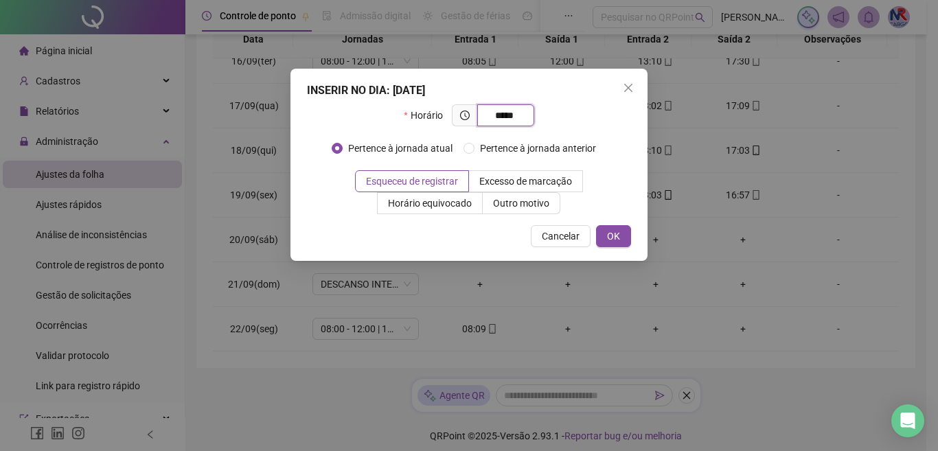
type input "*****"
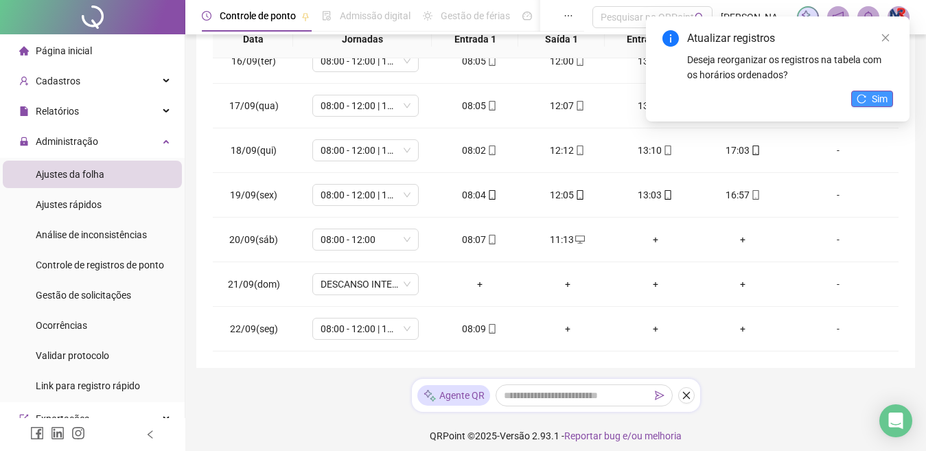
click at [873, 97] on span "Sim" at bounding box center [880, 98] width 16 height 15
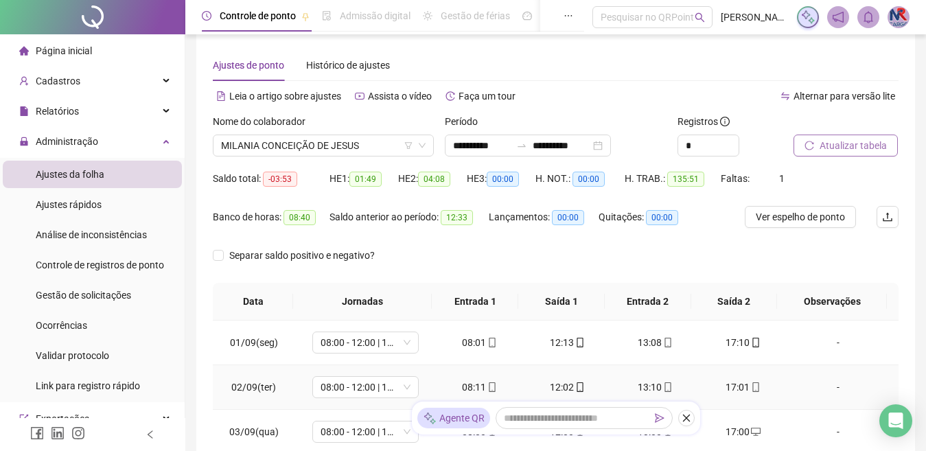
scroll to position [0, 0]
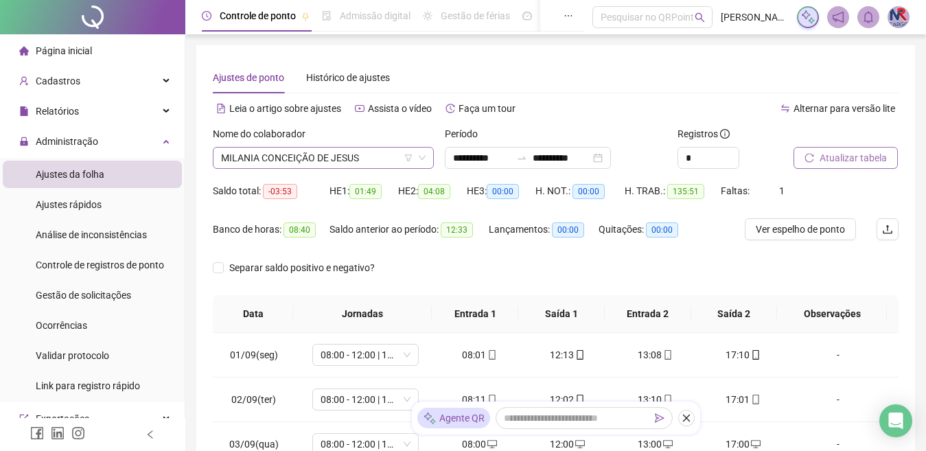
click at [391, 159] on span "MILANIA CONCEIÇÃO DE JESUS" at bounding box center [323, 158] width 205 height 21
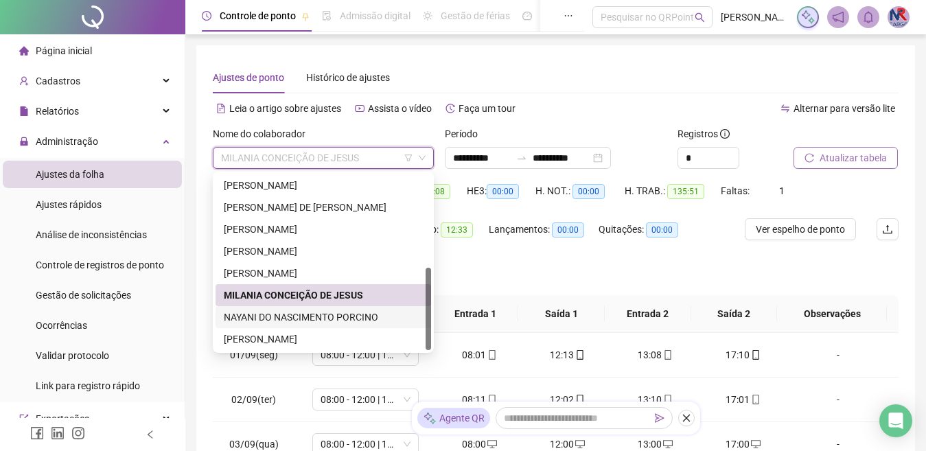
click at [339, 309] on div "NAYANI DO NASCIMENTO PORCINO" at bounding box center [324, 317] width 216 height 22
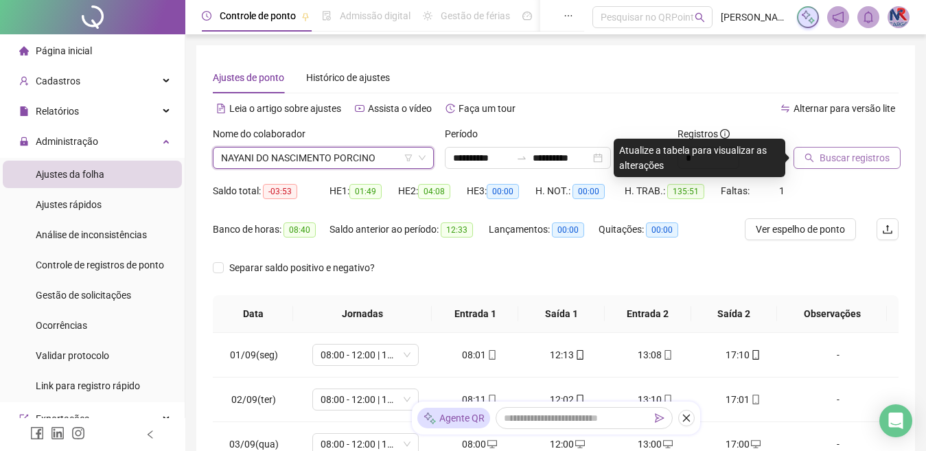
click at [870, 165] on span "Buscar registros" at bounding box center [855, 157] width 70 height 15
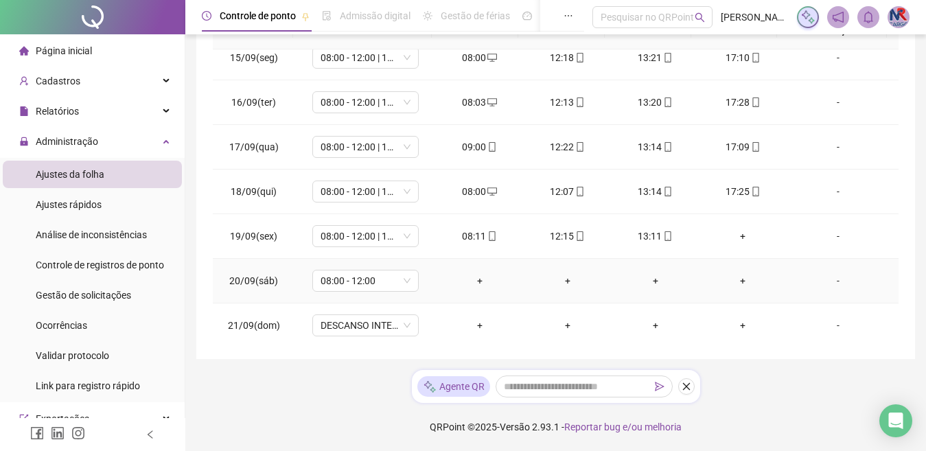
scroll to position [689, 0]
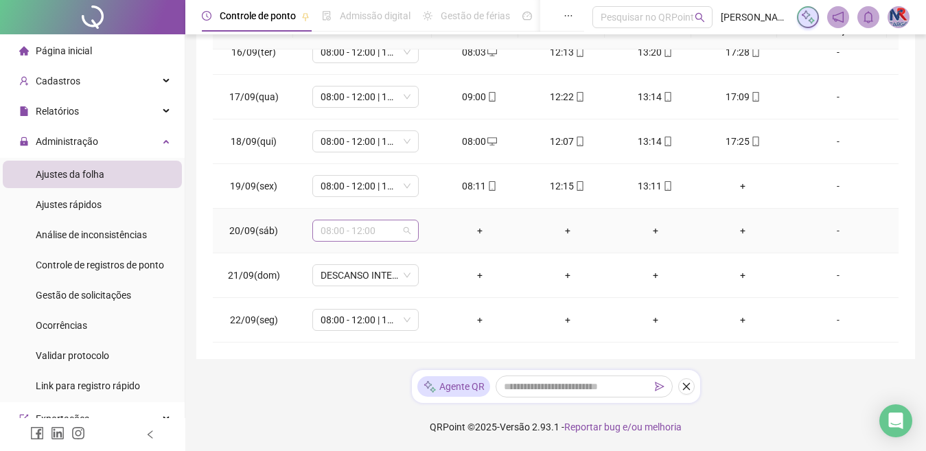
click at [389, 229] on span "08:00 - 12:00" at bounding box center [366, 230] width 90 height 21
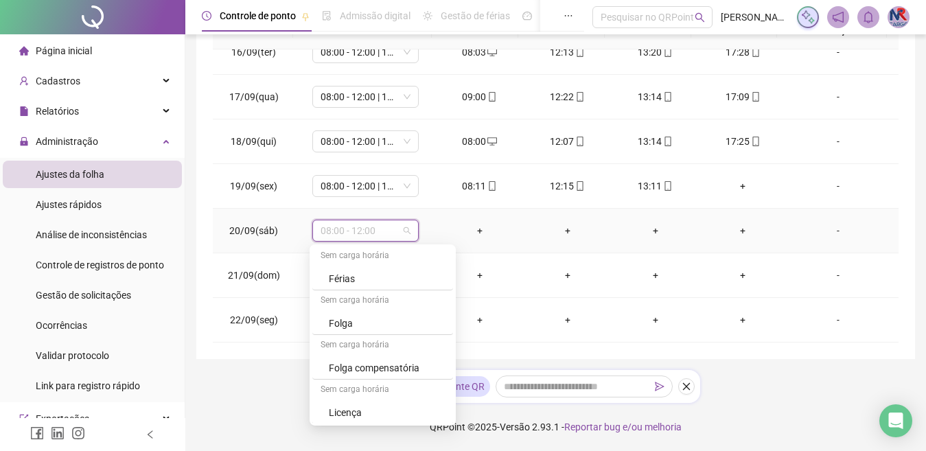
scroll to position [226, 0]
click at [356, 316] on div "Folga" at bounding box center [387, 321] width 116 height 15
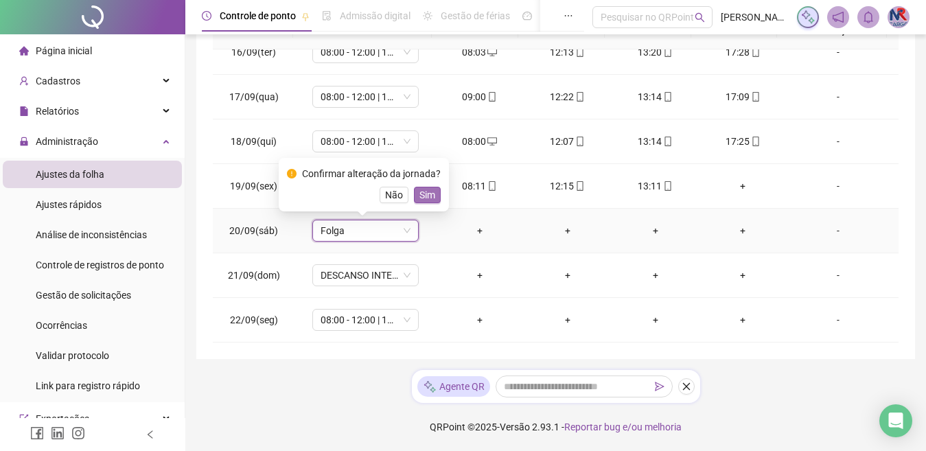
click at [429, 192] on span "Sim" at bounding box center [427, 194] width 16 height 15
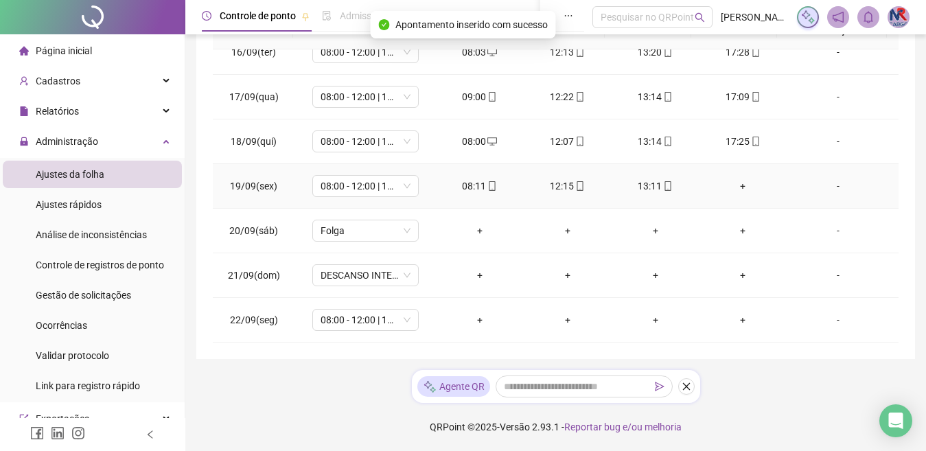
click at [730, 189] on div "+" at bounding box center [744, 185] width 66 height 15
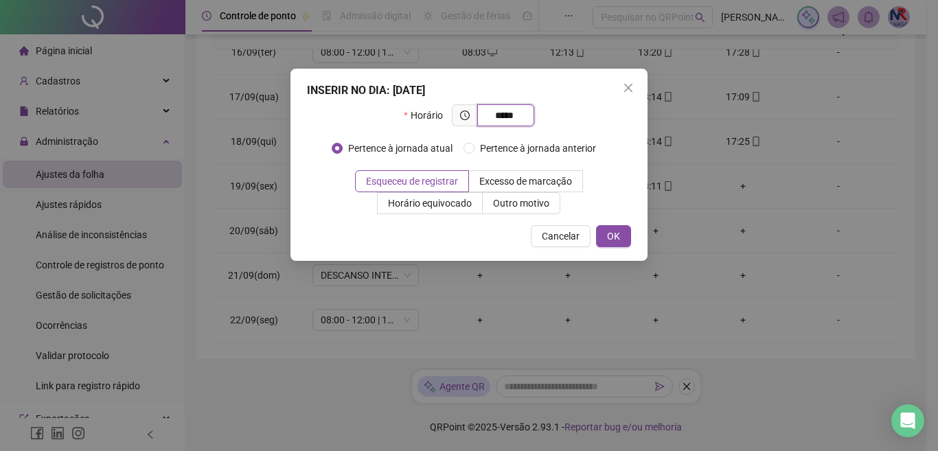
type input "*****"
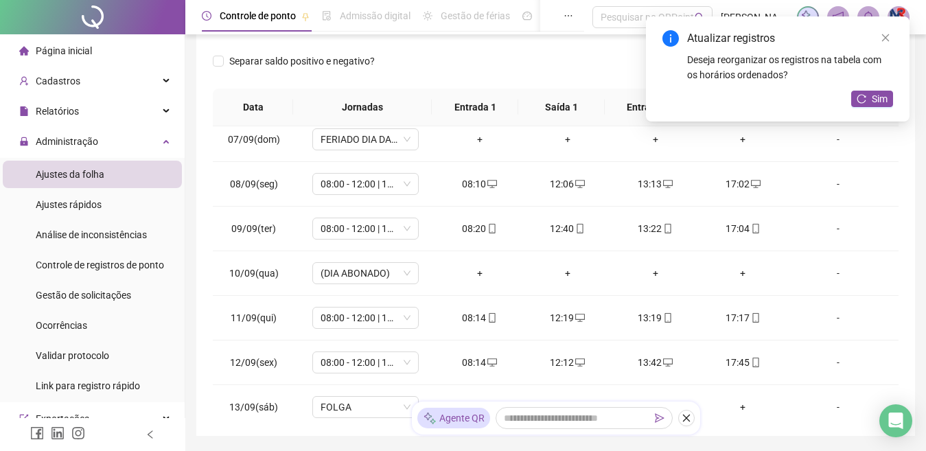
scroll to position [0, 0]
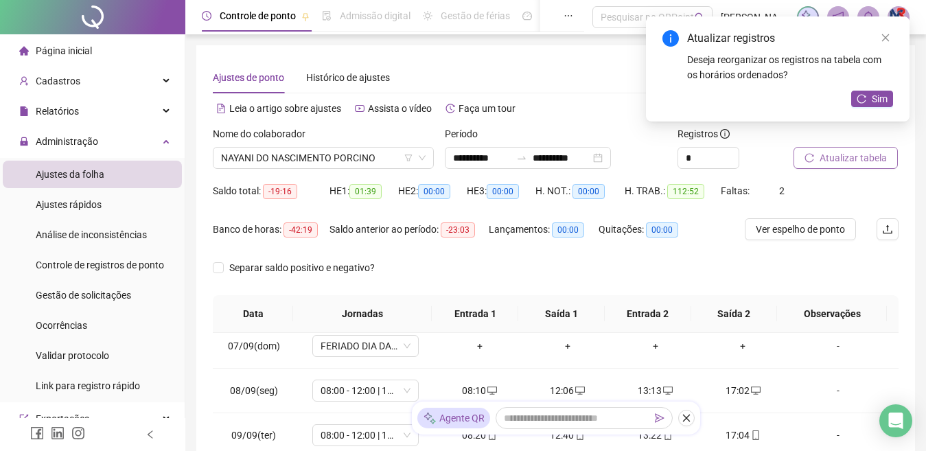
click at [873, 166] on button "Atualizar tabela" at bounding box center [846, 158] width 104 height 22
click at [378, 162] on span "NAYANI DO NASCIMENTO PORCINO" at bounding box center [323, 158] width 205 height 21
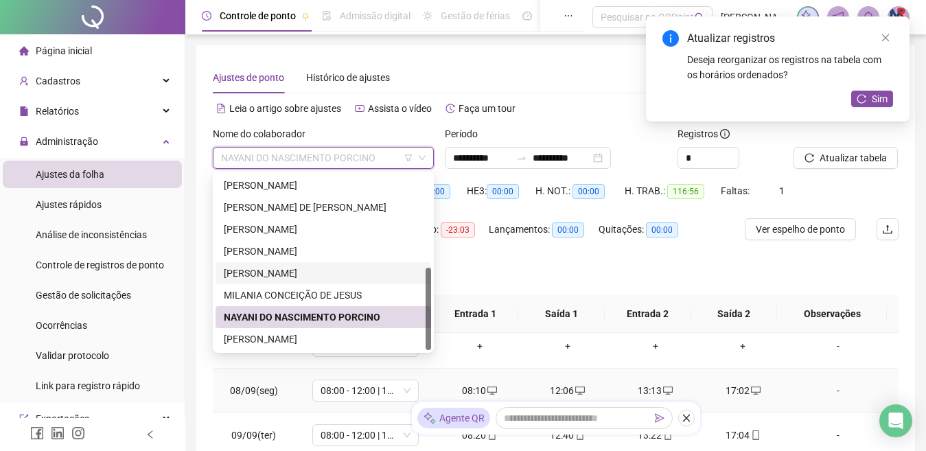
scroll to position [137, 0]
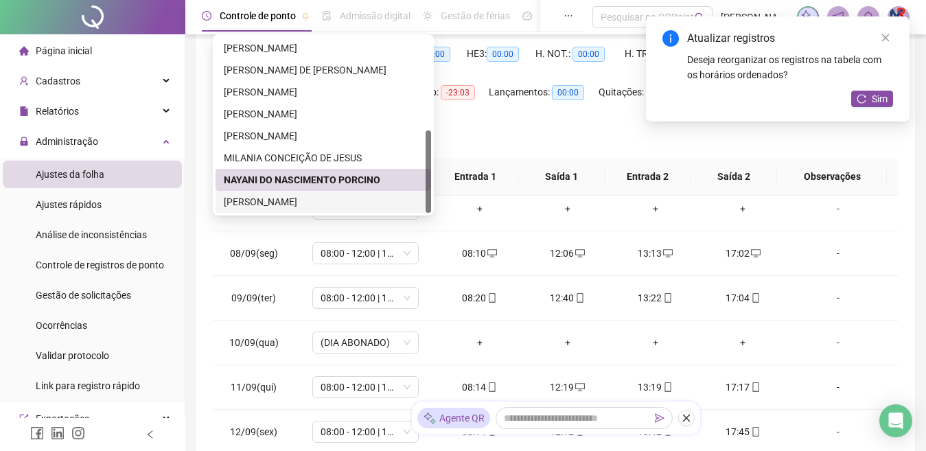
click at [344, 194] on div "[PERSON_NAME]" at bounding box center [323, 201] width 199 height 15
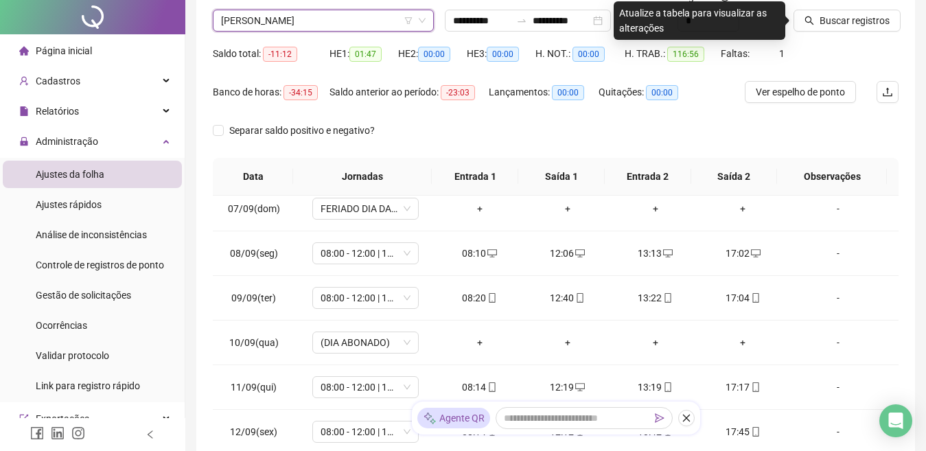
scroll to position [0, 0]
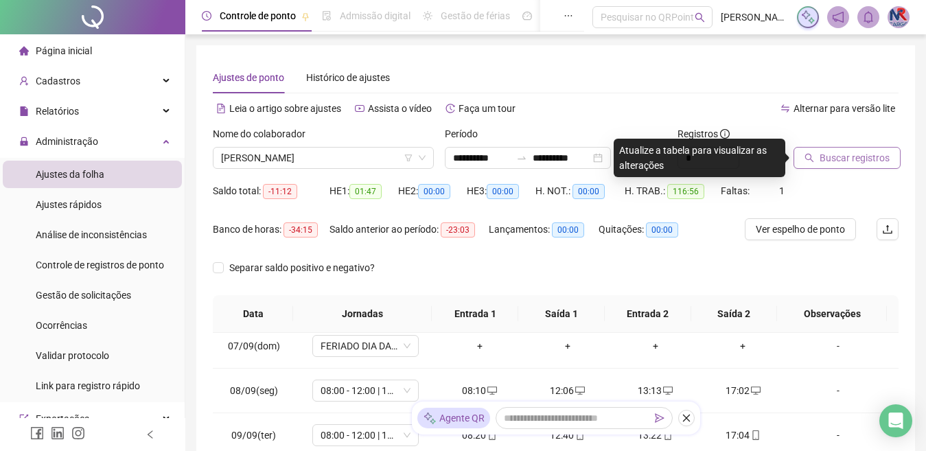
click at [852, 166] on button "Buscar registros" at bounding box center [847, 158] width 107 height 22
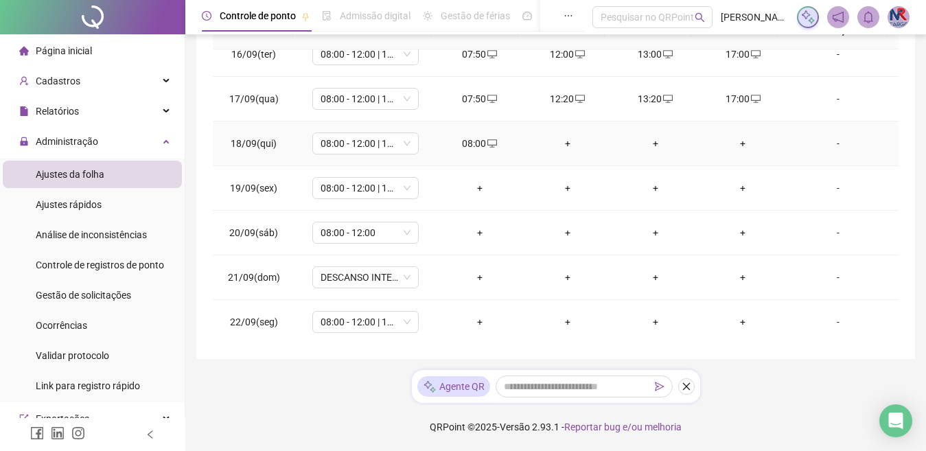
scroll to position [689, 0]
click at [564, 137] on div "+" at bounding box center [568, 141] width 66 height 15
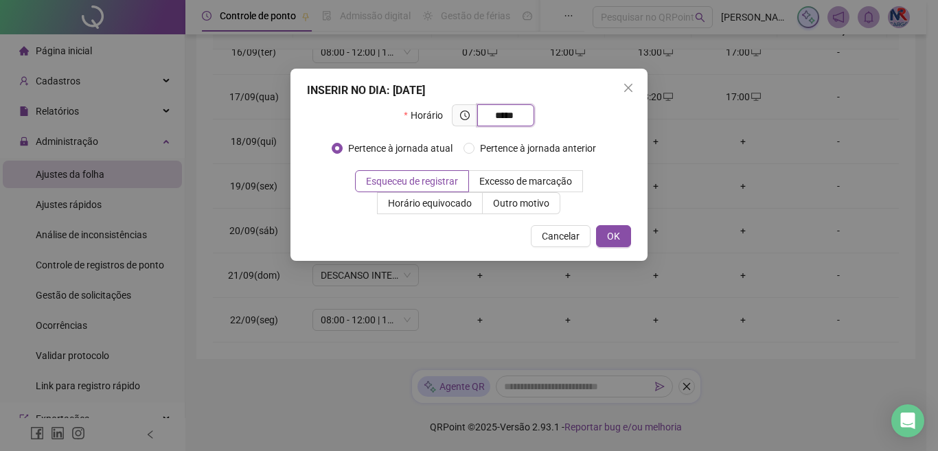
type input "*****"
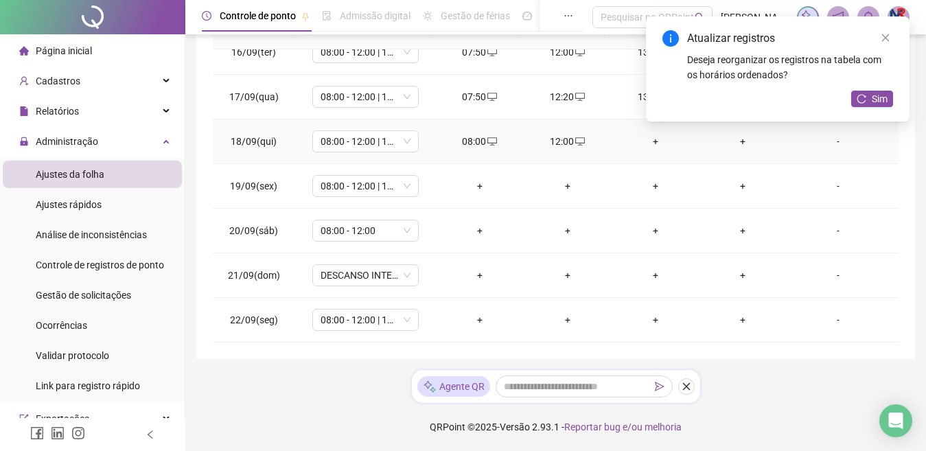
click at [653, 140] on div "+" at bounding box center [656, 141] width 66 height 15
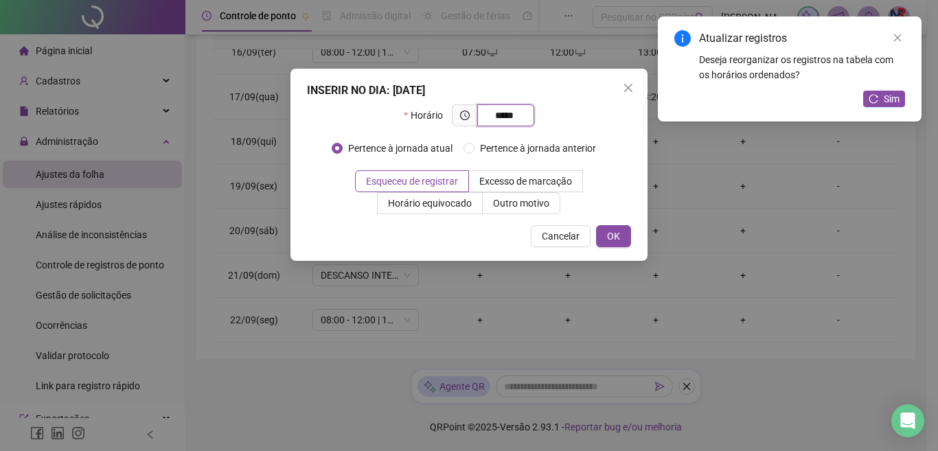
type input "*****"
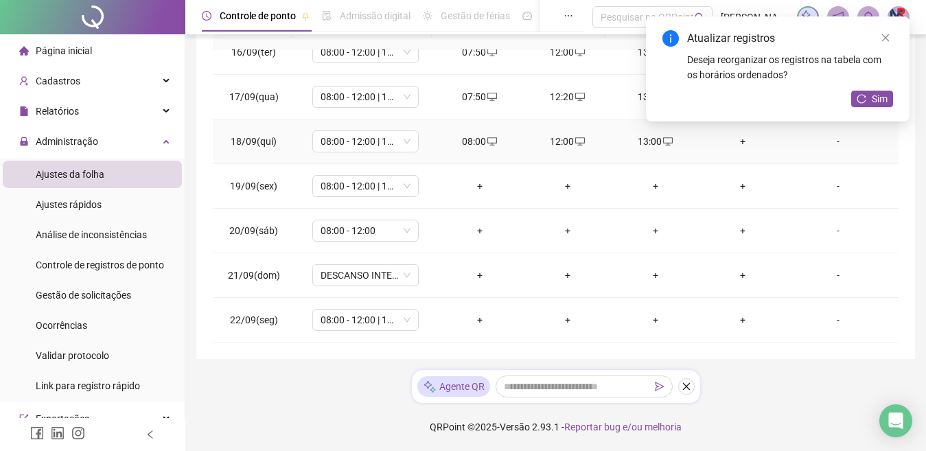
click at [735, 141] on div "+" at bounding box center [744, 141] width 66 height 15
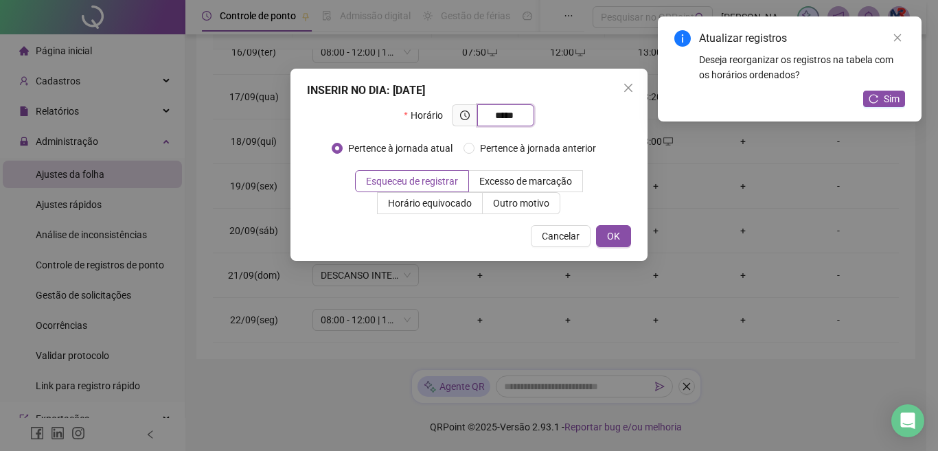
type input "*****"
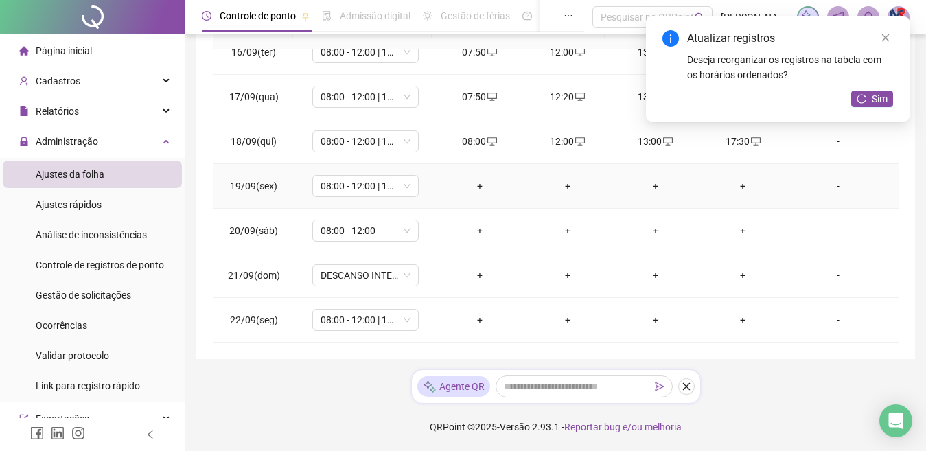
drag, startPoint x: 479, startPoint y: 181, endPoint x: 470, endPoint y: 166, distance: 17.0
click at [473, 176] on td "+" at bounding box center [480, 186] width 88 height 45
click at [471, 185] on div "+" at bounding box center [480, 185] width 66 height 15
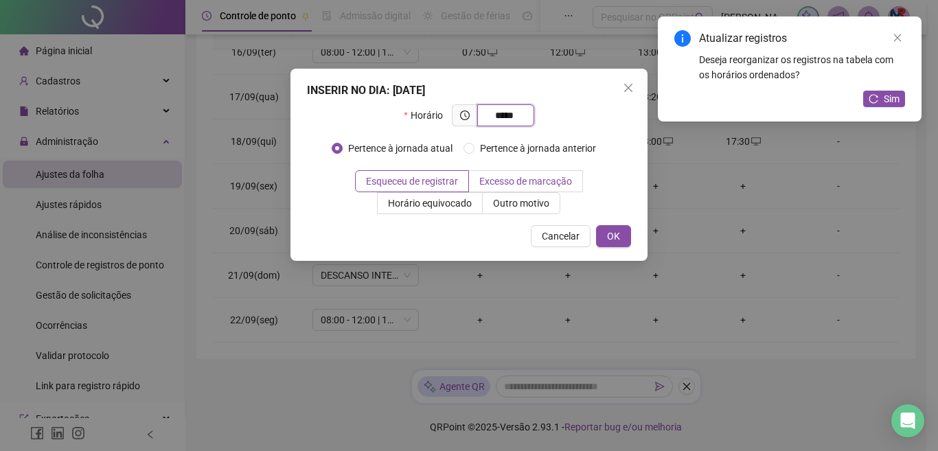
type input "*****"
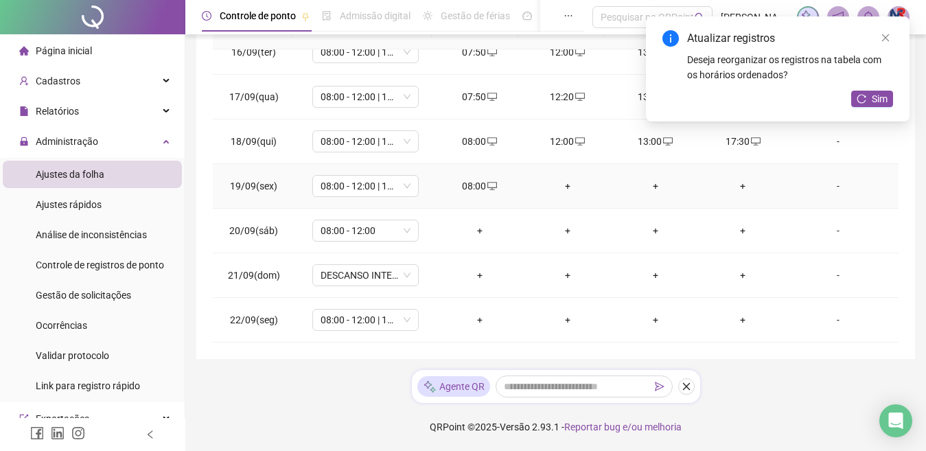
click at [555, 184] on div "+" at bounding box center [568, 185] width 66 height 15
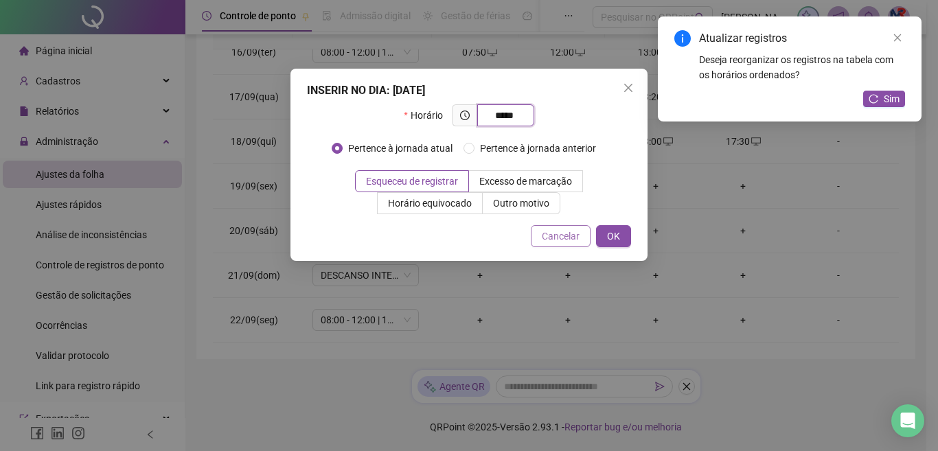
type input "*****"
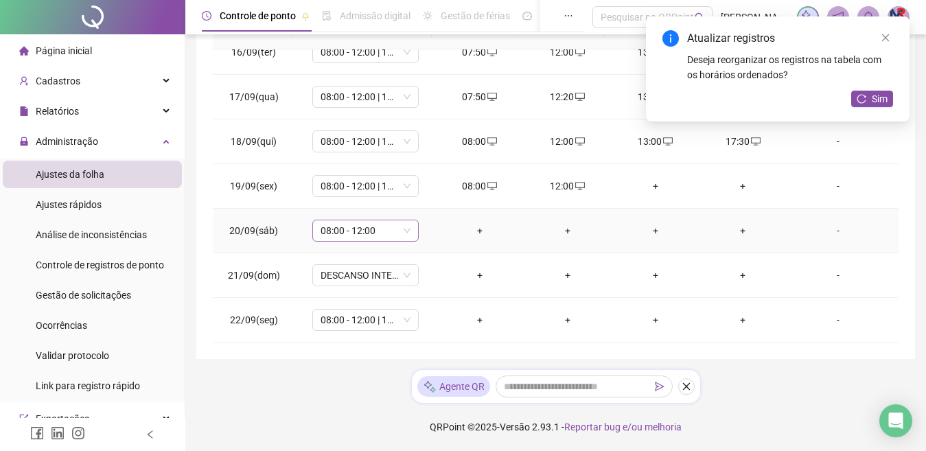
click at [382, 227] on span "08:00 - 12:00" at bounding box center [366, 230] width 90 height 21
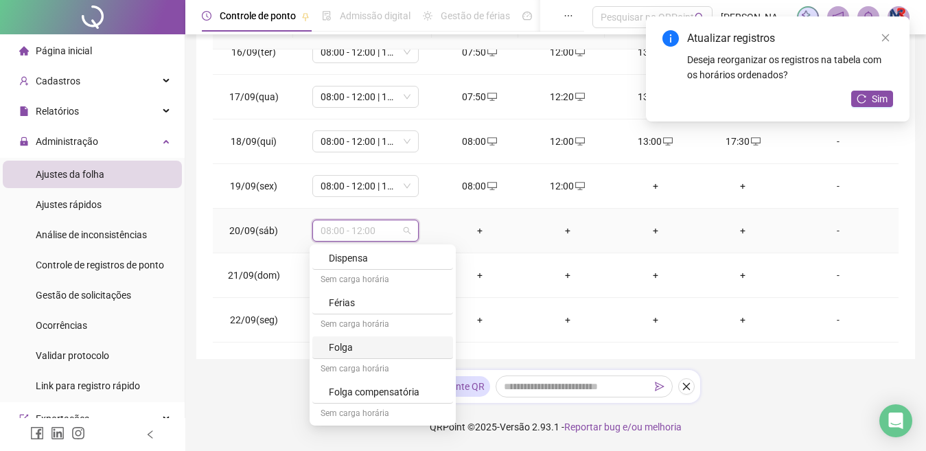
scroll to position [206, 0]
click at [370, 337] on div "Folga" at bounding box center [387, 341] width 116 height 15
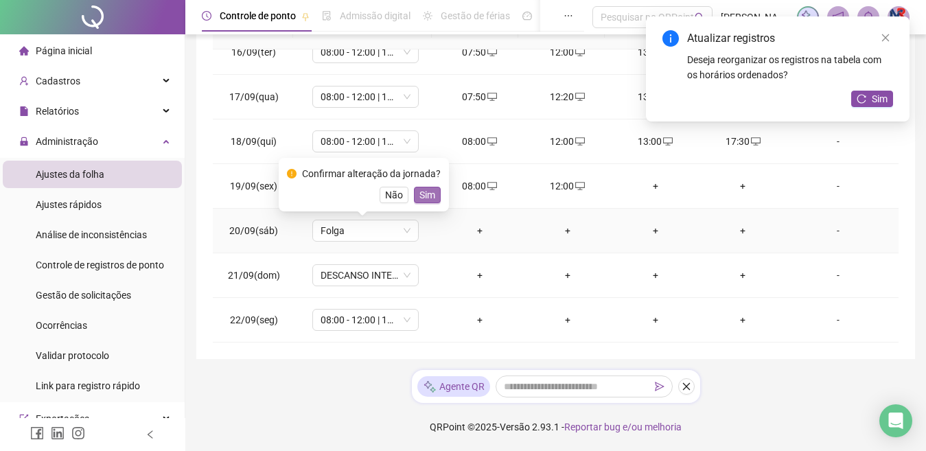
click at [427, 191] on span "Sim" at bounding box center [427, 194] width 16 height 15
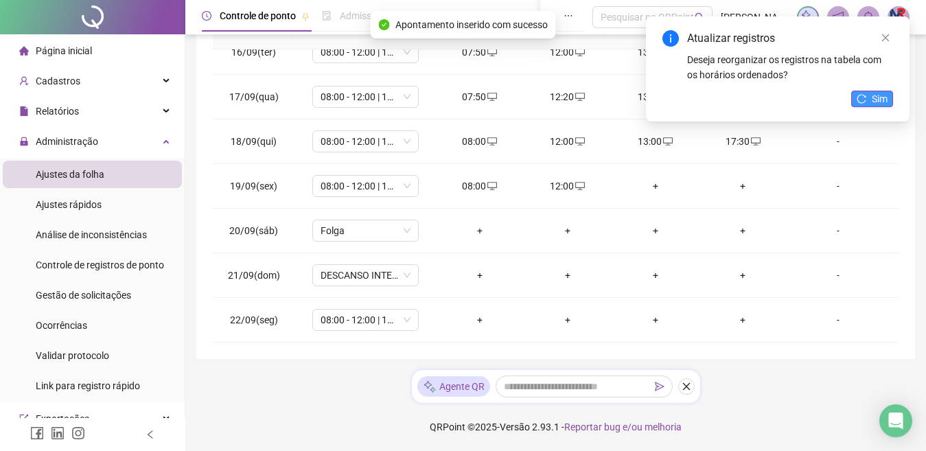
click at [882, 100] on span "Sim" at bounding box center [880, 98] width 16 height 15
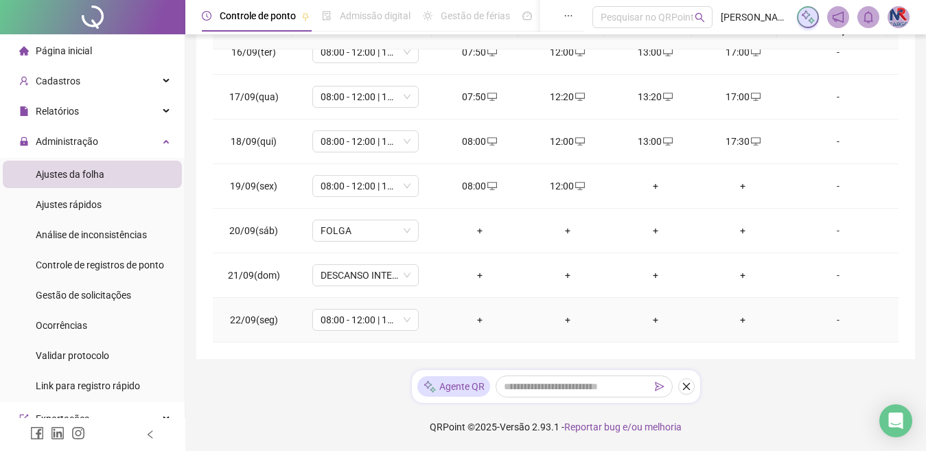
click at [472, 315] on div "+" at bounding box center [480, 319] width 66 height 15
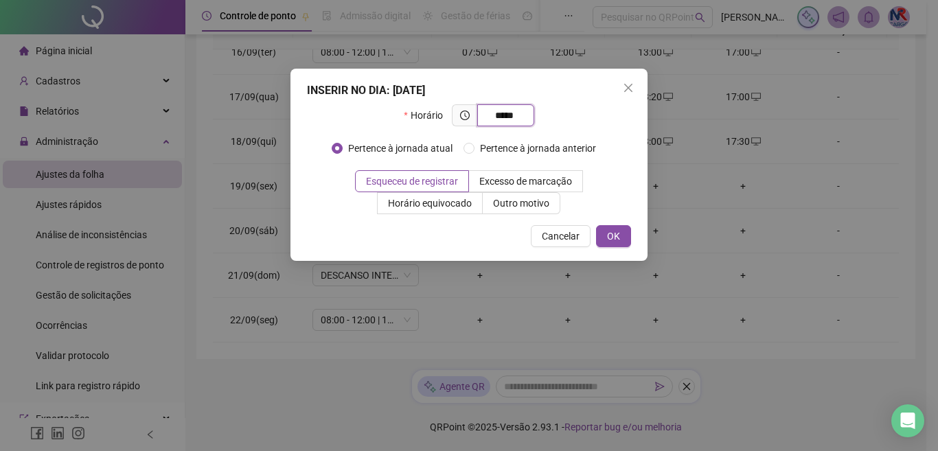
type input "*****"
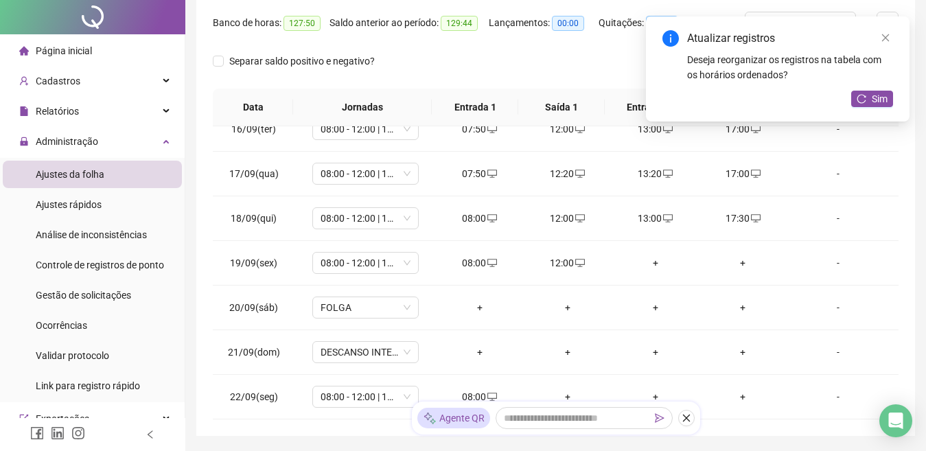
scroll to position [0, 0]
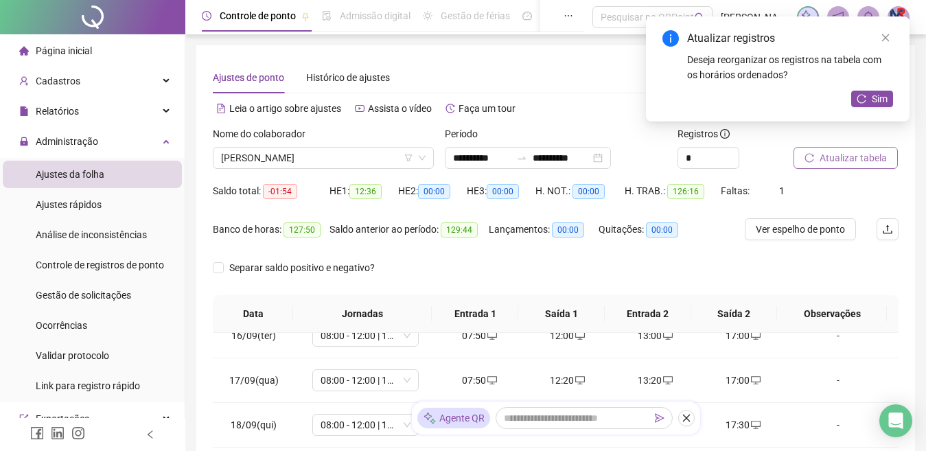
click at [863, 155] on span "Atualizar tabela" at bounding box center [853, 157] width 67 height 15
click at [869, 91] on button "Sim" at bounding box center [872, 99] width 42 height 16
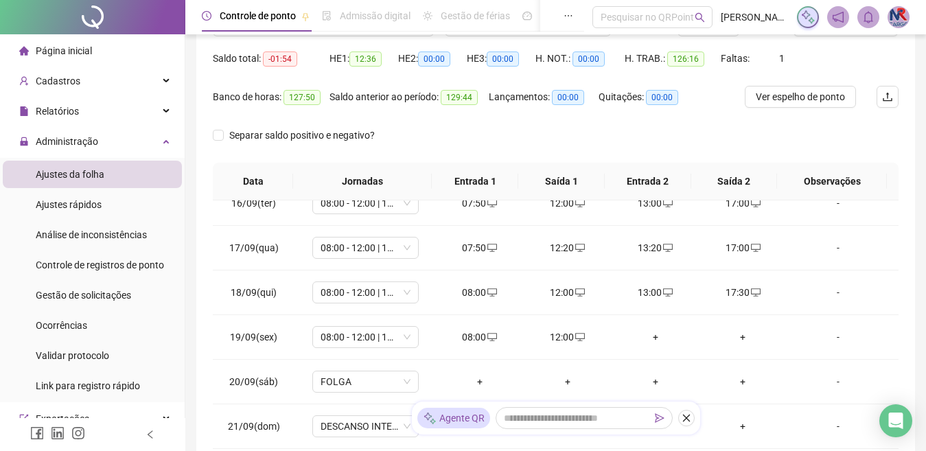
scroll to position [284, 0]
